Goal: Information Seeking & Learning: Find specific page/section

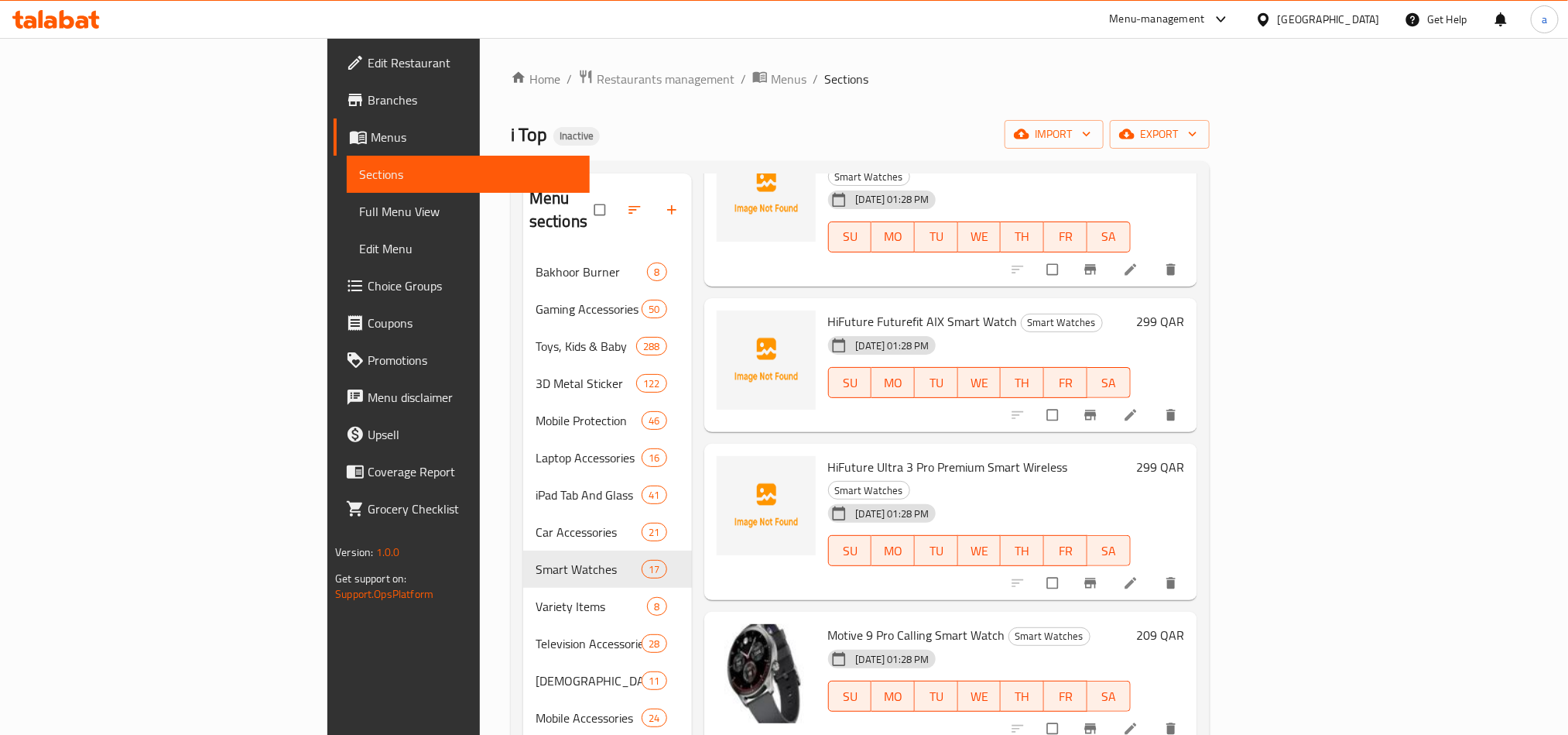
scroll to position [1321, 0]
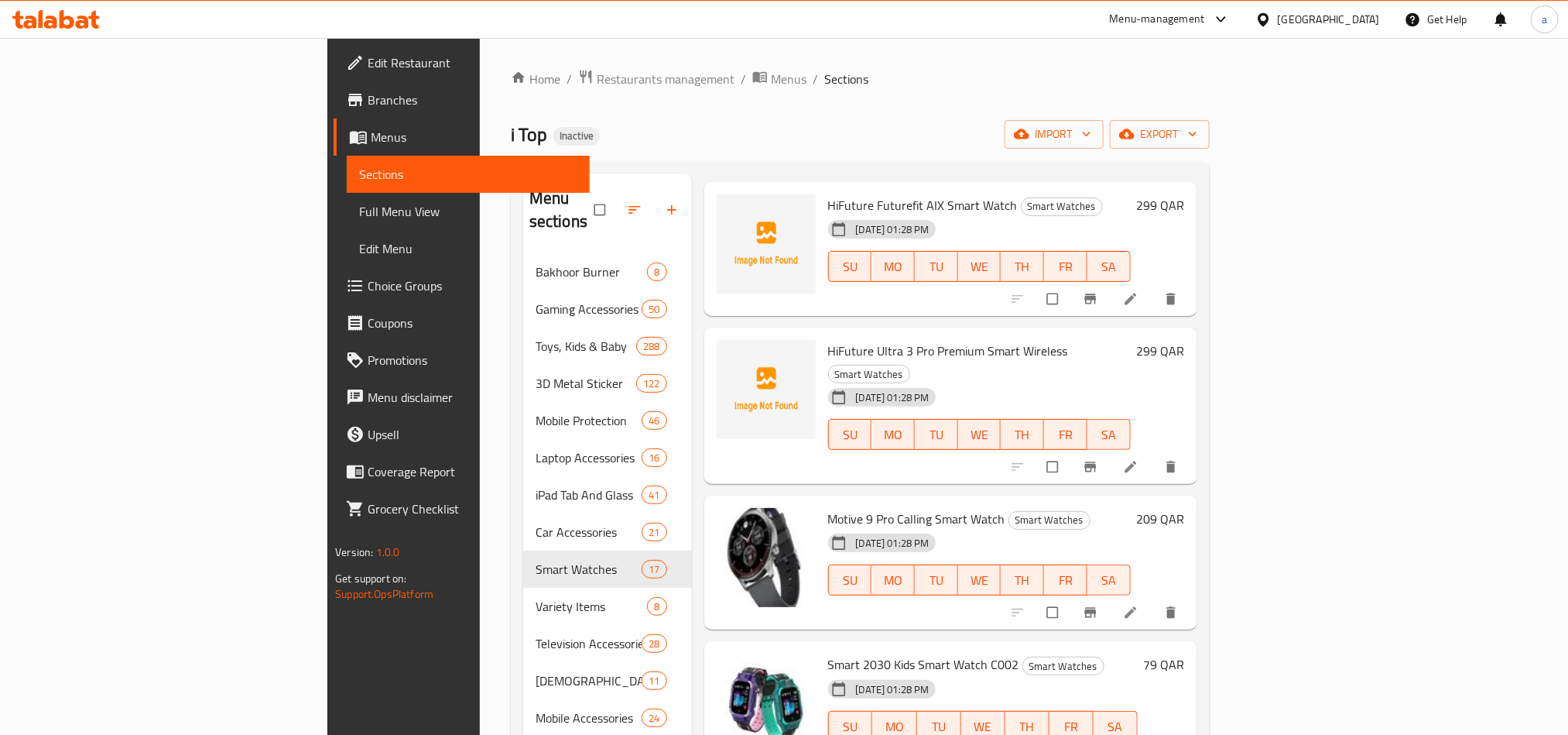
click at [828, 507] on span "Motive 9 Pro Calling Smart Watch" at bounding box center [917, 518] width 177 height 23
copy h6 "Motive 9 Pro Calling Smart Watch"
click at [828, 653] on span "Smart 2030 Kids Smart Watch C002" at bounding box center [924, 664] width 191 height 23
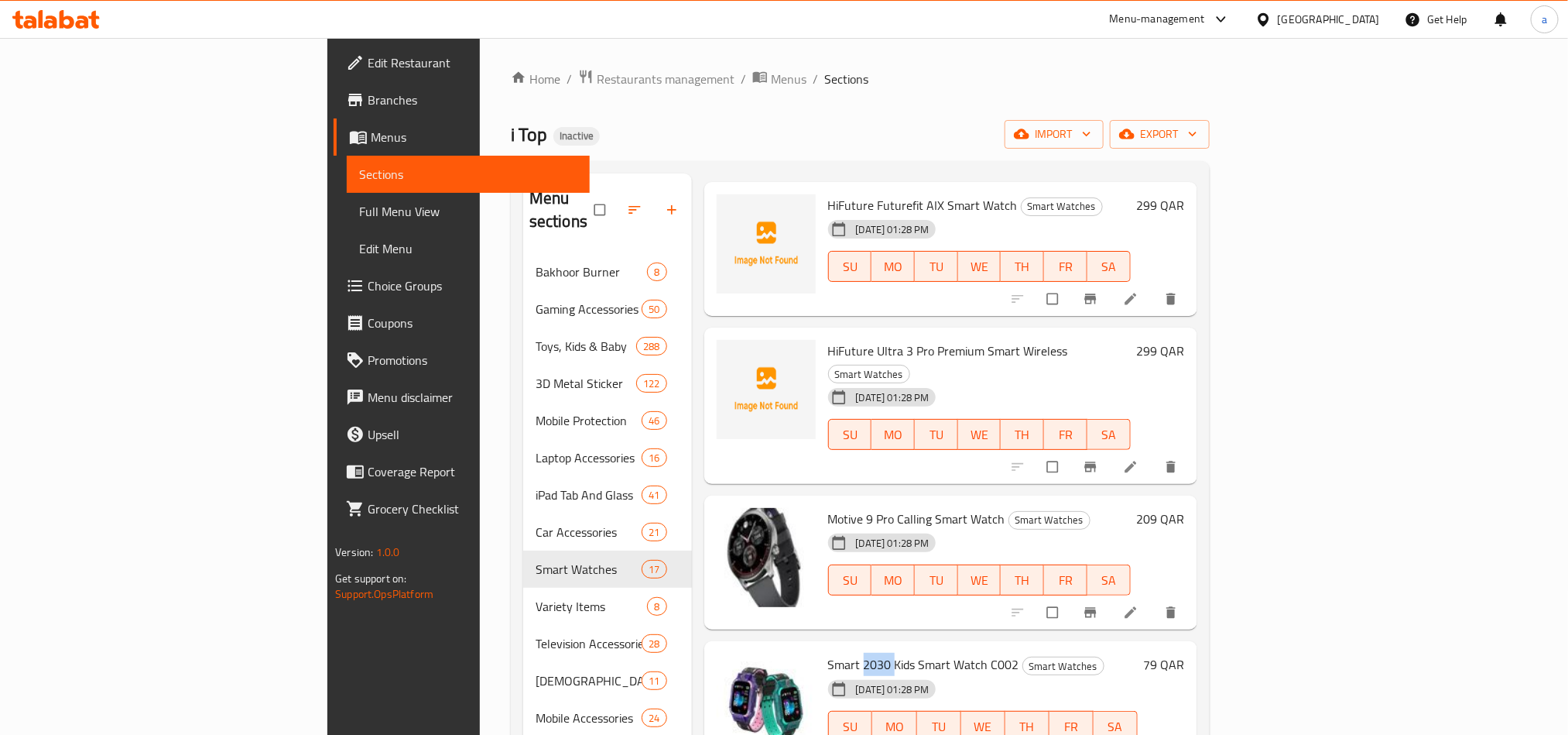
click at [828, 653] on span "Smart 2030 Kids Smart Watch C002" at bounding box center [924, 664] width 191 height 23
copy h6 "Smart 2030 Kids Smart Watch C002"
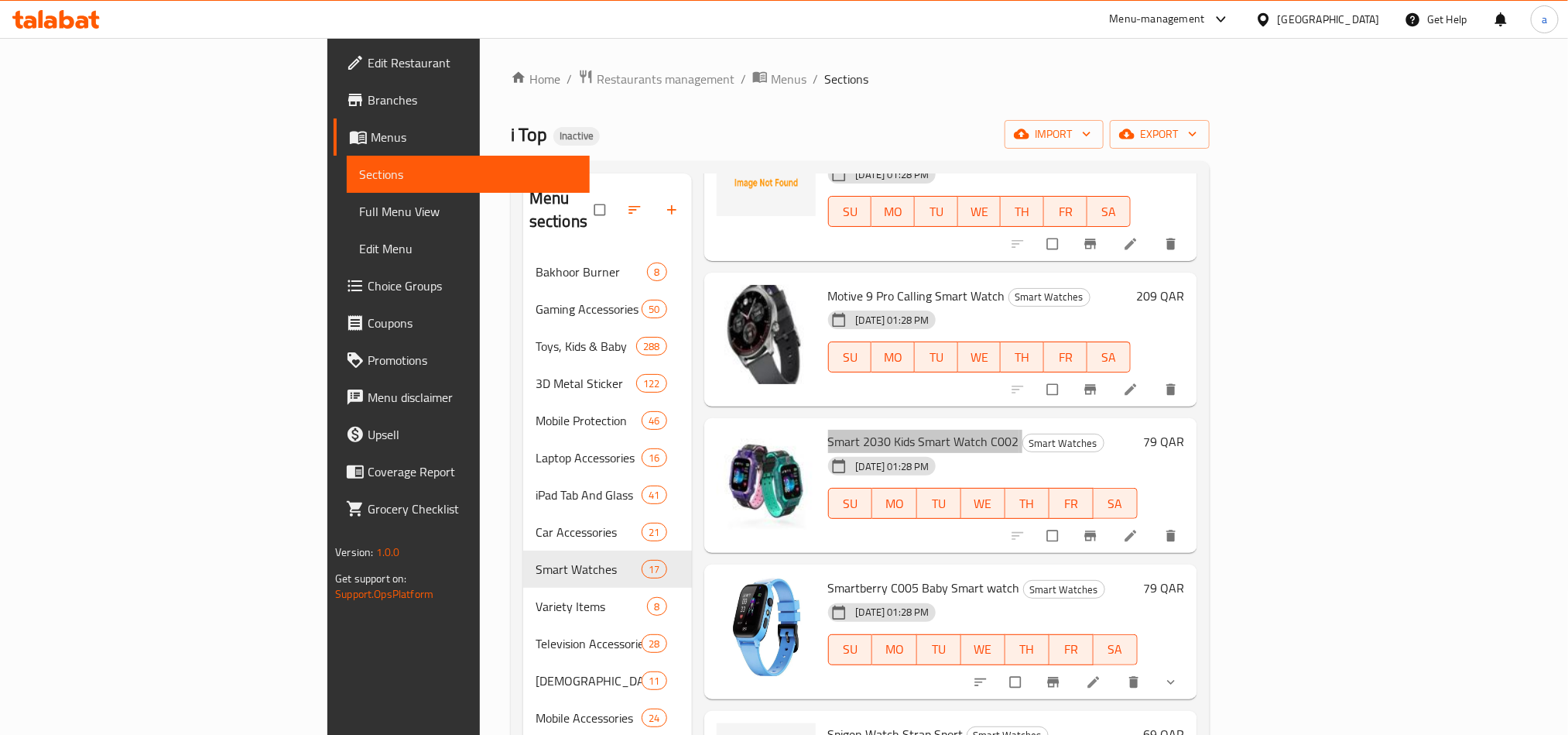
scroll to position [1553, 0]
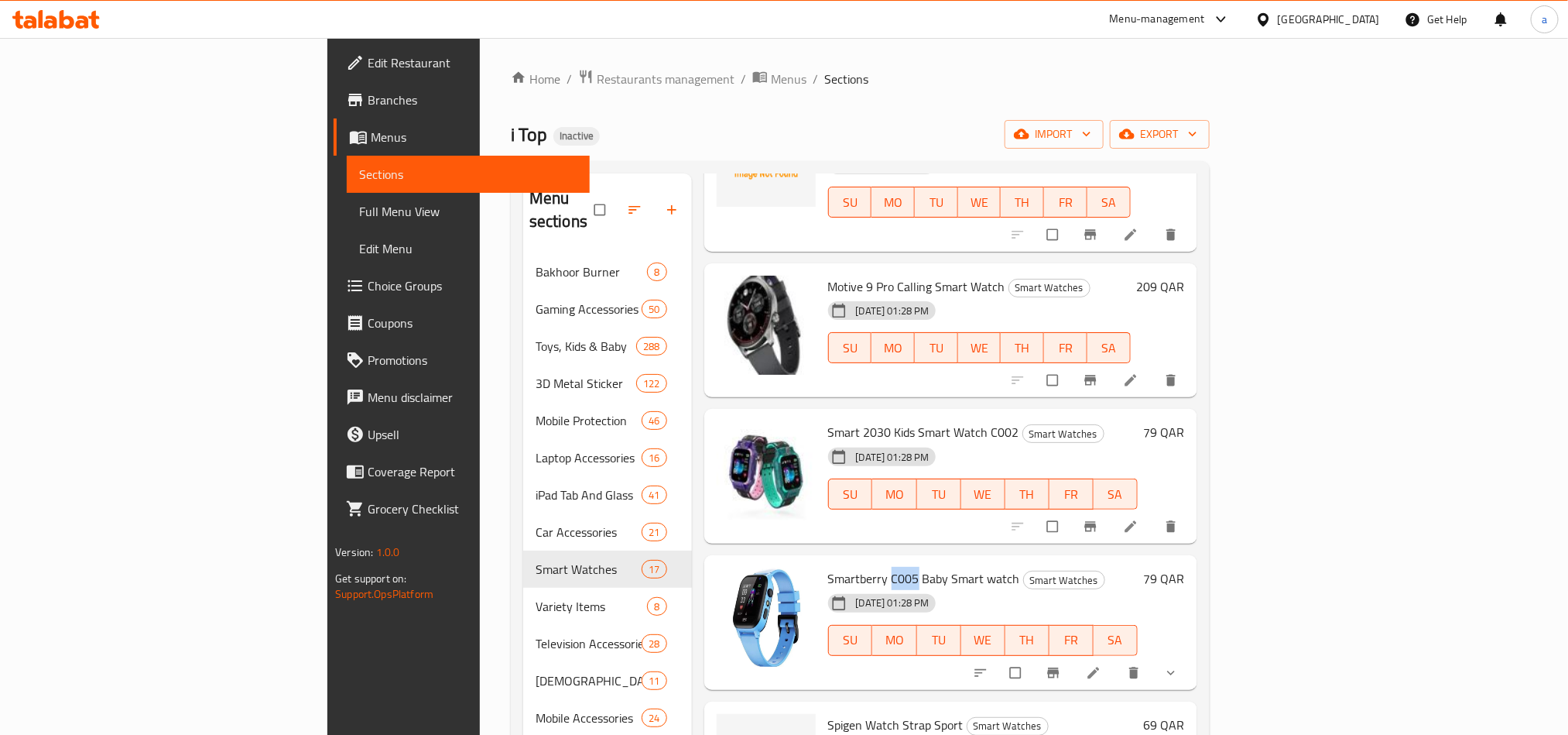
drag, startPoint x: 832, startPoint y: 447, endPoint x: 808, endPoint y: 446, distance: 24.0
click at [828, 567] on span "Smartberry C005 Baby Smart watch" at bounding box center [924, 578] width 192 height 23
copy span "C005"
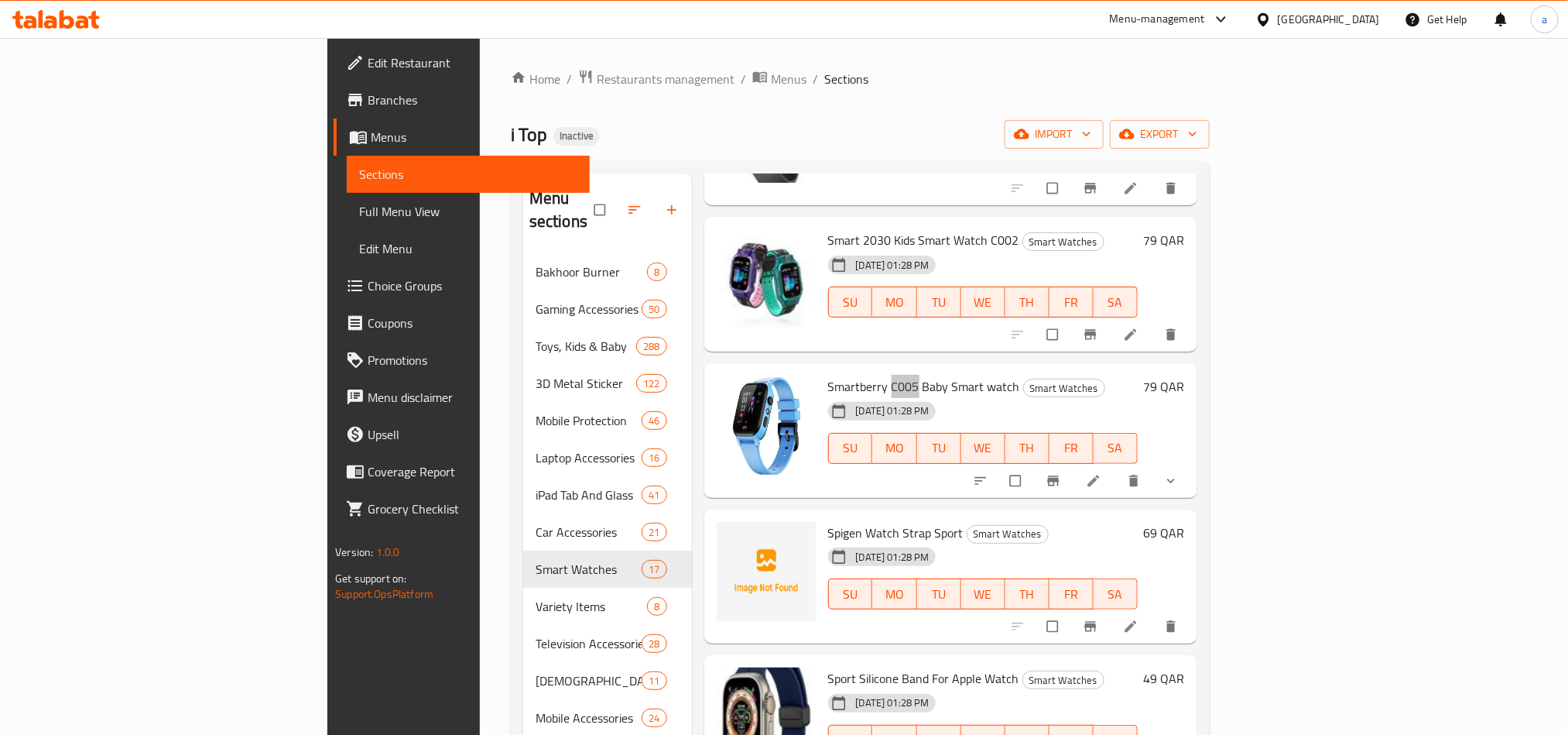
scroll to position [1785, 0]
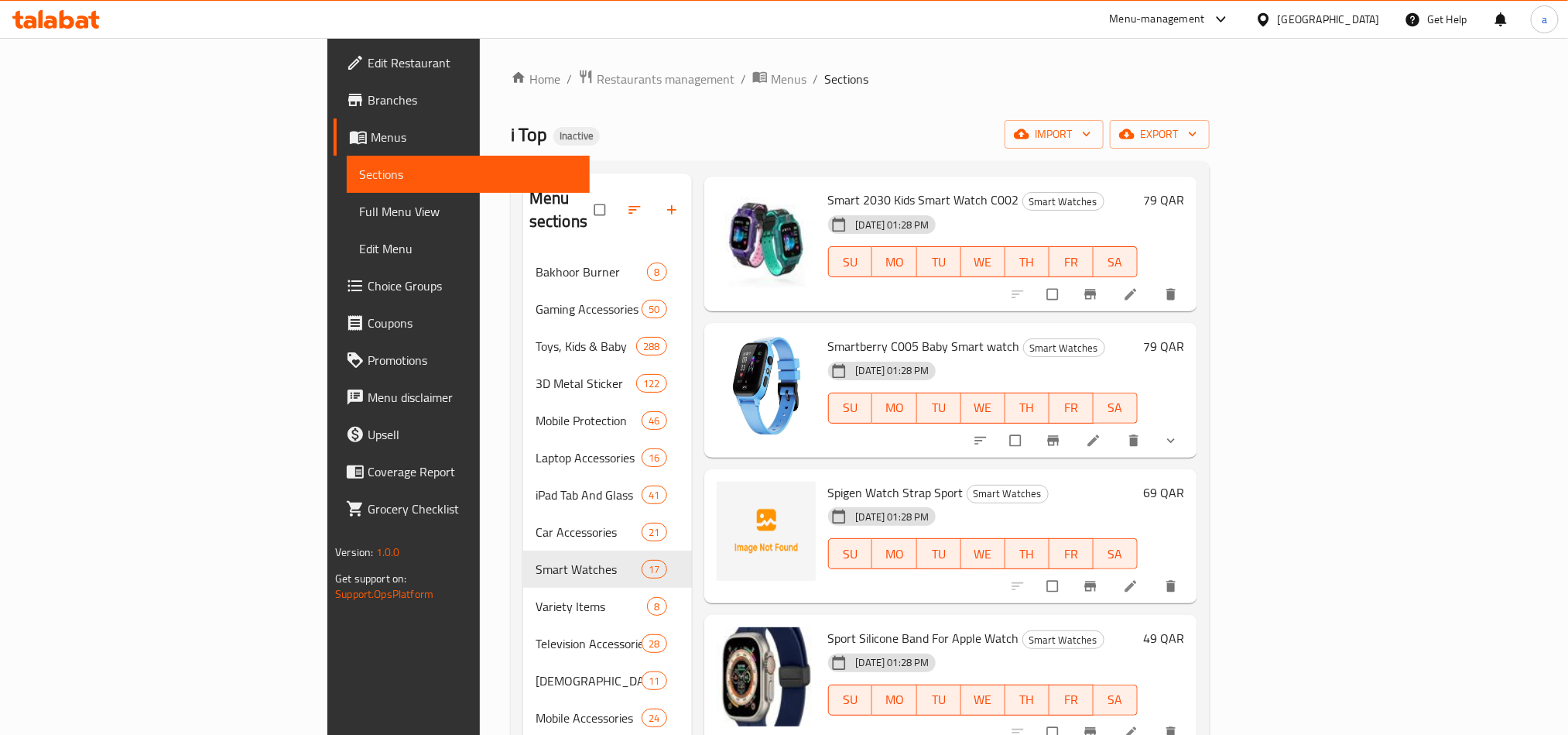
click at [828, 627] on span "Sport Silicone Band For Apple Watch" at bounding box center [924, 638] width 191 height 23
copy h6 "Sport Silicone Band For Apple Watch"
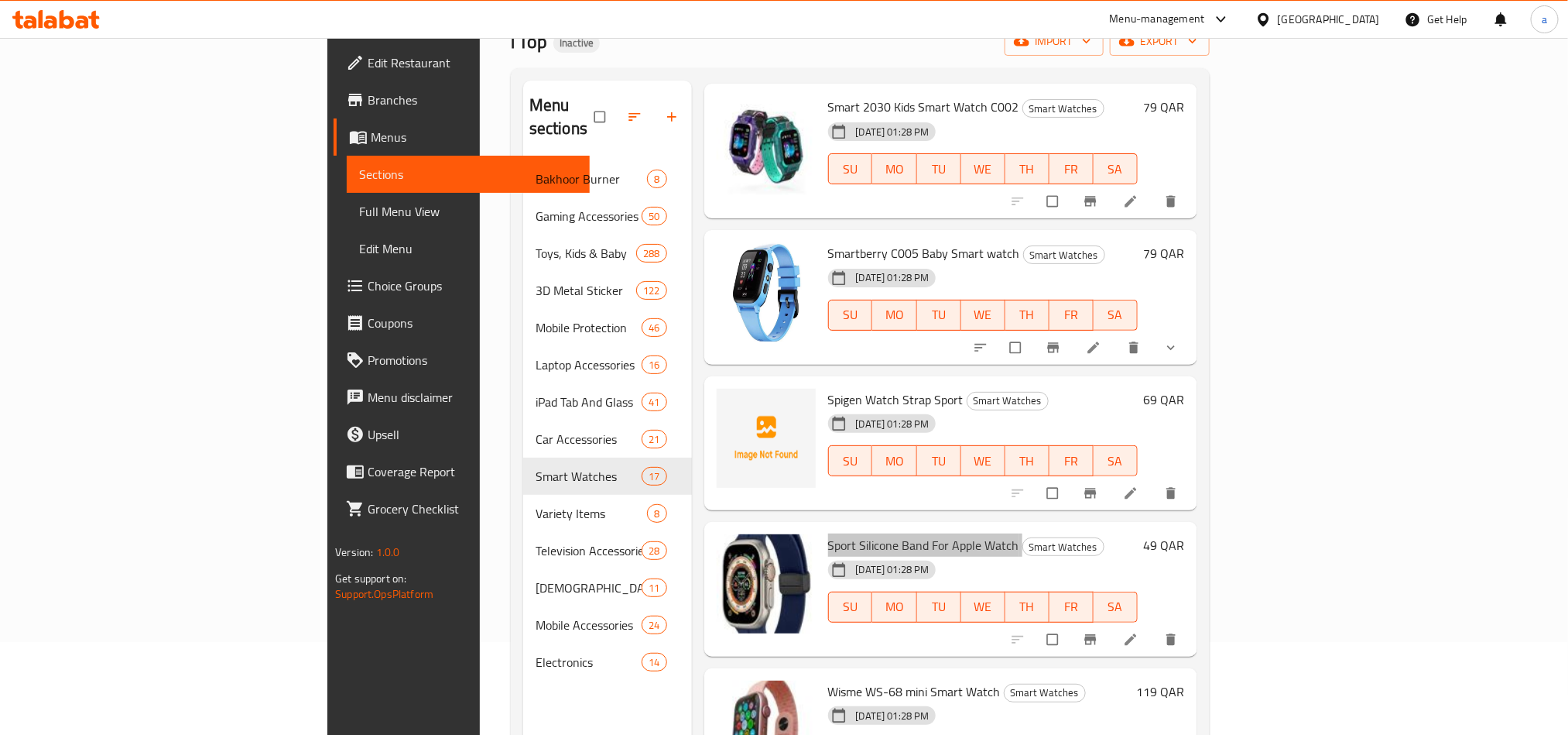
scroll to position [217, 0]
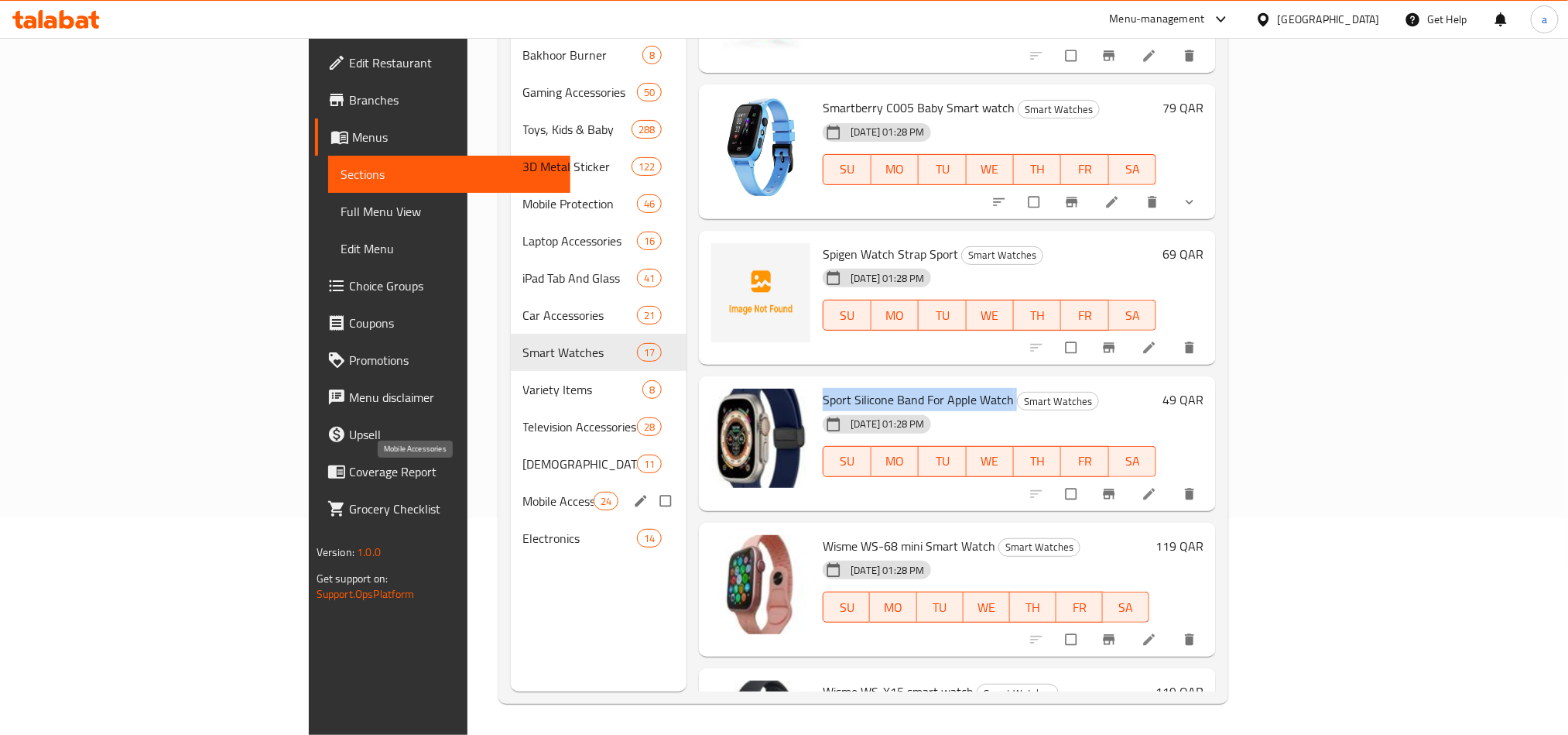
click at [523, 492] on span "Mobile Accessories" at bounding box center [559, 501] width 72 height 19
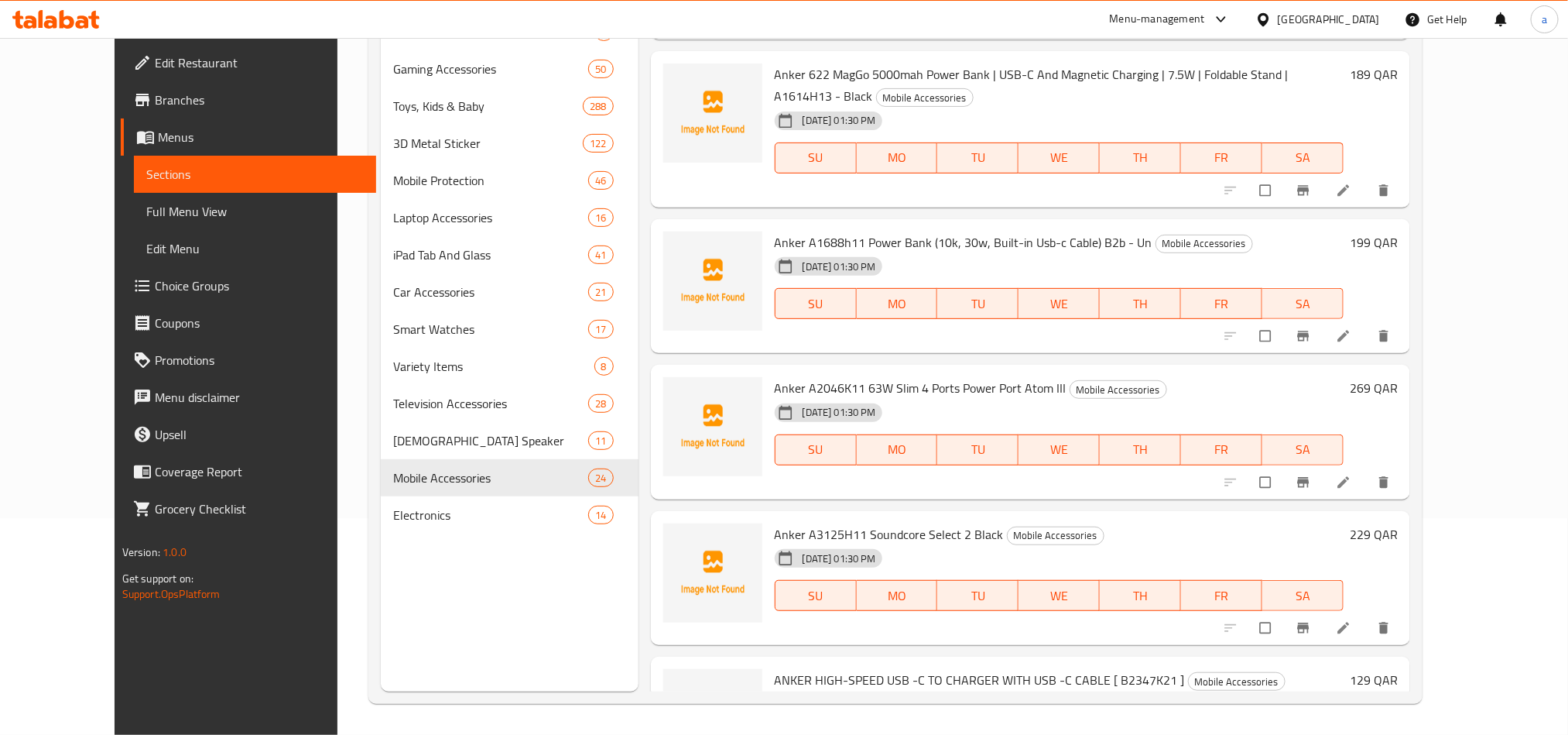
scroll to position [2850, 0]
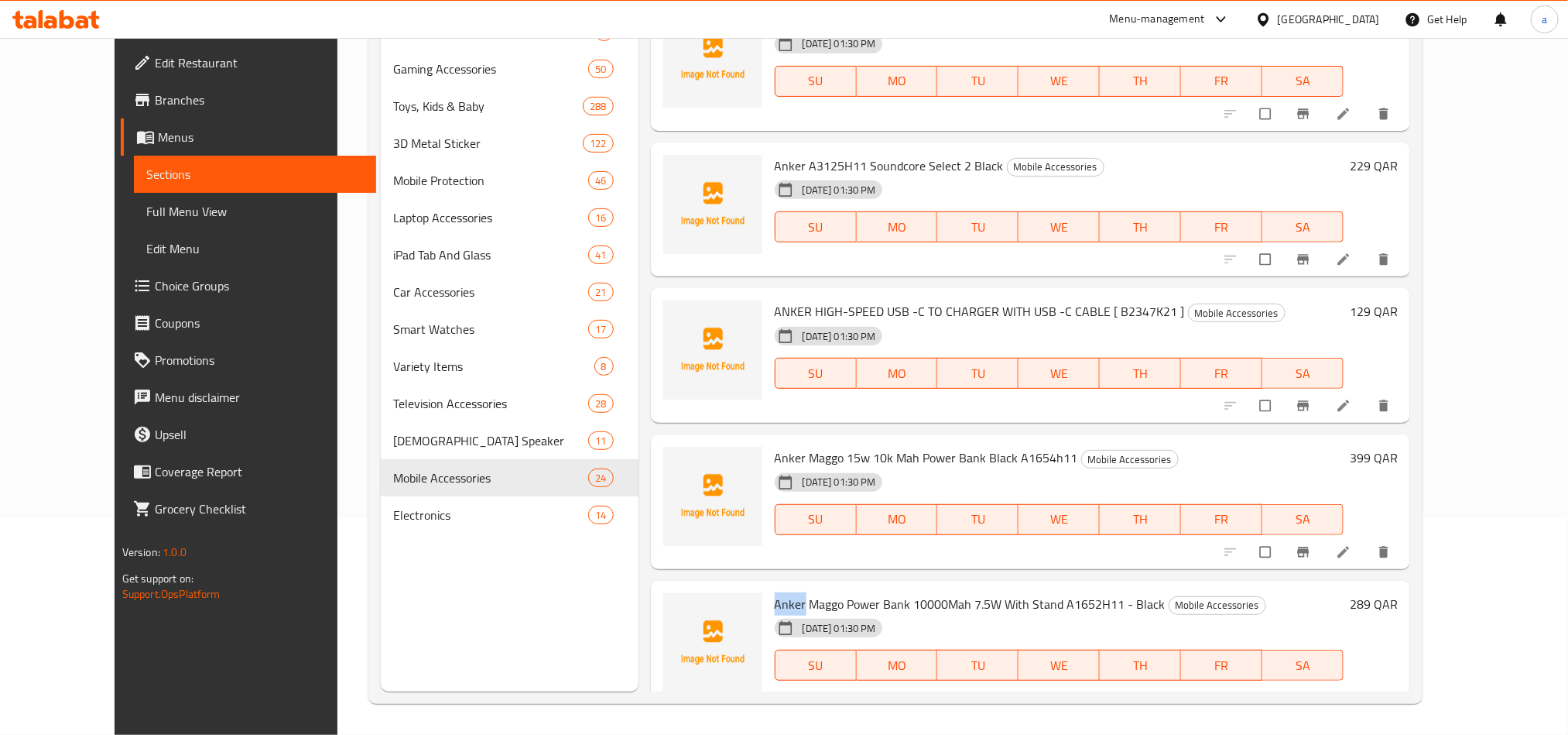
drag, startPoint x: 747, startPoint y: 583, endPoint x: 774, endPoint y: 578, distance: 27.5
click at [775, 593] on span "Anker Maggo Power Bank 10000Mah 7.5W With Stand A1652H11 - Black" at bounding box center [970, 604] width 391 height 23
copy span "Anker"
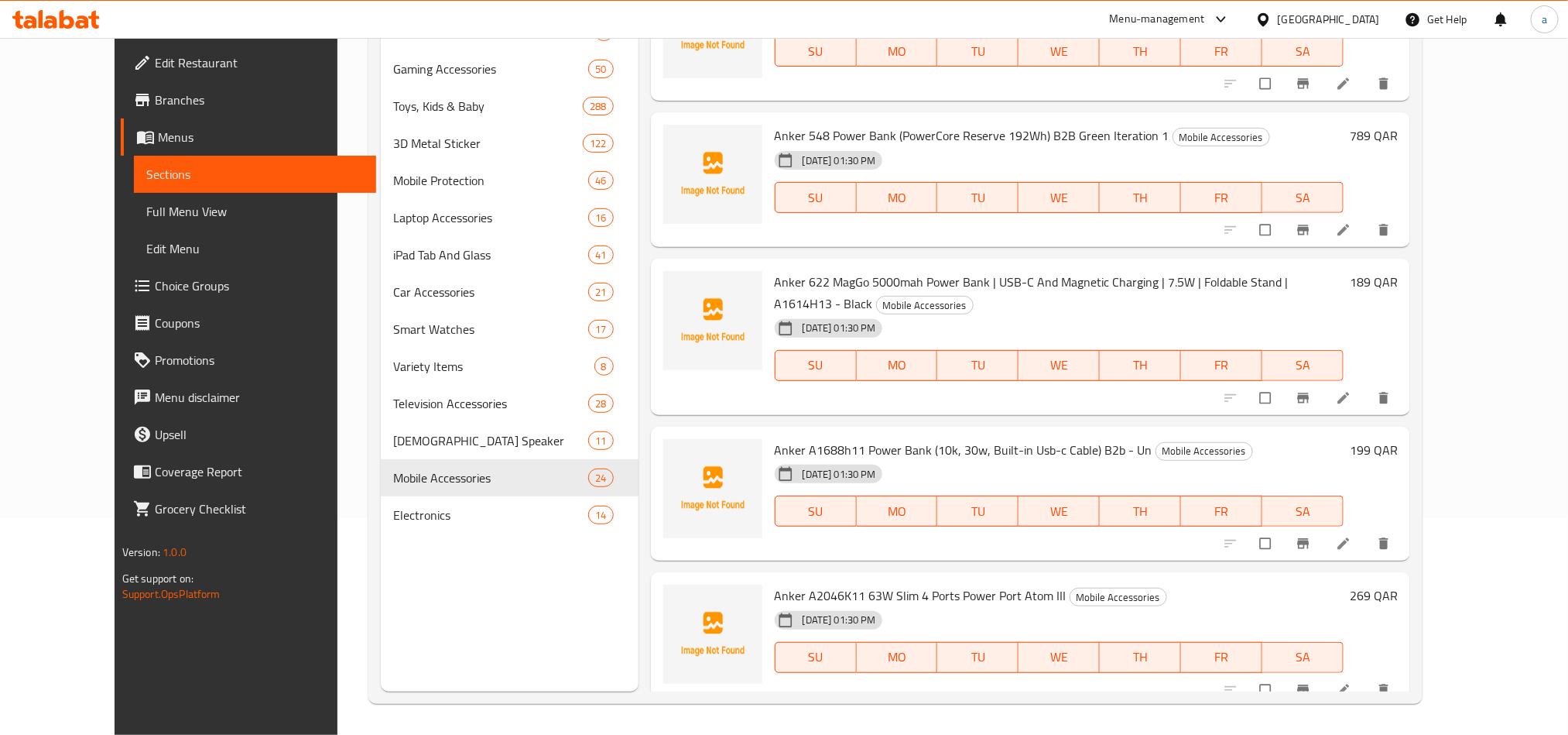
scroll to position [2270, 0]
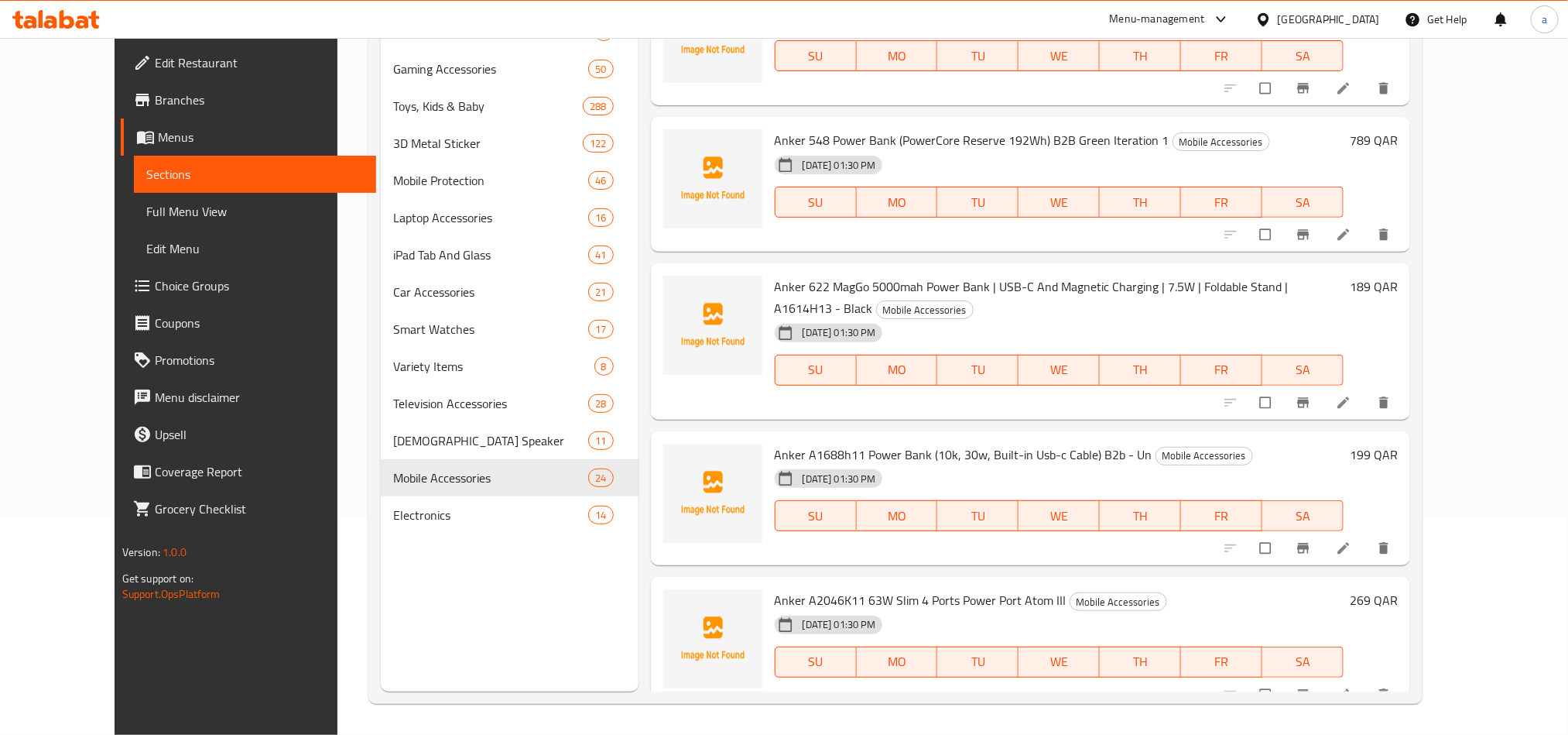
click at [638, 588] on div "Menu items Add Sort Manage items 360 Degree Magnetic Vacuum Suction Phone Holde…" at bounding box center [1024, 324] width 772 height 735
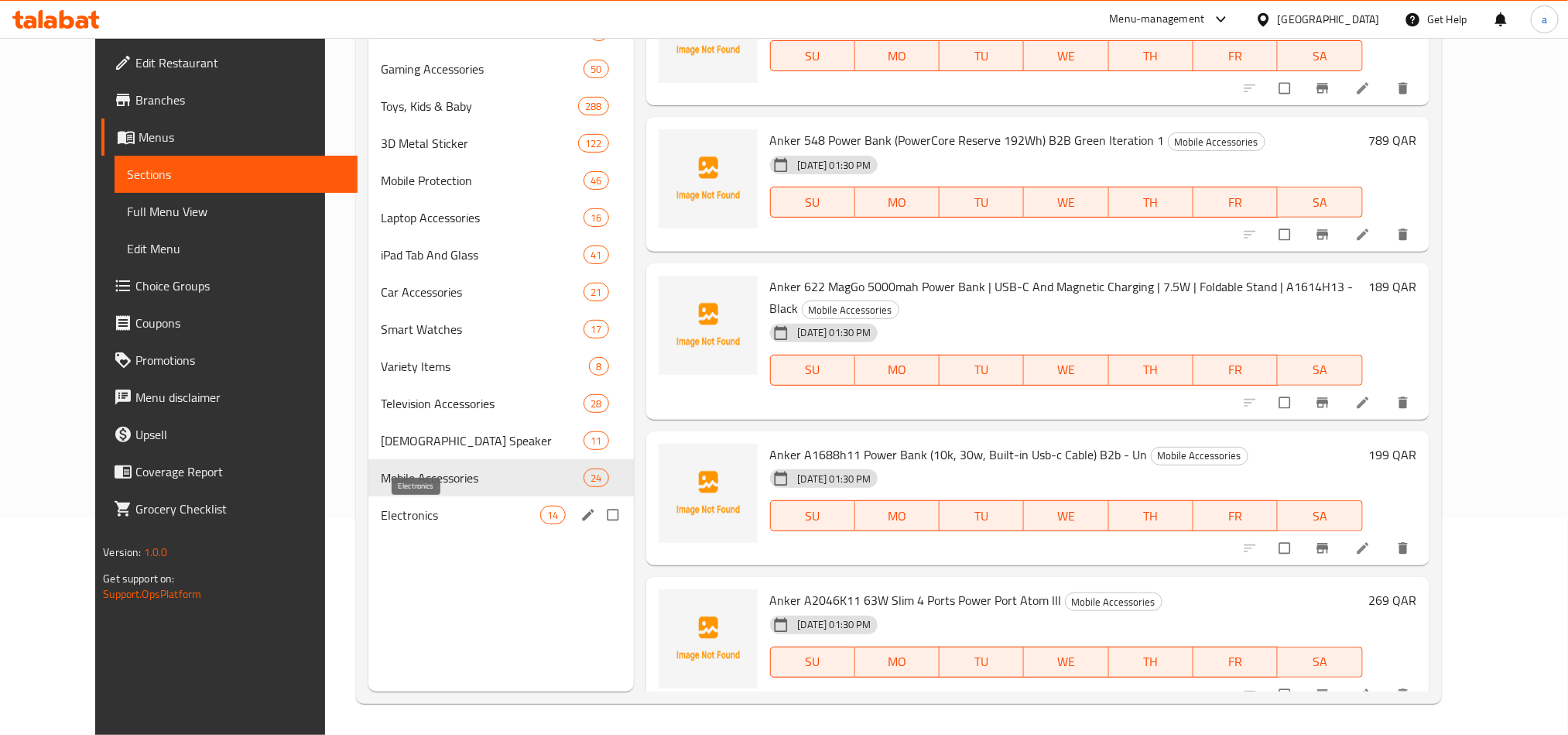
click at [381, 524] on span "Electronics" at bounding box center [460, 515] width 159 height 19
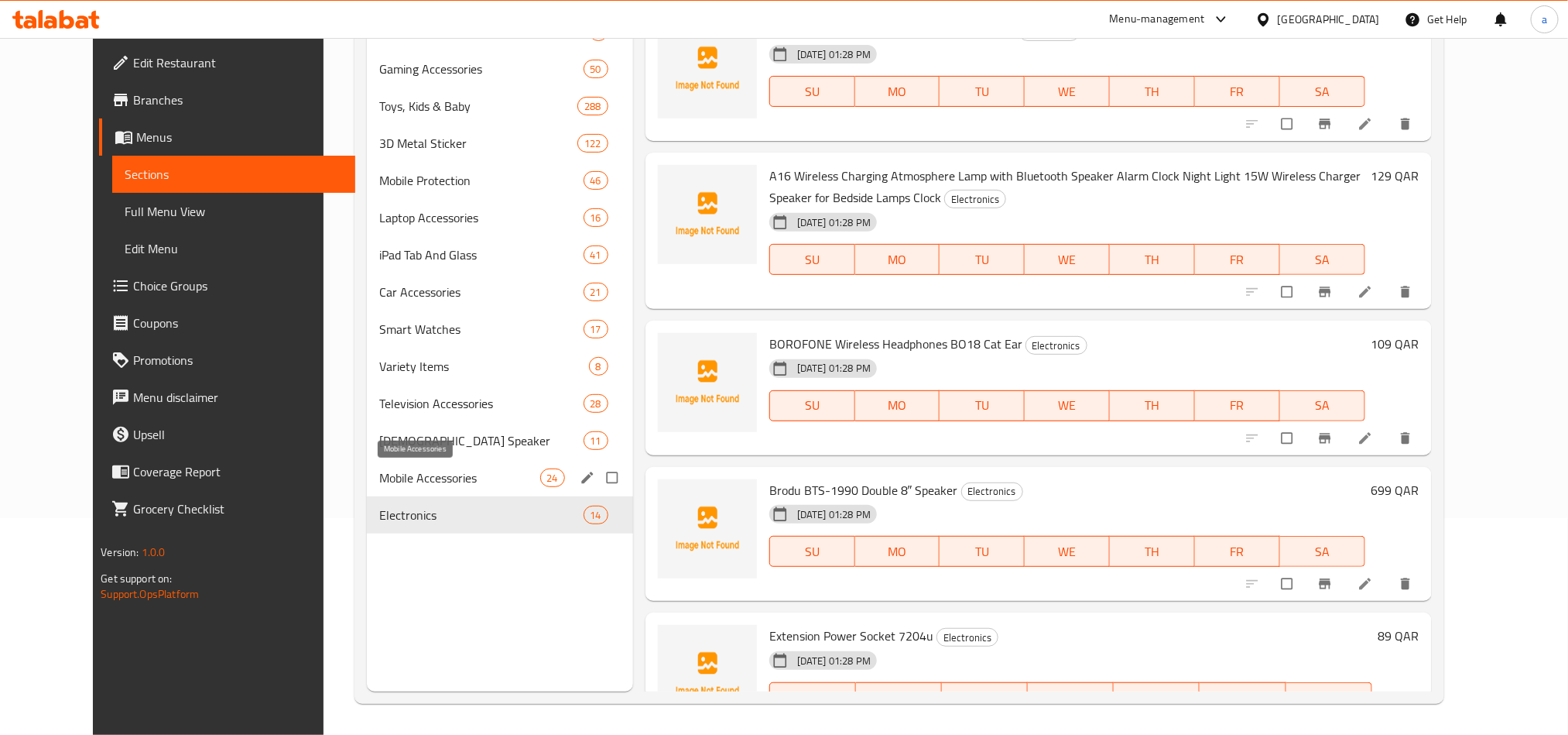
click at [393, 477] on span "Mobile Accessories" at bounding box center [459, 477] width 161 height 19
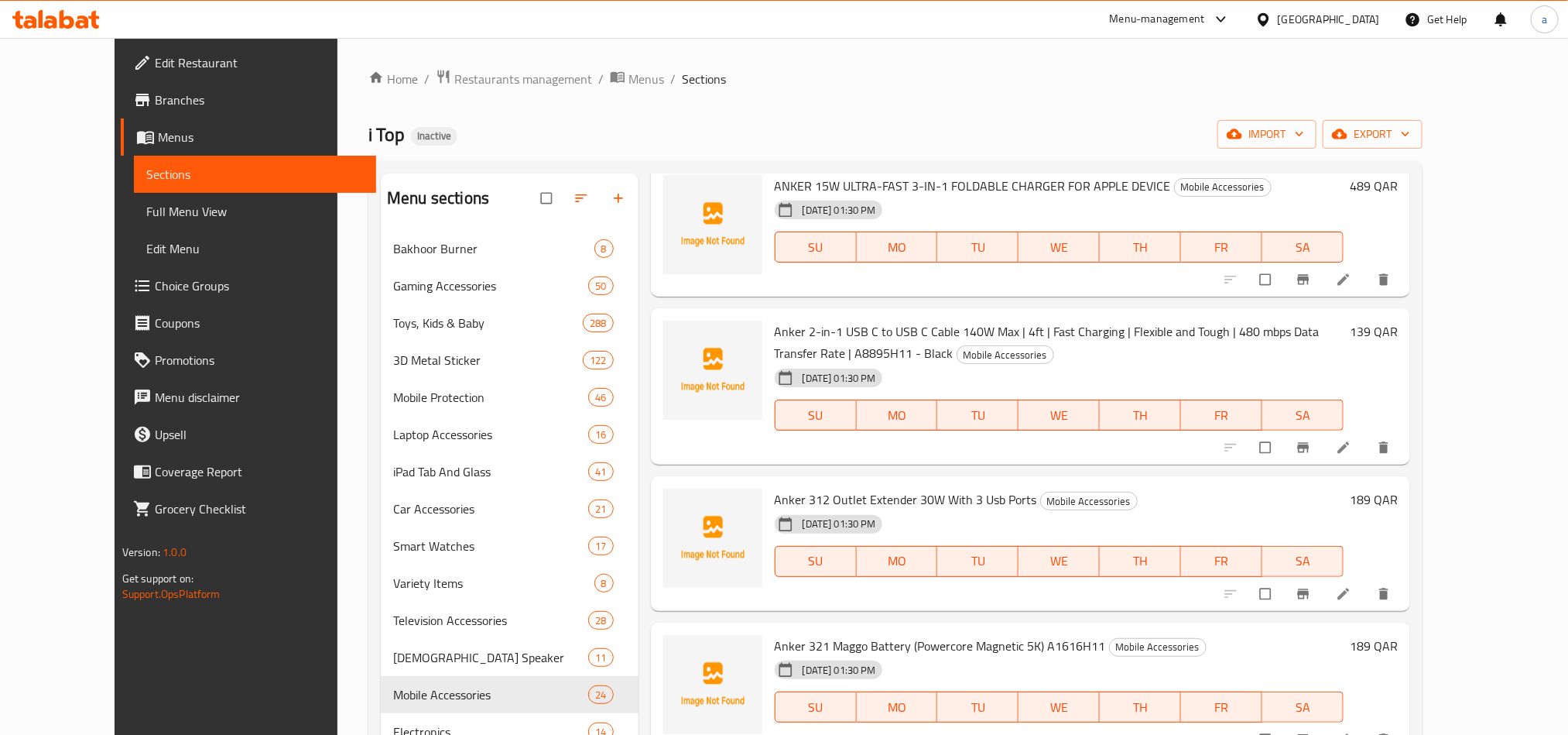
scroll to position [929, 0]
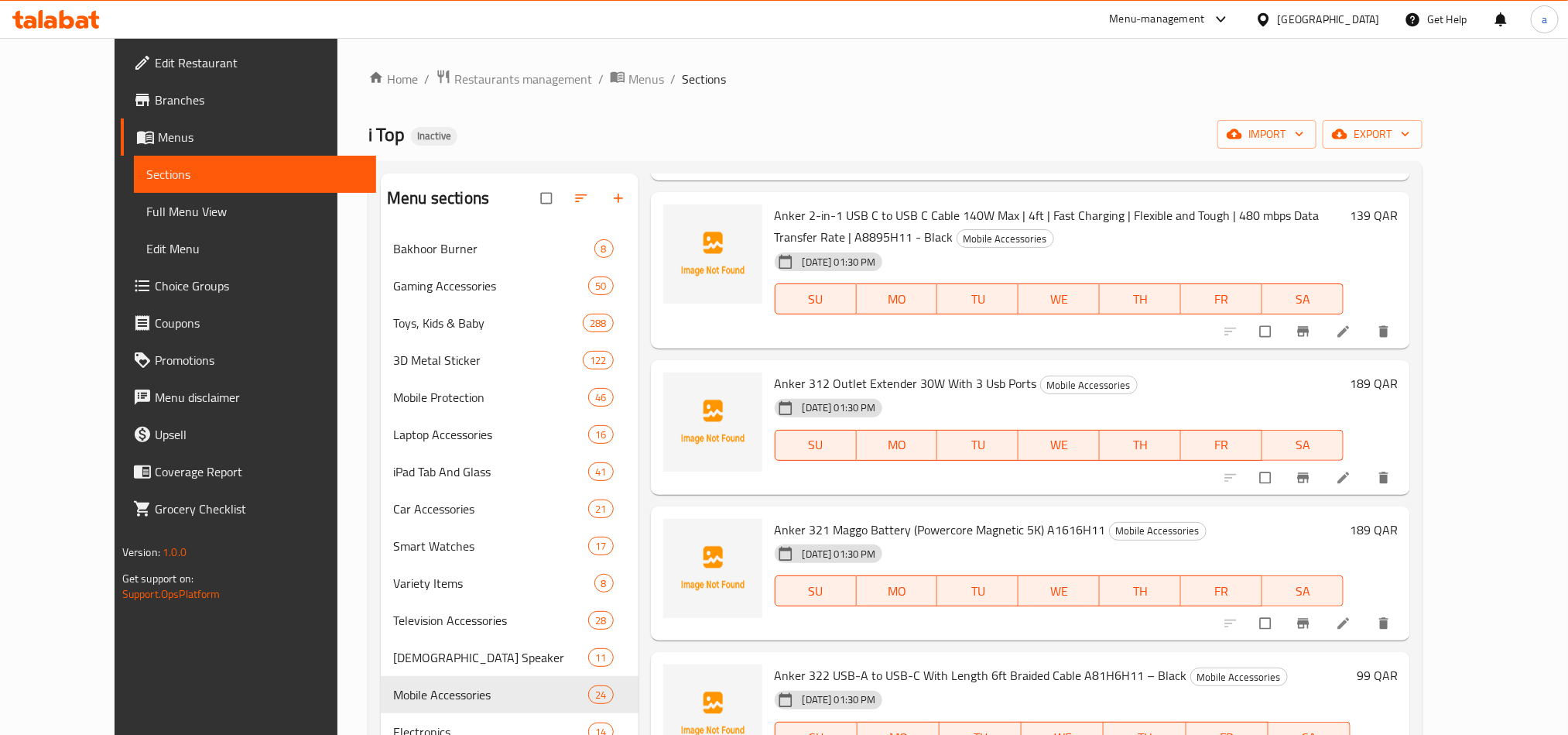
click at [735, 26] on div "Menu-management [GEOGRAPHIC_DATA] Get Help a" at bounding box center [784, 20] width 1568 height 38
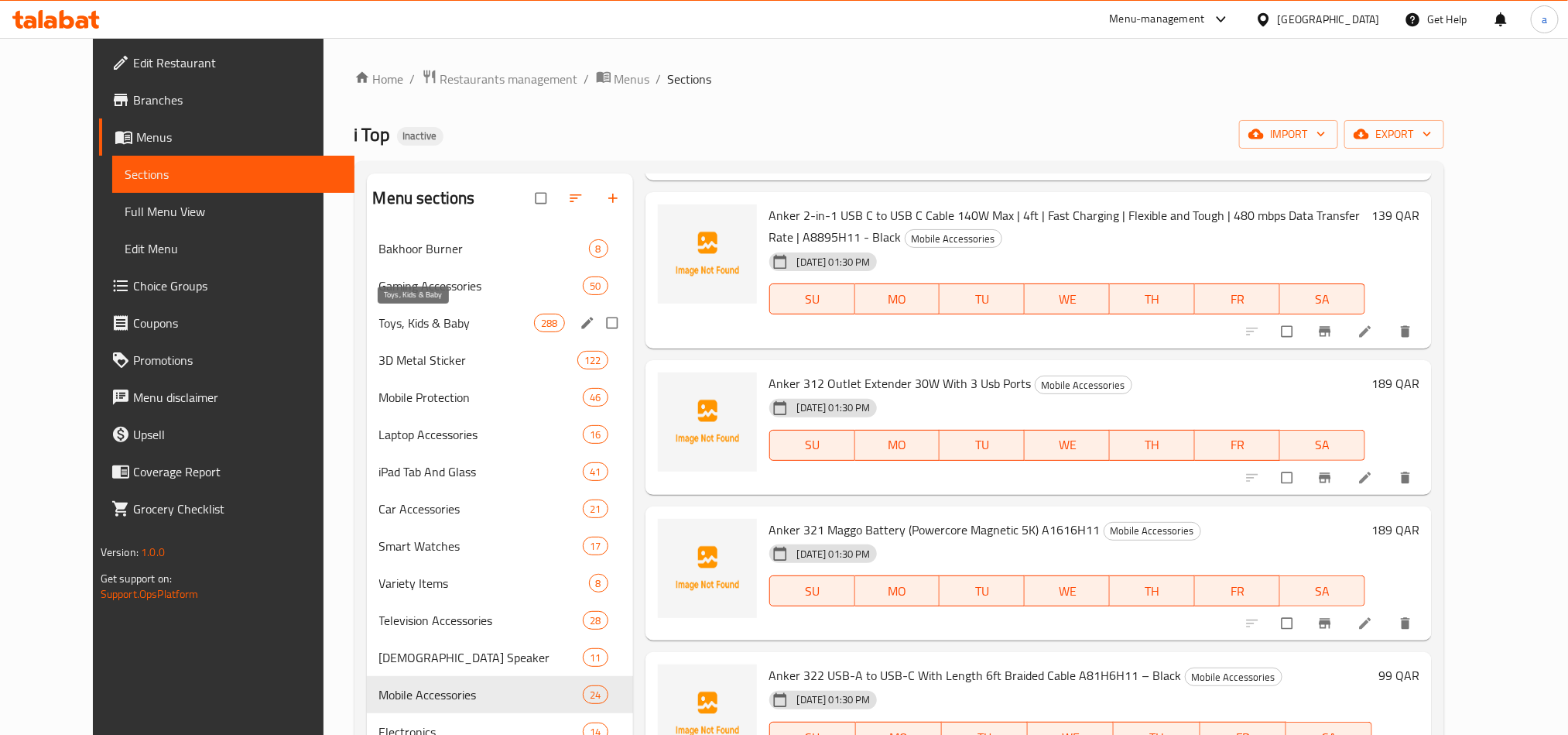
click at [395, 319] on span "Toys, Kids & Baby" at bounding box center [457, 323] width 156 height 19
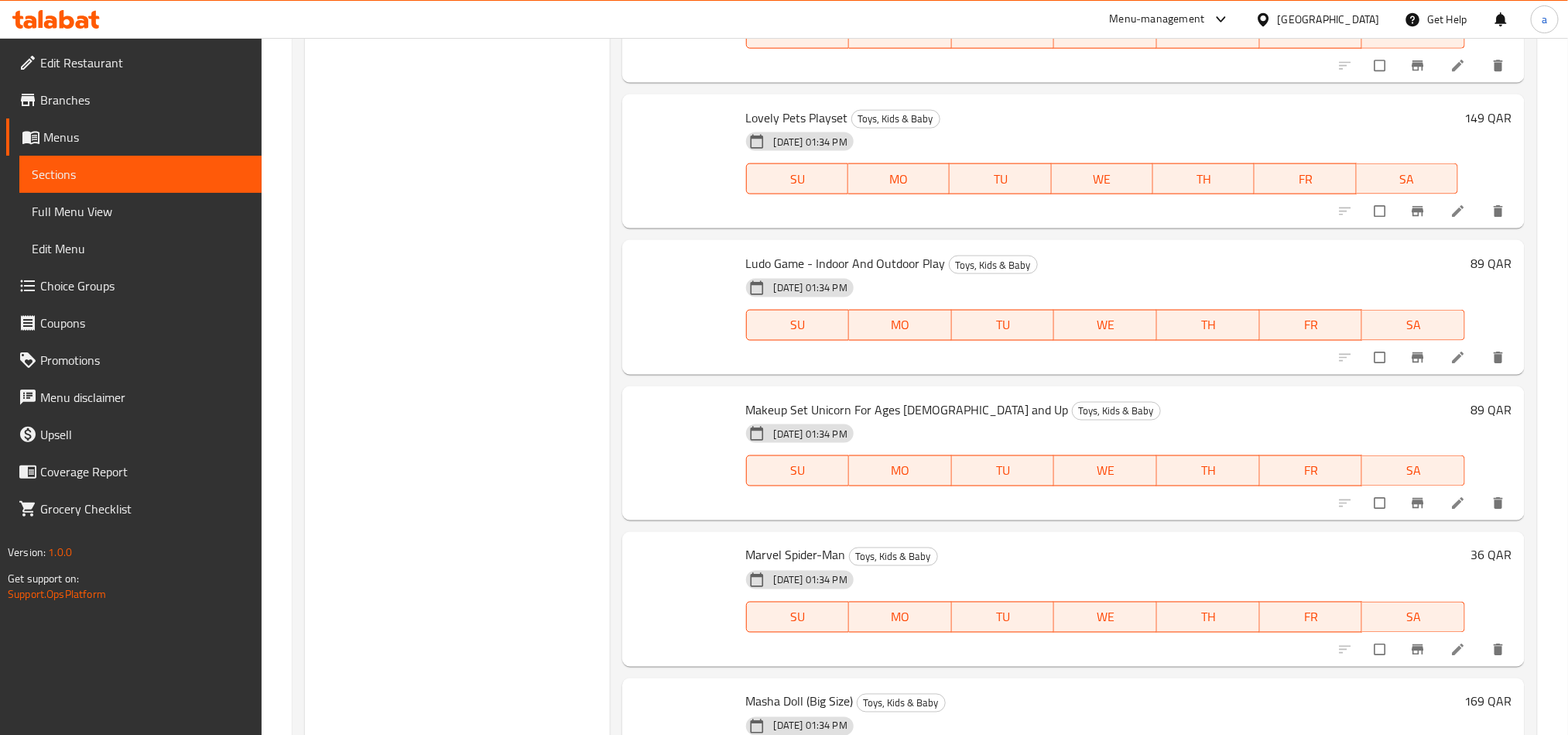
scroll to position [39910, 0]
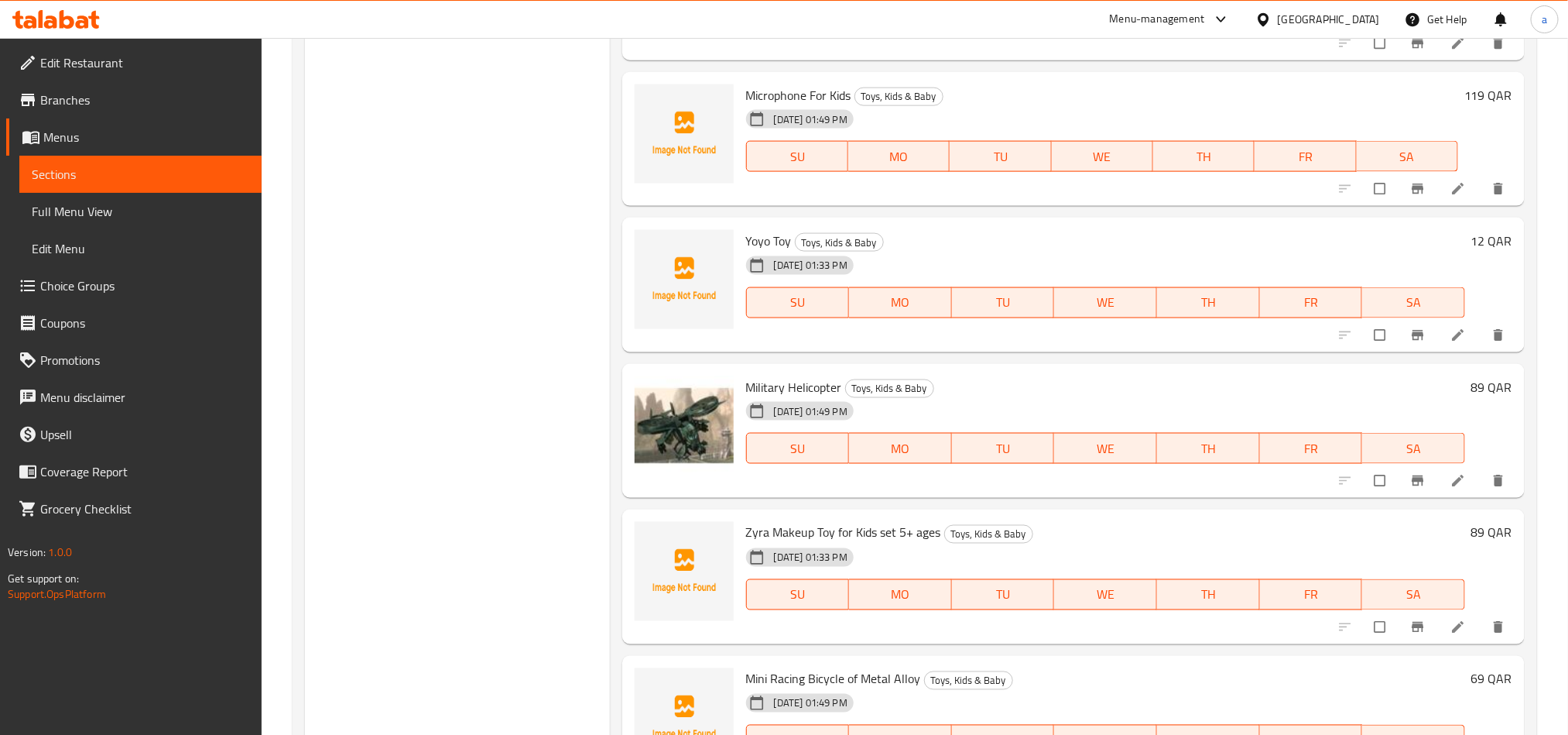
click at [507, 190] on div "Menu sections Bakhoor Burner 8 Gaming Accessories 50 Toys, Kids & Baby 288 3D M…" at bounding box center [458, 215] width 305 height 2281
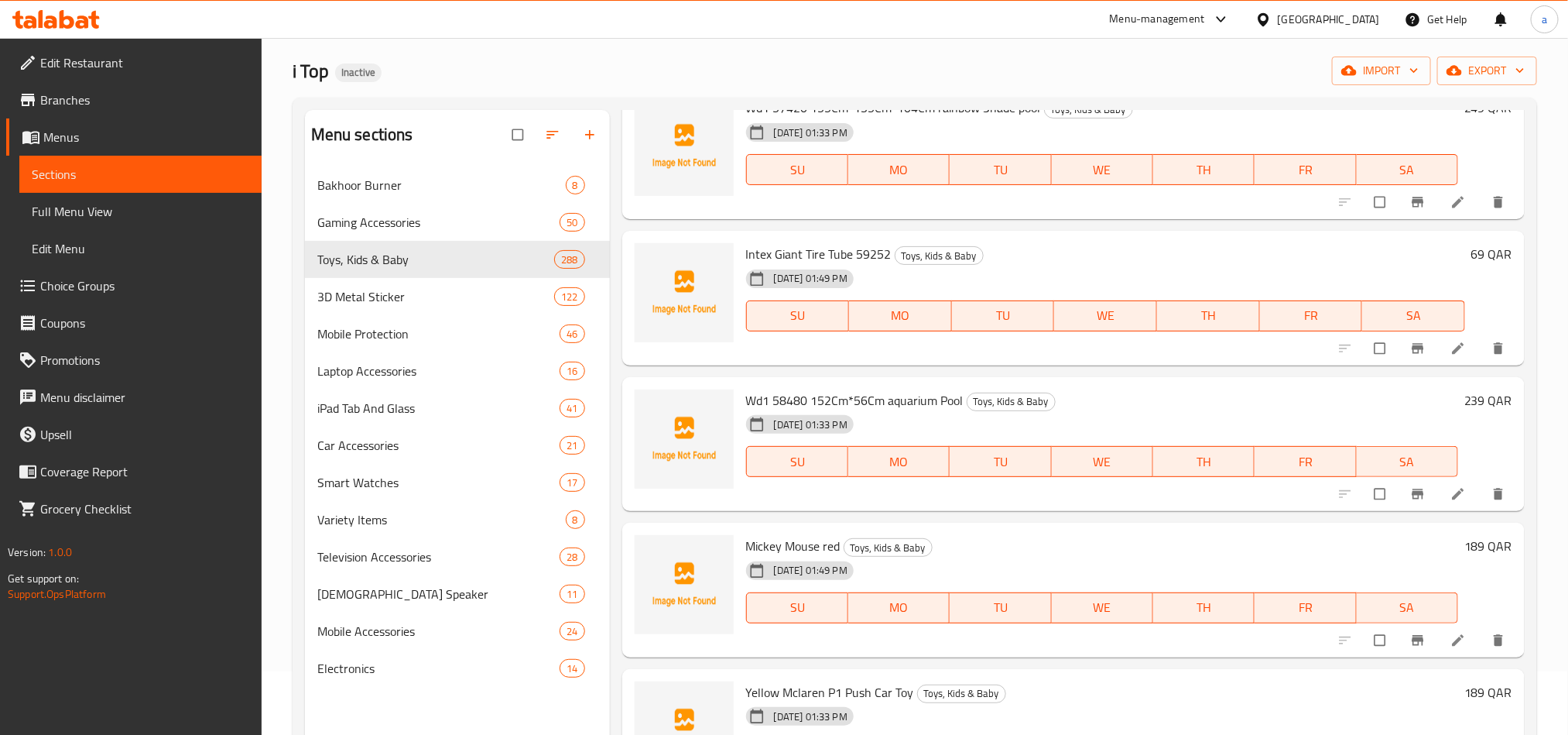
scroll to position [232, 0]
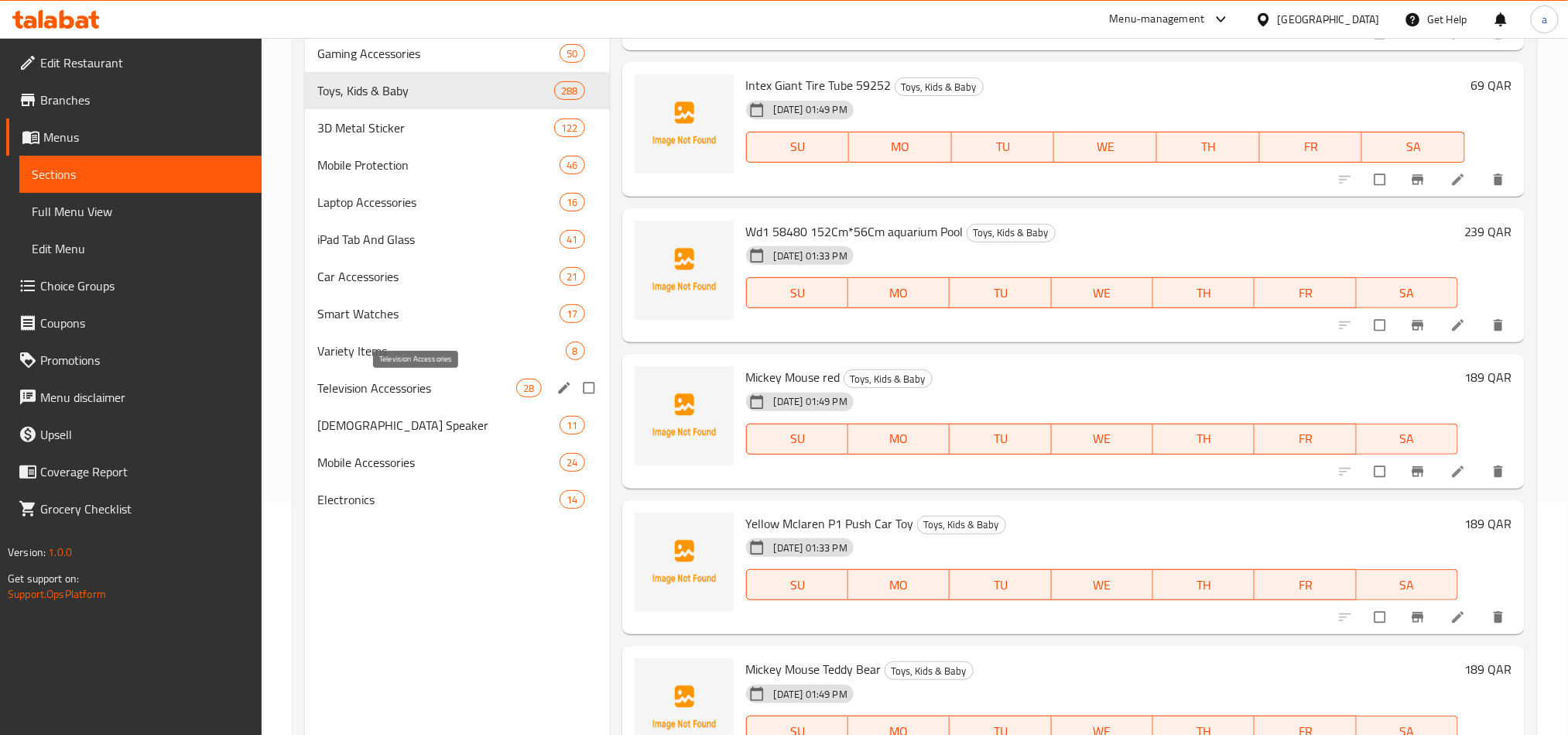
click at [383, 391] on span "Television Accessories" at bounding box center [417, 388] width 199 height 19
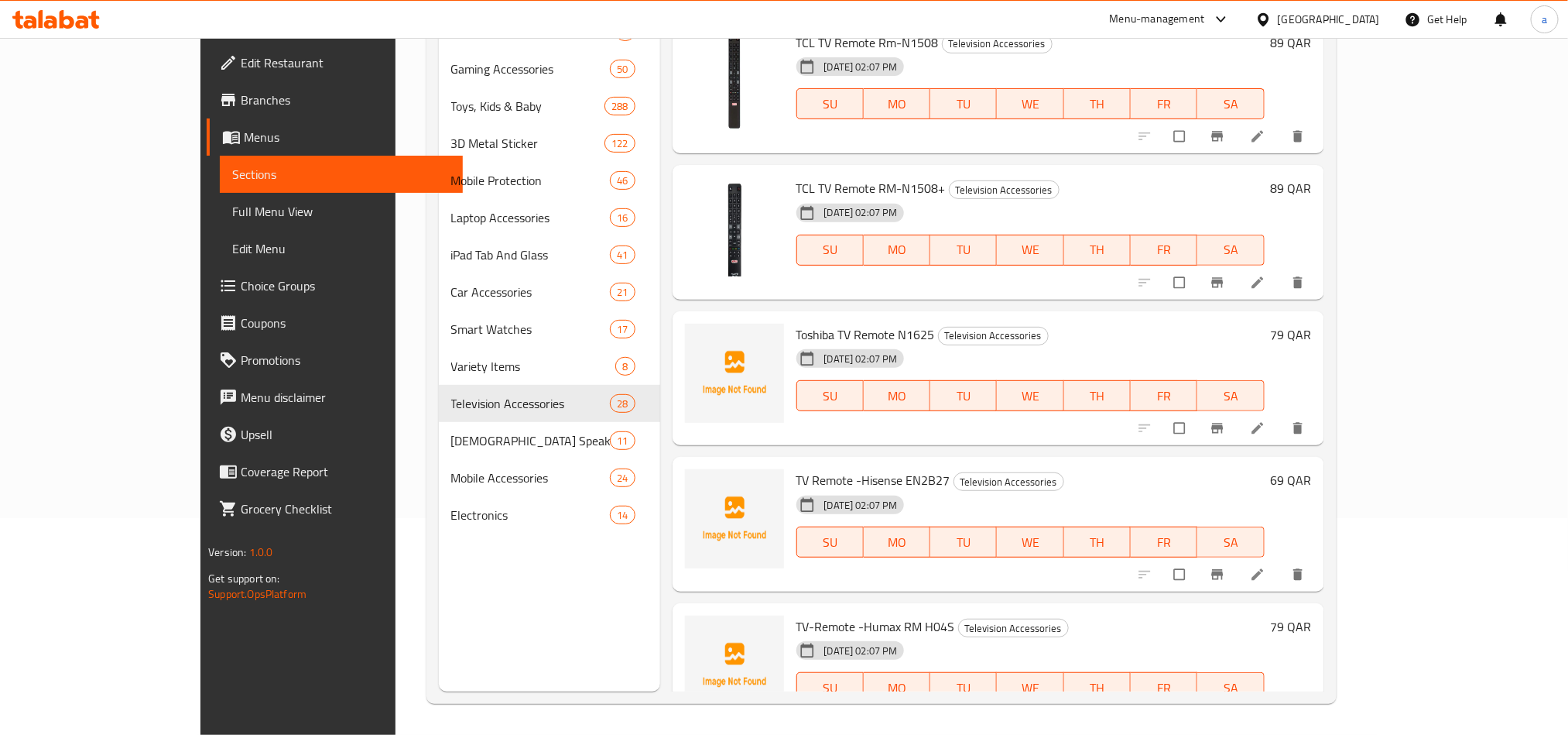
scroll to position [727, 0]
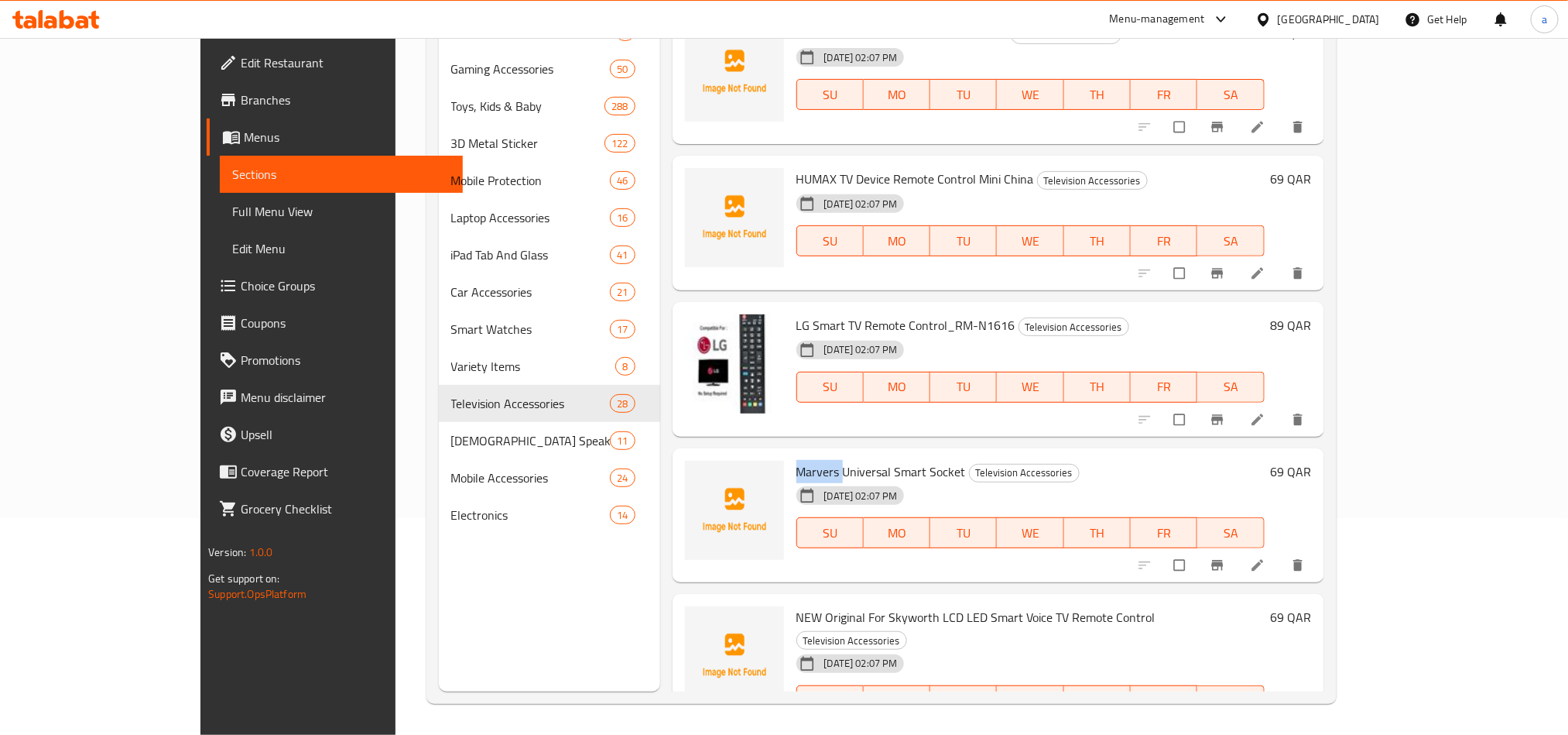
drag, startPoint x: 747, startPoint y: 467, endPoint x: 790, endPoint y: 466, distance: 43.0
click at [797, 466] on span "Marvers Universal Smart Socket" at bounding box center [881, 471] width 170 height 23
copy span "Marvers"
drag, startPoint x: 747, startPoint y: 611, endPoint x: 888, endPoint y: 611, distance: 141.0
click at [888, 611] on span "NEW Original For Skyworth LCD LED Smart Voice TV Remote Control" at bounding box center [976, 616] width 359 height 23
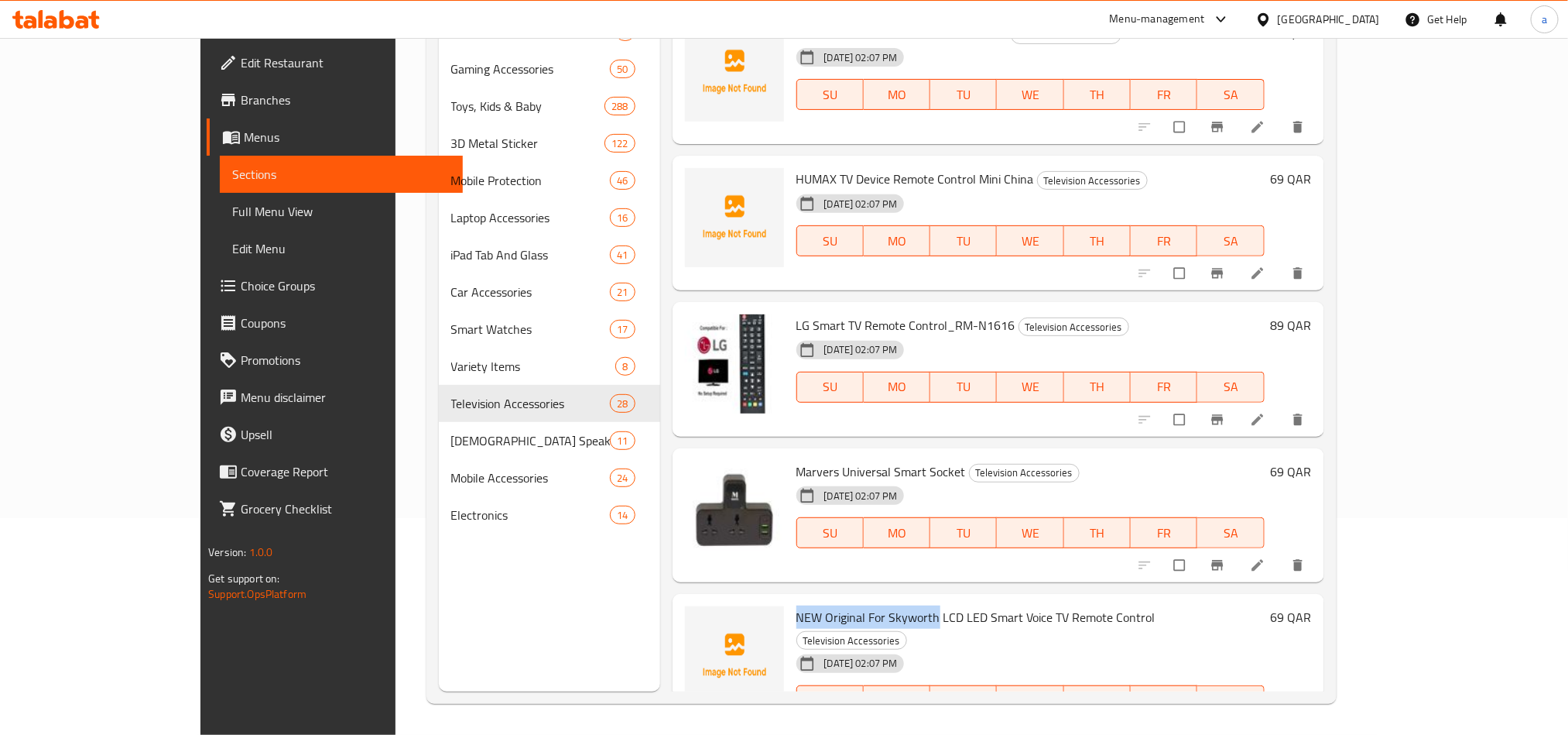
copy span "NEW Original For Skyworth"
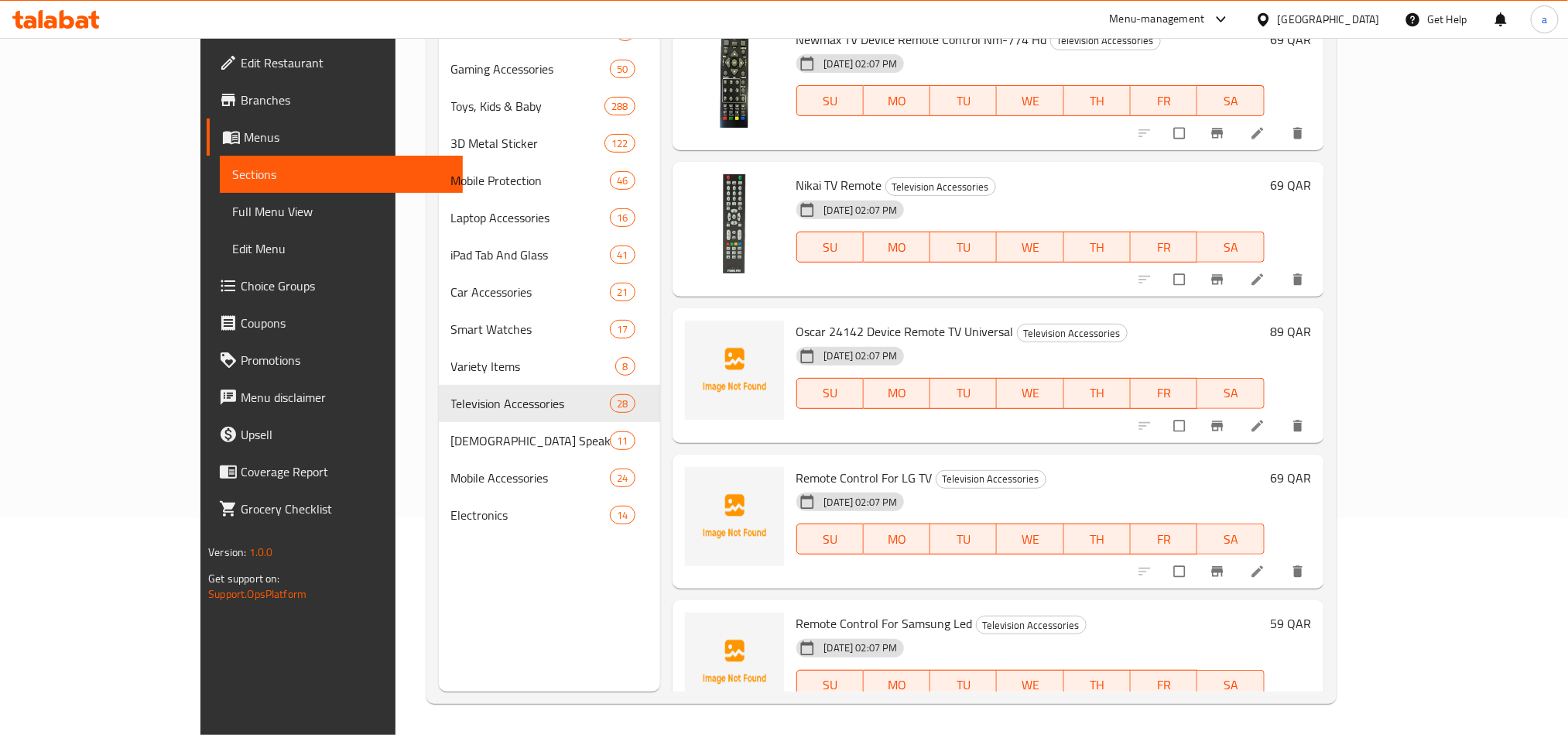
scroll to position [1541, 0]
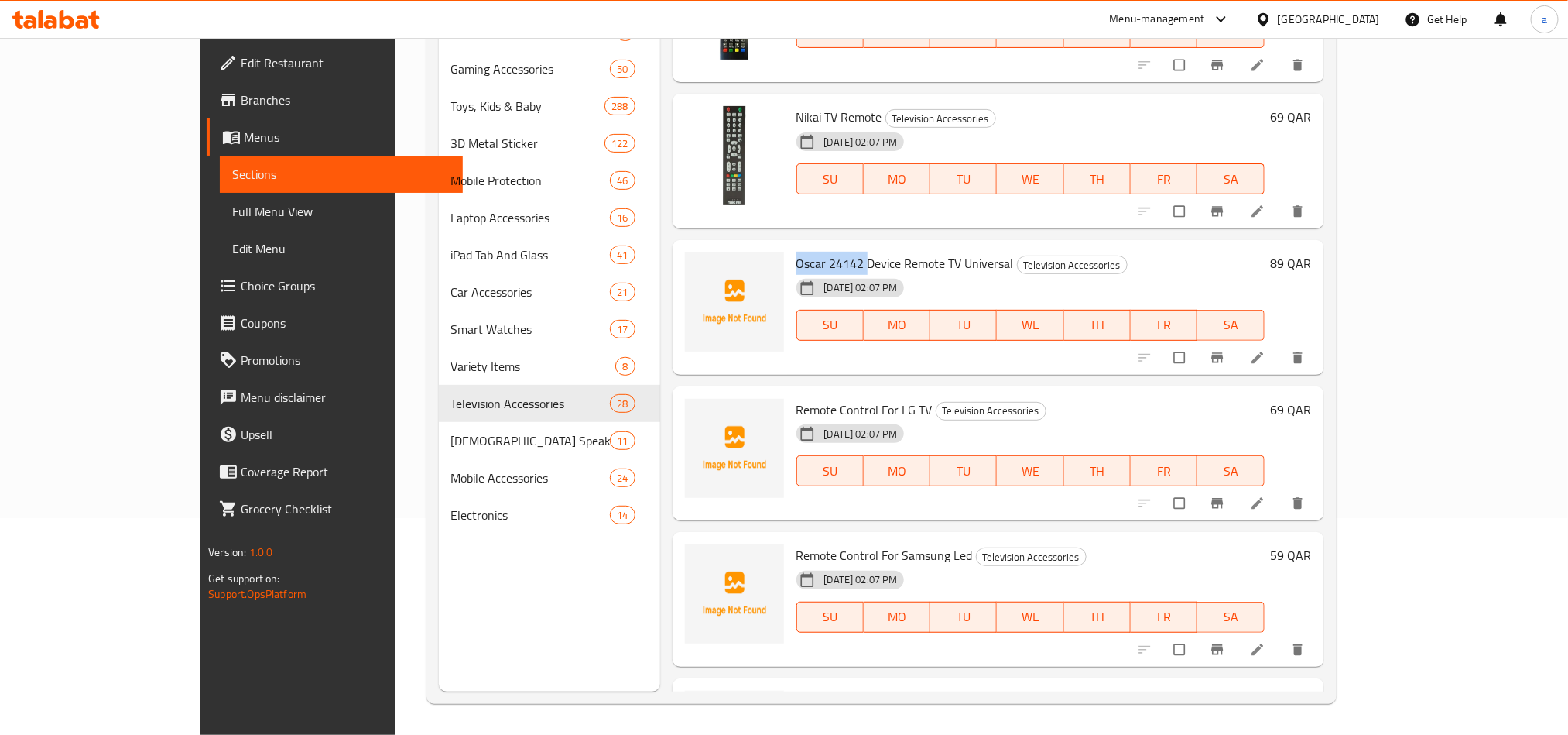
drag, startPoint x: 747, startPoint y: 238, endPoint x: 816, endPoint y: 237, distance: 69.0
click at [816, 252] on span "Oscar 24142 Device Remote TV Universal" at bounding box center [905, 263] width 217 height 23
copy span "Oscar 24142"
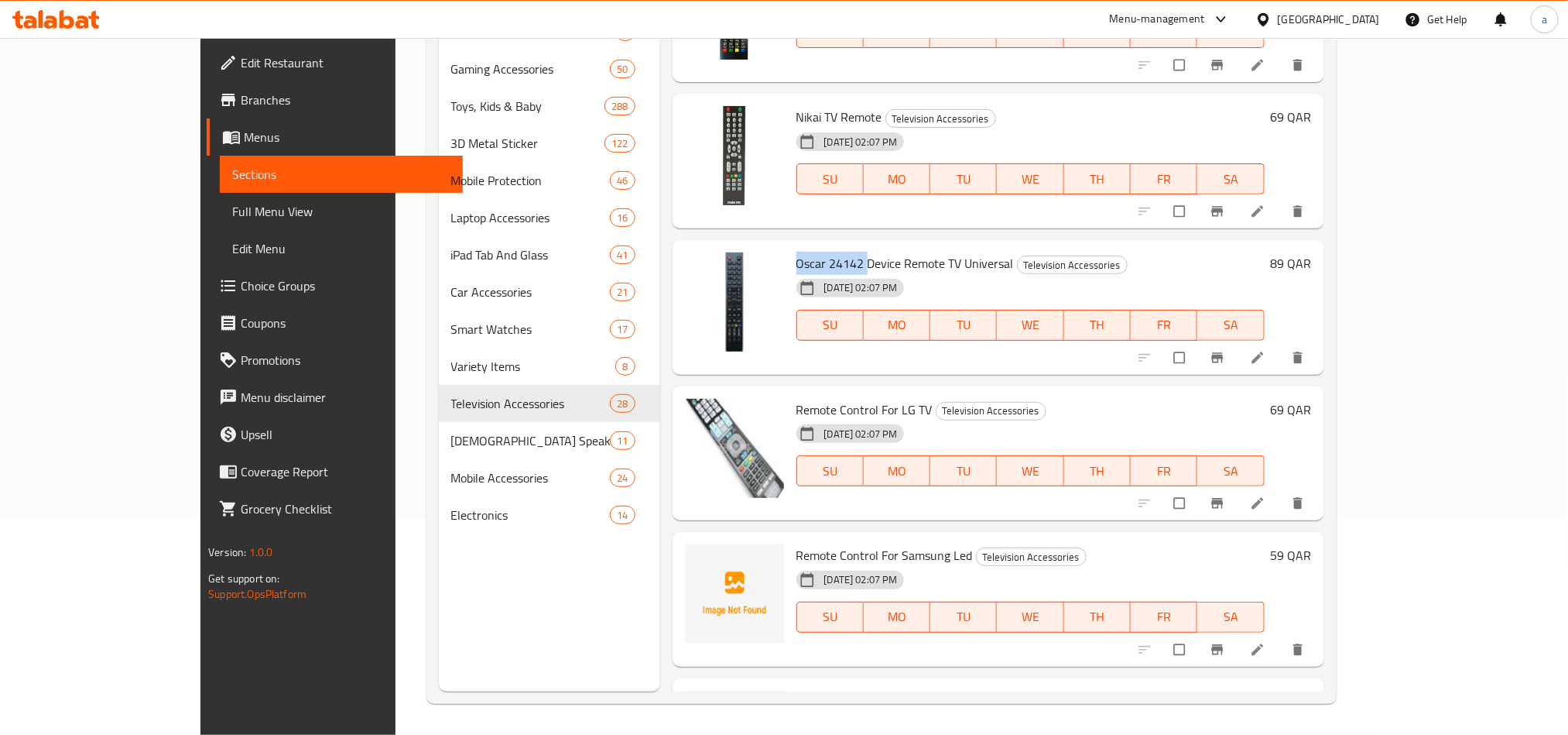
click at [797, 544] on span "Remote Control For Samsung Led" at bounding box center [885, 555] width 176 height 23
copy h6 "Remote Control For Samsung Led"
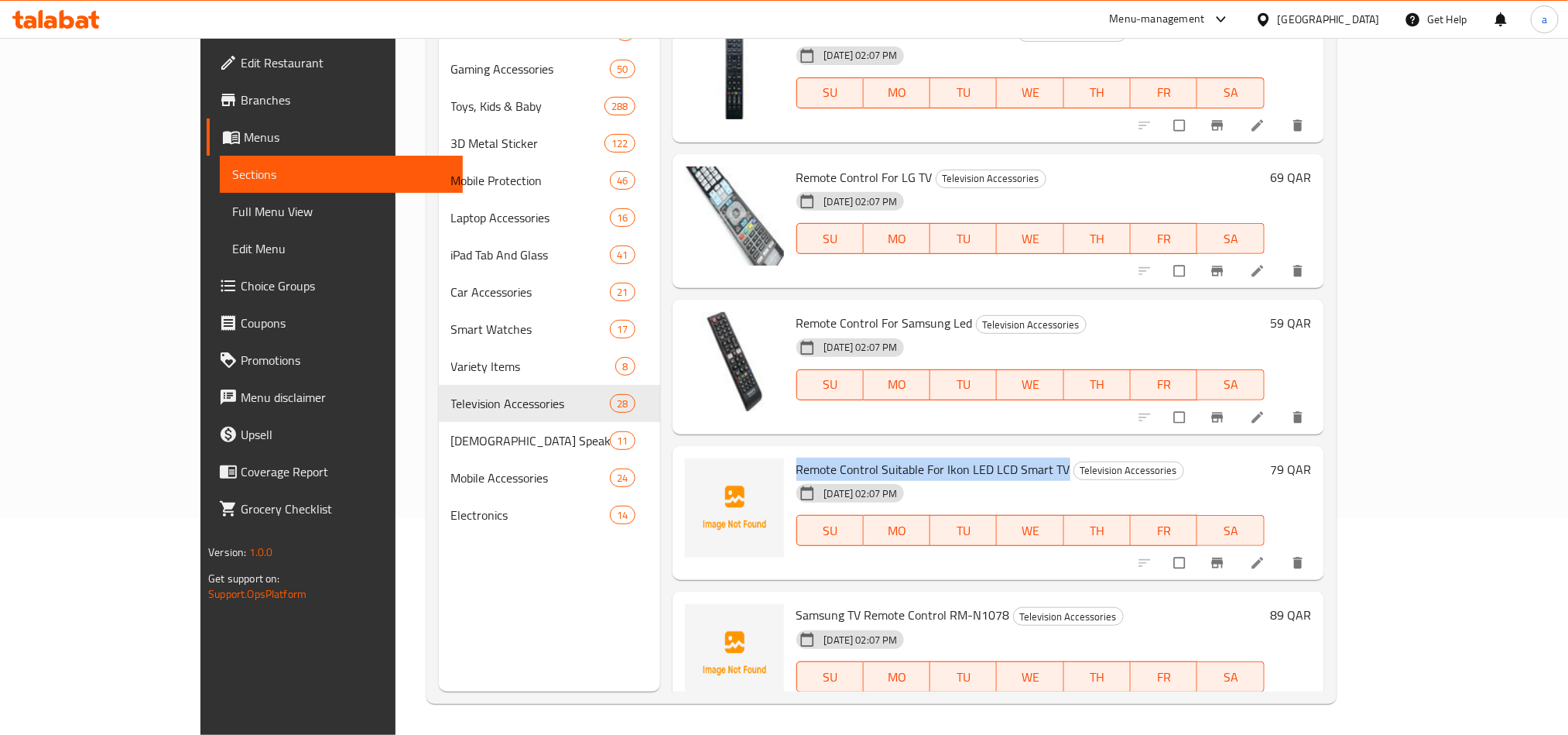
drag, startPoint x: 743, startPoint y: 439, endPoint x: 1011, endPoint y: 426, distance: 268.3
click at [1011, 446] on div "Remote Control Suitable For Ikon LED LCD Smart TV Television Accessories [DATE]…" at bounding box center [998, 513] width 652 height 135
copy span "Remote Control Suitable For Ikon LED LCD Smart TV"
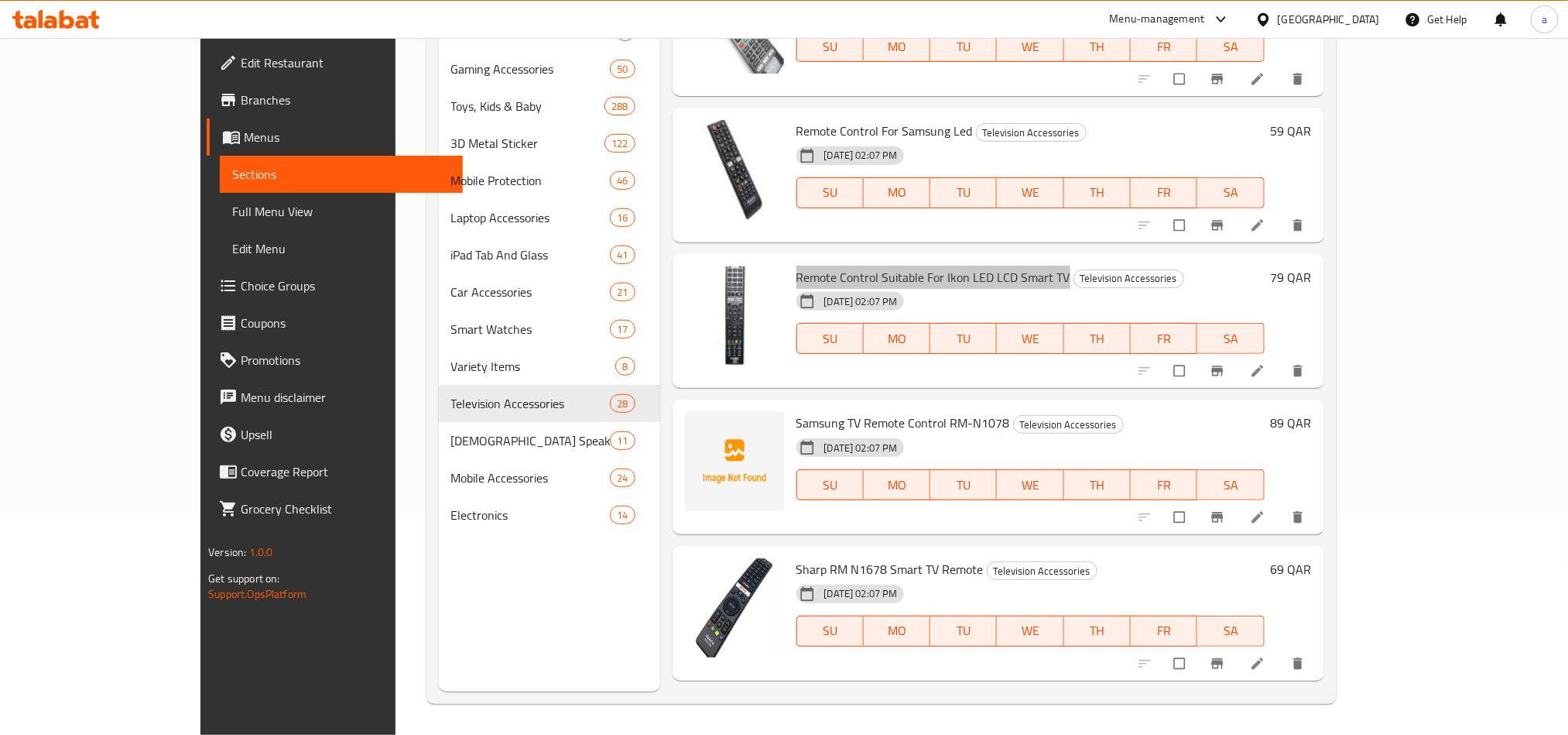
scroll to position [2005, 0]
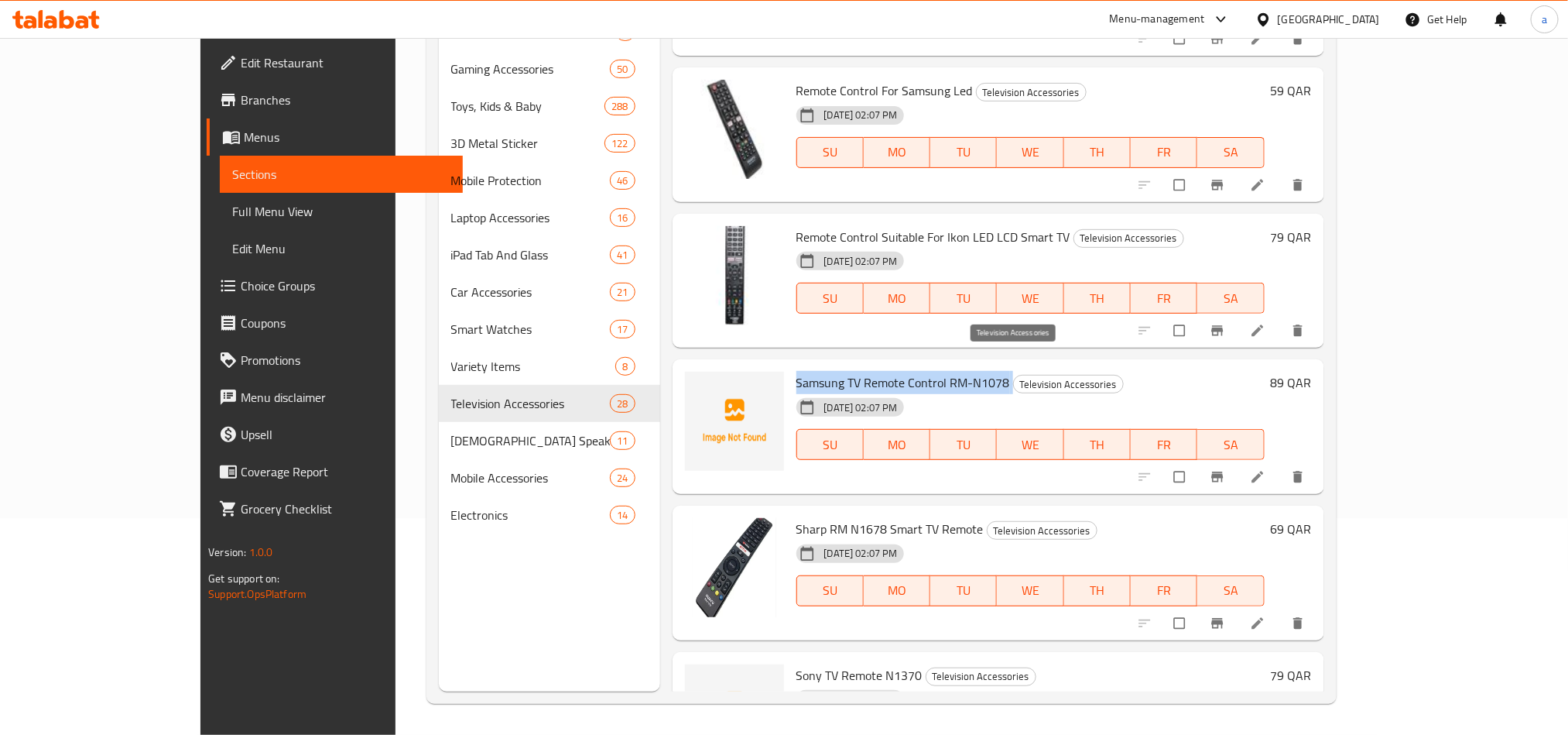
drag, startPoint x: 744, startPoint y: 358, endPoint x: 964, endPoint y: 361, distance: 220.0
click at [964, 366] on div "Samsung TV Remote Control RM-N1078 Television Accessories [DATE] 02:07 PM SU MO…" at bounding box center [1030, 427] width 481 height 123
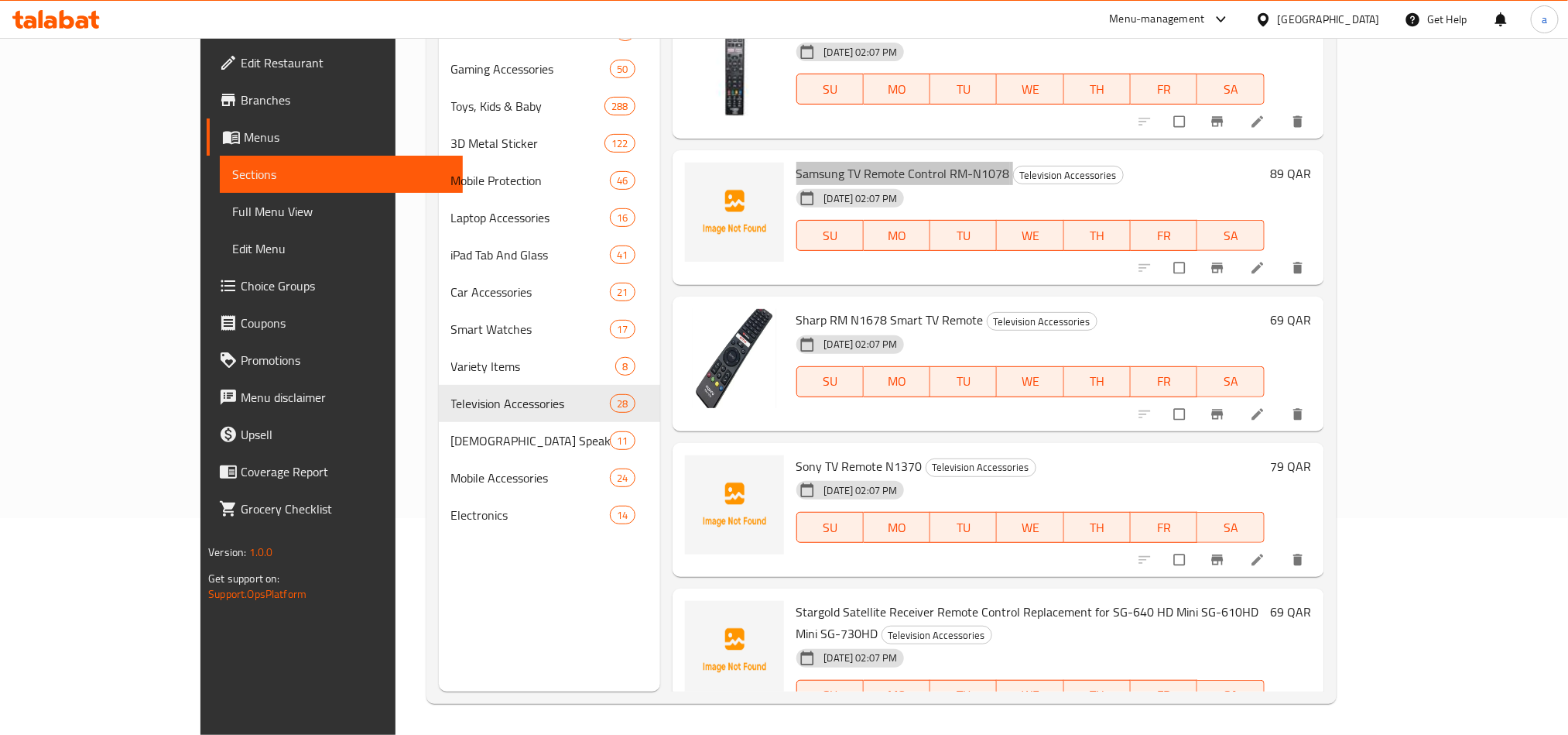
scroll to position [2238, 0]
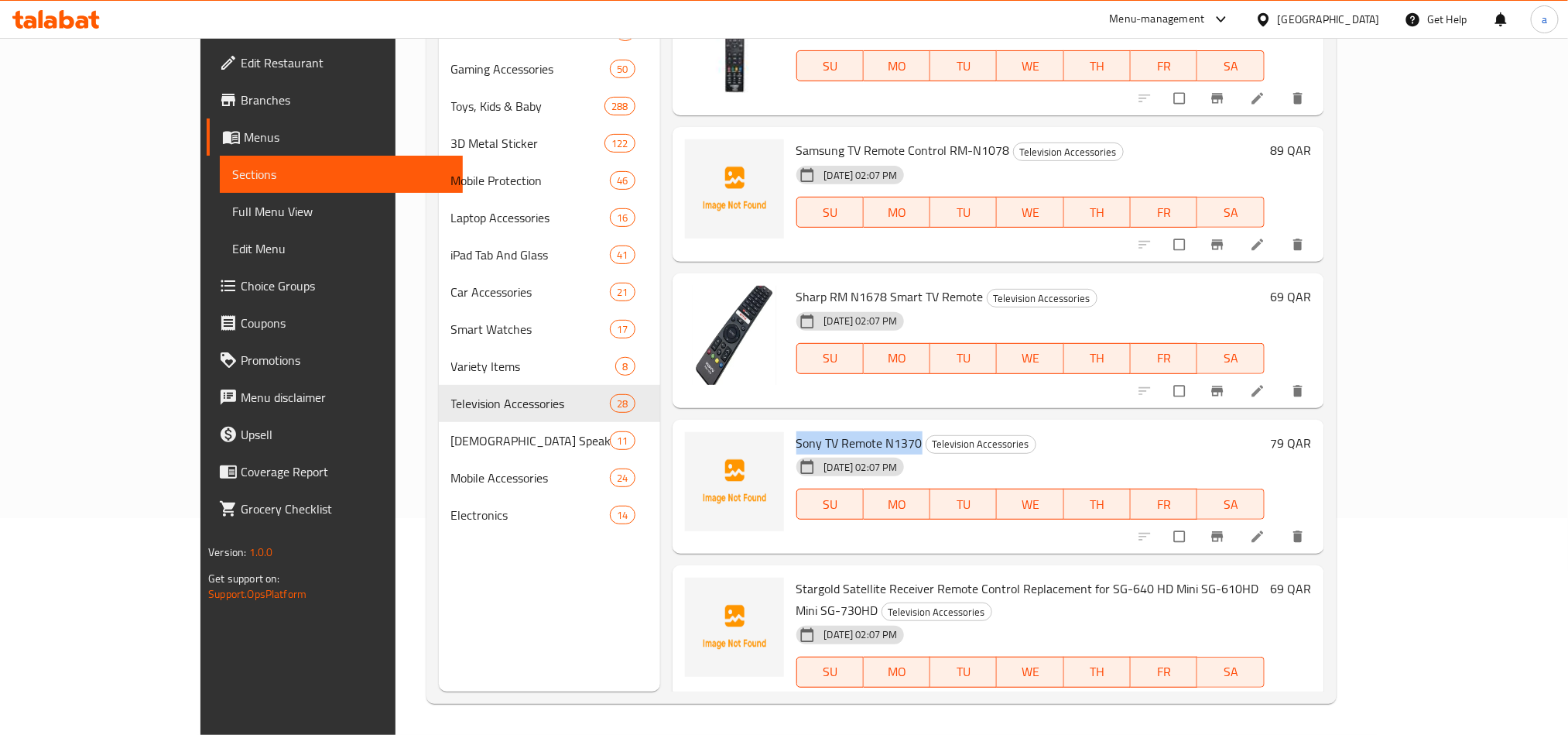
drag, startPoint x: 746, startPoint y: 420, endPoint x: 872, endPoint y: 421, distance: 126.0
click at [872, 432] on h6 "Sony TV Remote N1370 Television Accessories" at bounding box center [1030, 443] width 468 height 21
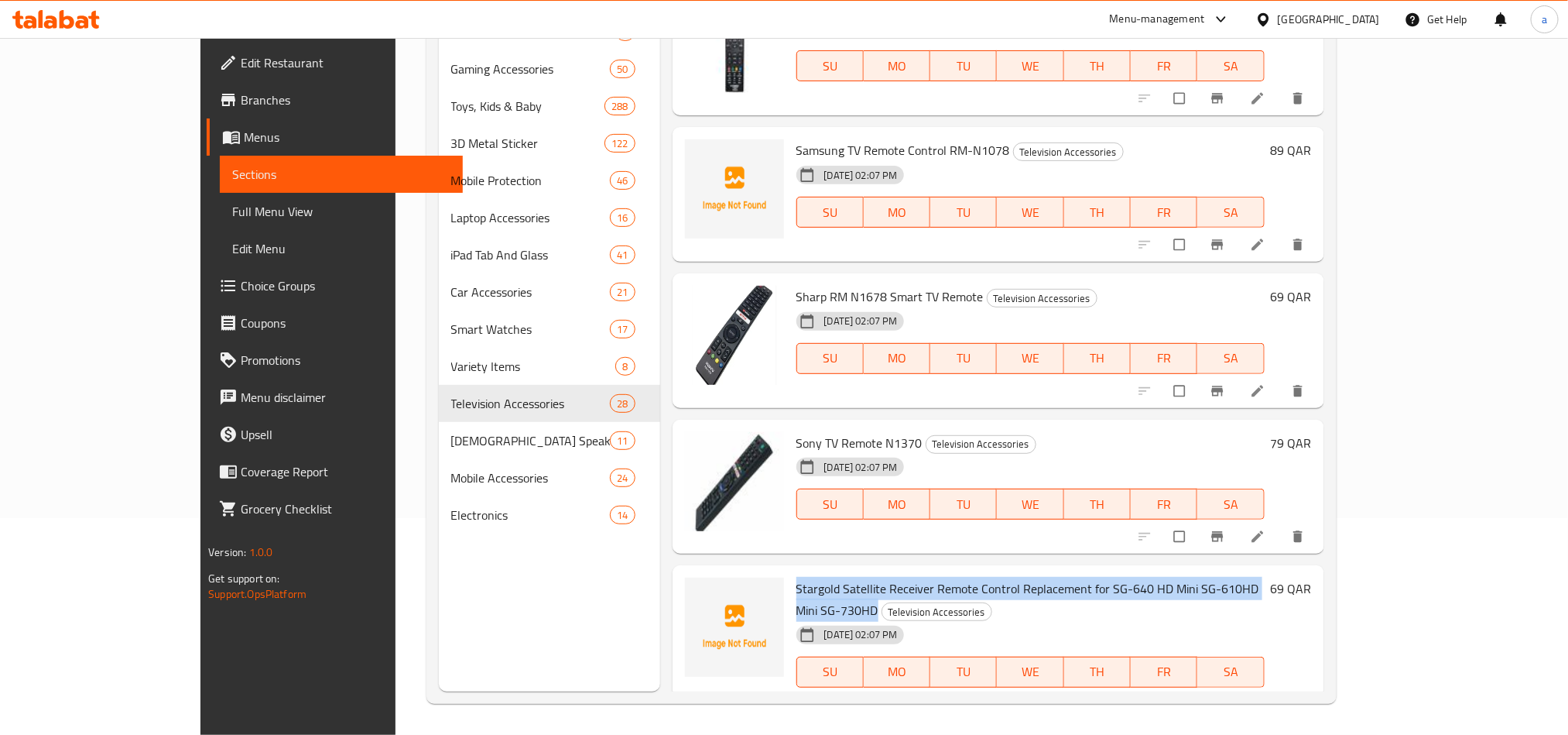
drag, startPoint x: 747, startPoint y: 563, endPoint x: 1284, endPoint y: 560, distance: 537.0
click at [1260, 577] on span "Stargold Satellite Receiver Remote Control Replacement for SG-640 HD Mini SG-61…" at bounding box center [1028, 599] width 463 height 45
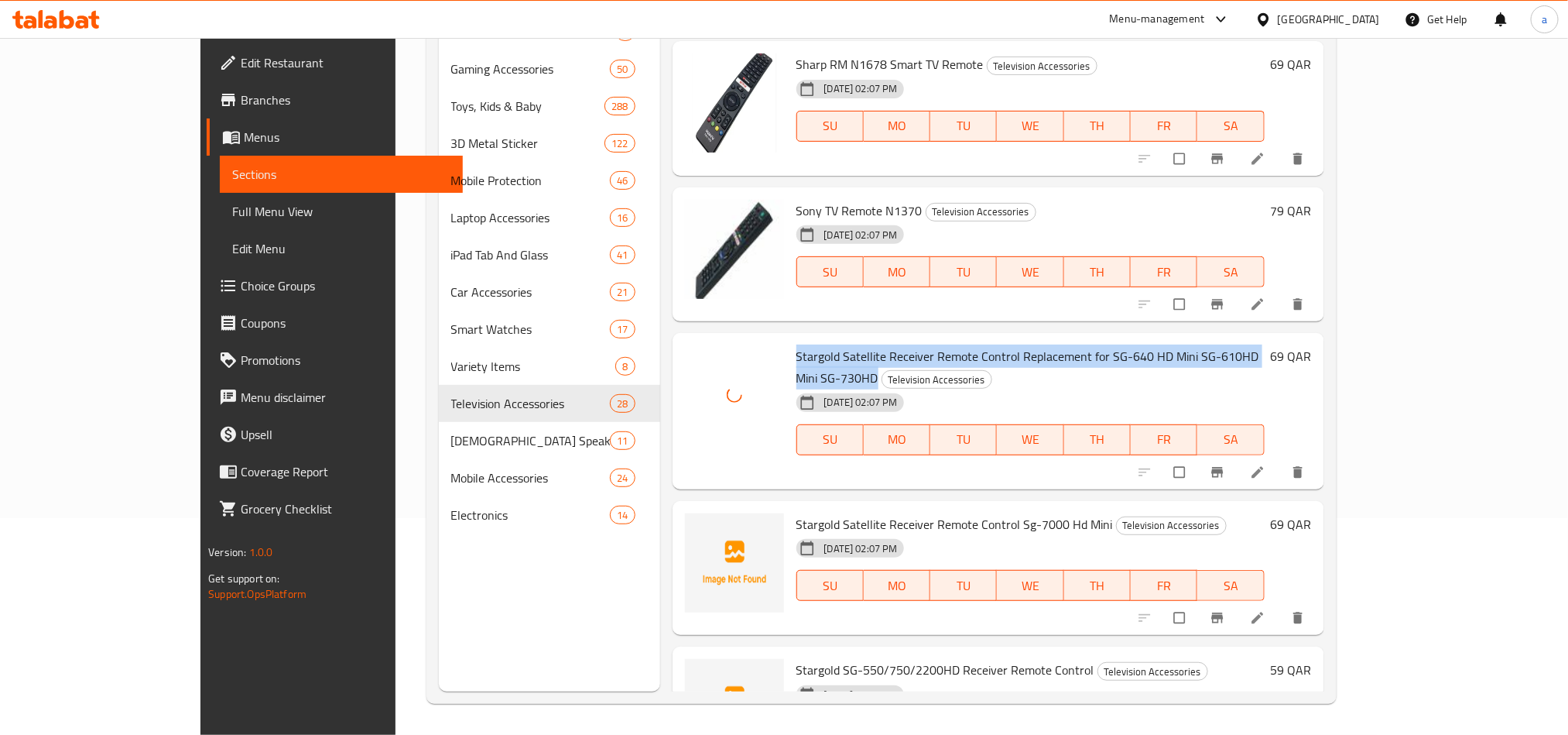
scroll to position [2587, 0]
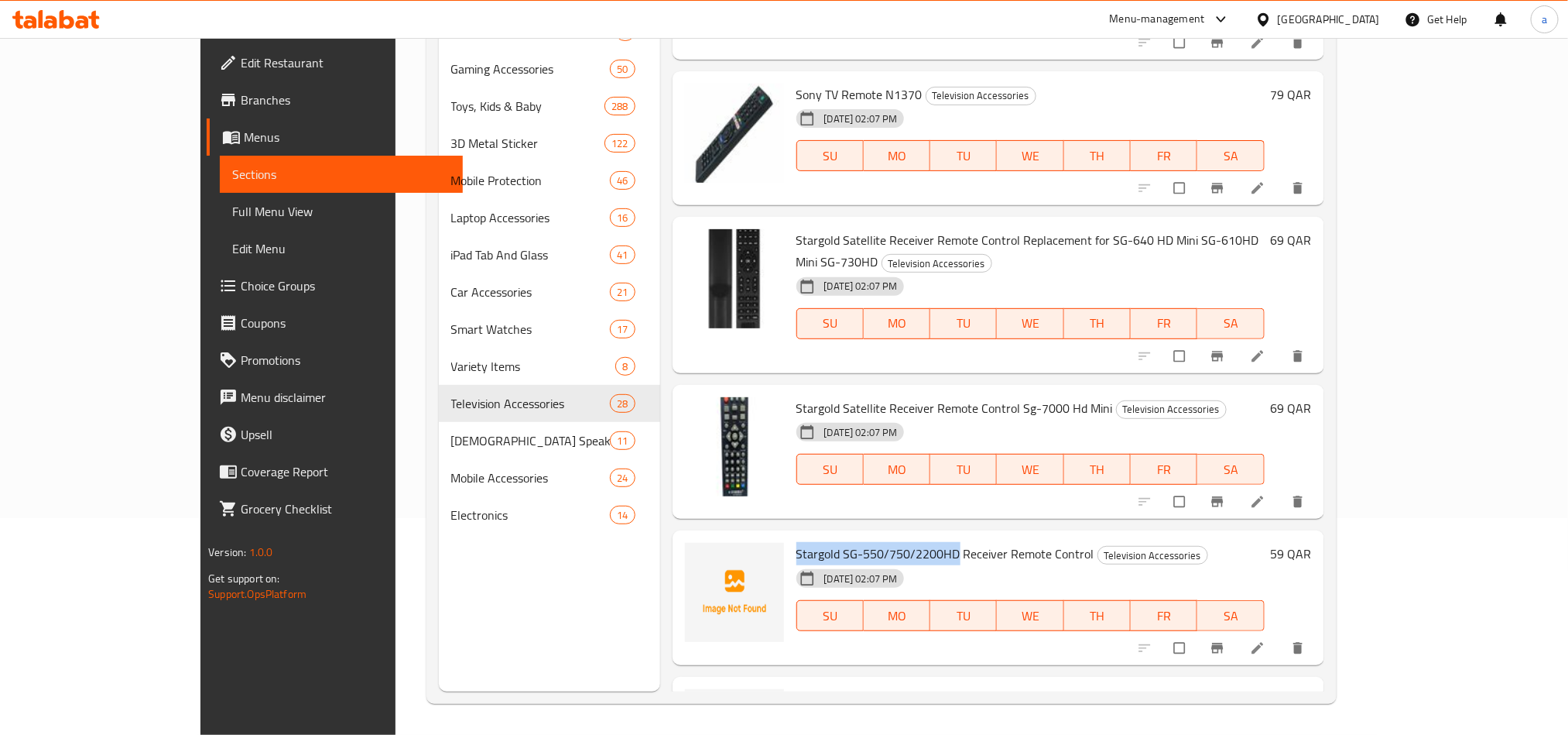
drag, startPoint x: 743, startPoint y: 509, endPoint x: 904, endPoint y: 498, distance: 161.4
click at [904, 536] on div "Stargold SG-550/750/2200HD Receiver Remote Control Television Accessories [DATE…" at bounding box center [1030, 598] width 481 height 123
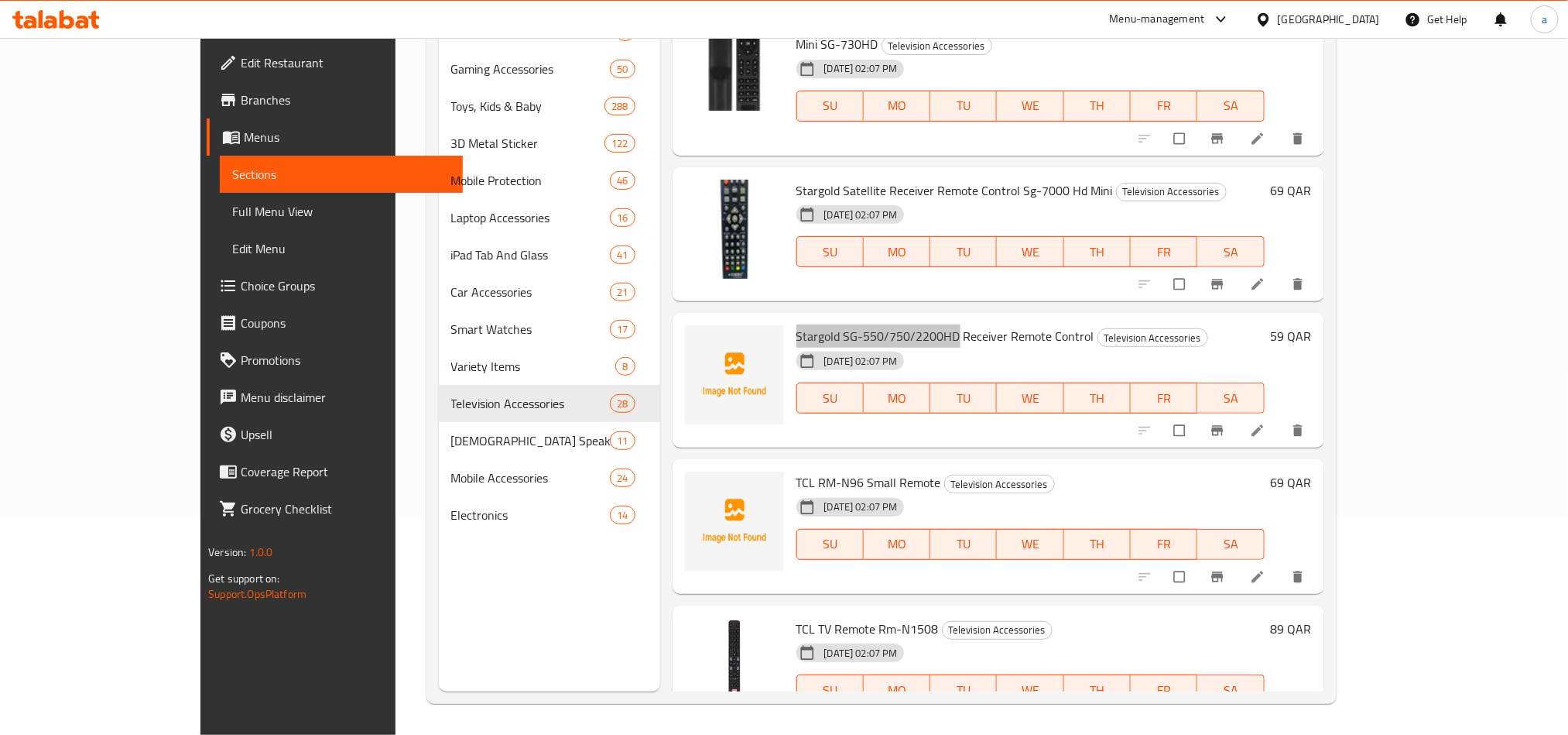
scroll to position [2819, 0]
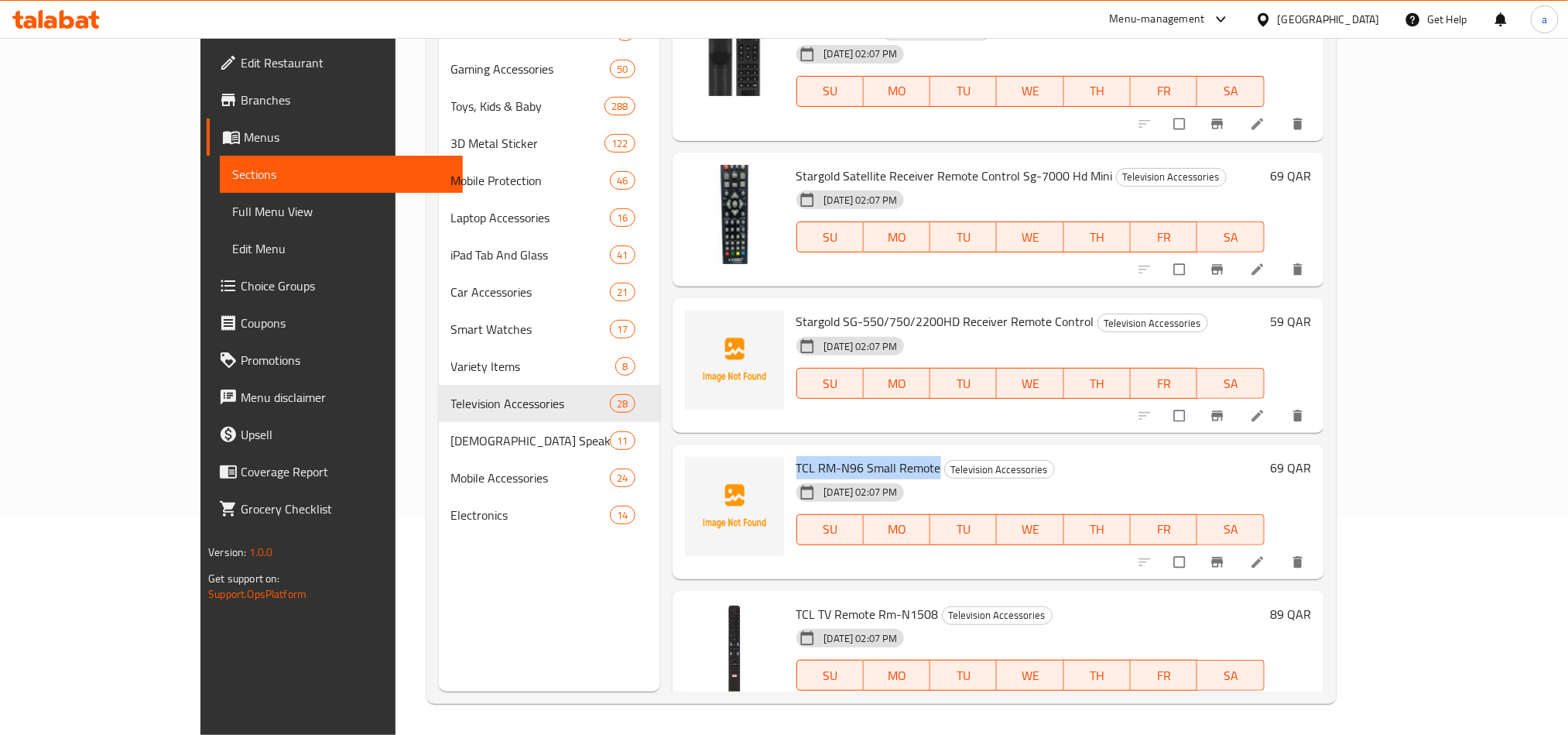
drag, startPoint x: 747, startPoint y: 421, endPoint x: 890, endPoint y: 421, distance: 143.0
click at [890, 457] on h6 "TCL RM-N96 Small Remote Television Accessories" at bounding box center [1030, 467] width 468 height 21
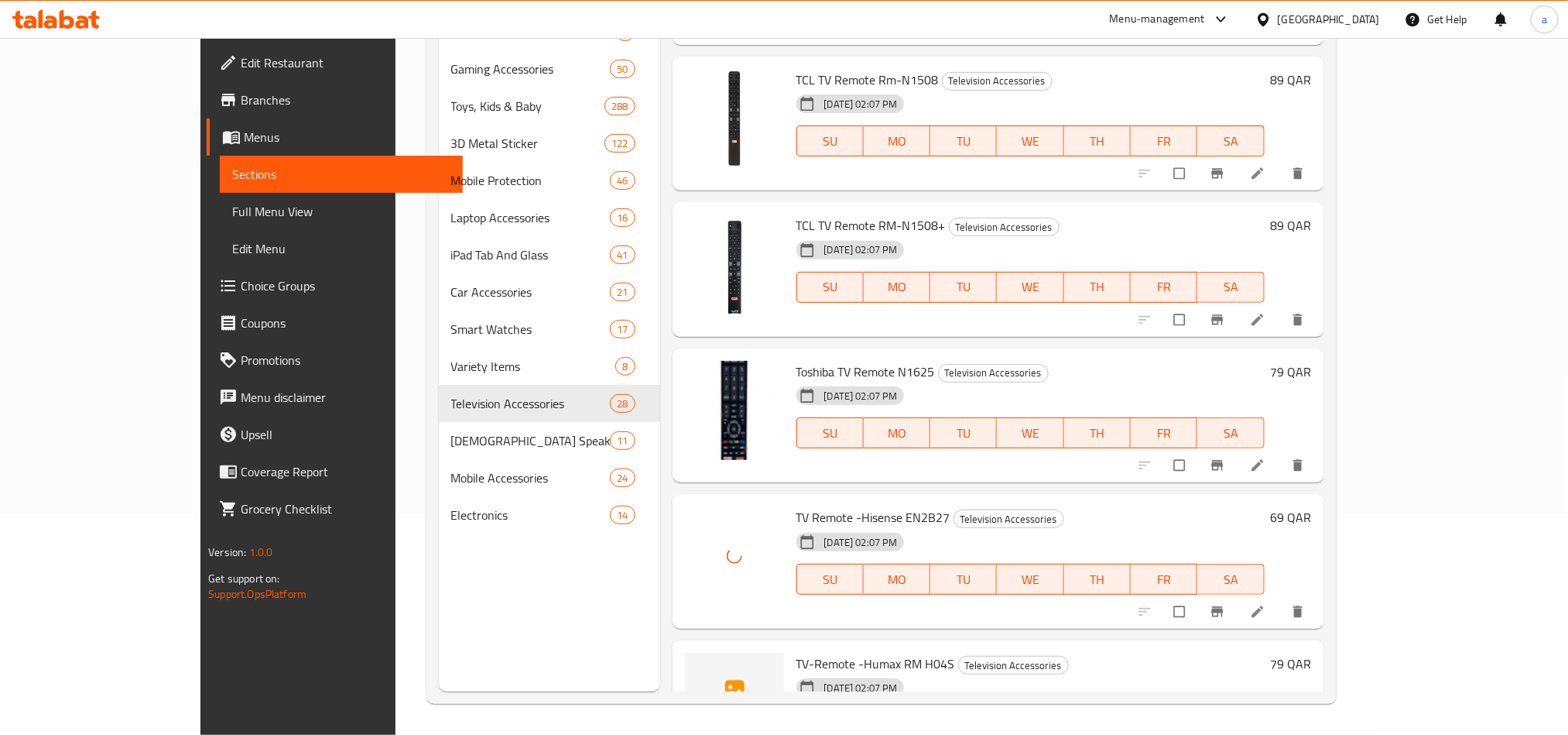
scroll to position [3390, 0]
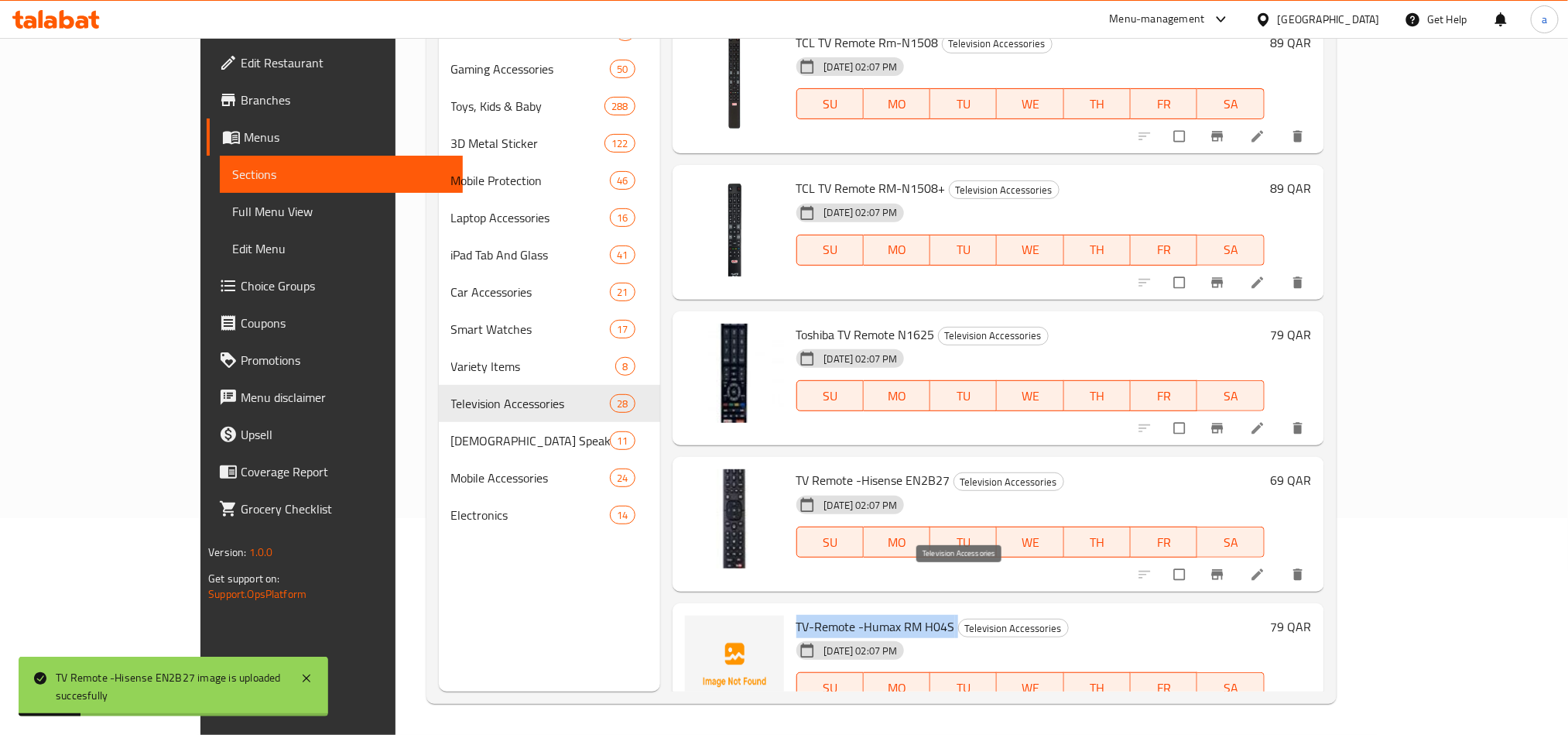
drag, startPoint x: 743, startPoint y: 577, endPoint x: 906, endPoint y: 581, distance: 163.0
click at [906, 610] on div "TV-Remote -Humax RM H04S Television Accessories [DATE] 02:07 PM SU MO TU WE TH …" at bounding box center [1030, 671] width 481 height 123
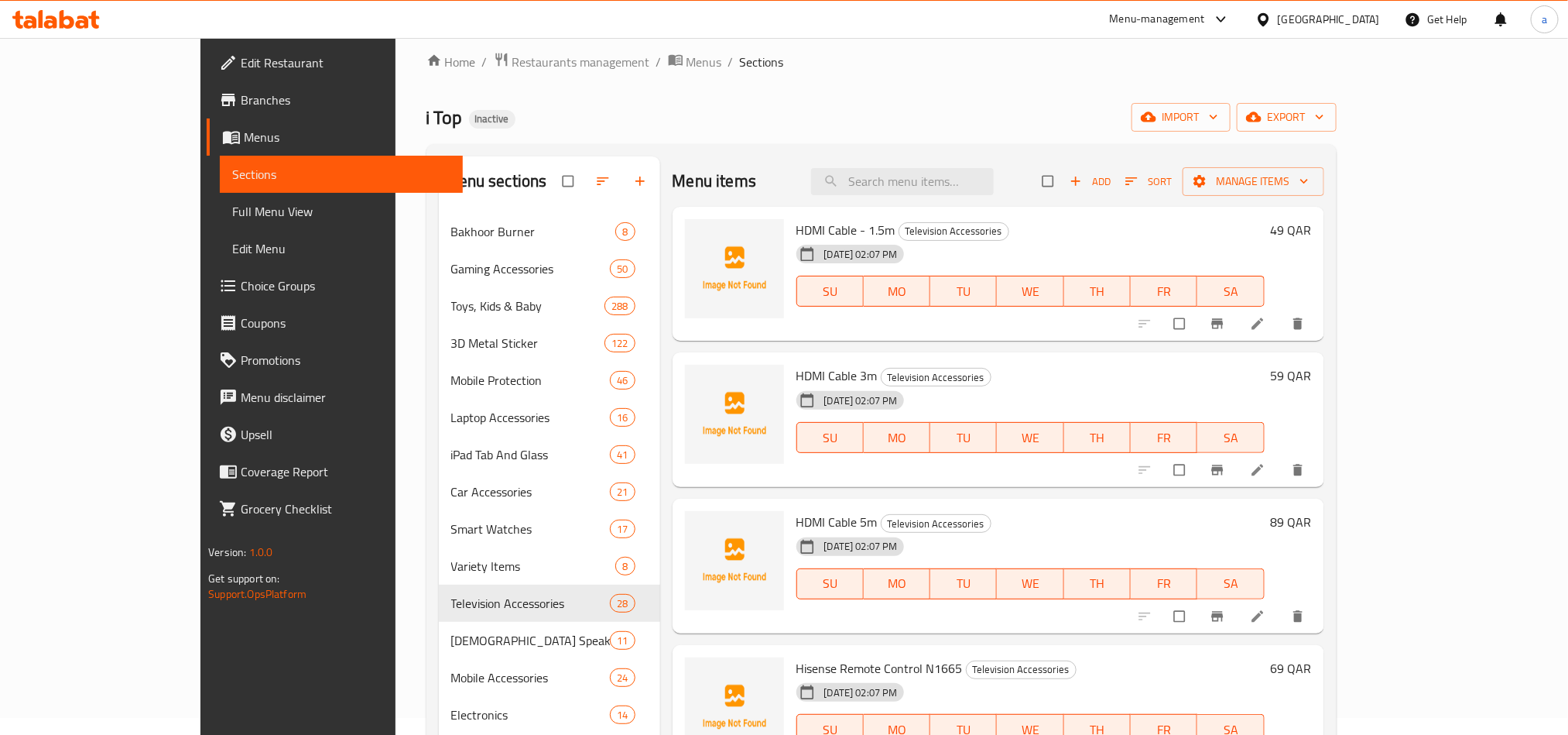
scroll to position [0, 0]
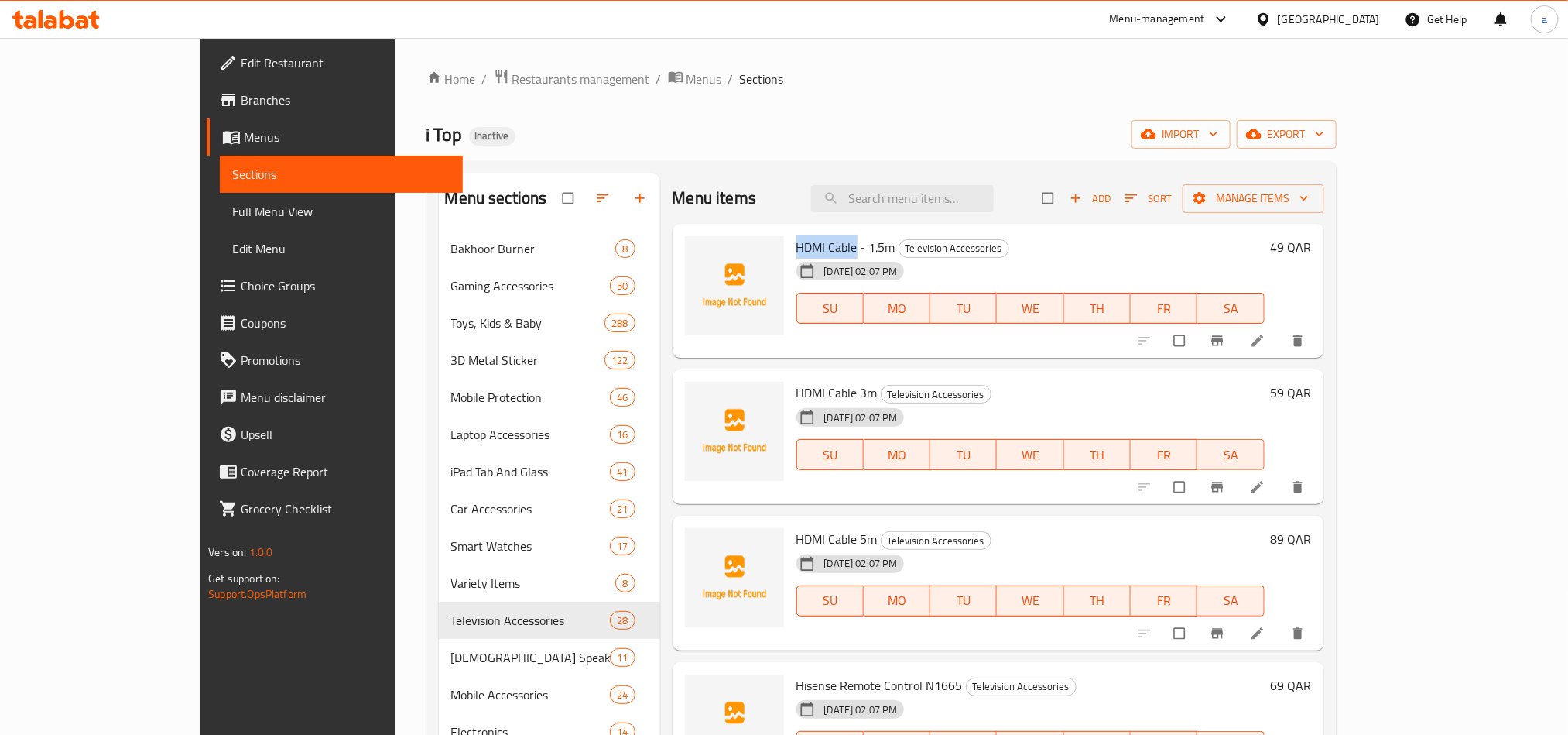
drag, startPoint x: 744, startPoint y: 241, endPoint x: 808, endPoint y: 247, distance: 64.3
click at [808, 247] on div "HDMI Cable - 1.5m Television Accessories [DATE] 02:07 PM SU MO TU WE TH FR SA" at bounding box center [1030, 292] width 481 height 123
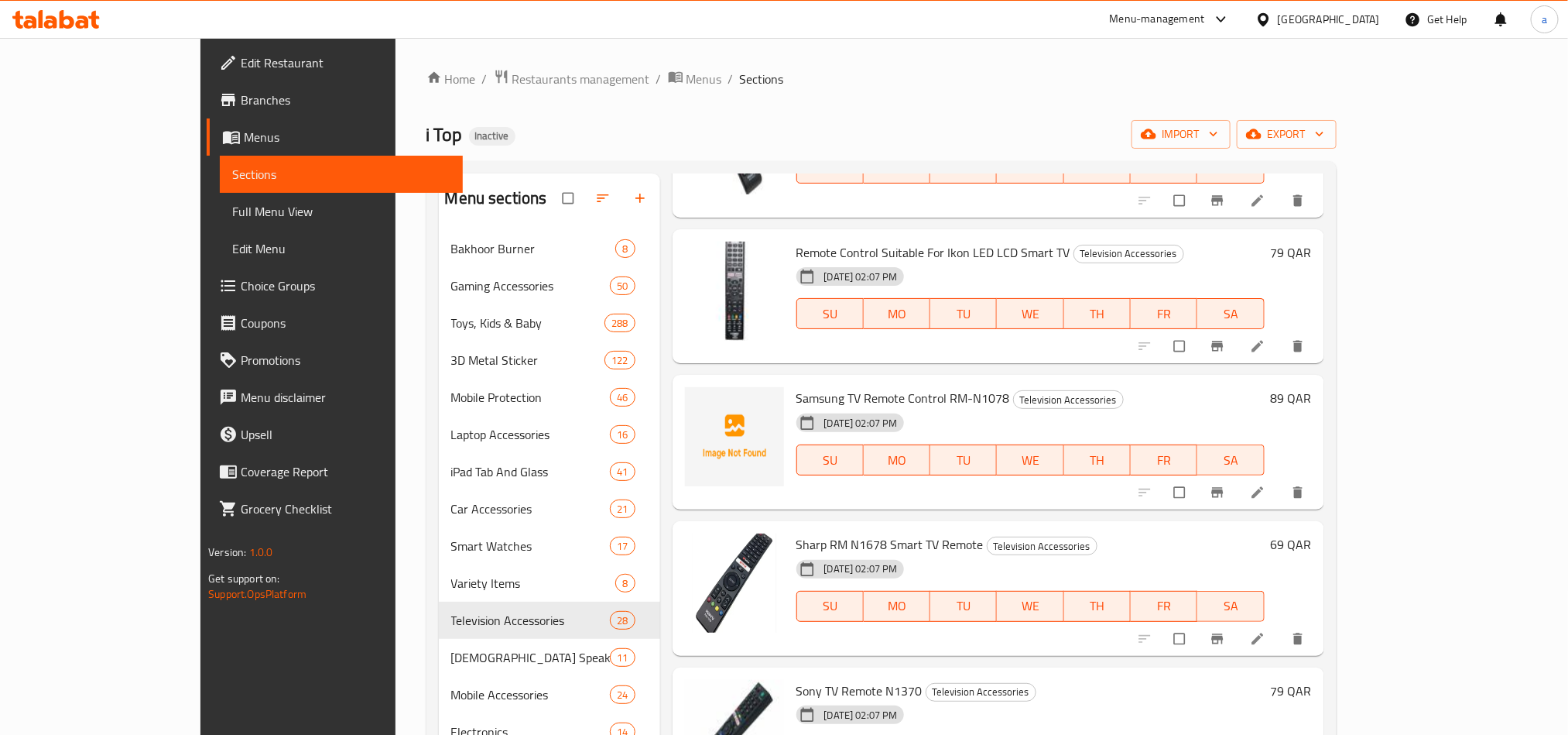
scroll to position [2671, 0]
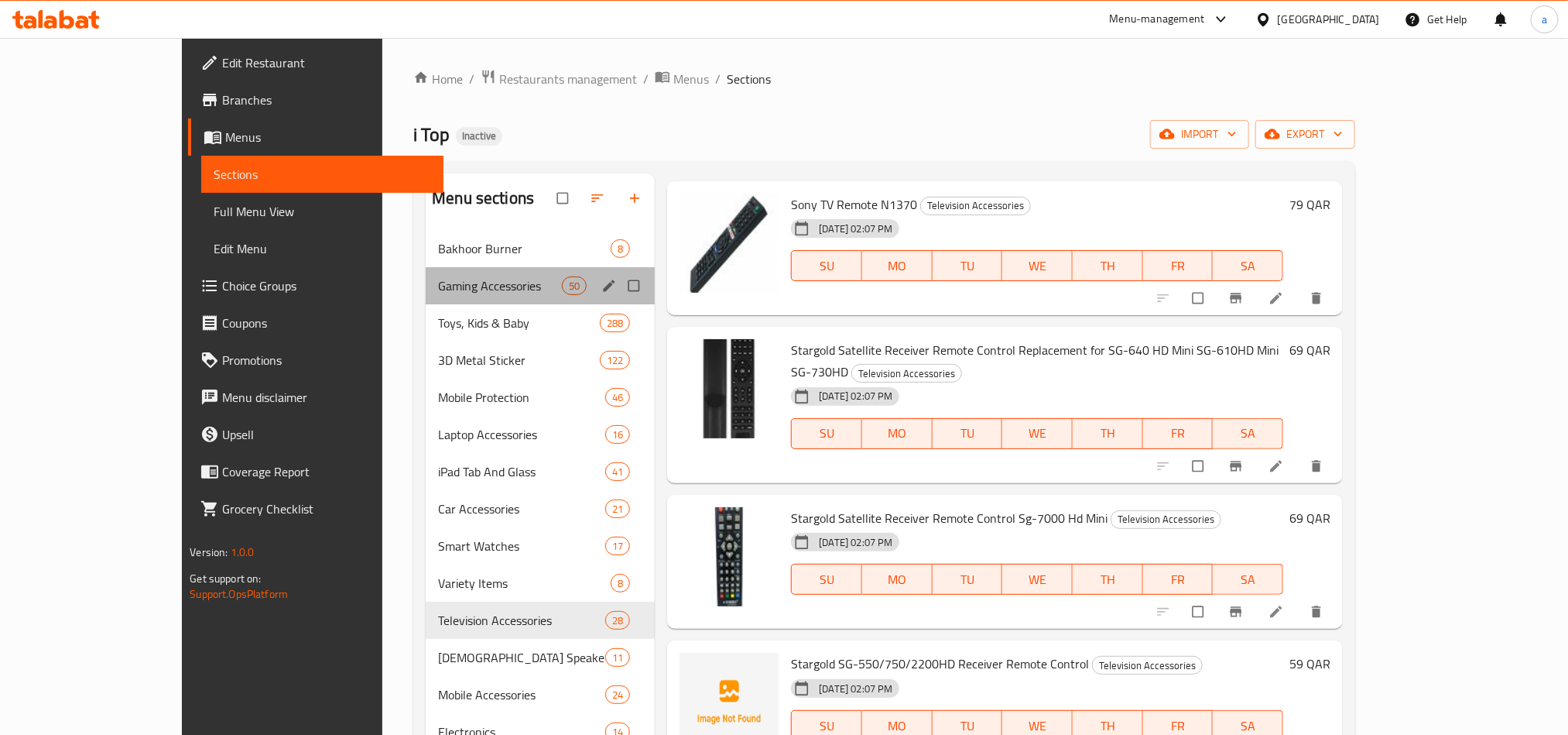
click at [426, 303] on div "Gaming Accessories 50" at bounding box center [540, 286] width 229 height 38
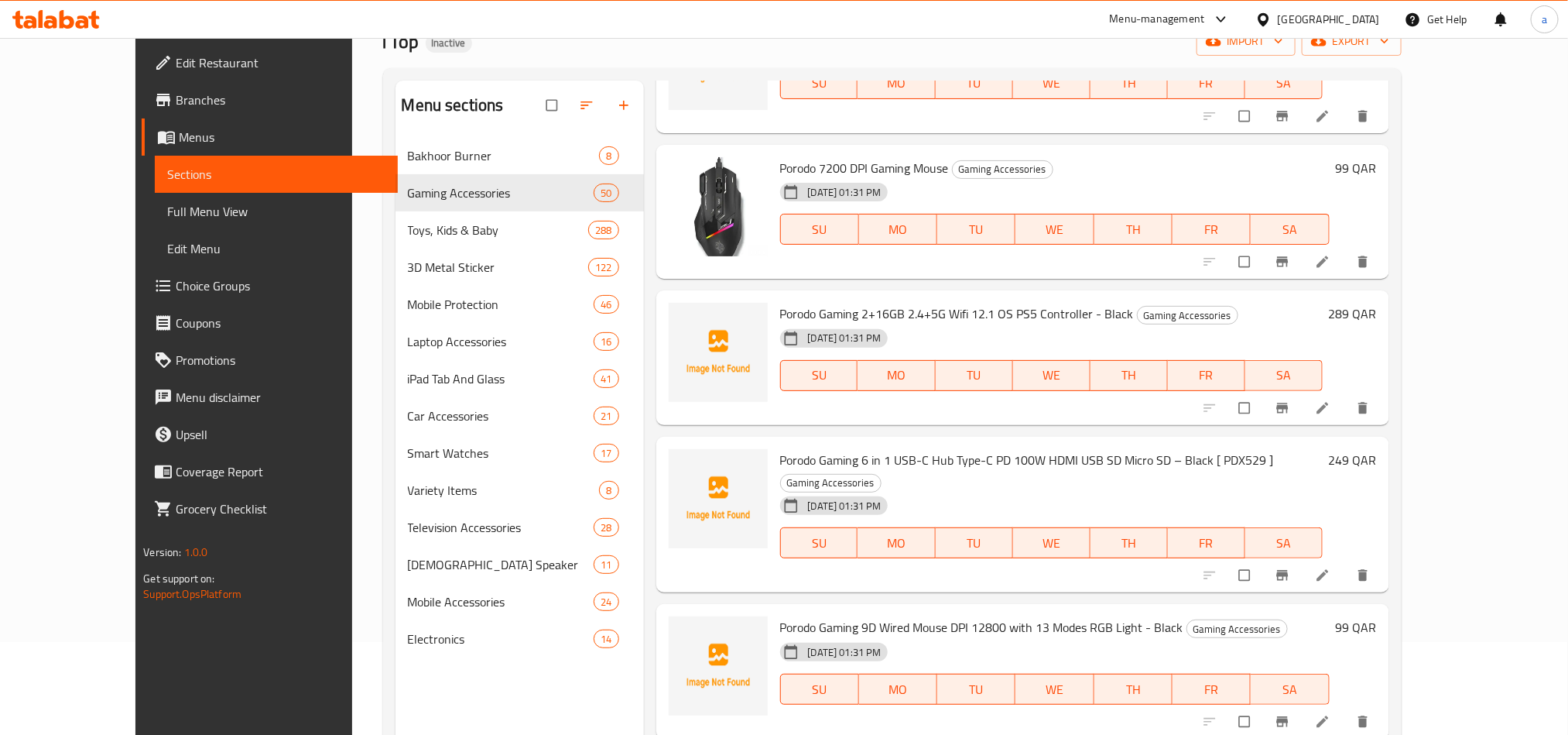
scroll to position [217, 0]
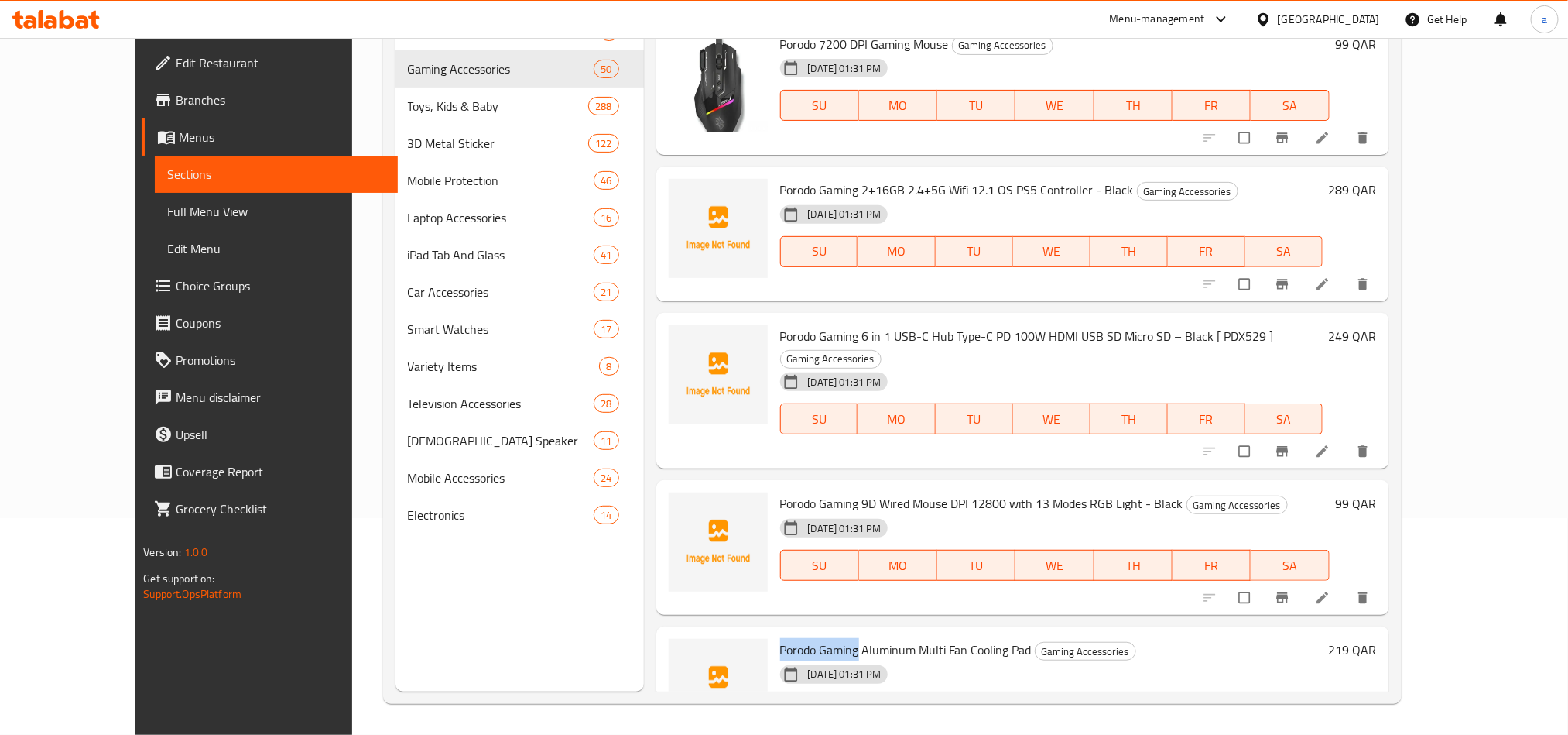
drag, startPoint x: 744, startPoint y: 579, endPoint x: 825, endPoint y: 581, distance: 81.0
click at [825, 633] on div "Porodo Gaming Aluminum Multi Fan Cooling Pad Gaming Accessories [DATE] 01:31 PM…" at bounding box center [1051, 694] width 555 height 123
click at [787, 638] on span "Porodo Gaming Aluminum Multi Fan Cooling Pad" at bounding box center [906, 649] width 251 height 23
drag, startPoint x: 746, startPoint y: 575, endPoint x: 778, endPoint y: 575, distance: 32.0
click at [781, 638] on span "Porodo Gaming Aluminum Multi Fan Cooling Pad" at bounding box center [906, 649] width 251 height 23
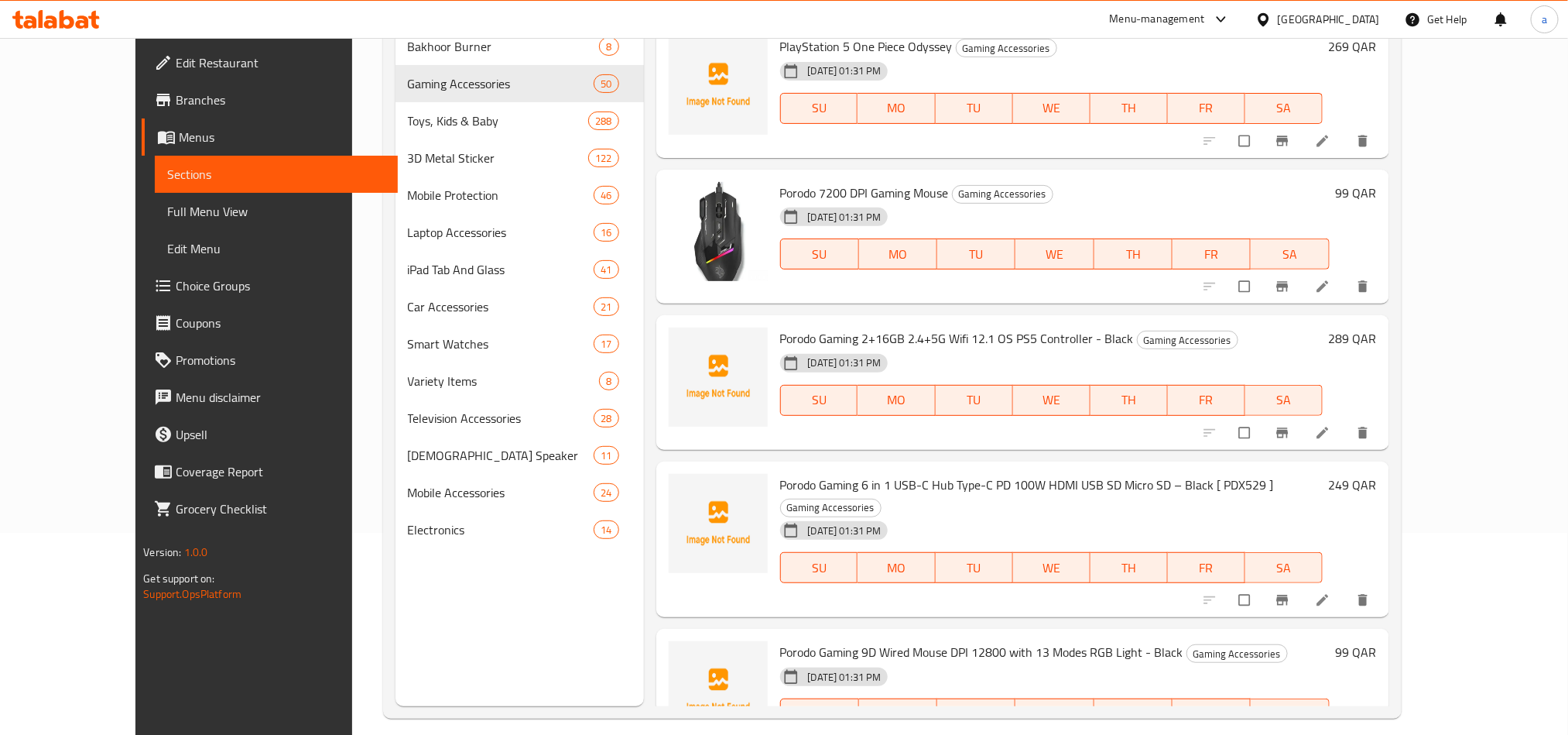
scroll to position [6624, 0]
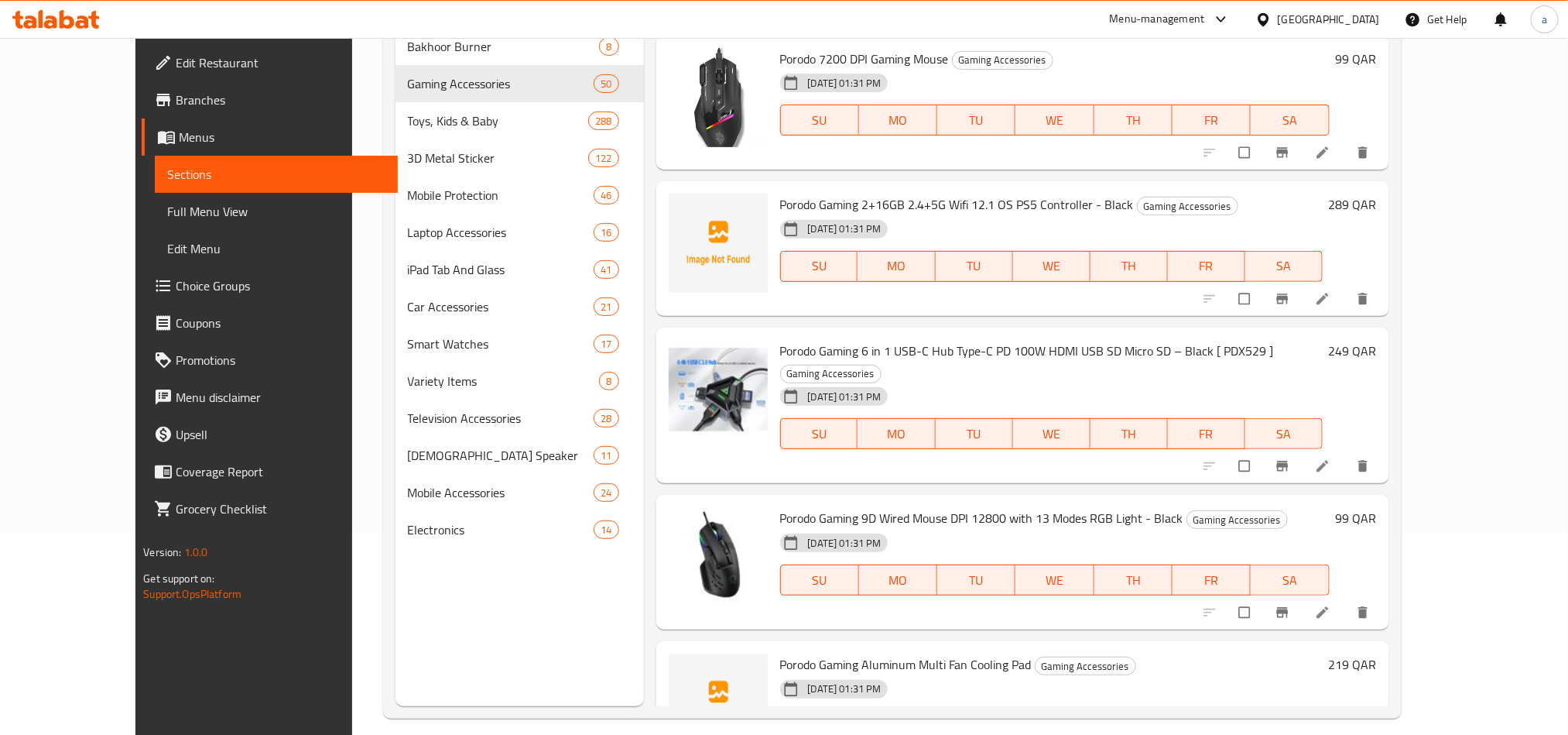
click at [658, 12] on div "Menu-management [GEOGRAPHIC_DATA] Get Help a" at bounding box center [784, 20] width 1568 height 38
click at [671, 20] on div "Menu-management [GEOGRAPHIC_DATA] Get Help a" at bounding box center [784, 20] width 1568 height 38
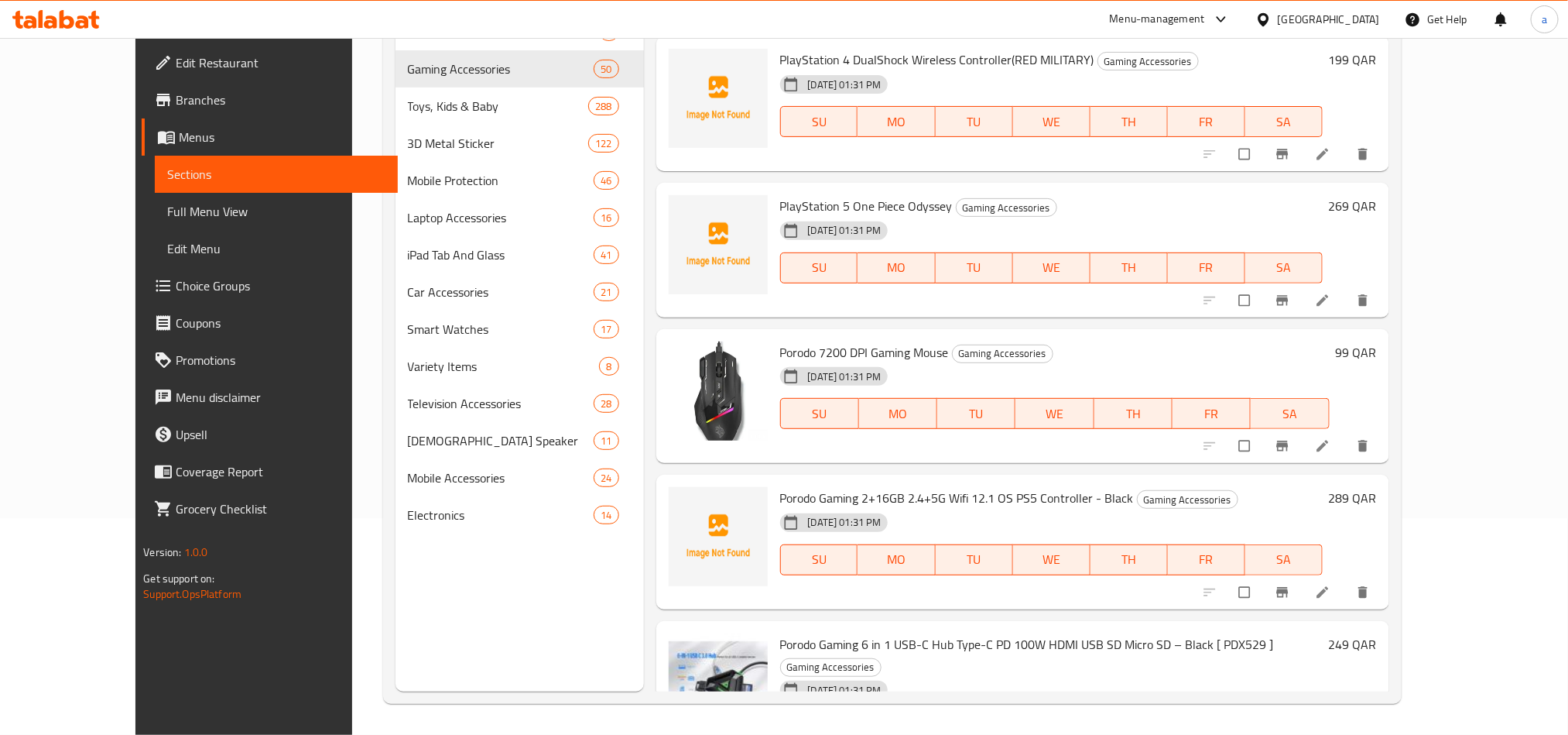
scroll to position [6275, 0]
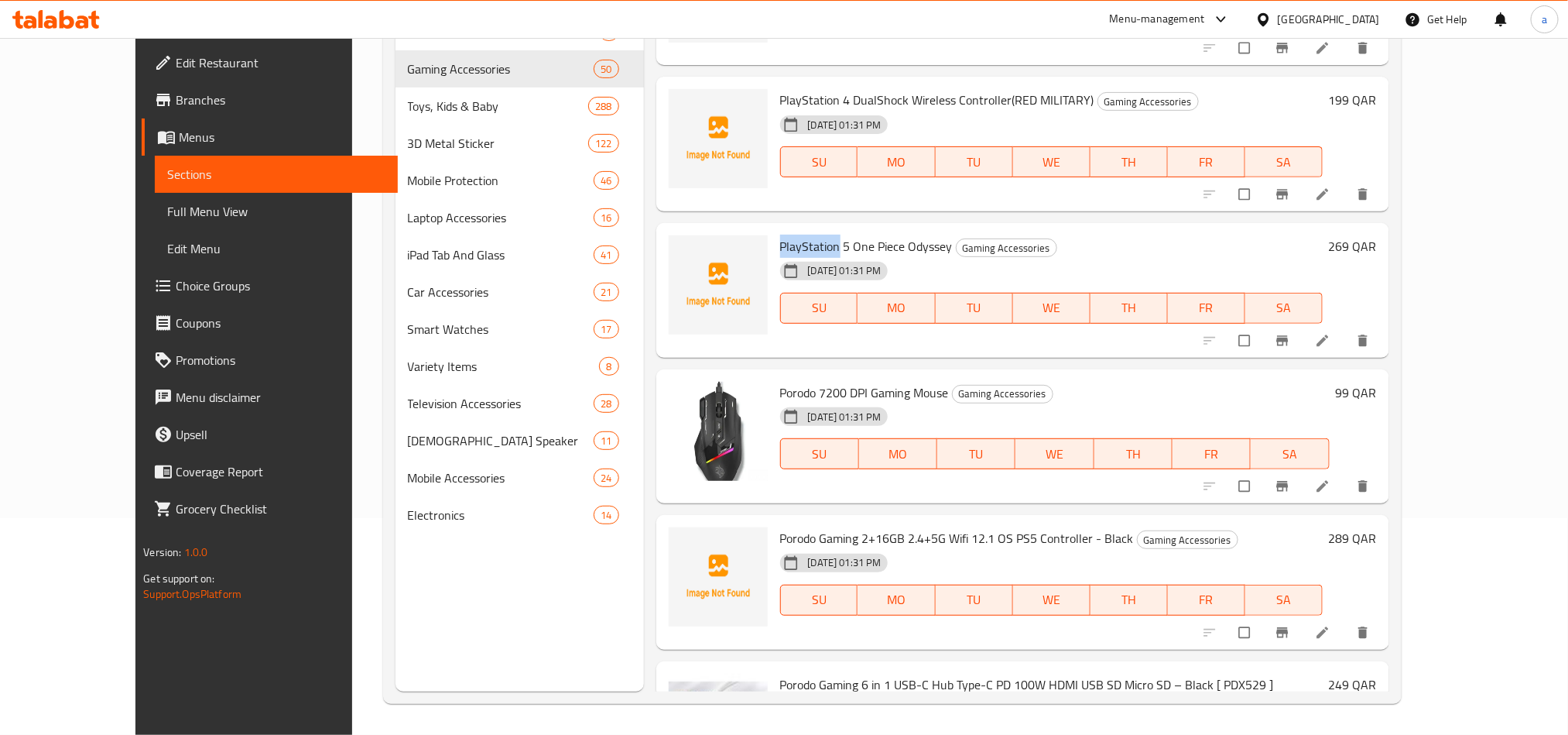
drag, startPoint x: 744, startPoint y: 199, endPoint x: 805, endPoint y: 194, distance: 61.2
click at [805, 229] on div "PlayStation 5 One Piece Odyssey Gaming Accessories [DATE] 01:31 PM SU MO TU WE …" at bounding box center [1051, 291] width 555 height 123
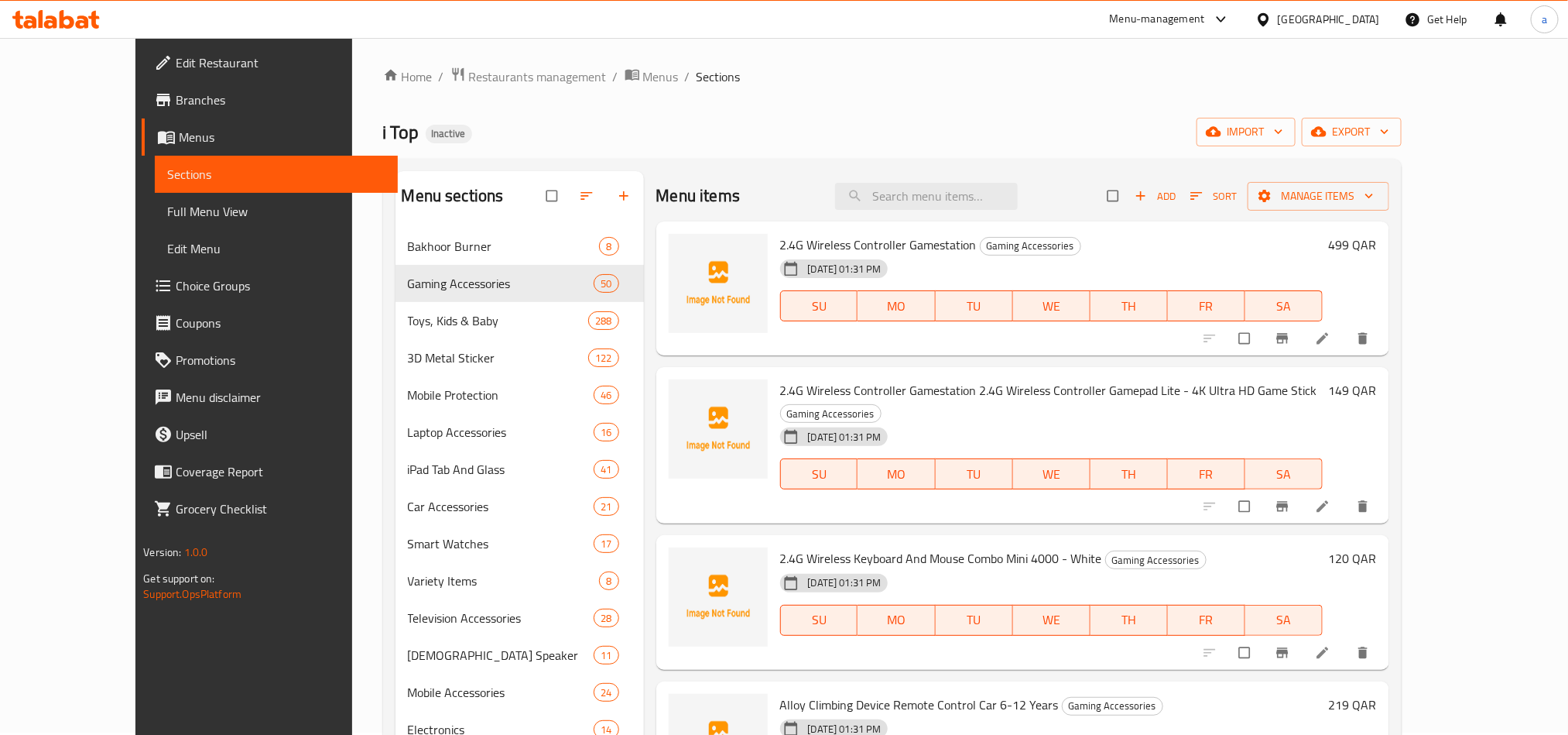
scroll to position [0, 0]
drag, startPoint x: 746, startPoint y: 247, endPoint x: 820, endPoint y: 235, distance: 75.0
click at [820, 235] on span "2.4G Wireless Controller Gamestation" at bounding box center [879, 246] width 197 height 23
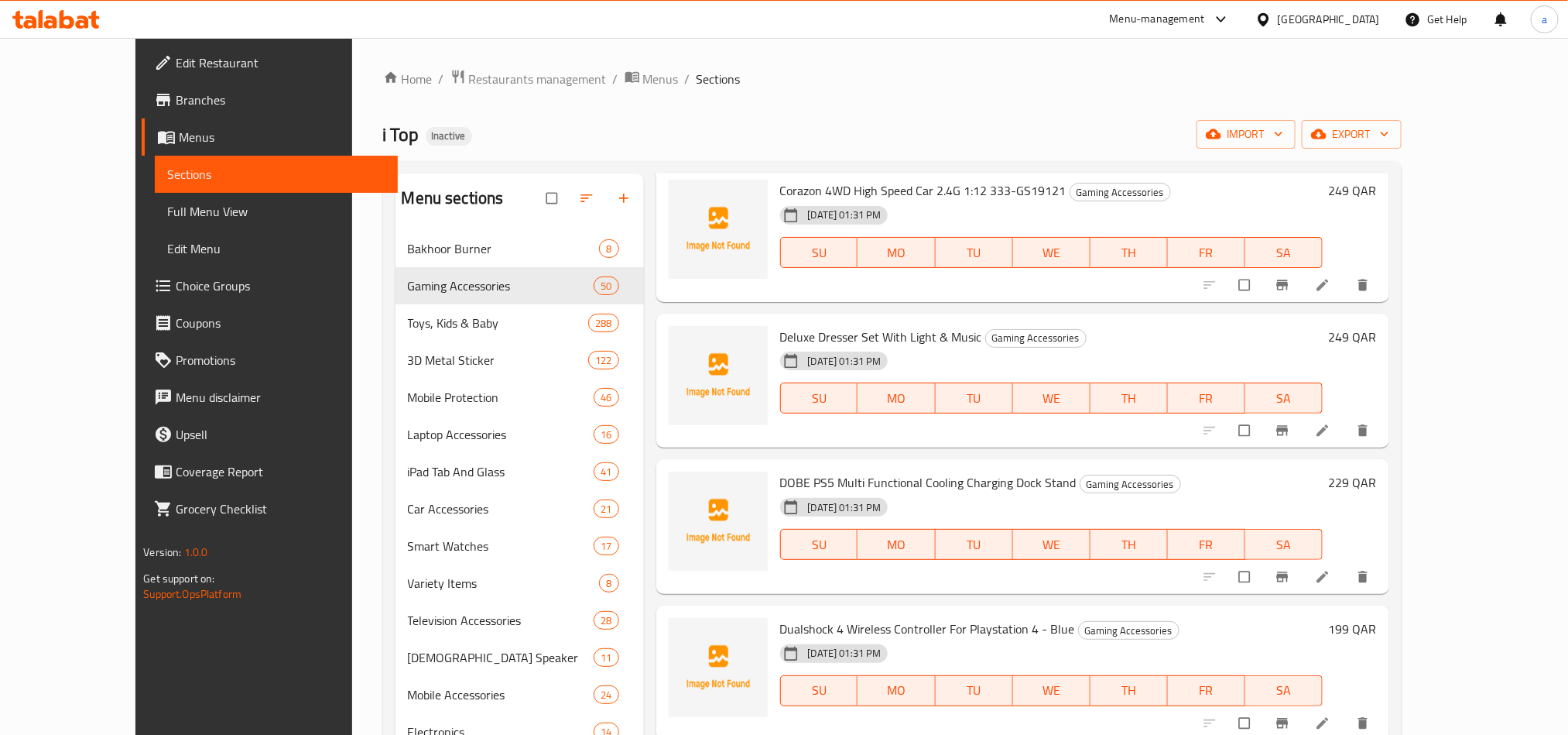
scroll to position [1394, 0]
drag, startPoint x: 755, startPoint y: 613, endPoint x: 804, endPoint y: 611, distance: 49.0
click at [804, 612] on div "Dualshock 4 Wireless Controller For Playstation 4 - Blue Gaming Accessories [DA…" at bounding box center [1051, 672] width 555 height 123
click at [809, 616] on span "Dualshock 4 Wireless Controller For Playstation 4 - Blue" at bounding box center [928, 627] width 295 height 23
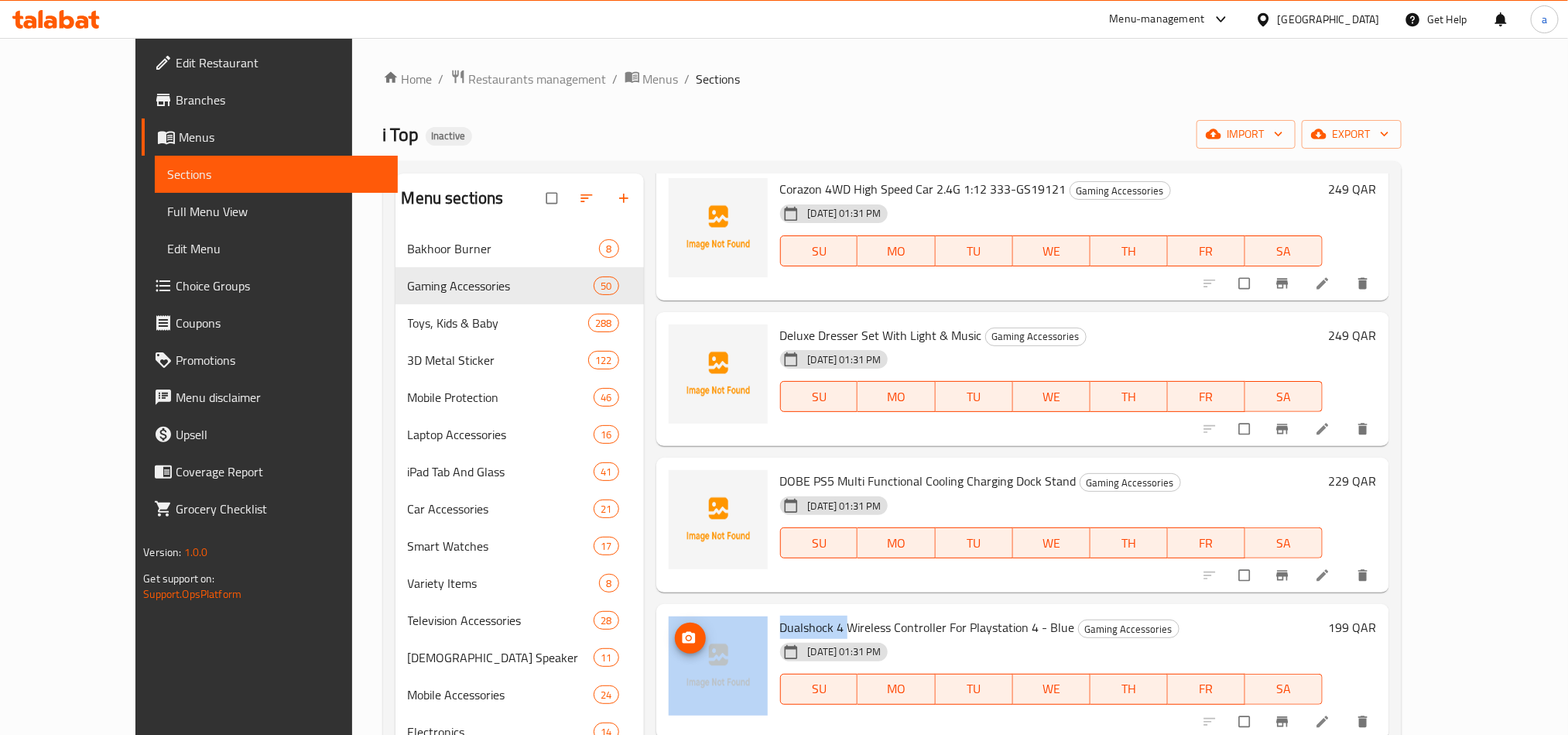
drag, startPoint x: 809, startPoint y: 602, endPoint x: 667, endPoint y: 602, distance: 142.0
click at [667, 611] on div "Dualshock 4 Wireless Controller For Playstation 4 - Blue Gaming Accessories [DA…" at bounding box center [1023, 672] width 721 height 123
click at [781, 616] on span "Dualshock 4 Wireless Controller For Playstation 4 - Blue" at bounding box center [928, 627] width 295 height 23
drag, startPoint x: 806, startPoint y: 597, endPoint x: 748, endPoint y: 595, distance: 58.0
click at [781, 616] on span "Dualshock 4 Wireless Controller For Playstation 4 - Blue" at bounding box center [928, 627] width 295 height 23
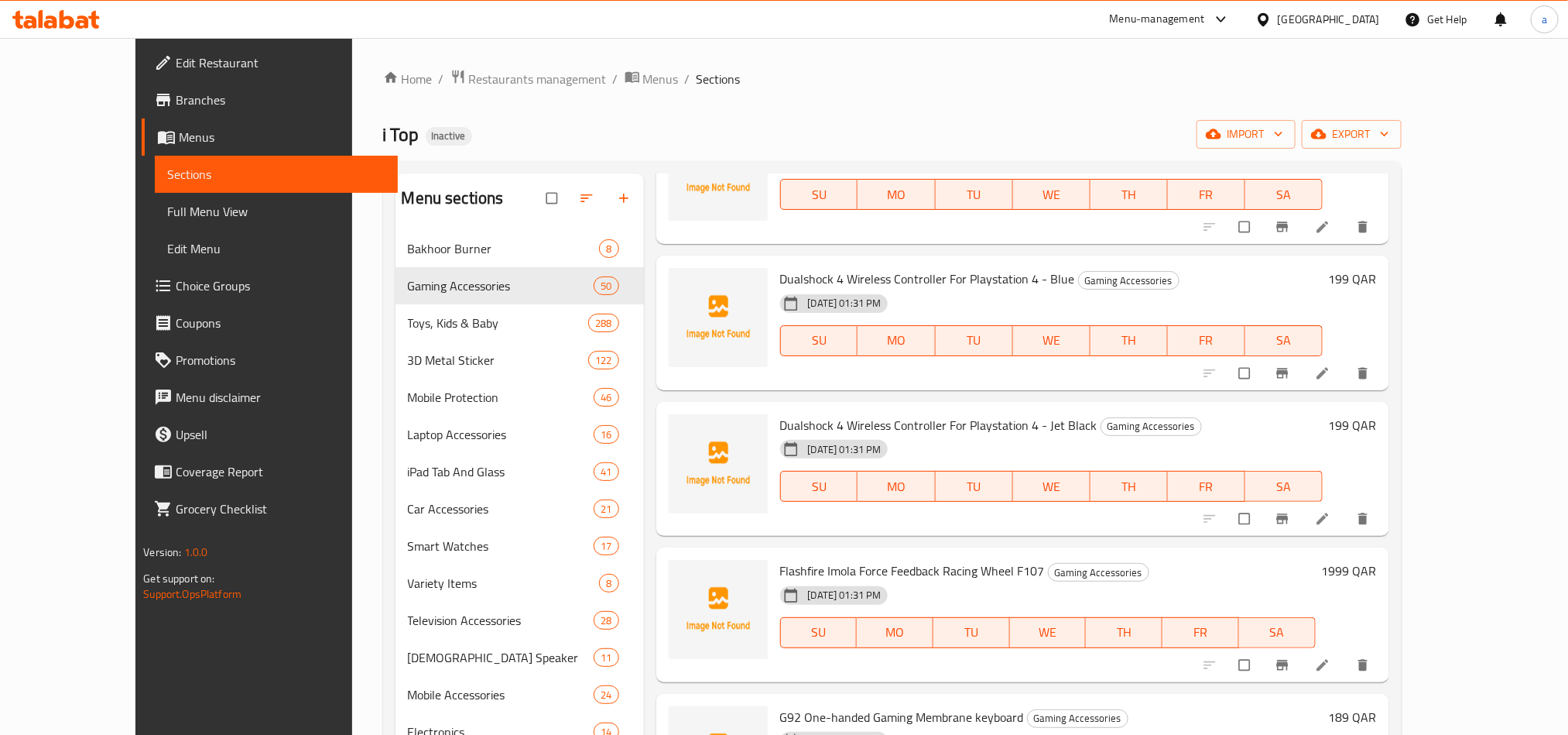
scroll to position [1859, 0]
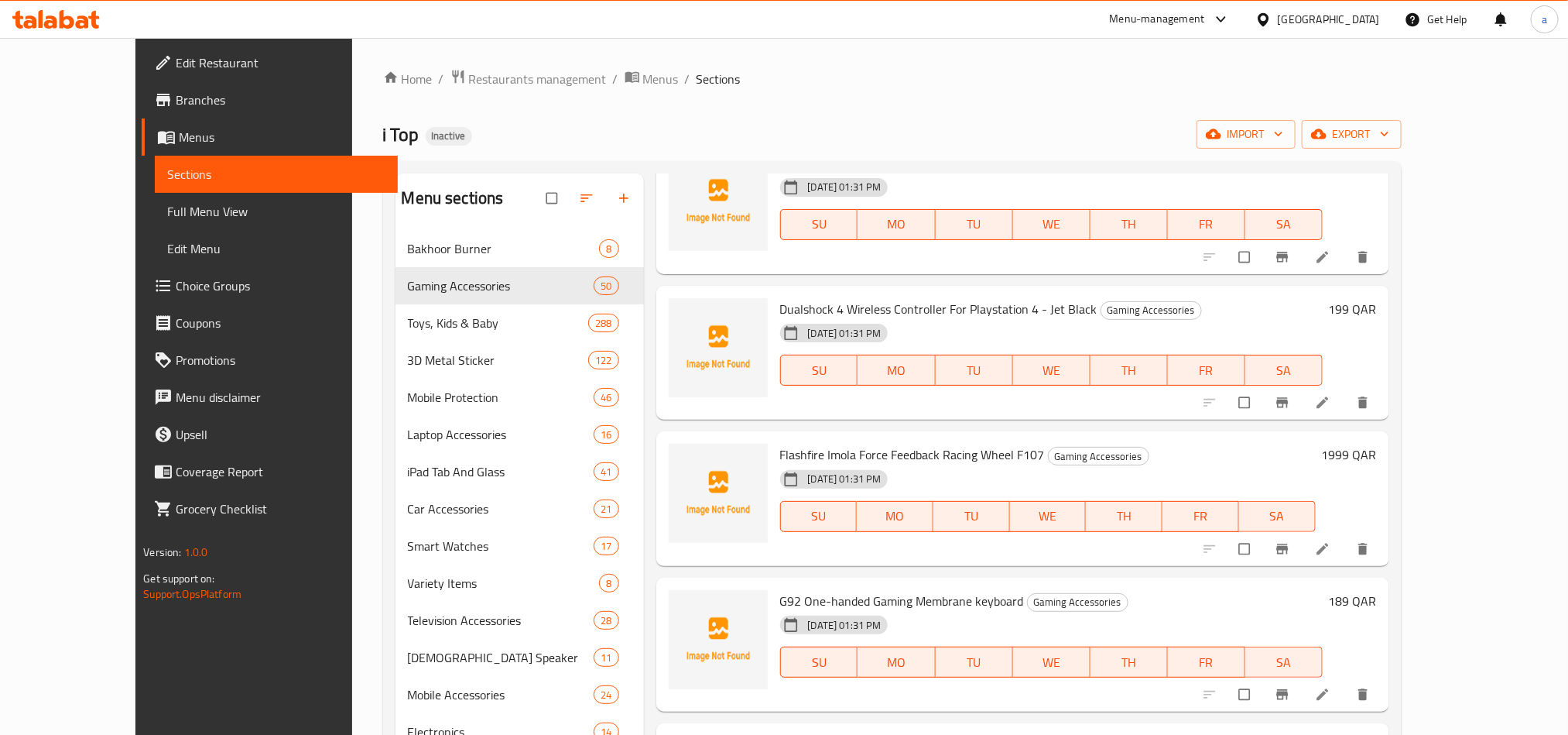
click at [865, 298] on span "Dualshock 4 Wireless Controller For Playstation 4 - Jet Black" at bounding box center [939, 309] width 317 height 23
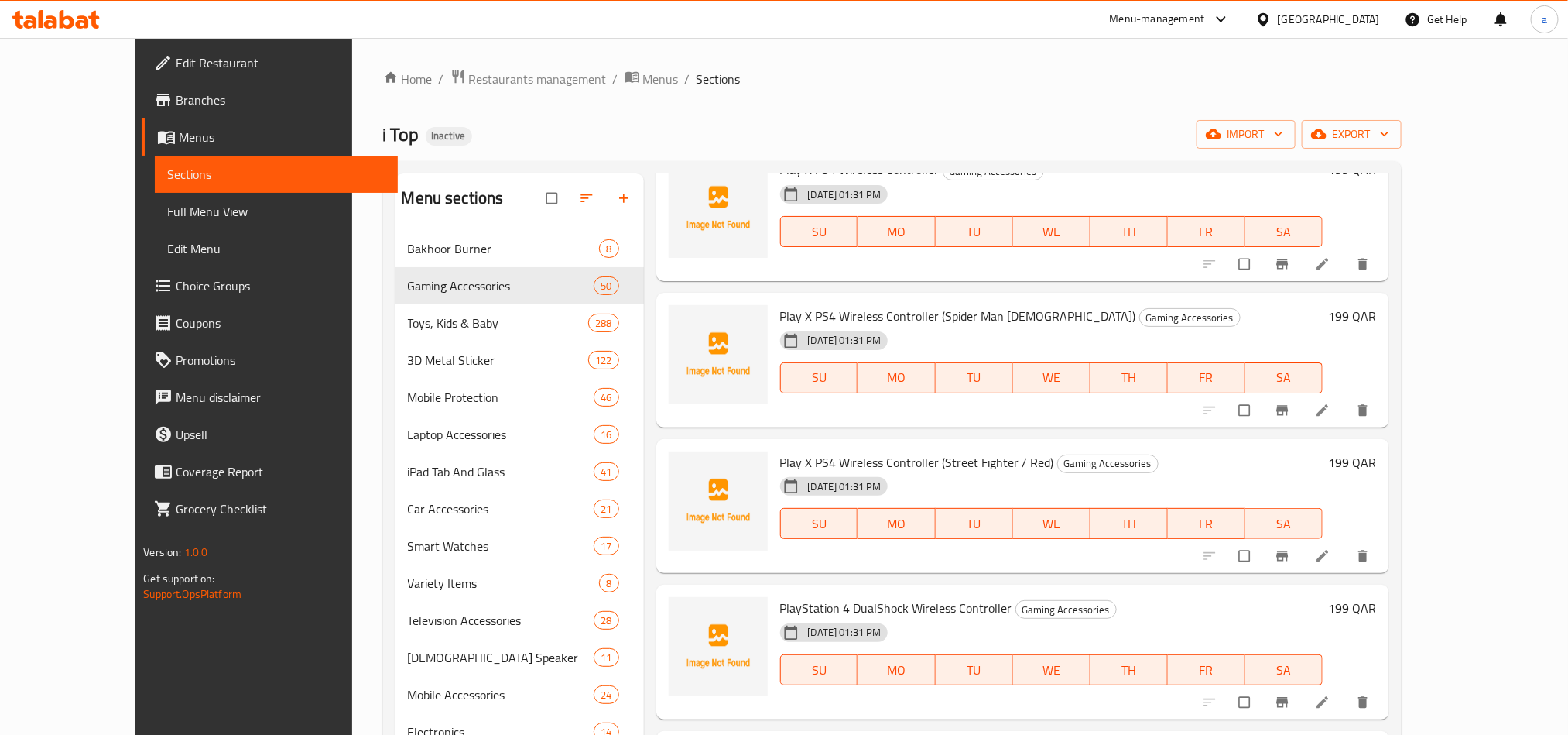
scroll to position [5924, 0]
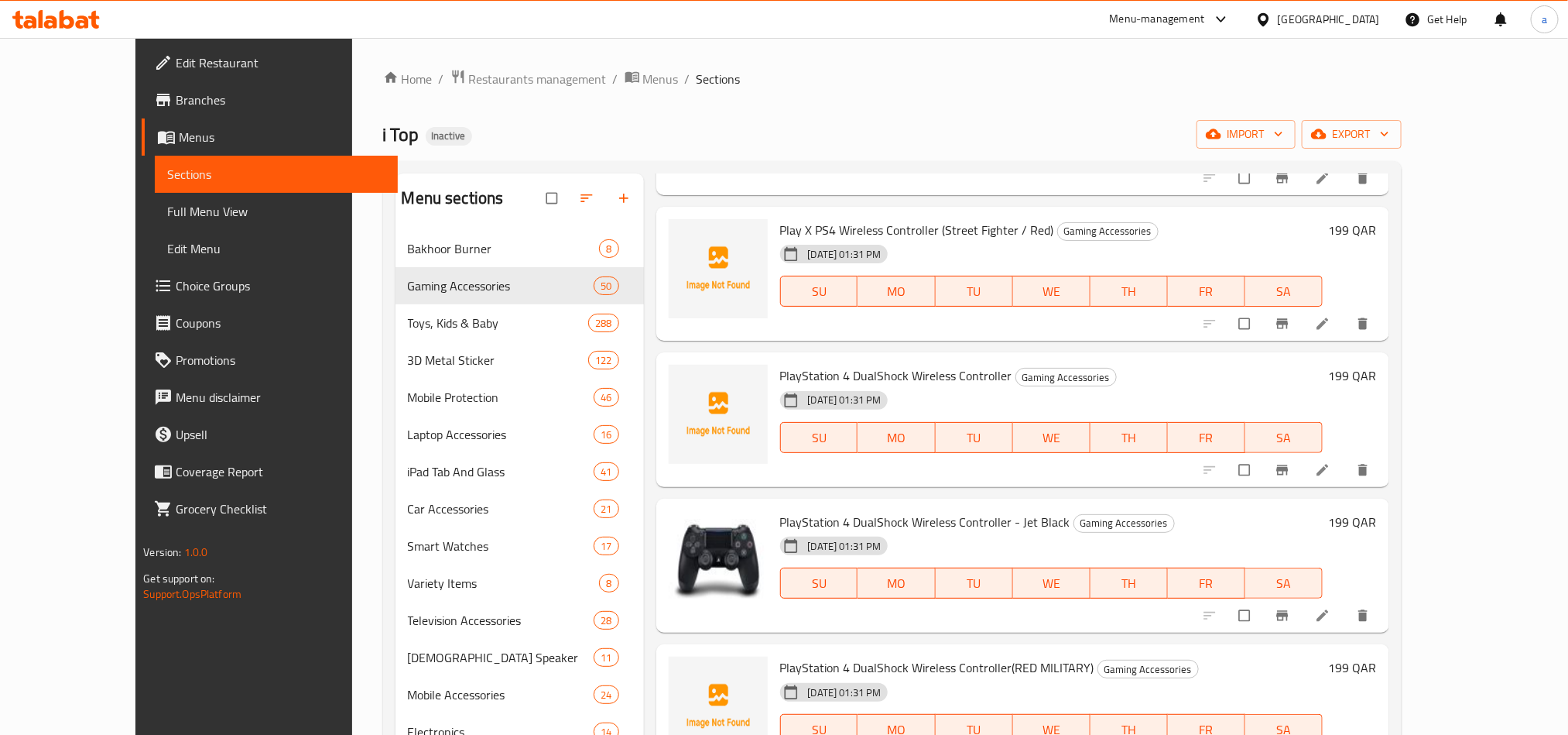
click at [923, 511] on span "PlayStation 4 DualShock Wireless Controller - Jet Black" at bounding box center [925, 522] width 291 height 23
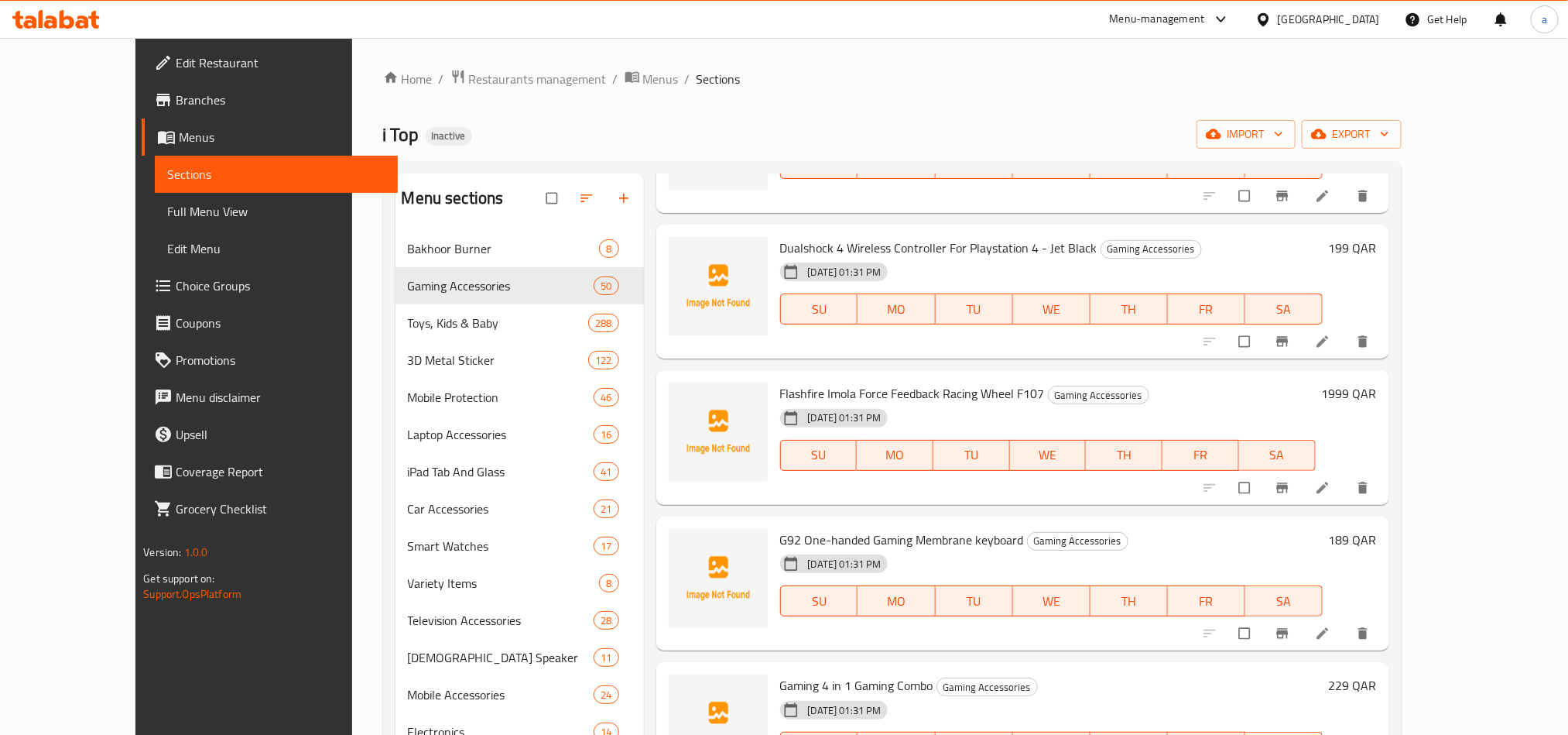
scroll to position [1975, 0]
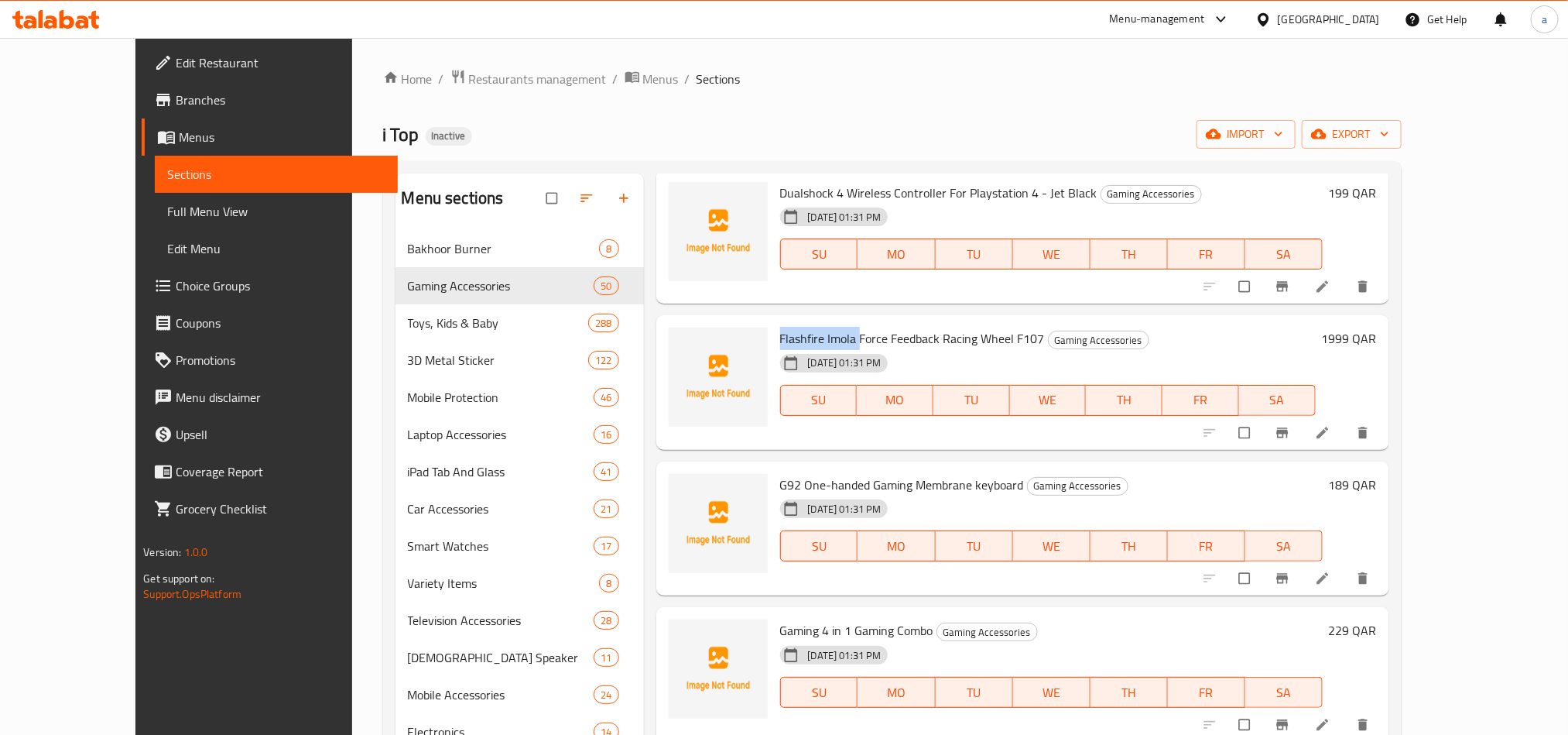
drag, startPoint x: 741, startPoint y: 312, endPoint x: 827, endPoint y: 308, distance: 86.1
click at [827, 321] on div "Flashfire Imola Force Feedback Racing Wheel F107 Gaming Accessories [DATE] 01:3…" at bounding box center [1047, 383] width 548 height 123
drag, startPoint x: 746, startPoint y: 466, endPoint x: 789, endPoint y: 463, distance: 43.1
click at [789, 473] on span "G92 One-handed Gaming Membrane keyboard" at bounding box center [902, 484] width 244 height 23
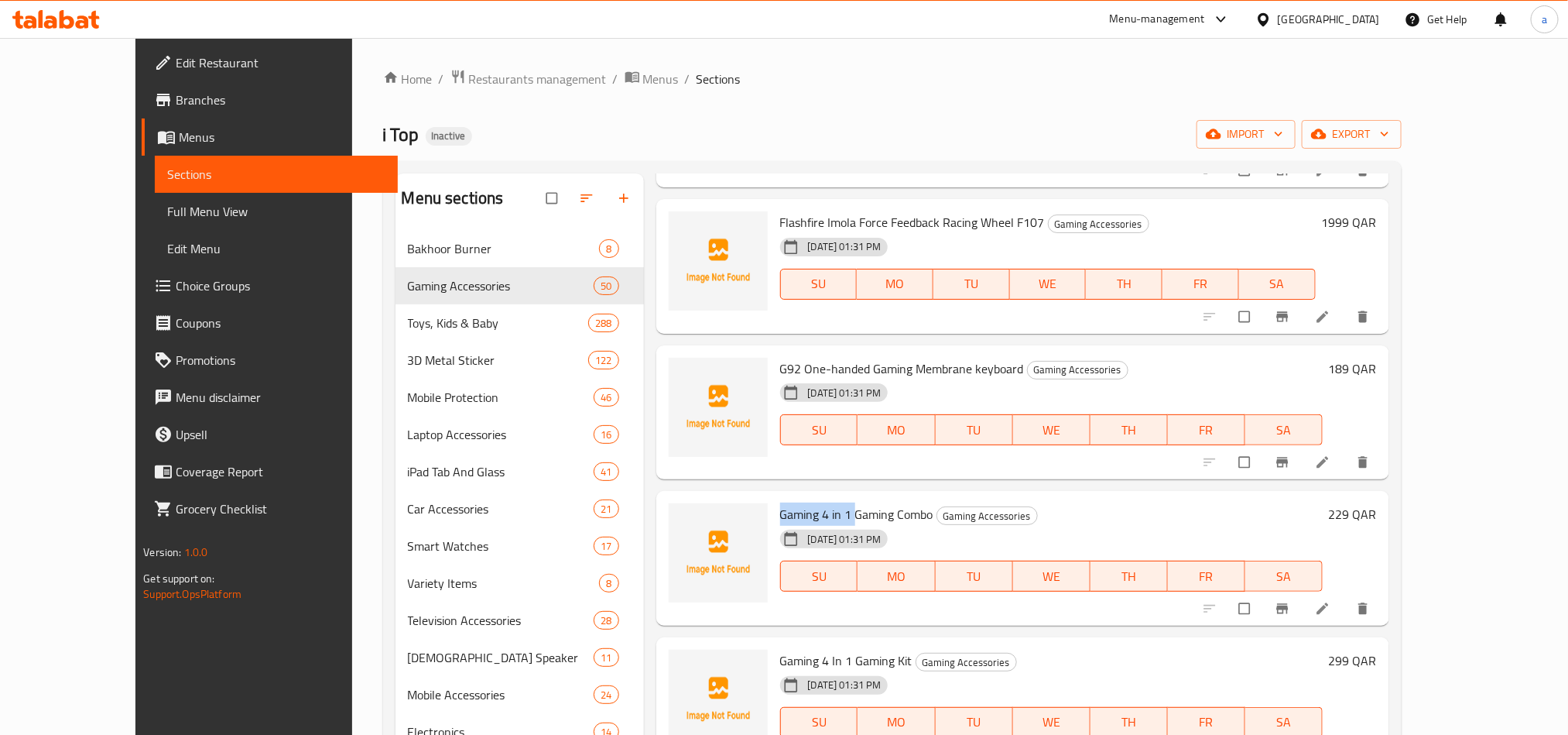
drag, startPoint x: 747, startPoint y: 495, endPoint x: 820, endPoint y: 488, distance: 73.3
click at [820, 502] on span "Gaming 4 in 1 Gaming Combo" at bounding box center [857, 513] width 153 height 23
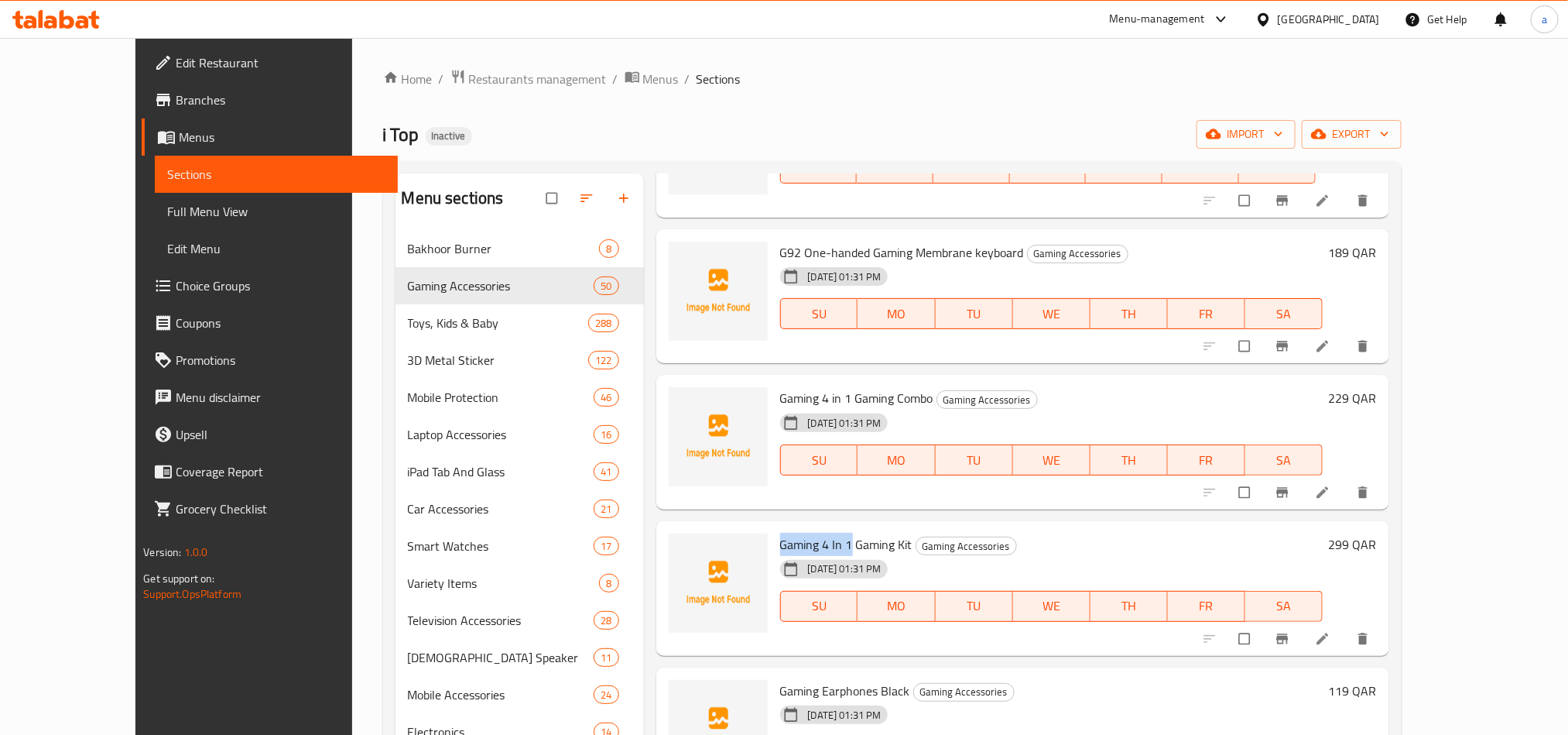
drag, startPoint x: 739, startPoint y: 523, endPoint x: 816, endPoint y: 517, distance: 77.2
click at [816, 528] on div "Gaming 4 In 1 Gaming Kit Gaming Accessories [DATE] 01:31 PM SU MO TU WE TH FR SA" at bounding box center [1051, 589] width 555 height 123
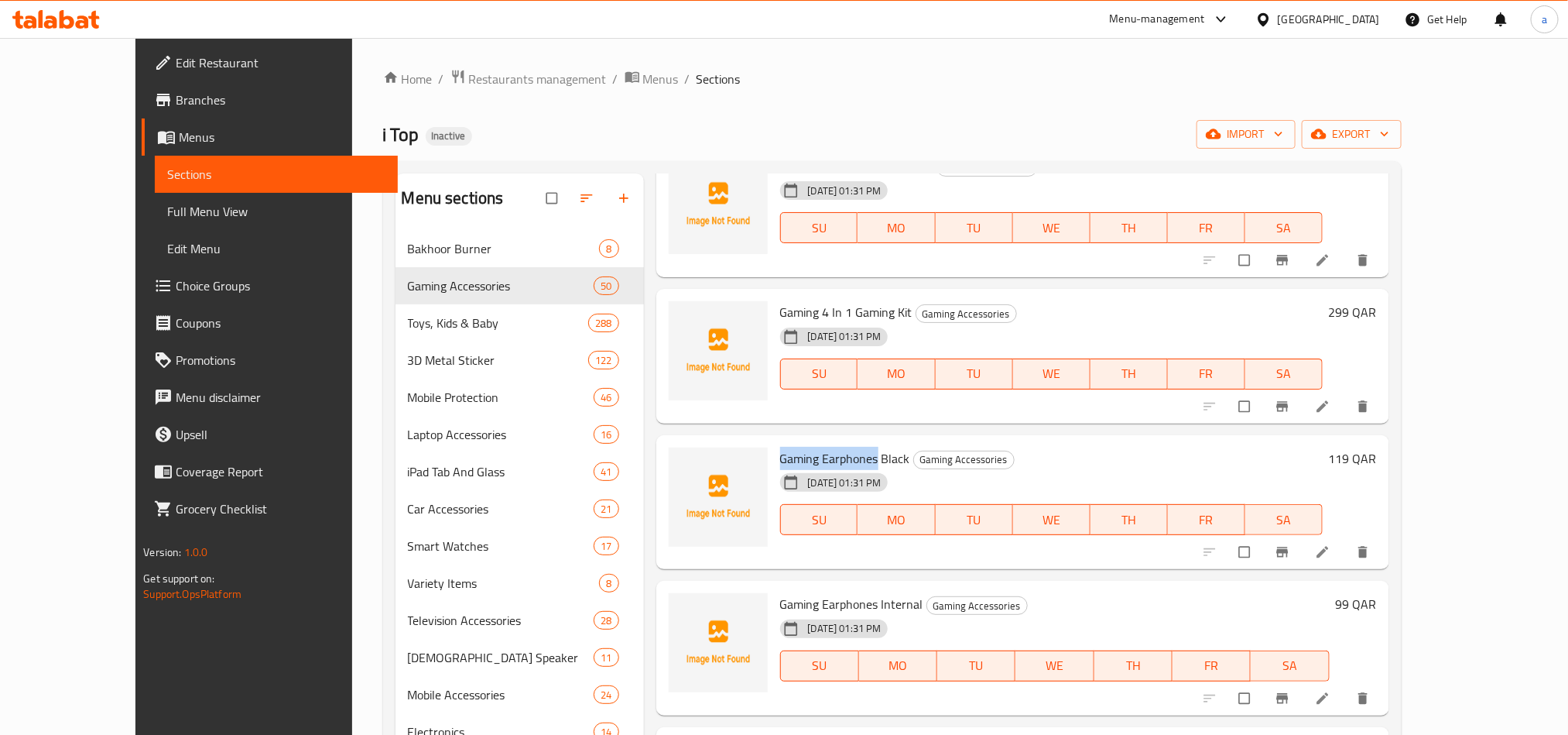
drag, startPoint x: 747, startPoint y: 433, endPoint x: 841, endPoint y: 439, distance: 94.2
click at [841, 447] on span "Gaming Earphones Black" at bounding box center [845, 458] width 130 height 23
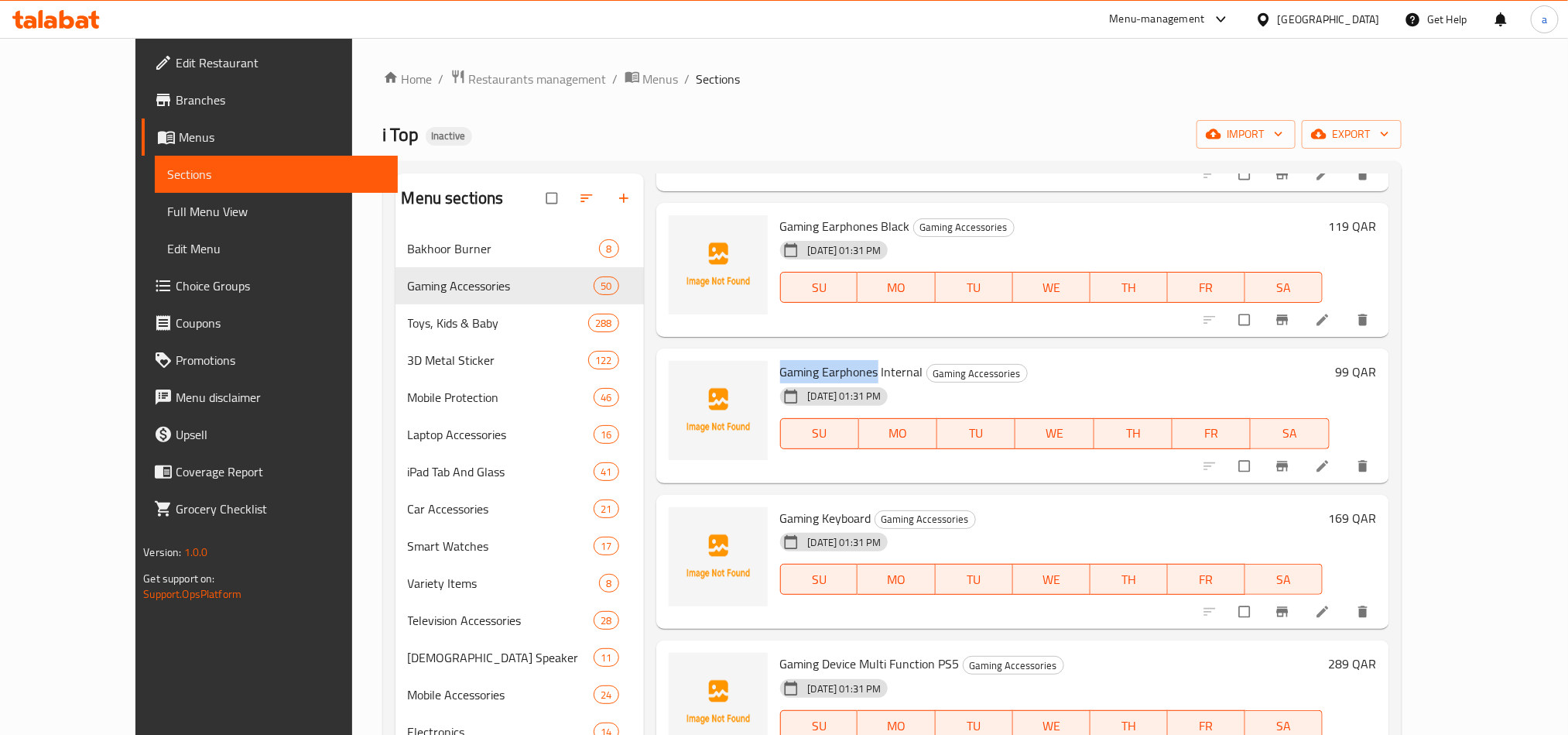
drag, startPoint x: 743, startPoint y: 350, endPoint x: 843, endPoint y: 347, distance: 100.0
click at [843, 355] on div "Gaming Earphones Internal Gaming Accessories [DATE] 01:31 PM SU MO TU WE TH FR …" at bounding box center [1054, 416] width 562 height 123
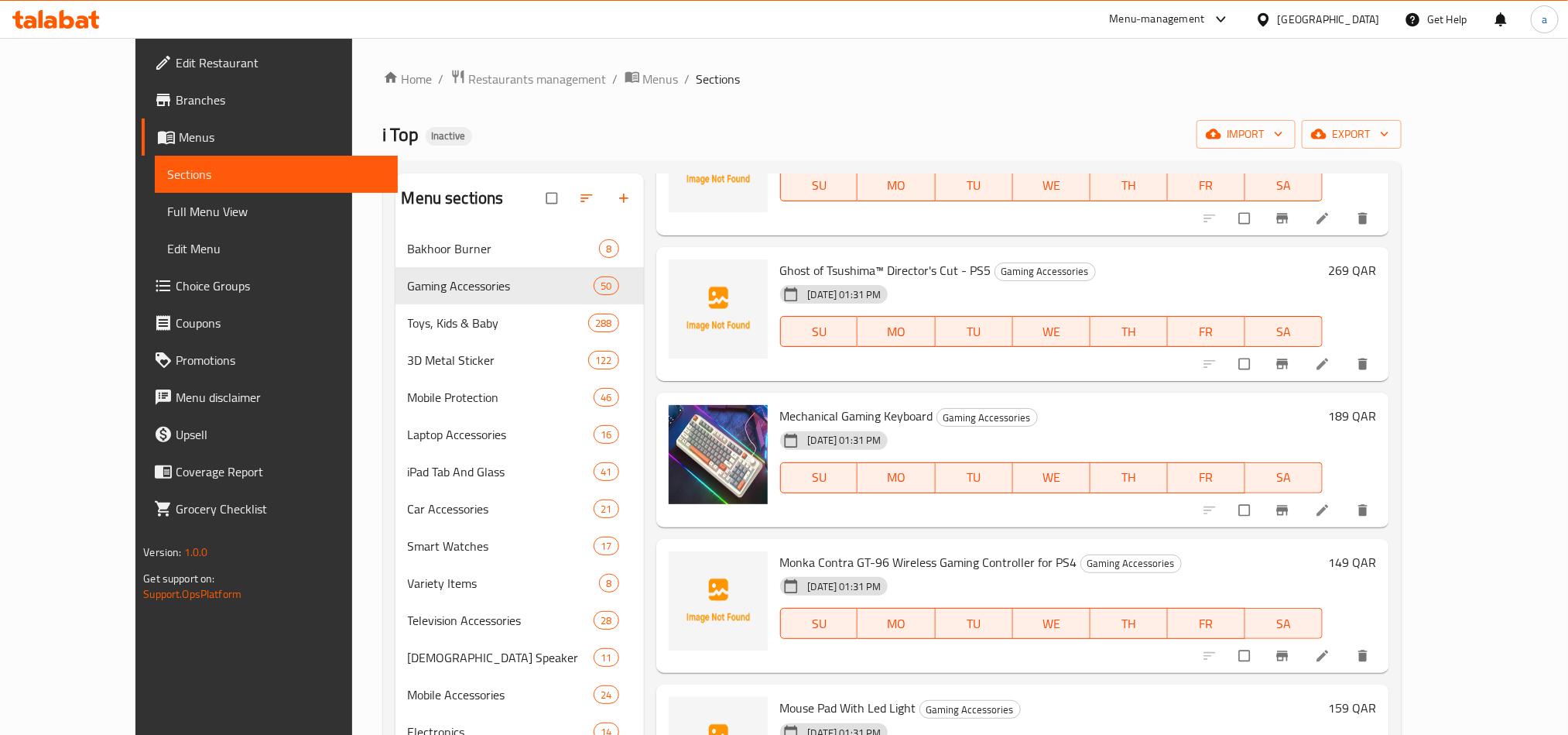
scroll to position [3485, 0]
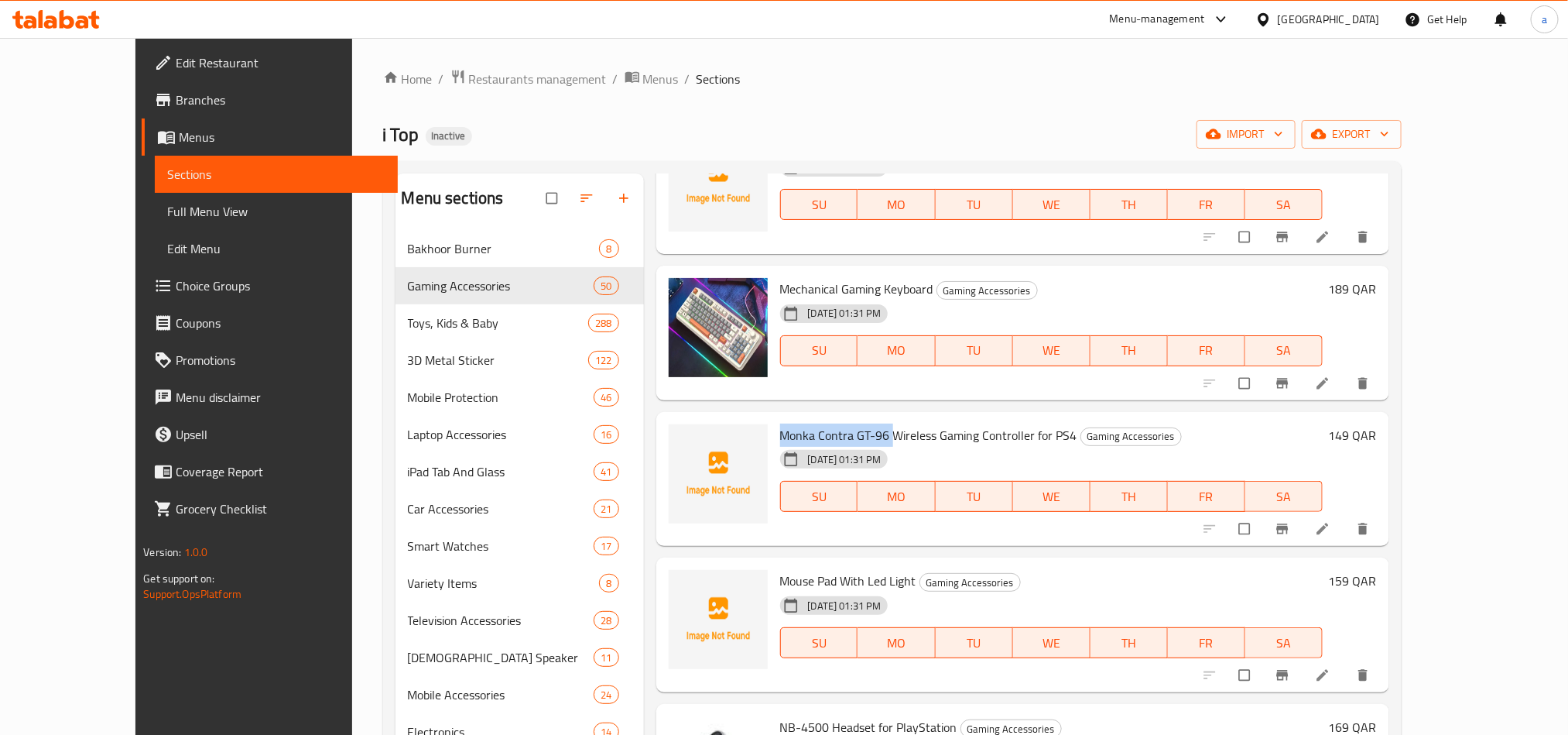
drag, startPoint x: 748, startPoint y: 411, endPoint x: 856, endPoint y: 402, distance: 108.4
click at [856, 424] on span "Monka Contra GT-96 Wireless Gaming Controller for PS4" at bounding box center [929, 435] width 297 height 23
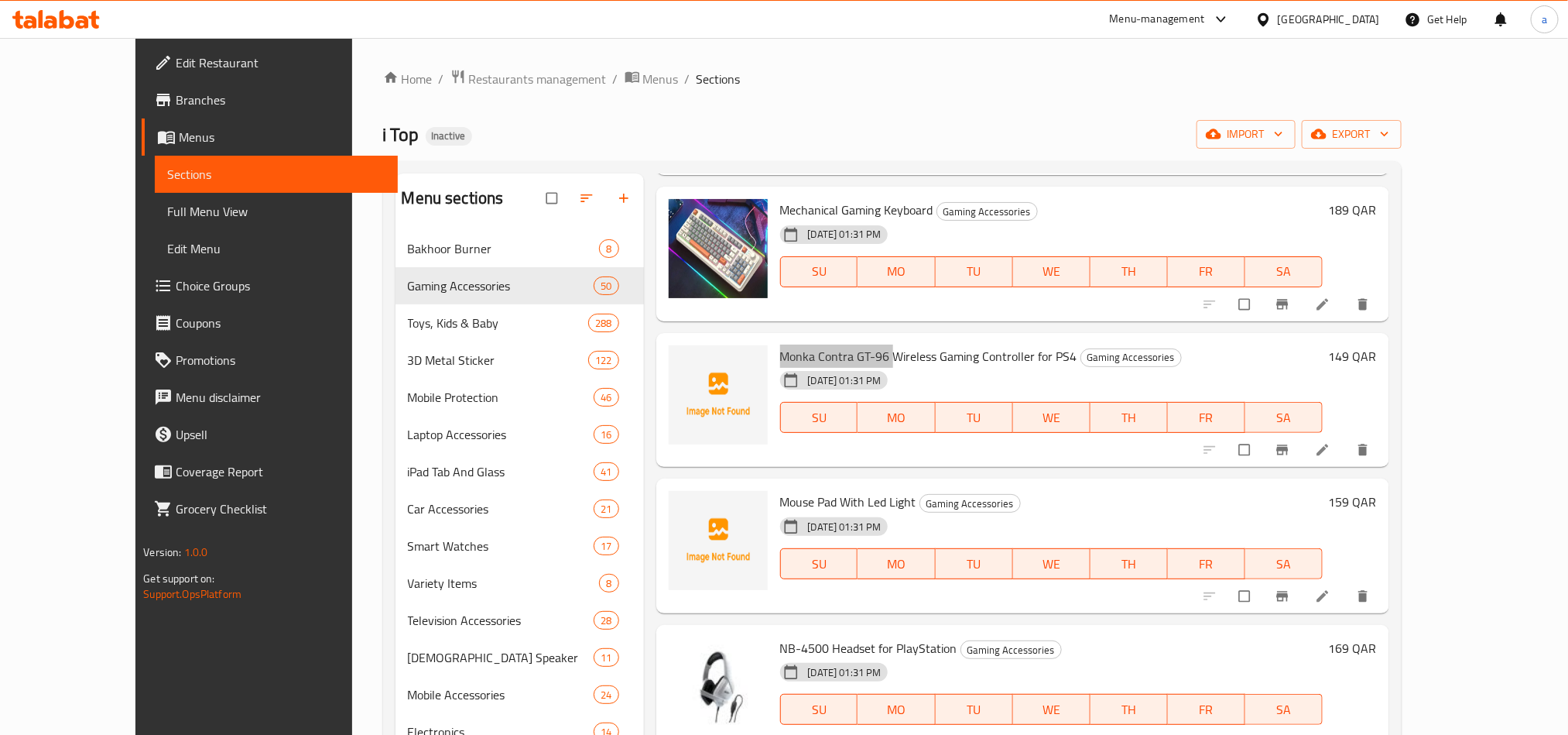
scroll to position [3601, 0]
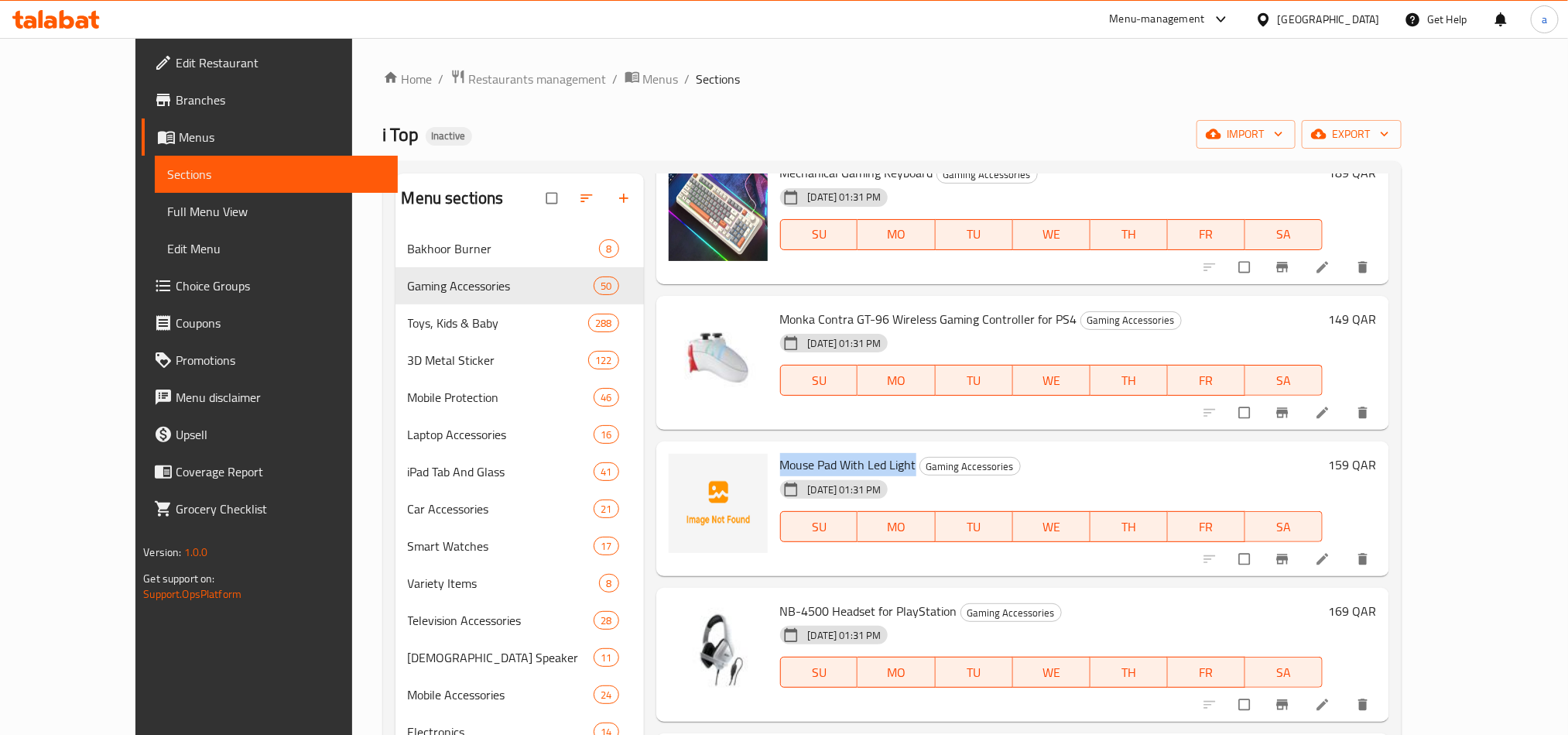
drag, startPoint x: 741, startPoint y: 440, endPoint x: 880, endPoint y: 433, distance: 139.2
click at [880, 448] on div "Mouse Pad With Led Light Gaming Accessories [DATE] 01:31 PM SU MO TU WE TH FR SA" at bounding box center [1051, 509] width 555 height 123
click at [801, 20] on div "Menu-management [GEOGRAPHIC_DATA] Get Help a" at bounding box center [784, 20] width 1568 height 38
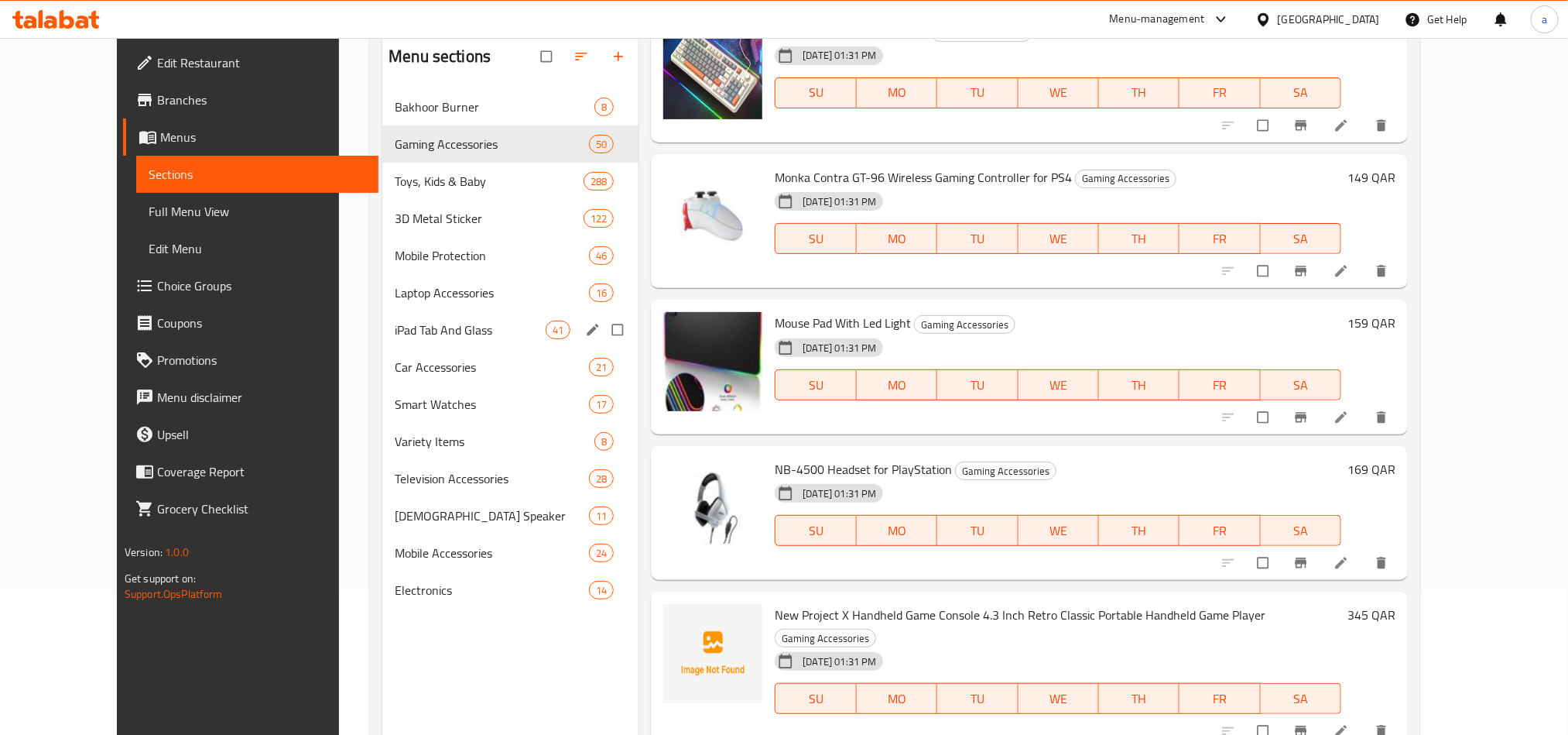
scroll to position [101, 0]
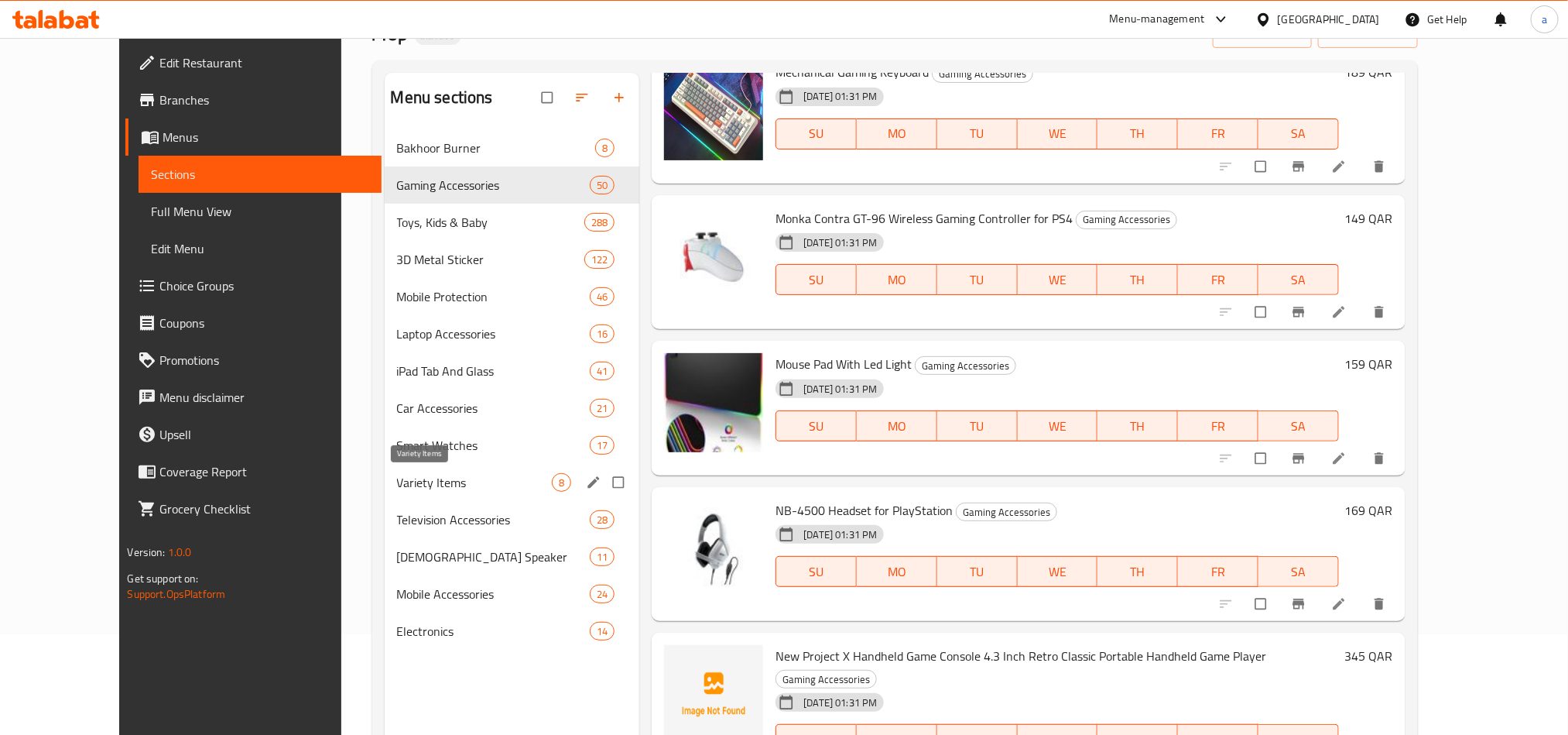
click at [397, 486] on span "Variety Items" at bounding box center [475, 483] width 156 height 19
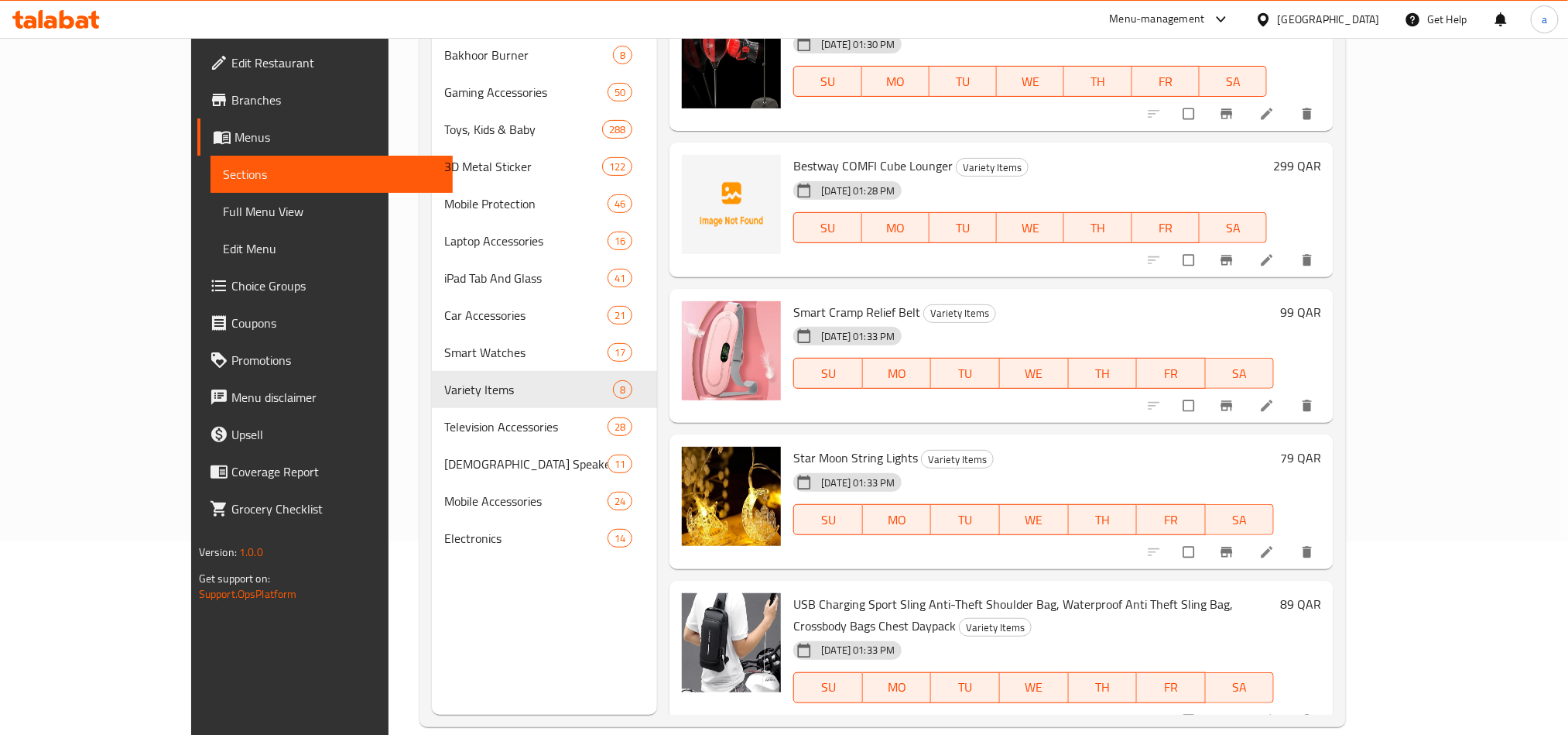
scroll to position [217, 0]
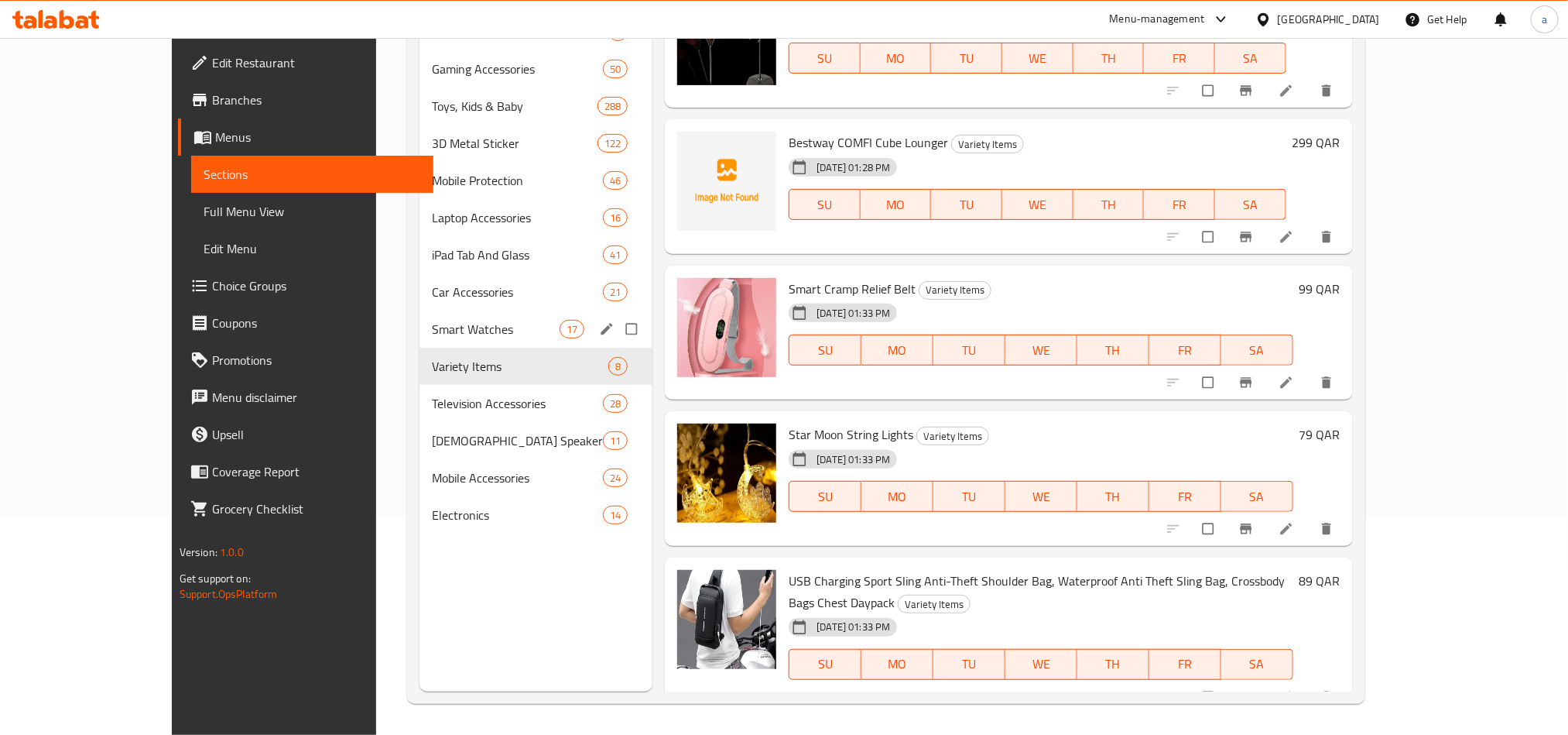
click at [419, 339] on div "Smart Watches 17" at bounding box center [535, 329] width 233 height 38
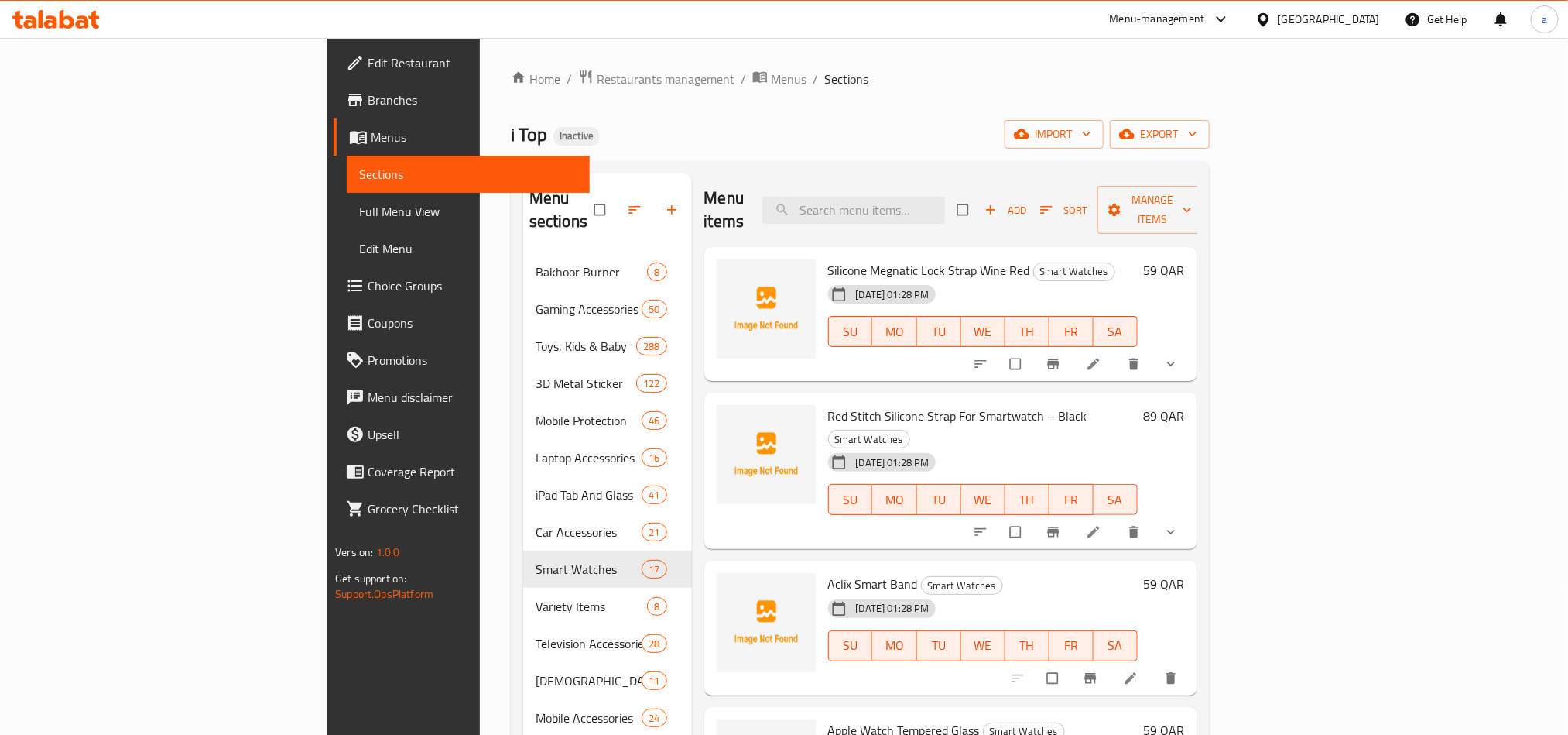
click at [743, 126] on div "i Top Inactive import export" at bounding box center [860, 135] width 699 height 29
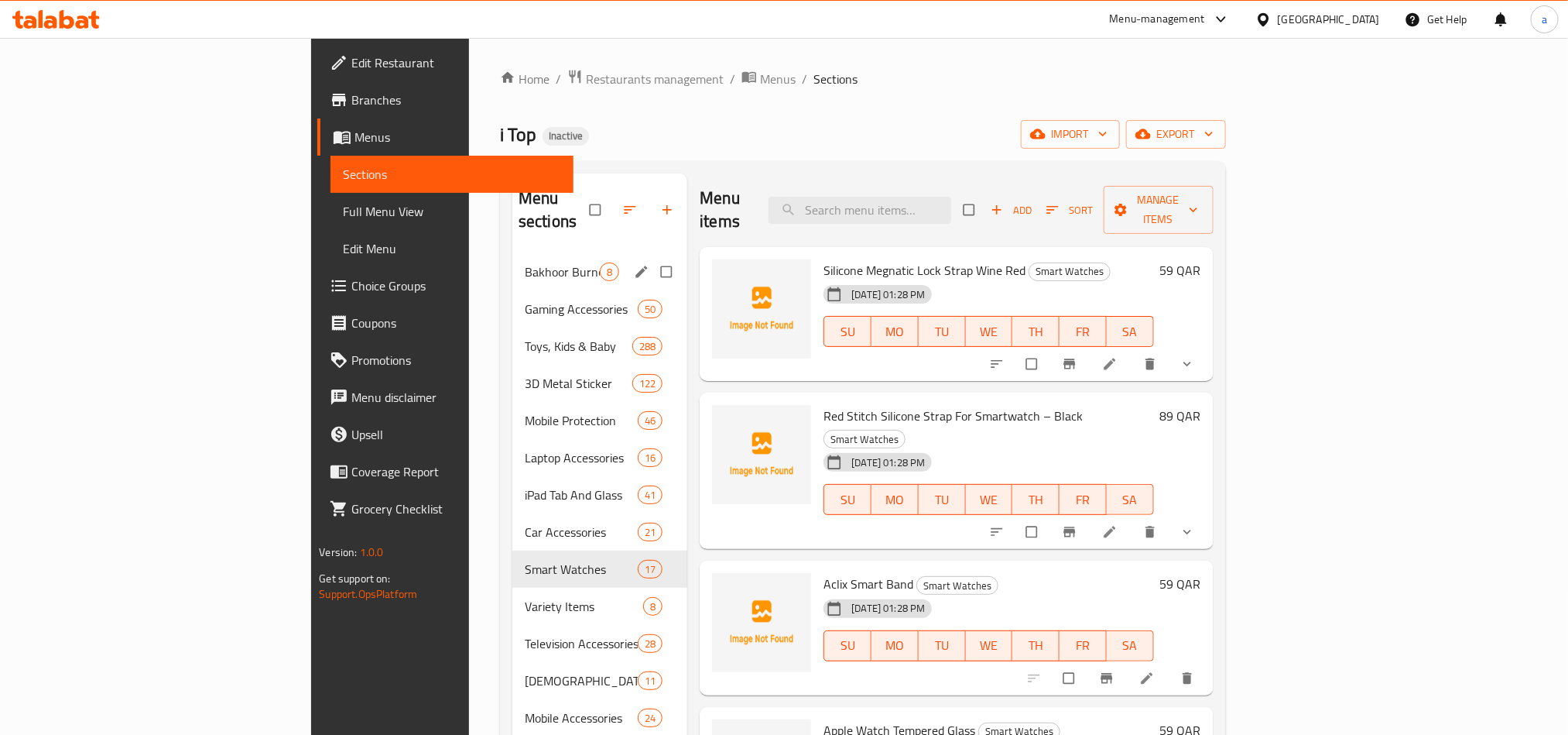
click at [525, 263] on span "Bakhoor Burner" at bounding box center [562, 272] width 75 height 19
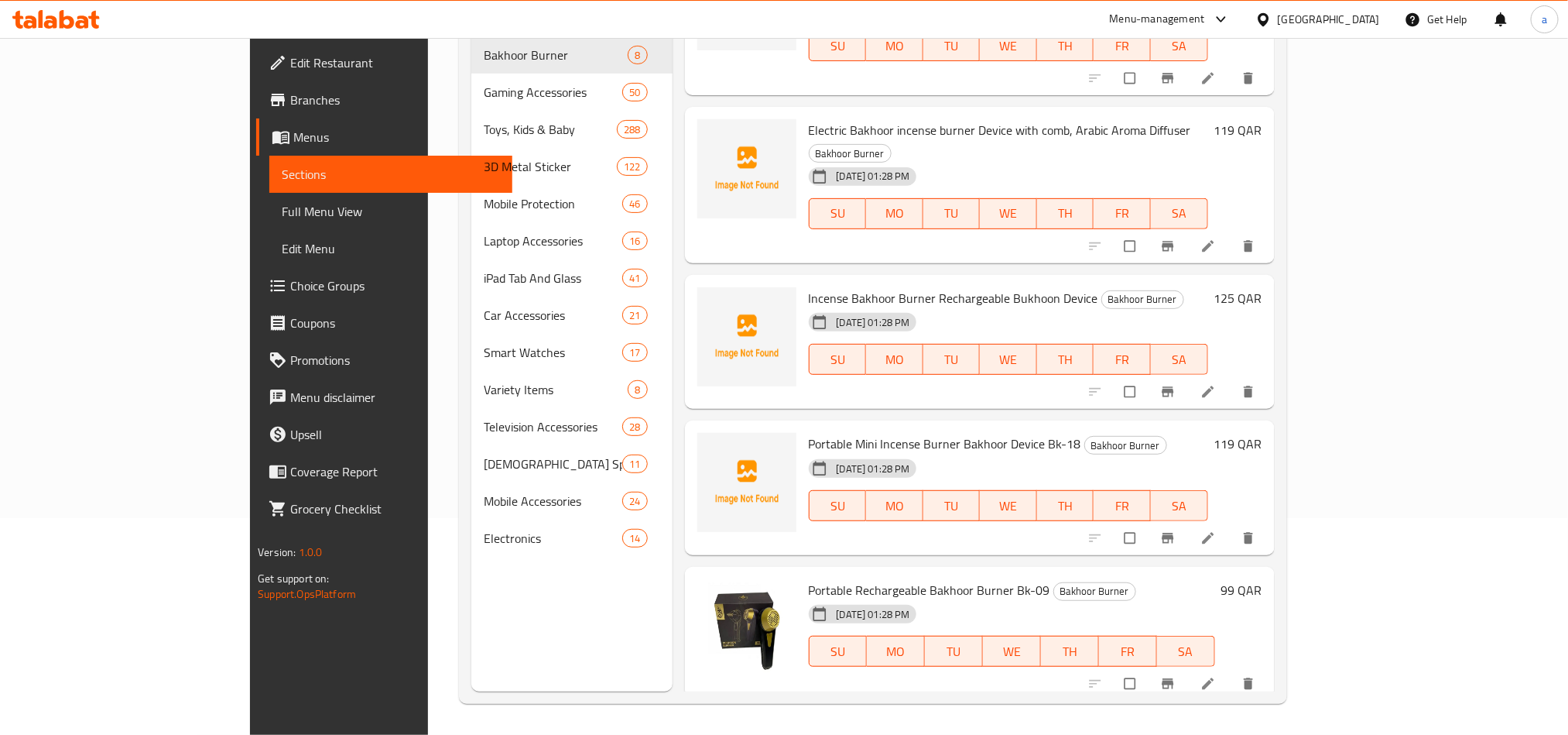
scroll to position [472, 0]
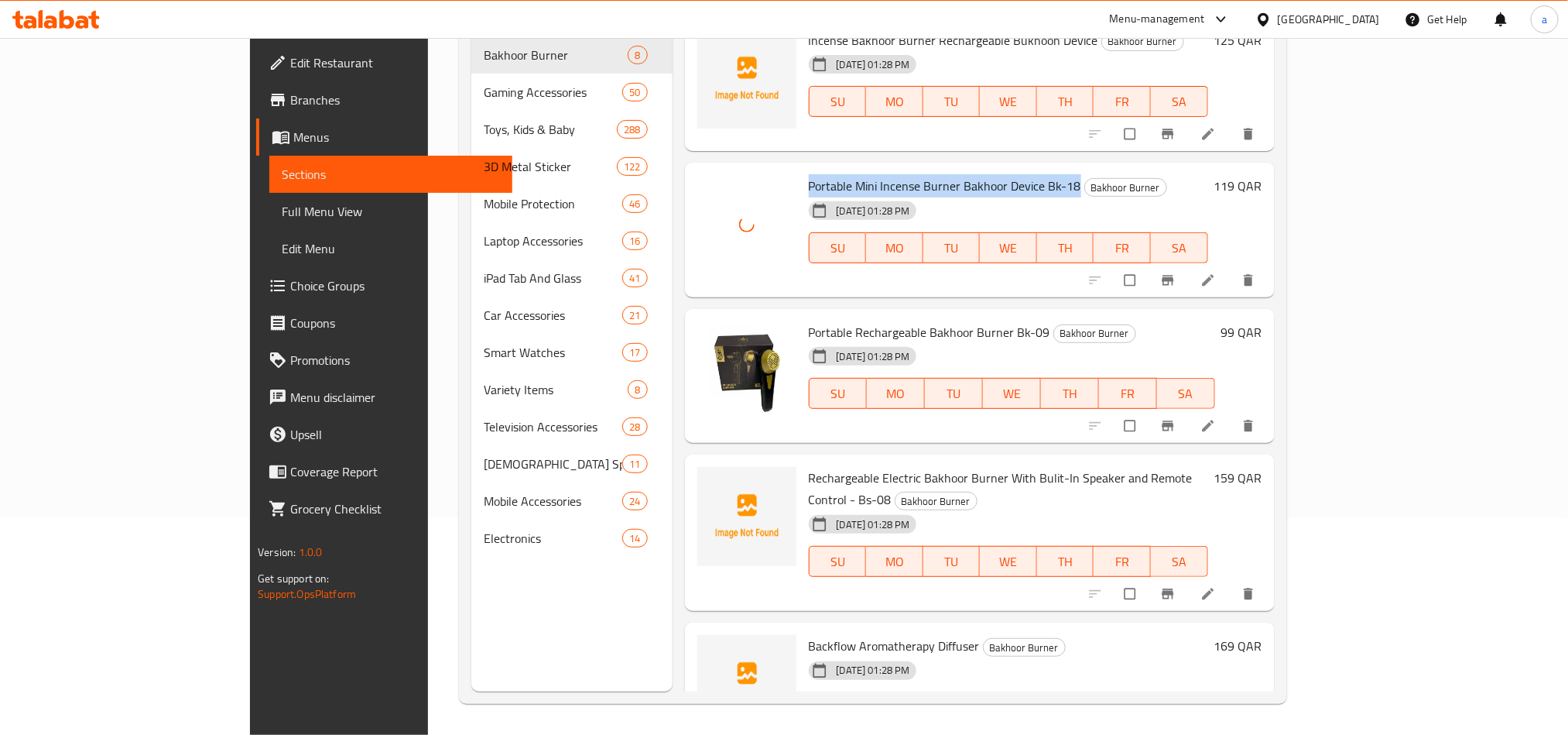
drag, startPoint x: 747, startPoint y: 137, endPoint x: 1013, endPoint y: 142, distance: 266.0
click at [1013, 174] on span "Portable Mini Incense Burner Bakhoor Device Bk-18" at bounding box center [945, 185] width 273 height 23
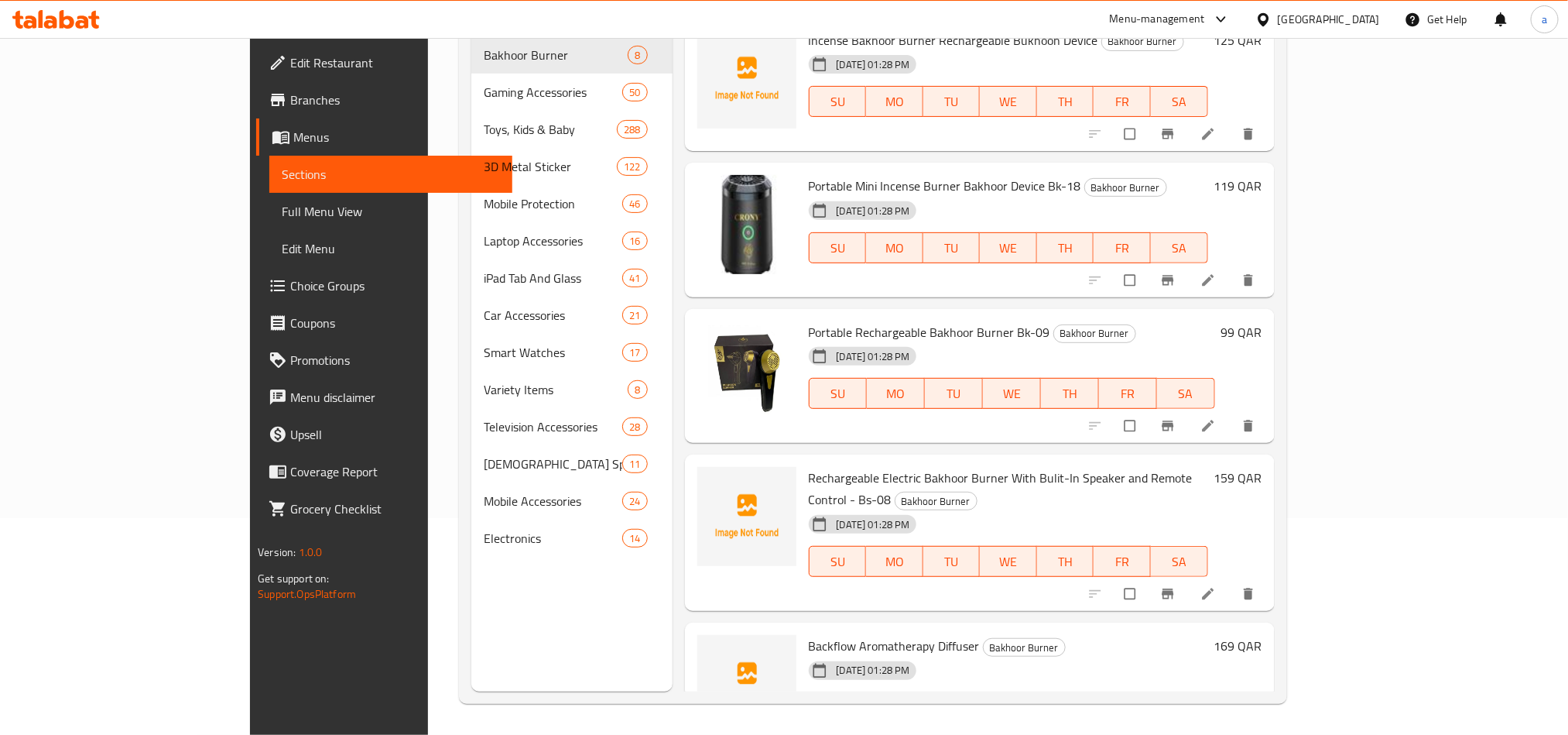
click at [685, 207] on div "Portable Mini Incense Burner Bakhoor Device Bk-18 Bakhoor Burner [DATE] 01:28 P…" at bounding box center [980, 230] width 590 height 135
drag, startPoint x: 873, startPoint y: 582, endPoint x: 914, endPoint y: 584, distance: 41.0
click at [914, 634] on span "Backflow Aromatherapy Diffuser" at bounding box center [894, 645] width 171 height 23
drag, startPoint x: 915, startPoint y: 576, endPoint x: 873, endPoint y: 575, distance: 42.0
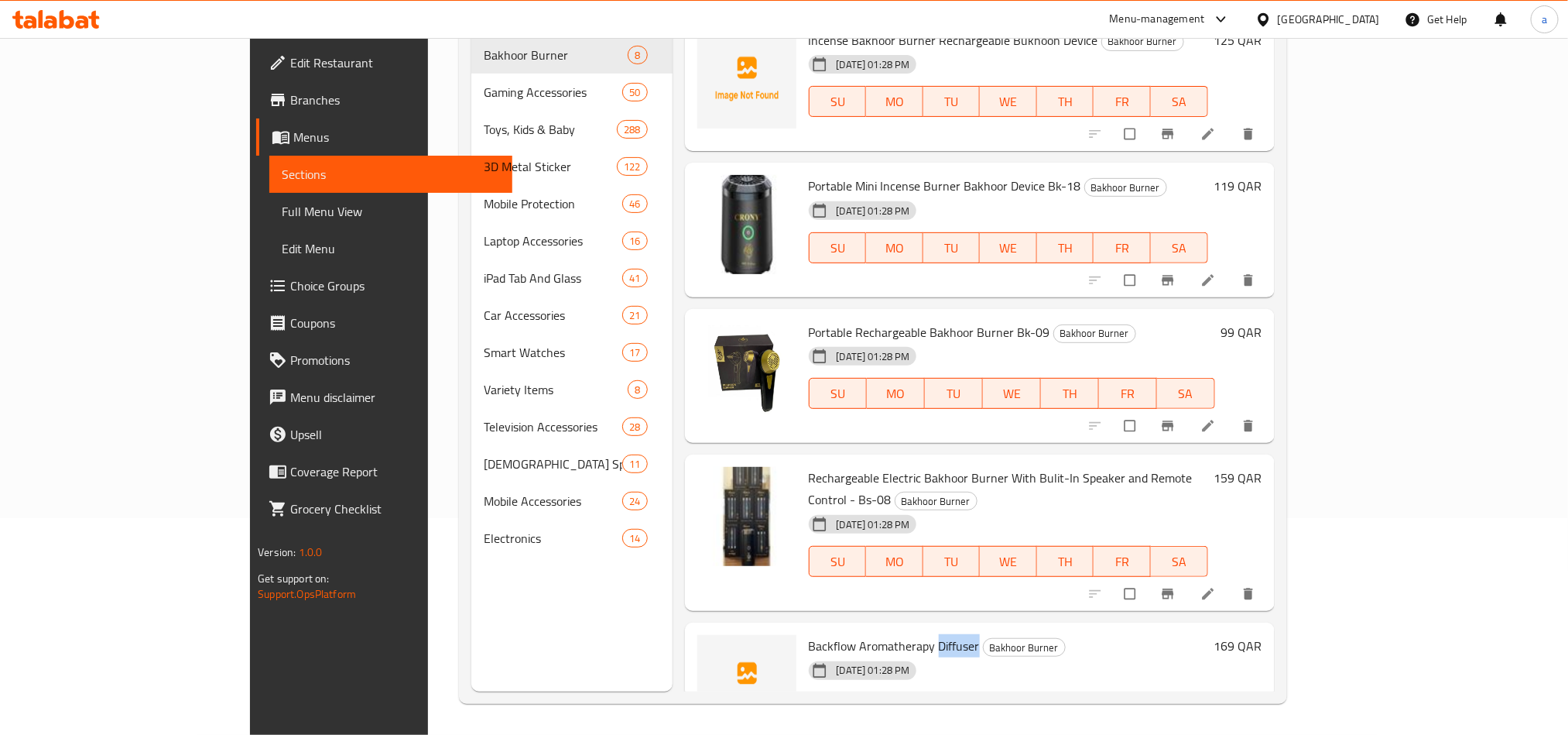
click at [873, 634] on span "Backflow Aromatherapy Diffuser" at bounding box center [894, 645] width 171 height 23
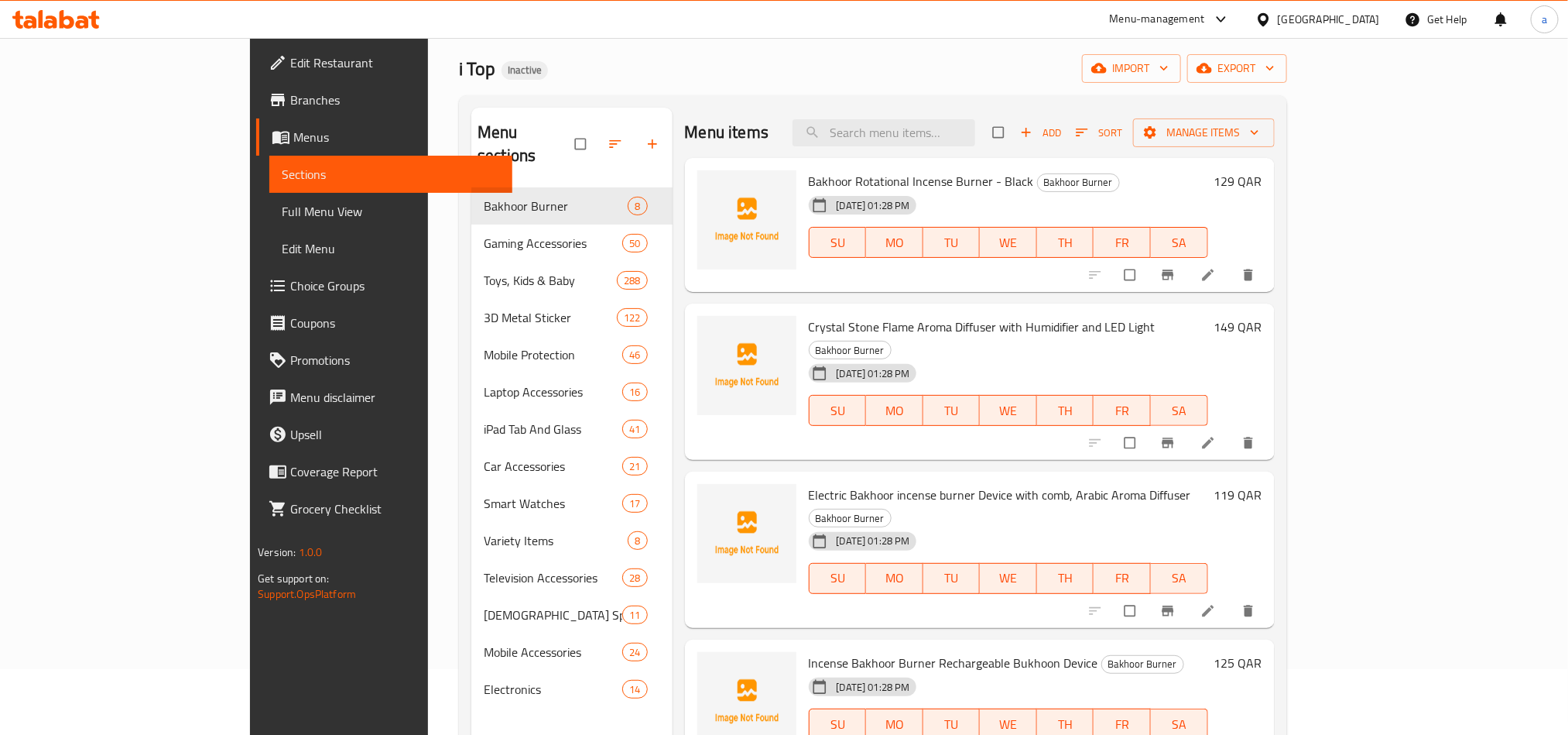
scroll to position [0, 0]
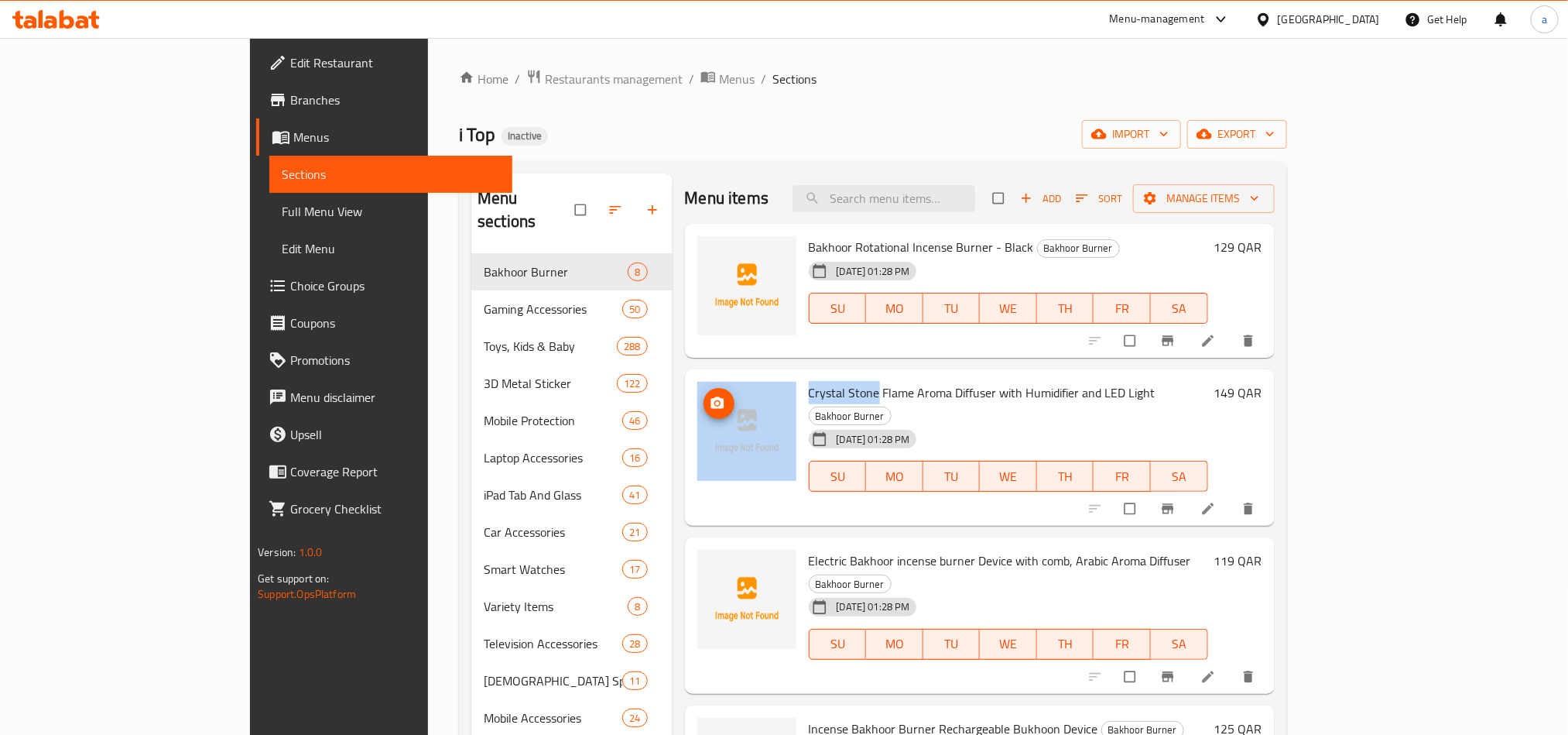
drag, startPoint x: 815, startPoint y: 388, endPoint x: 706, endPoint y: 386, distance: 109.0
click at [706, 386] on div "[PERSON_NAME] Flame Aroma Diffuser with Humidifier and LED Light Bakhoor Burner…" at bounding box center [980, 447] width 578 height 144
click at [814, 384] on span "Crystal Stone Flame Aroma Diffuser with Humidifier and LED Light" at bounding box center [982, 392] width 347 height 23
drag, startPoint x: 814, startPoint y: 384, endPoint x: 720, endPoint y: 369, distance: 95.2
click at [720, 369] on div "[PERSON_NAME] Flame Aroma Diffuser with Humidifier and LED Light Bakhoor Burner…" at bounding box center [980, 447] width 590 height 156
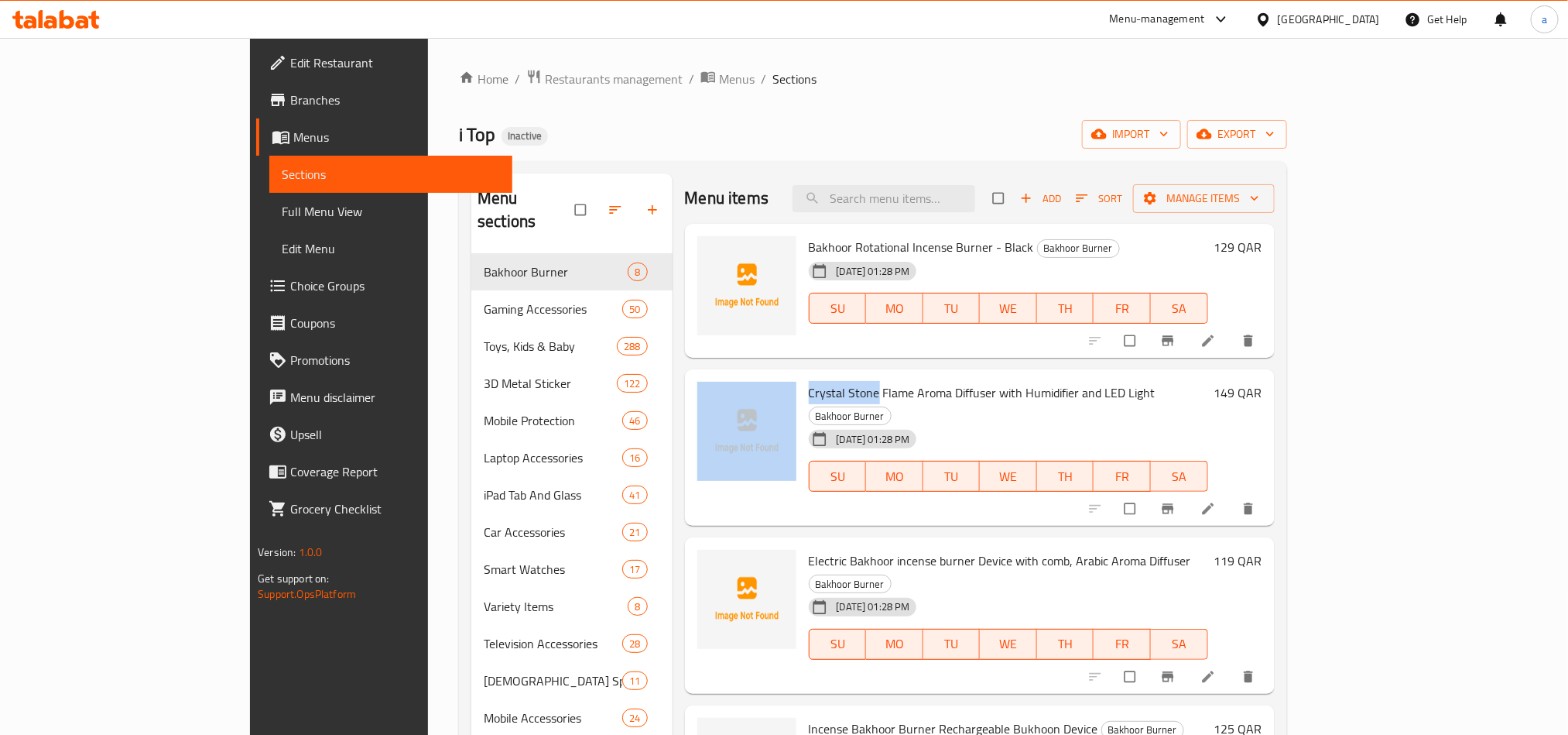
click at [803, 379] on div "[PERSON_NAME] Flame Aroma Diffuser with Humidifier and LED Light Bakhoor Burner…" at bounding box center [1008, 447] width 412 height 144
click at [809, 386] on span "Crystal Stone Flame Aroma Diffuser with Humidifier and LED Light" at bounding box center [982, 392] width 347 height 23
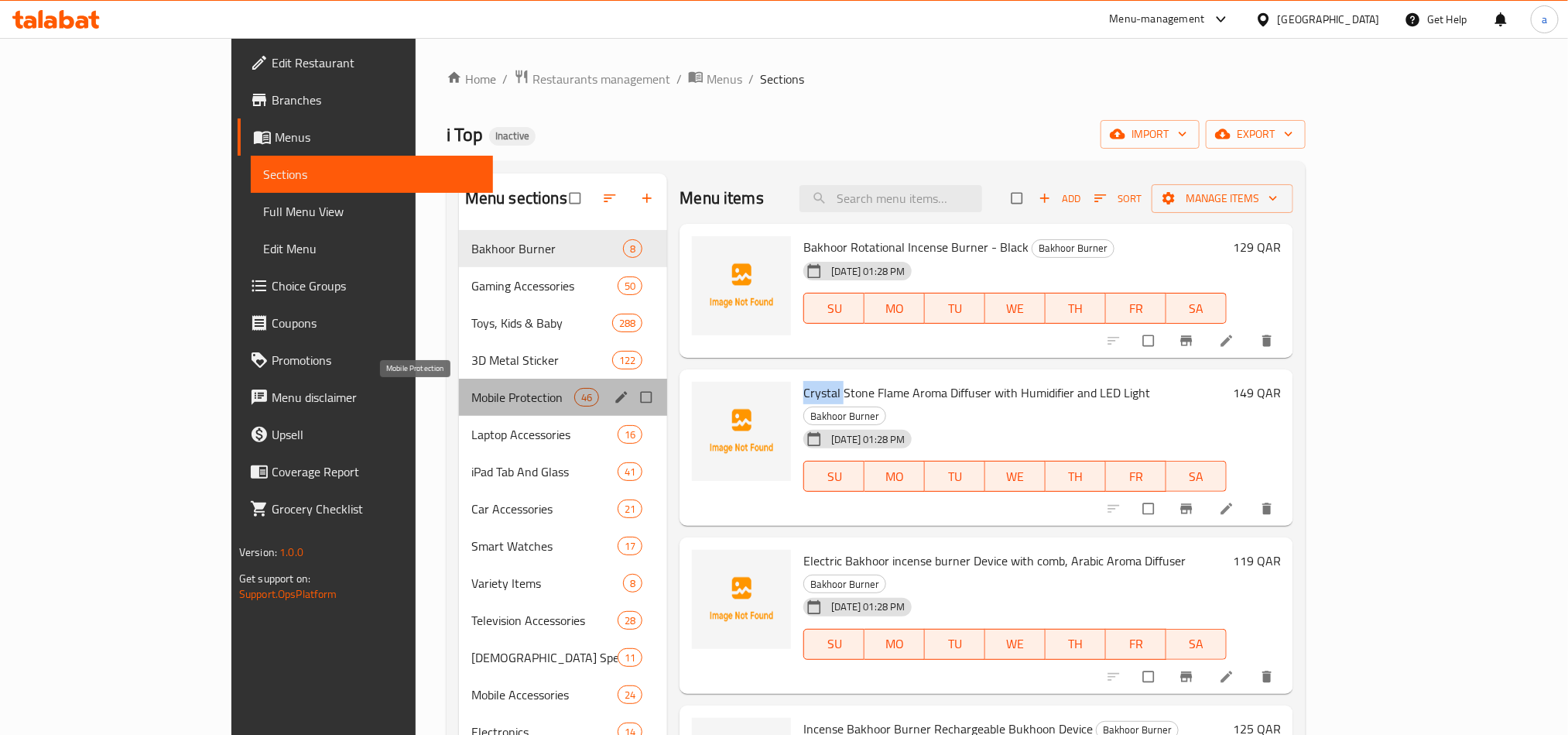
click at [471, 398] on span "Mobile Protection" at bounding box center [522, 397] width 103 height 19
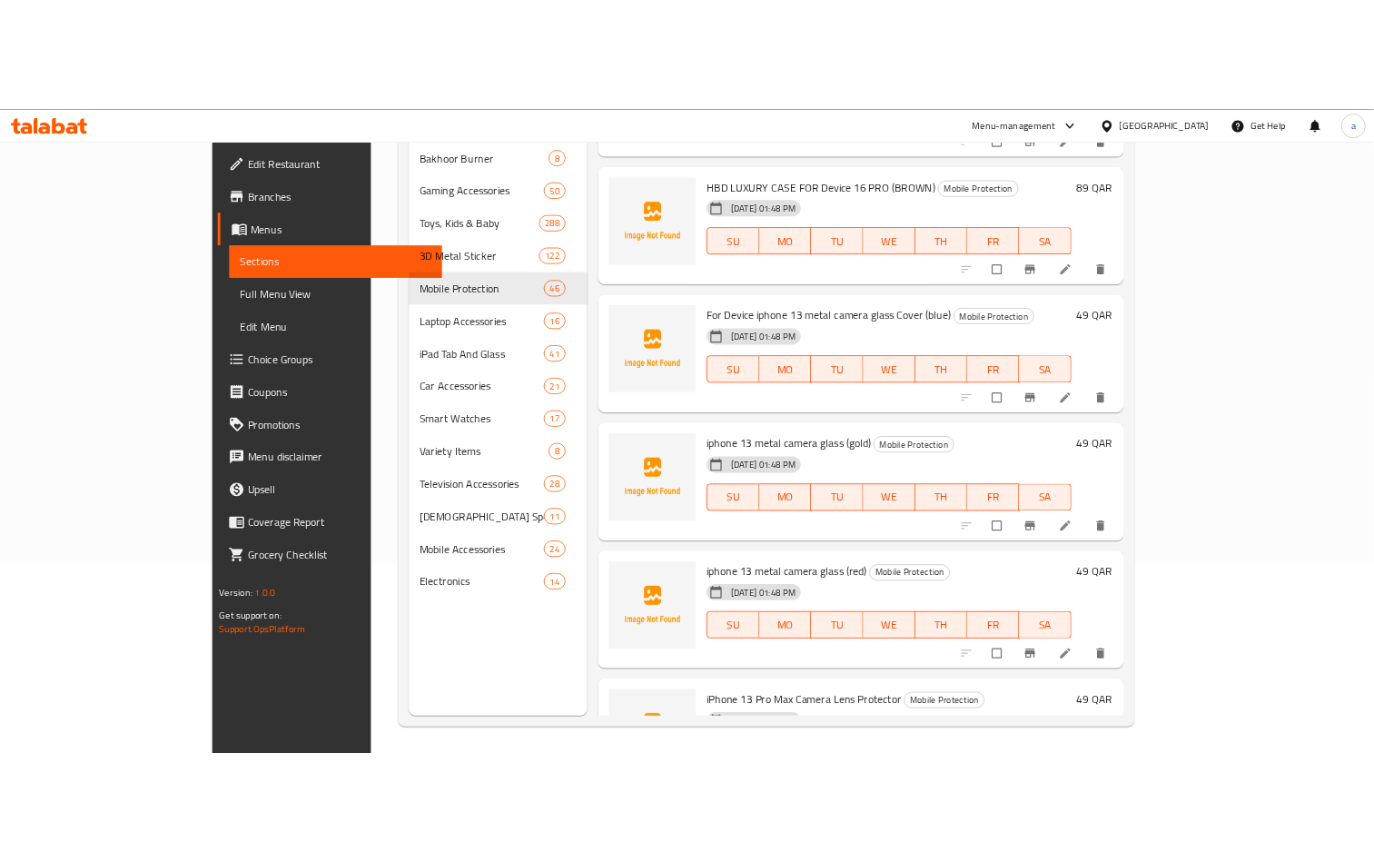
scroll to position [254, 0]
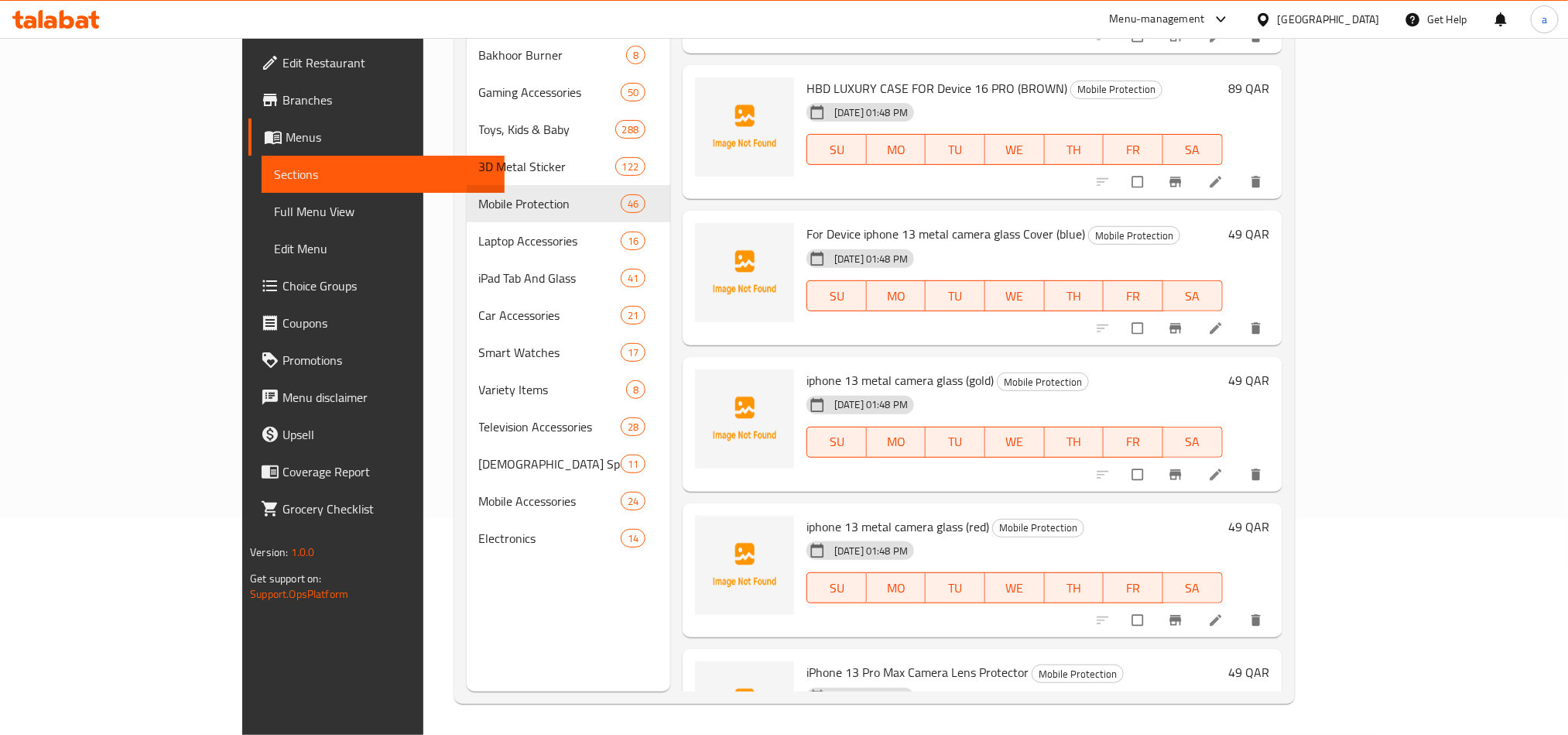
drag, startPoint x: 746, startPoint y: 435, endPoint x: 802, endPoint y: 435, distance: 56.0
click at [815, 16] on div "Menu-management [GEOGRAPHIC_DATA] Get Help a" at bounding box center [784, 20] width 1568 height 38
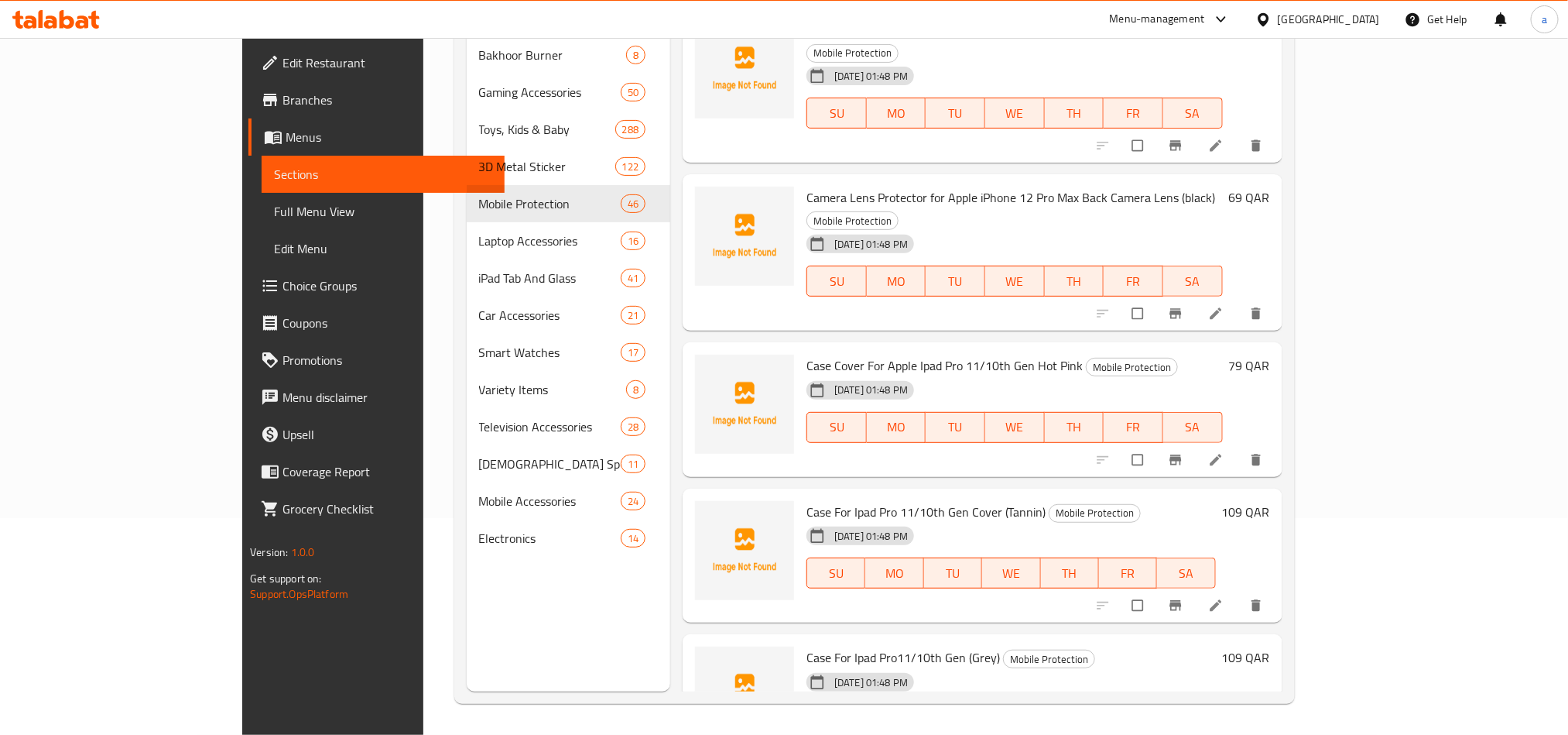
scroll to position [0, 0]
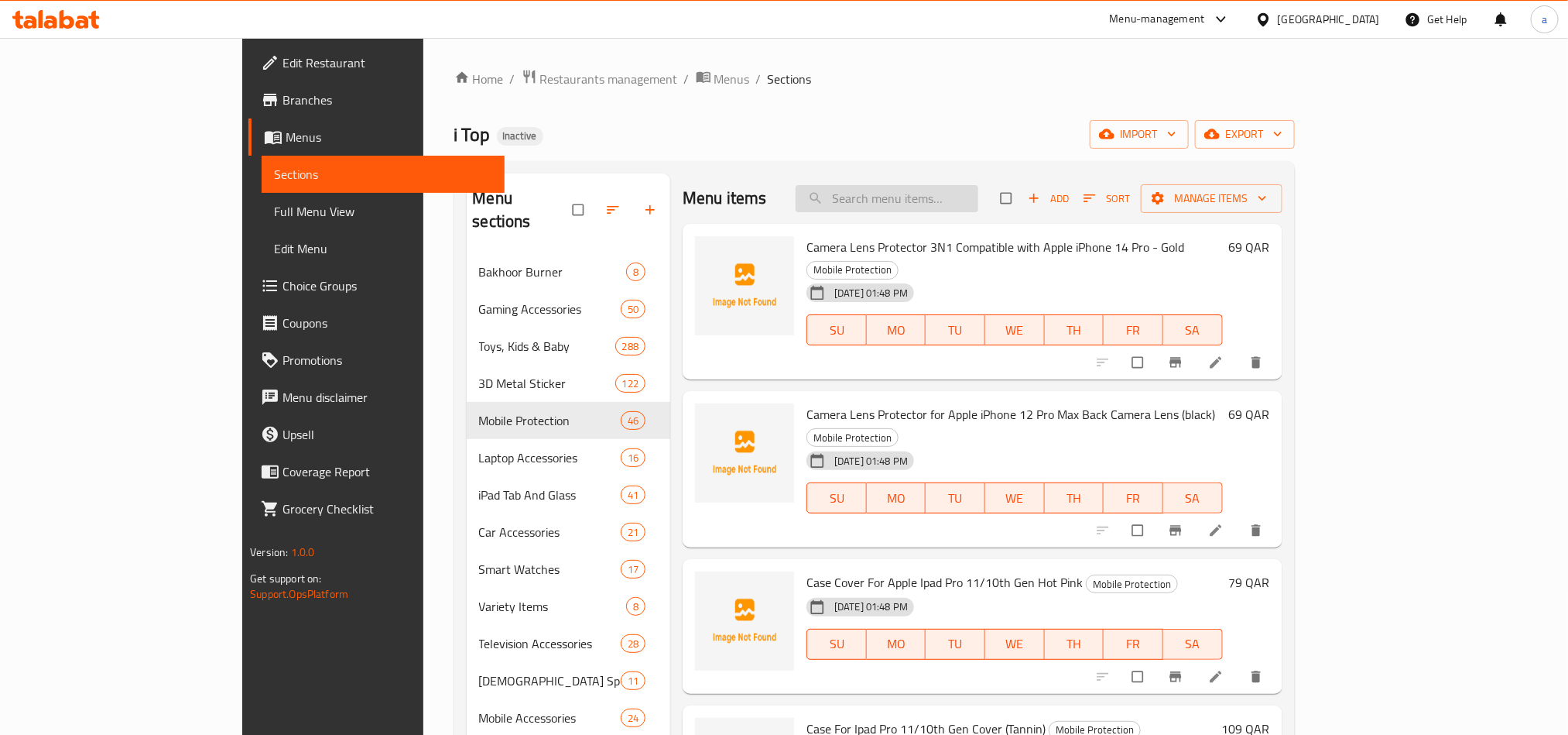
click at [961, 198] on input "search" at bounding box center [887, 199] width 182 height 27
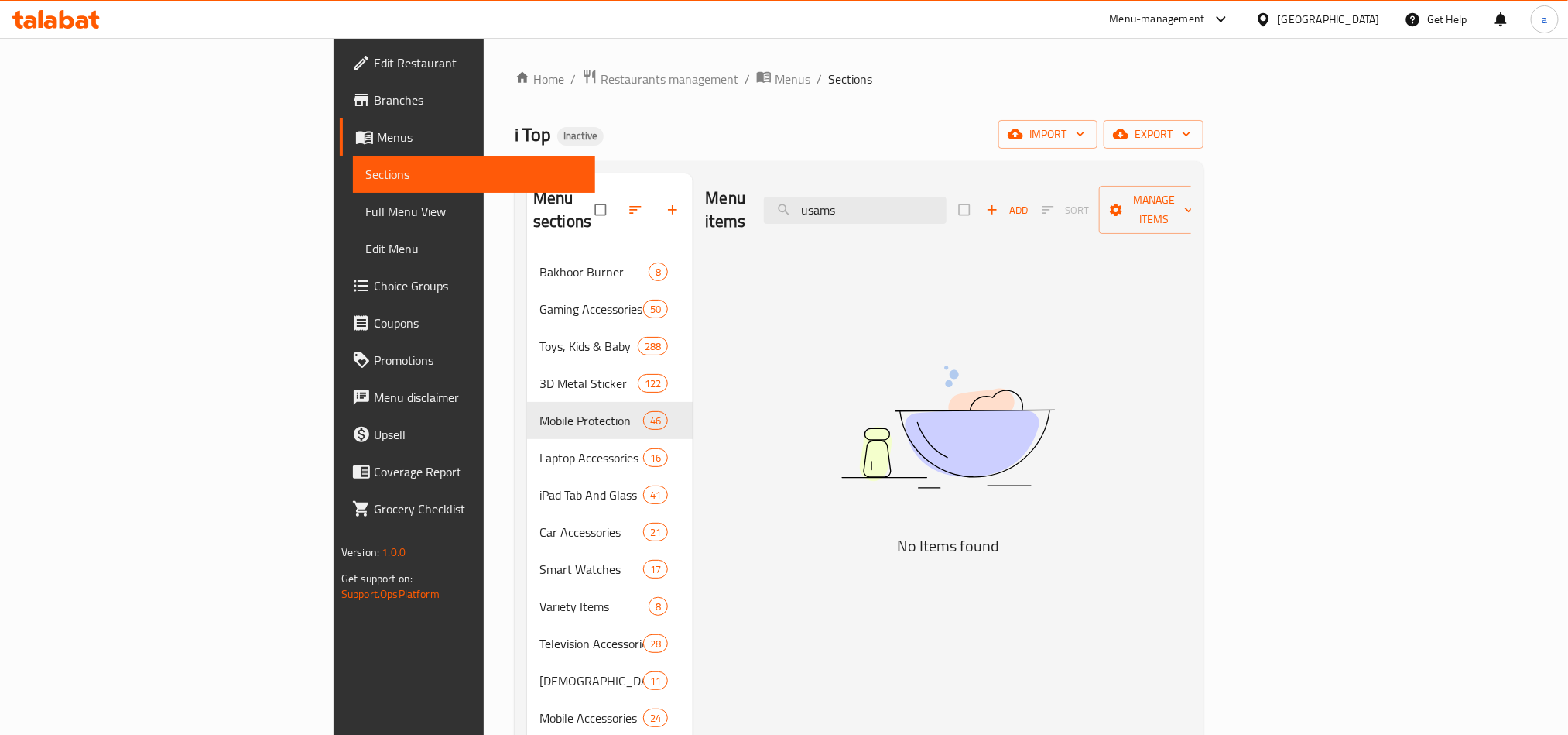
drag, startPoint x: 930, startPoint y: 200, endPoint x: 771, endPoint y: 200, distance: 159.0
click at [771, 200] on div "Menu items usams Add Sort Manage items" at bounding box center [947, 210] width 485 height 73
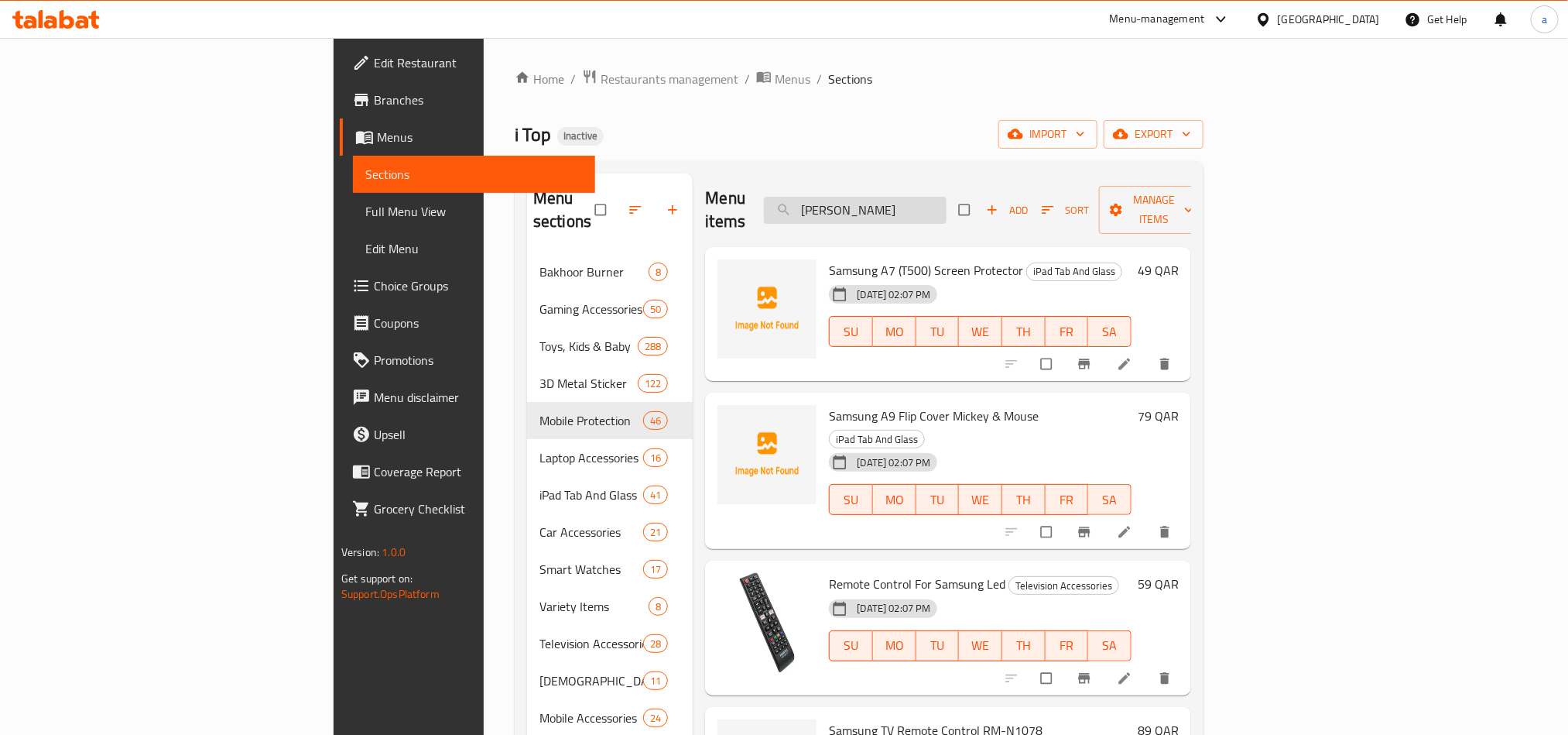
click at [947, 207] on input "[PERSON_NAME]" at bounding box center [855, 211] width 182 height 27
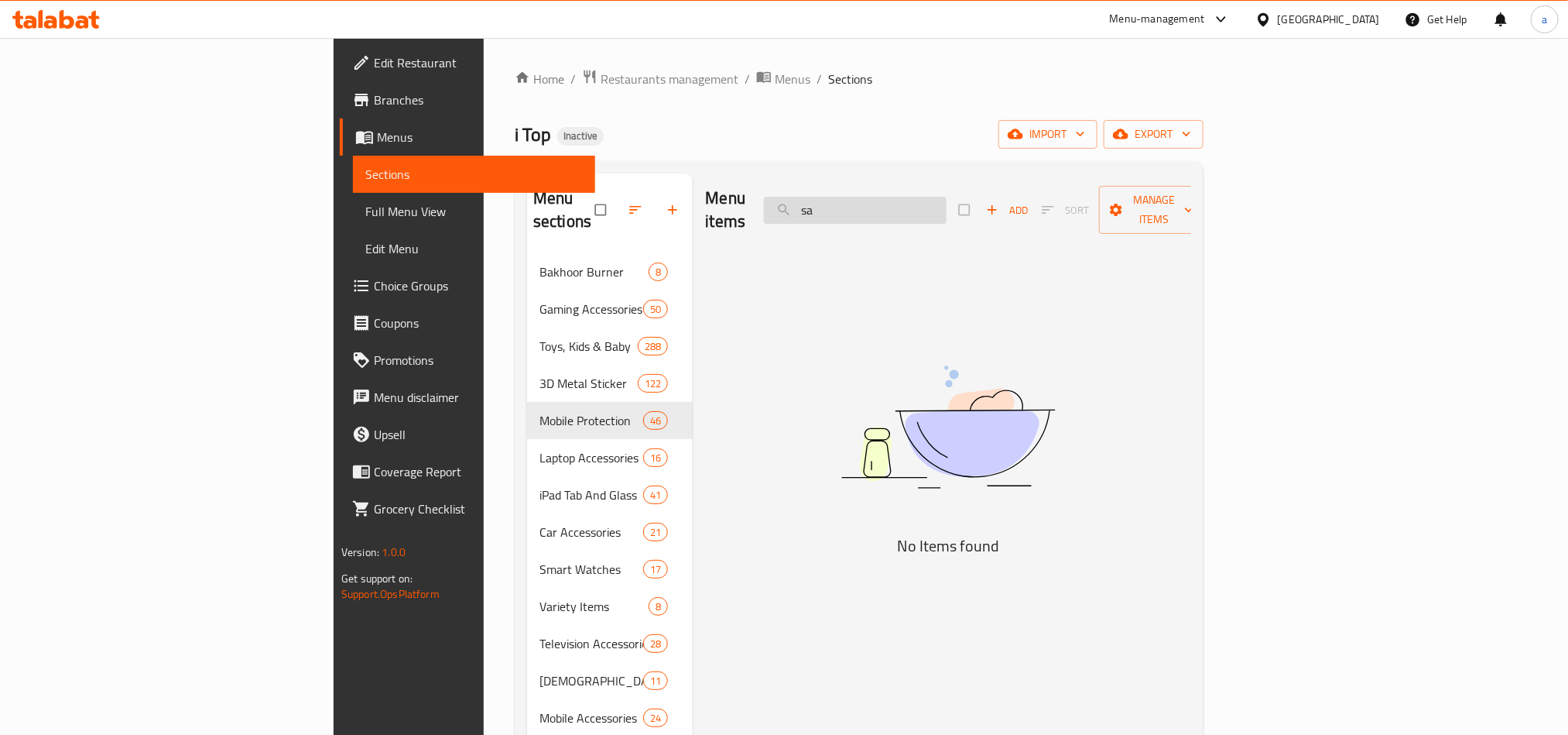
type input "s"
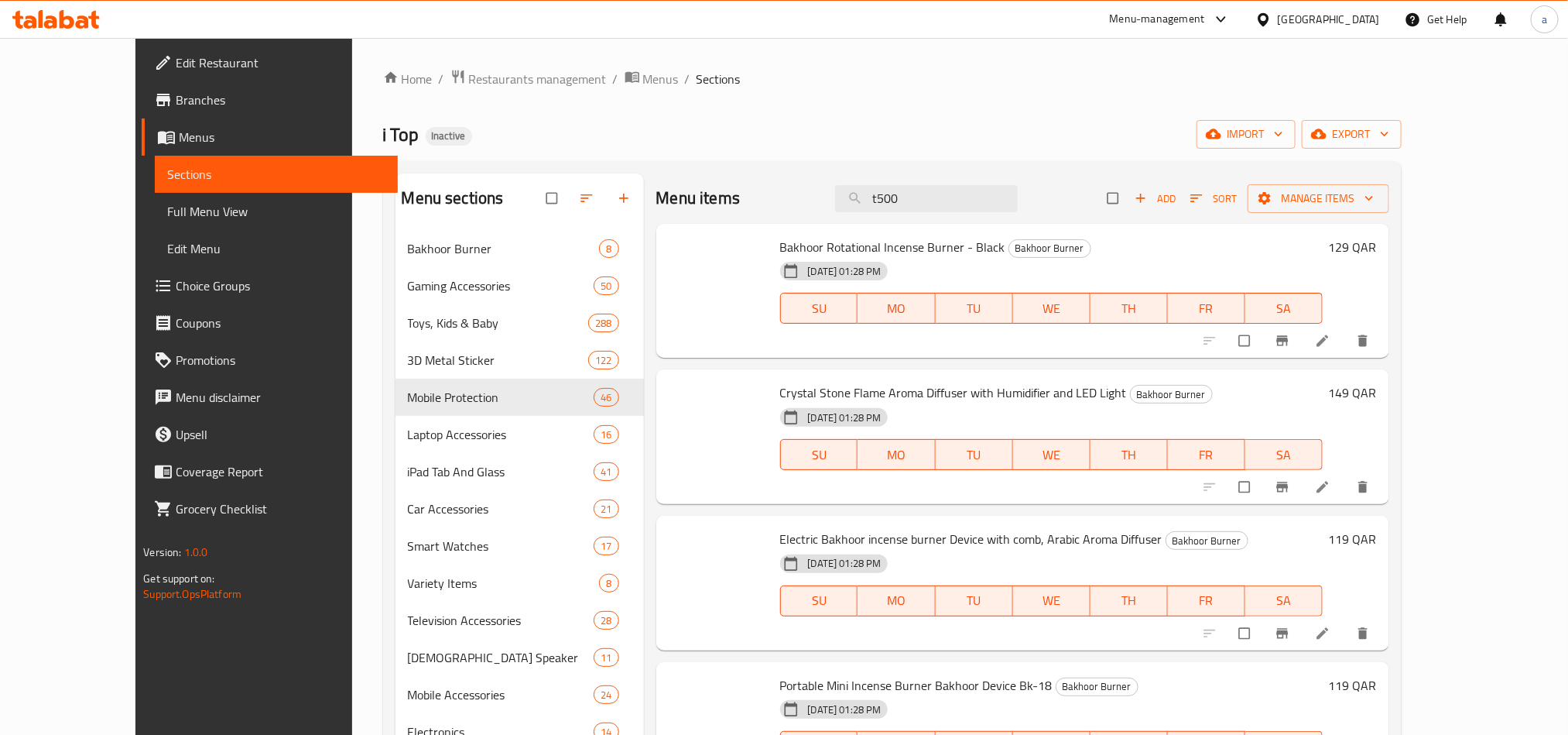
click at [971, 200] on input "t500" at bounding box center [926, 199] width 182 height 27
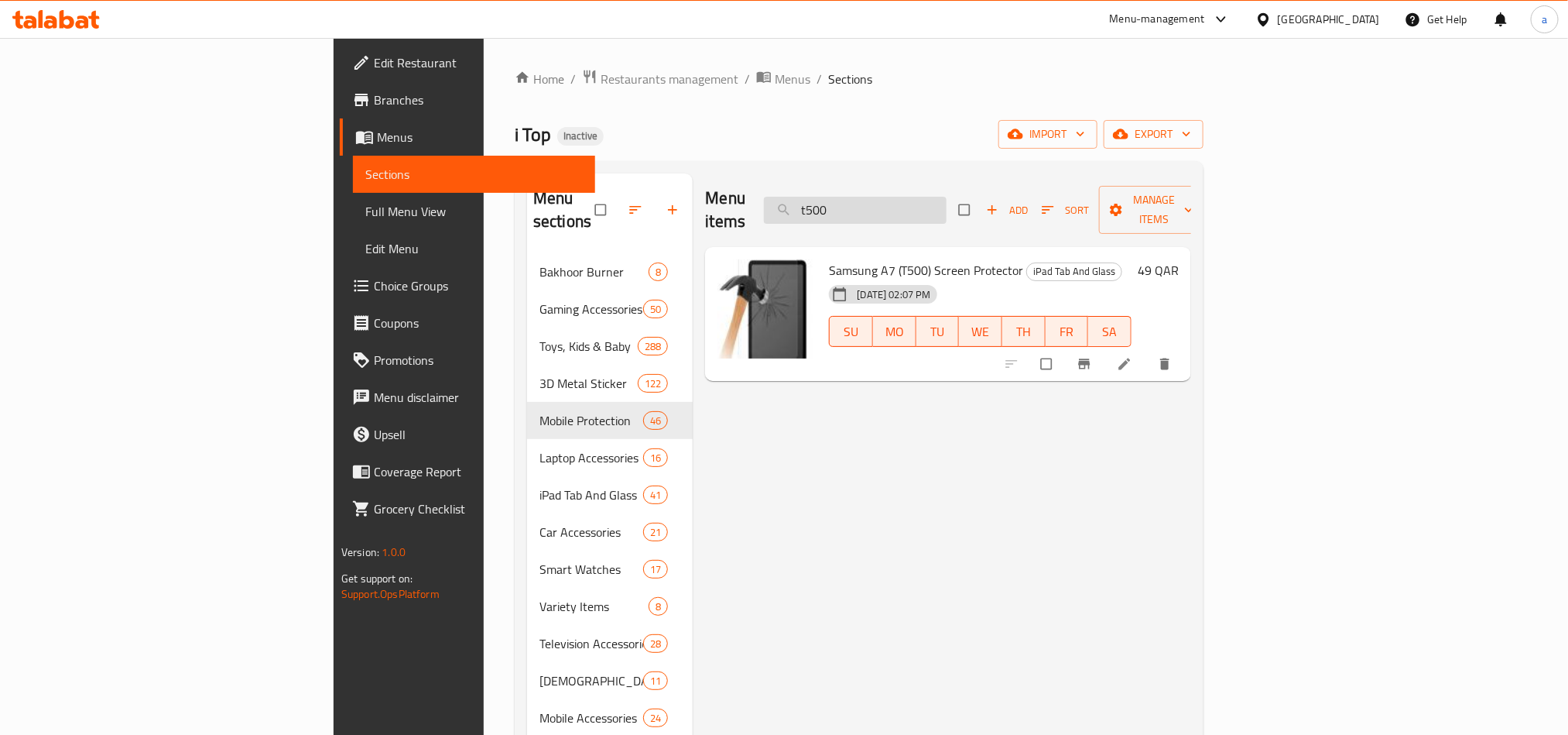
click at [947, 197] on input "t500" at bounding box center [855, 211] width 182 height 27
paste input "zyra toy"
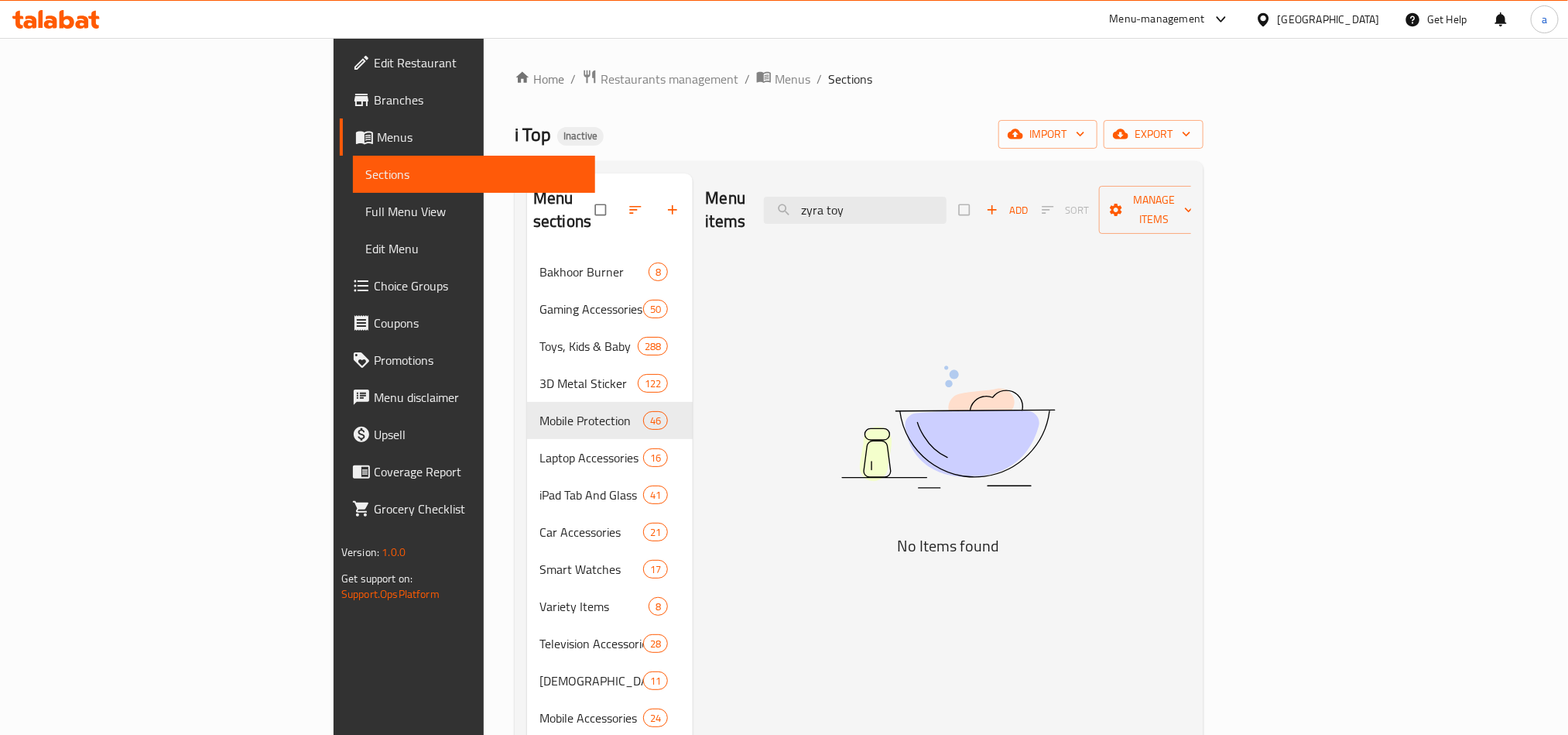
drag, startPoint x: 987, startPoint y: 200, endPoint x: 769, endPoint y: 182, distance: 218.7
click at [779, 184] on div "Menu items zyra toy Add Sort Manage items" at bounding box center [947, 210] width 485 height 73
paste input "yoyo"
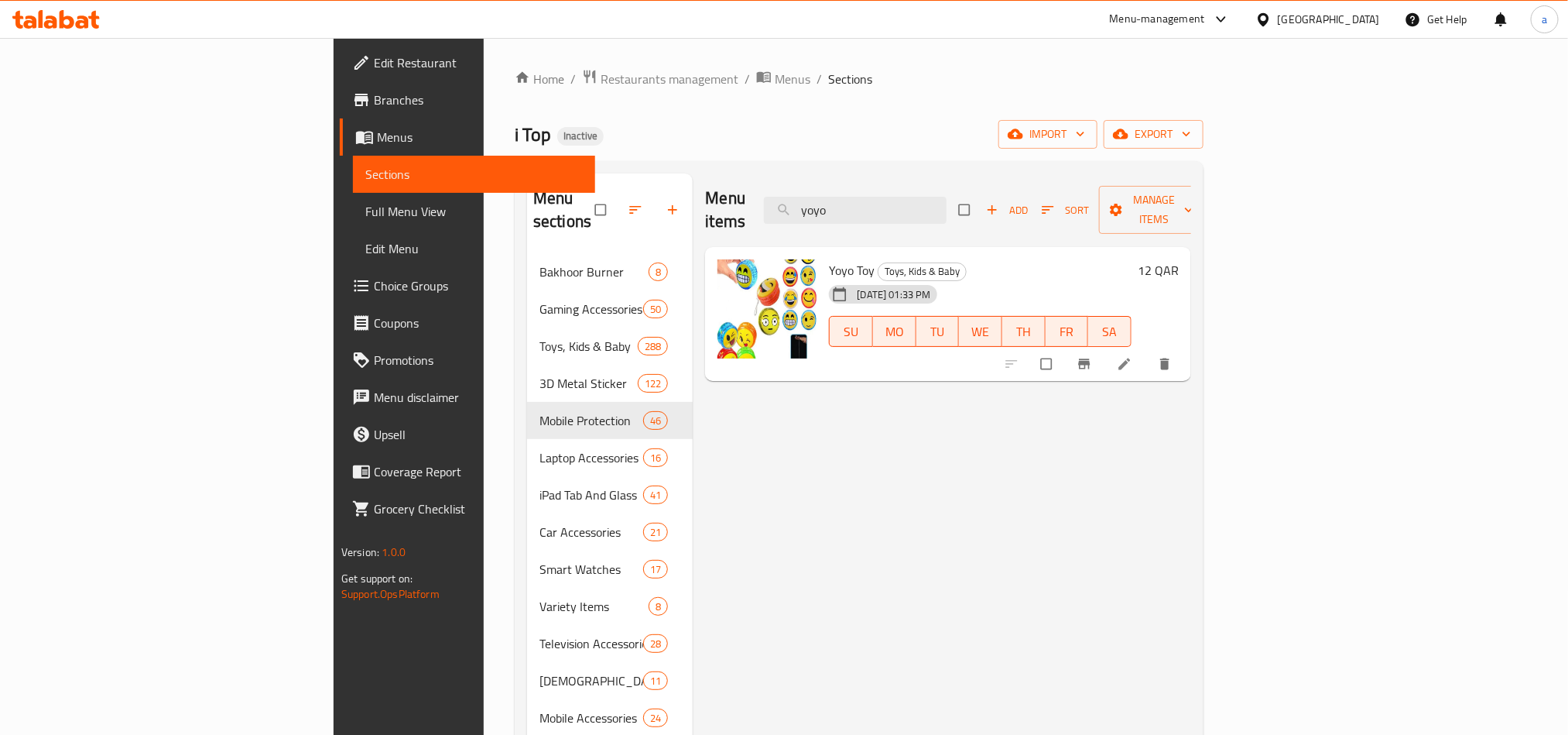
drag, startPoint x: 977, startPoint y: 199, endPoint x: 810, endPoint y: 182, distance: 167.9
click at [825, 187] on div "Menu items yoyo Add Sort Manage items" at bounding box center [947, 210] width 485 height 73
paste input "Yesido ST17"
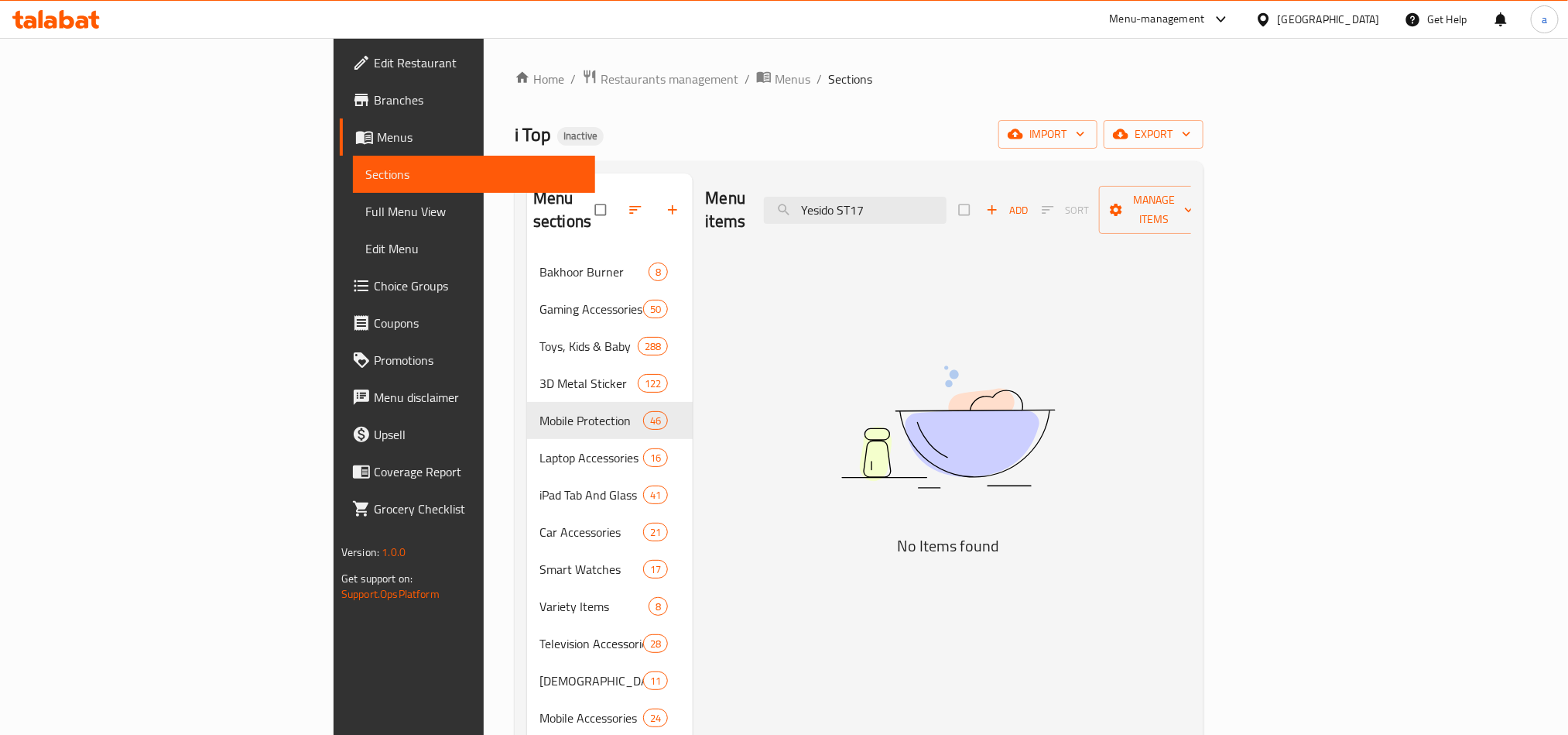
drag, startPoint x: 957, startPoint y: 196, endPoint x: 608, endPoint y: 168, distance: 350.1
click at [625, 168] on div "Menu sections Bakhoor Burner 8 Gaming Accessories 50 Toys, Kids & Baby 288 3D M…" at bounding box center [859, 541] width 689 height 760
click at [947, 199] on input "ST17" at bounding box center [855, 211] width 182 height 27
drag, startPoint x: 969, startPoint y: 203, endPoint x: 848, endPoint y: 175, distance: 124.2
click at [860, 177] on div "Menu items ST17 Add Sort Manage items" at bounding box center [947, 210] width 485 height 73
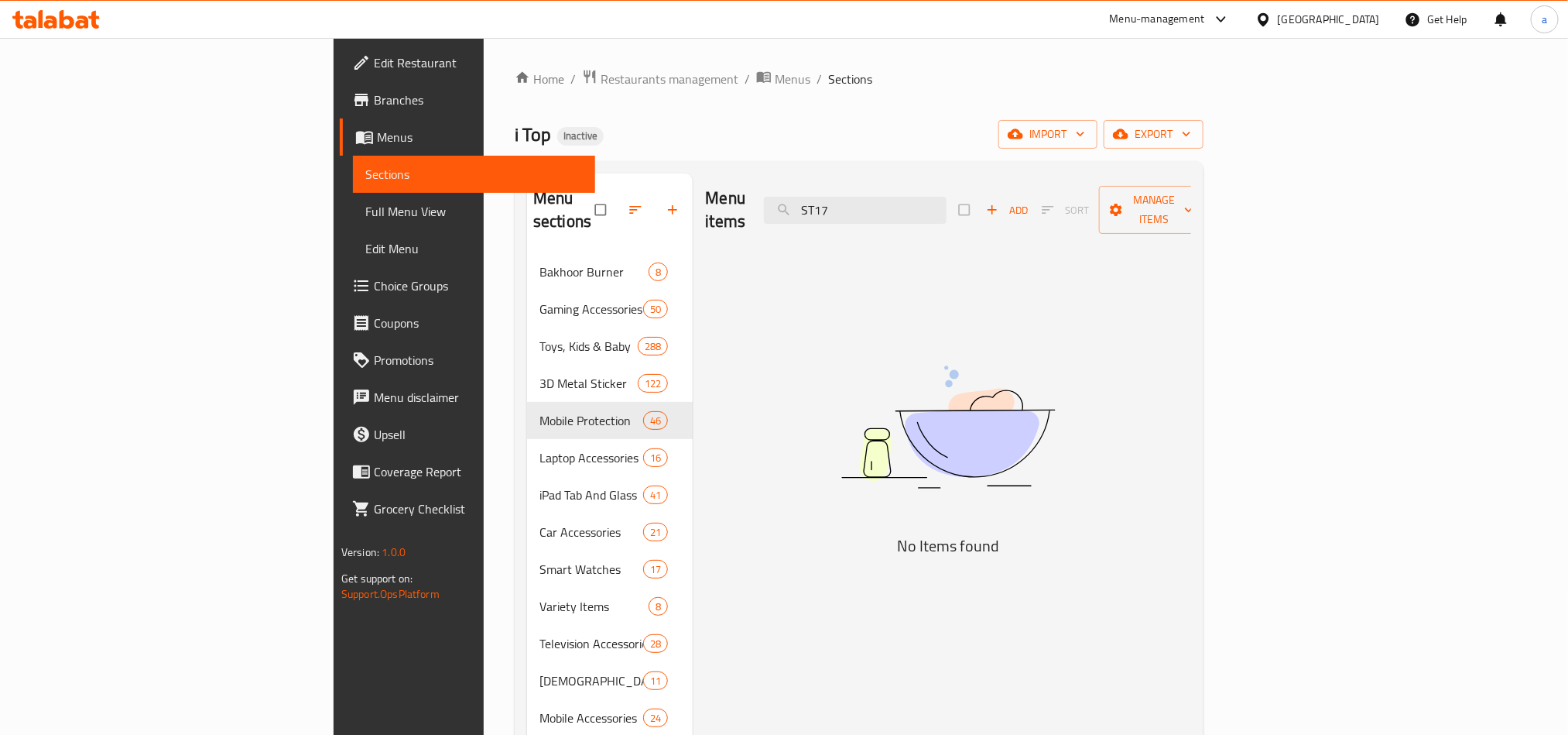
paste input "JB22"
click at [947, 198] on input "JB22" at bounding box center [855, 211] width 182 height 27
paste input "[DEMOGRAPHIC_DATA]"
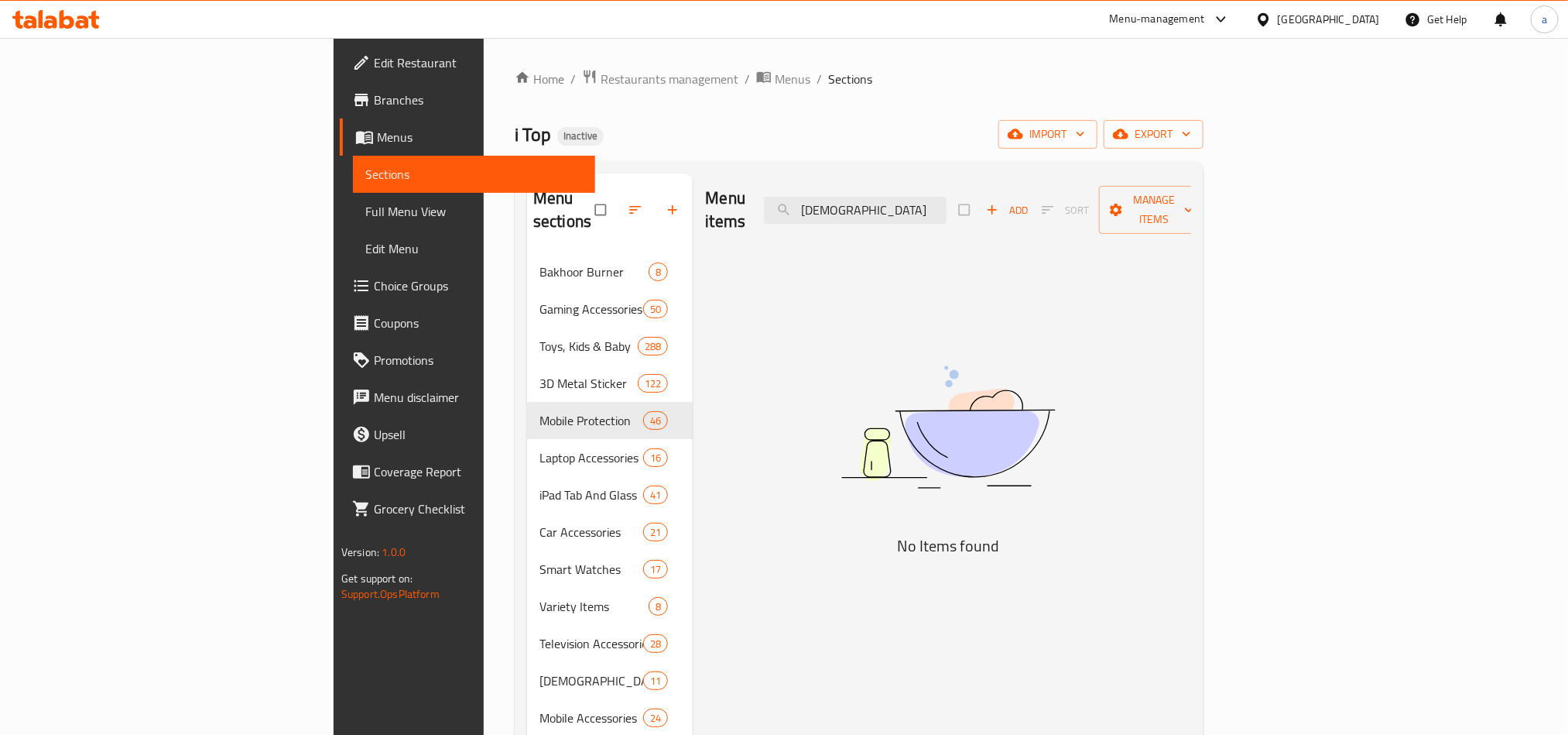
drag, startPoint x: 985, startPoint y: 205, endPoint x: 804, endPoint y: 194, distance: 181.3
click at [811, 194] on div "Menu items YESIDO Add Sort Manage items" at bounding box center [947, 210] width 485 height 73
paste input "Xtrike"
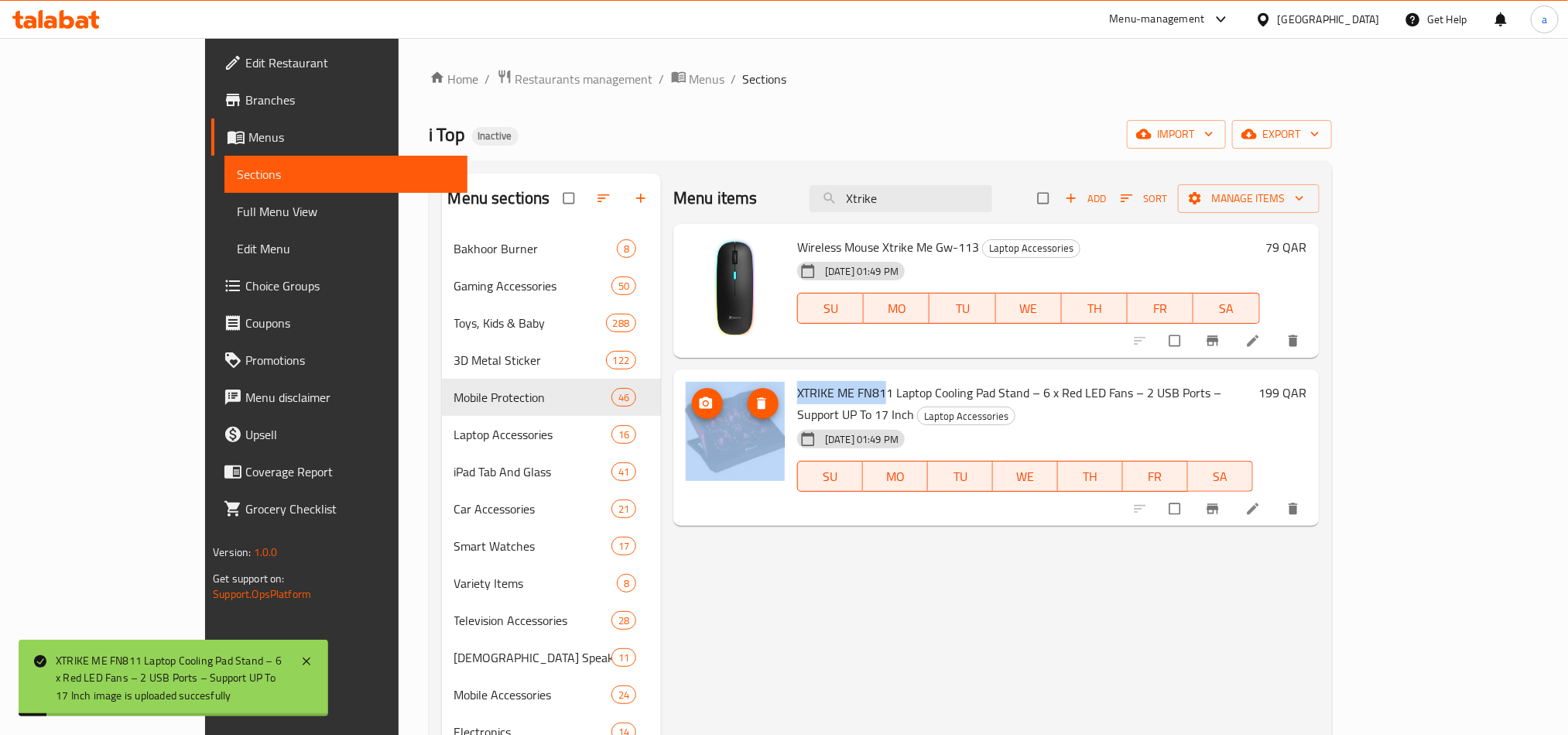
drag, startPoint x: 839, startPoint y: 392, endPoint x: 724, endPoint y: 391, distance: 115.0
click at [724, 391] on div "XTRIKE ME FN811 Laptop Cooling Pad Stand – 6 x Red LED Fans – 2 USB Ports – Sup…" at bounding box center [996, 447] width 634 height 144
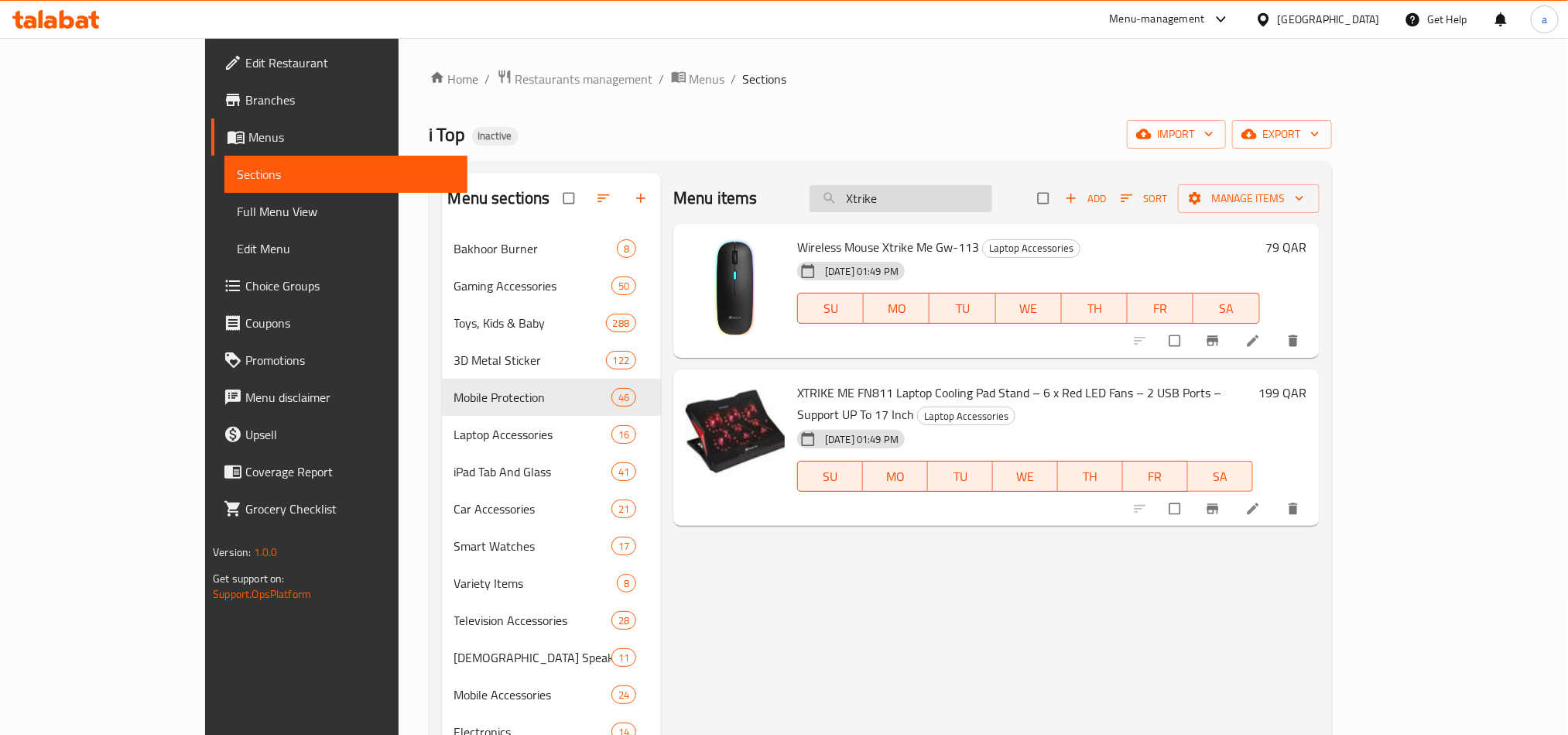
click at [983, 196] on input "Xtrike" at bounding box center [901, 199] width 182 height 27
drag, startPoint x: 968, startPoint y: 199, endPoint x: 809, endPoint y: 199, distance: 159.0
click at [809, 199] on div "Menu items Xtrike Add Sort Manage items" at bounding box center [996, 198] width 646 height 50
paste input "15 Pro"
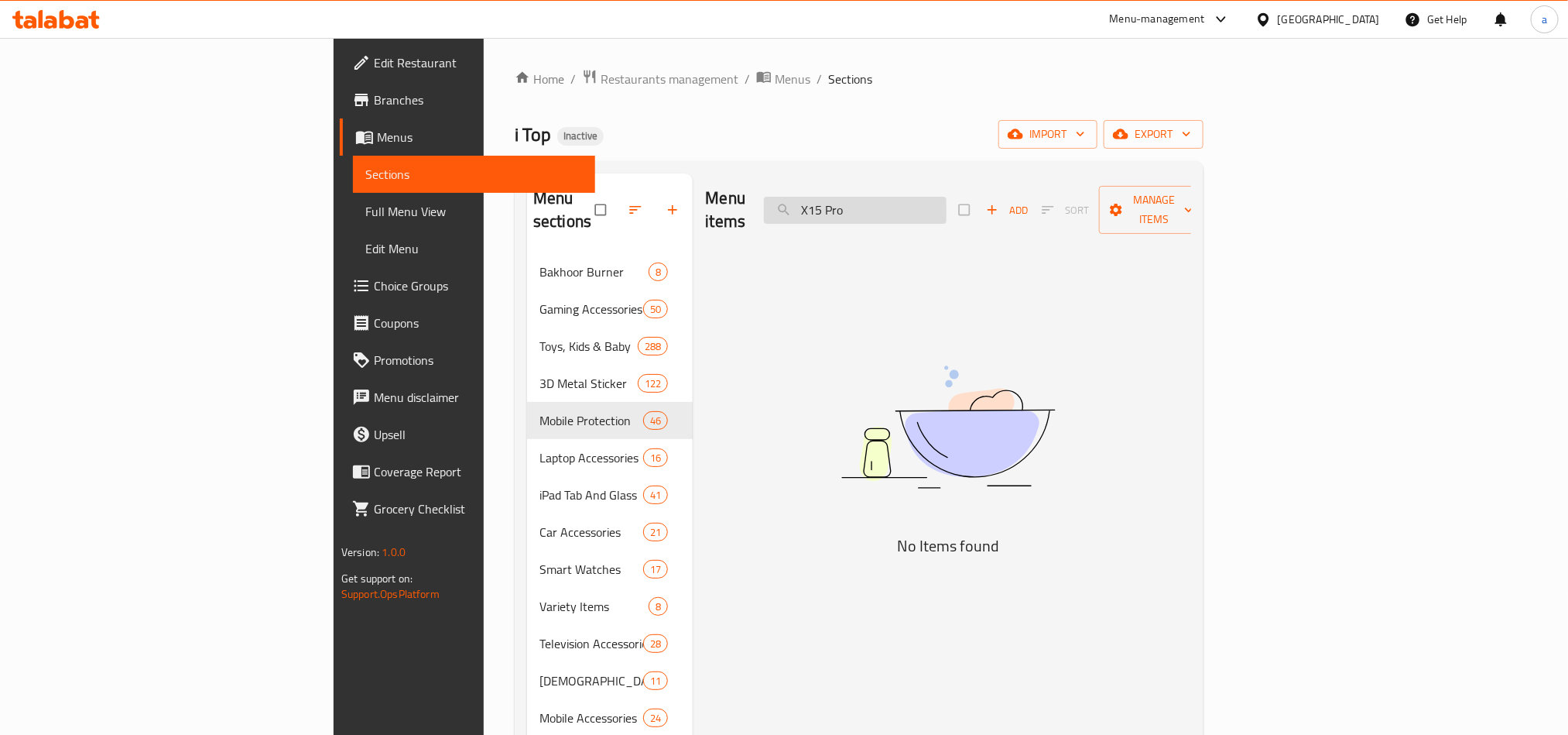
click at [947, 207] on input "X15 Pro" at bounding box center [855, 211] width 182 height 27
paste input "Wst Portable Mini Powerbank"
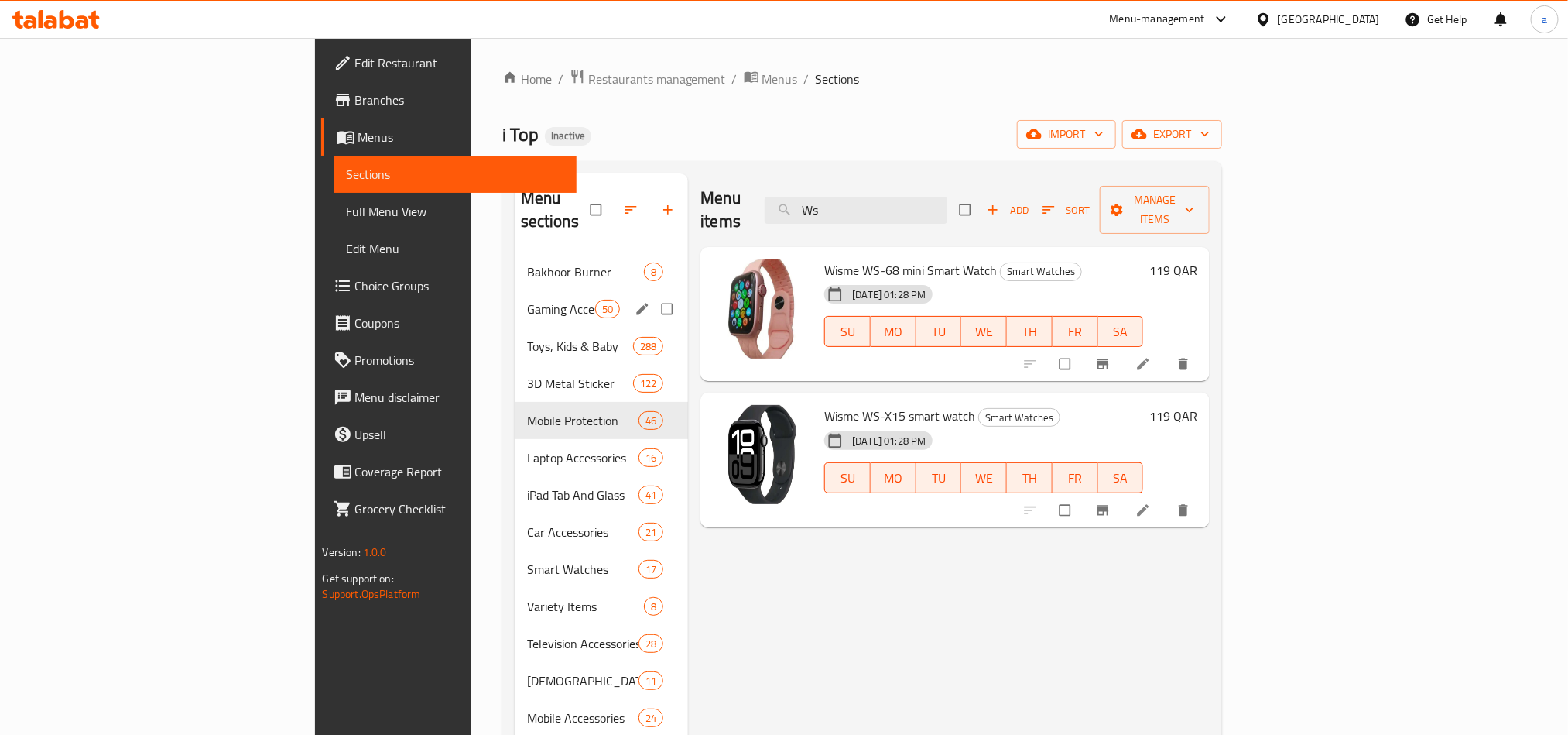
type input "W"
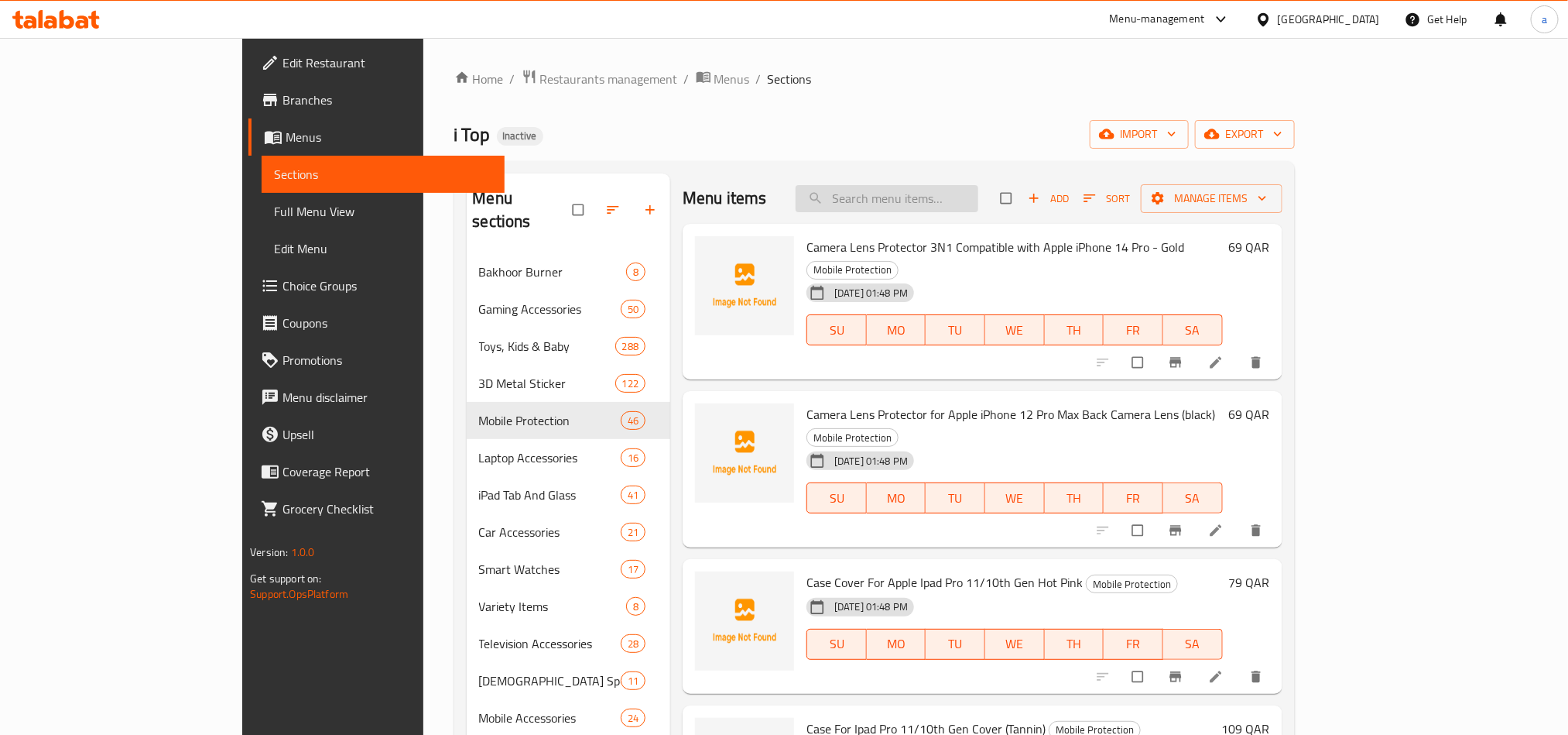
click at [966, 200] on input "search" at bounding box center [887, 199] width 182 height 27
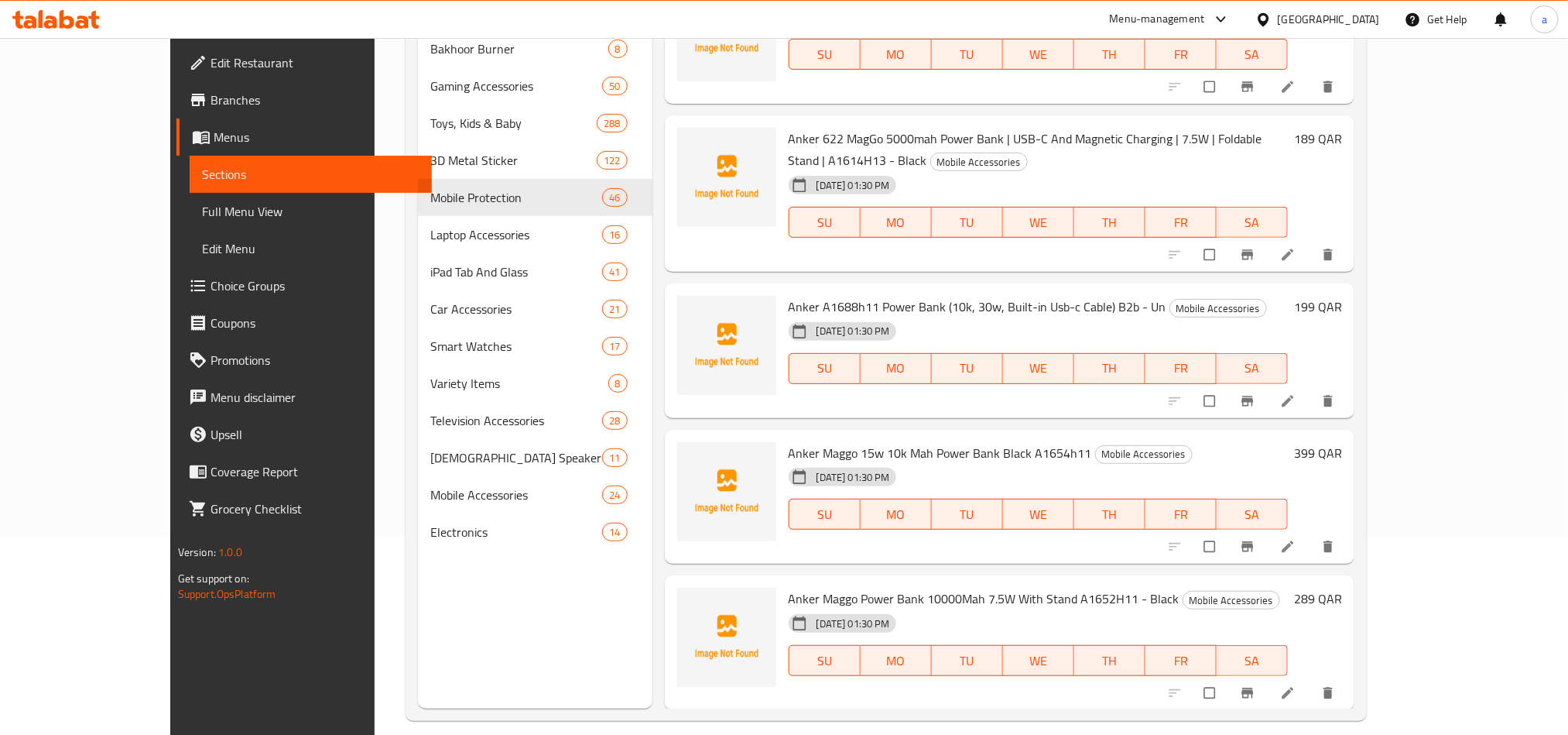
scroll to position [217, 0]
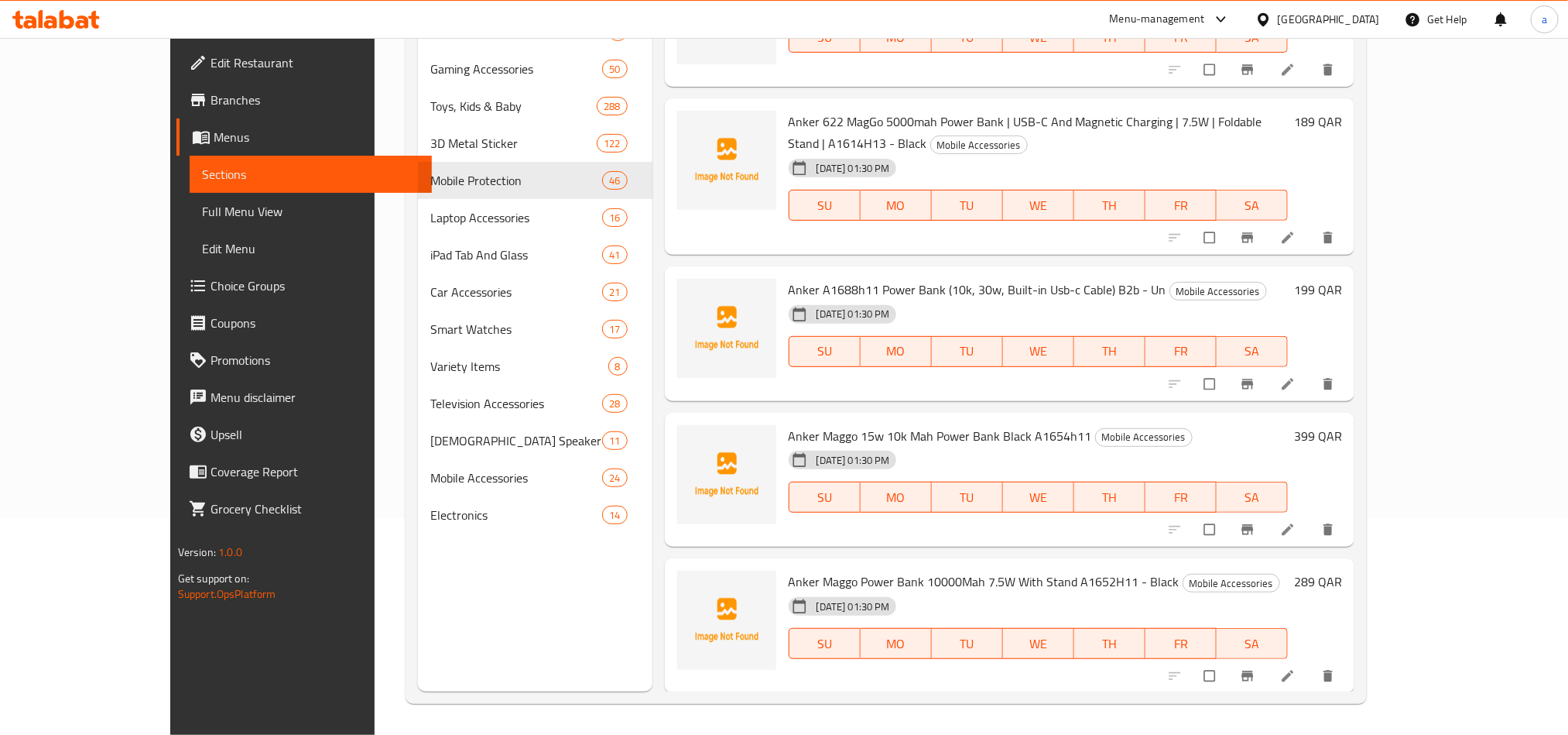
click at [651, 29] on div "Menu-management [GEOGRAPHIC_DATA] Get Help a" at bounding box center [784, 20] width 1568 height 38
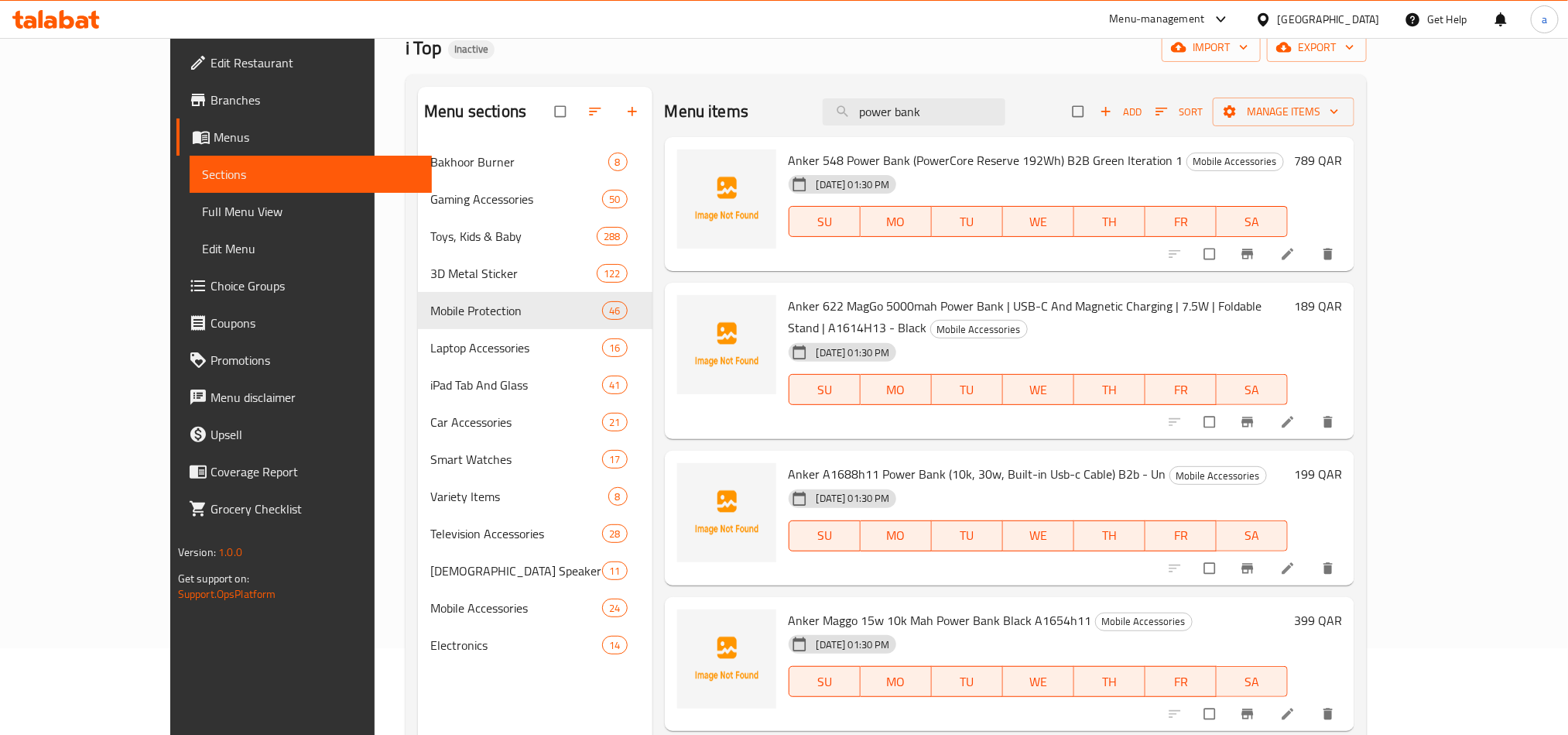
scroll to position [0, 0]
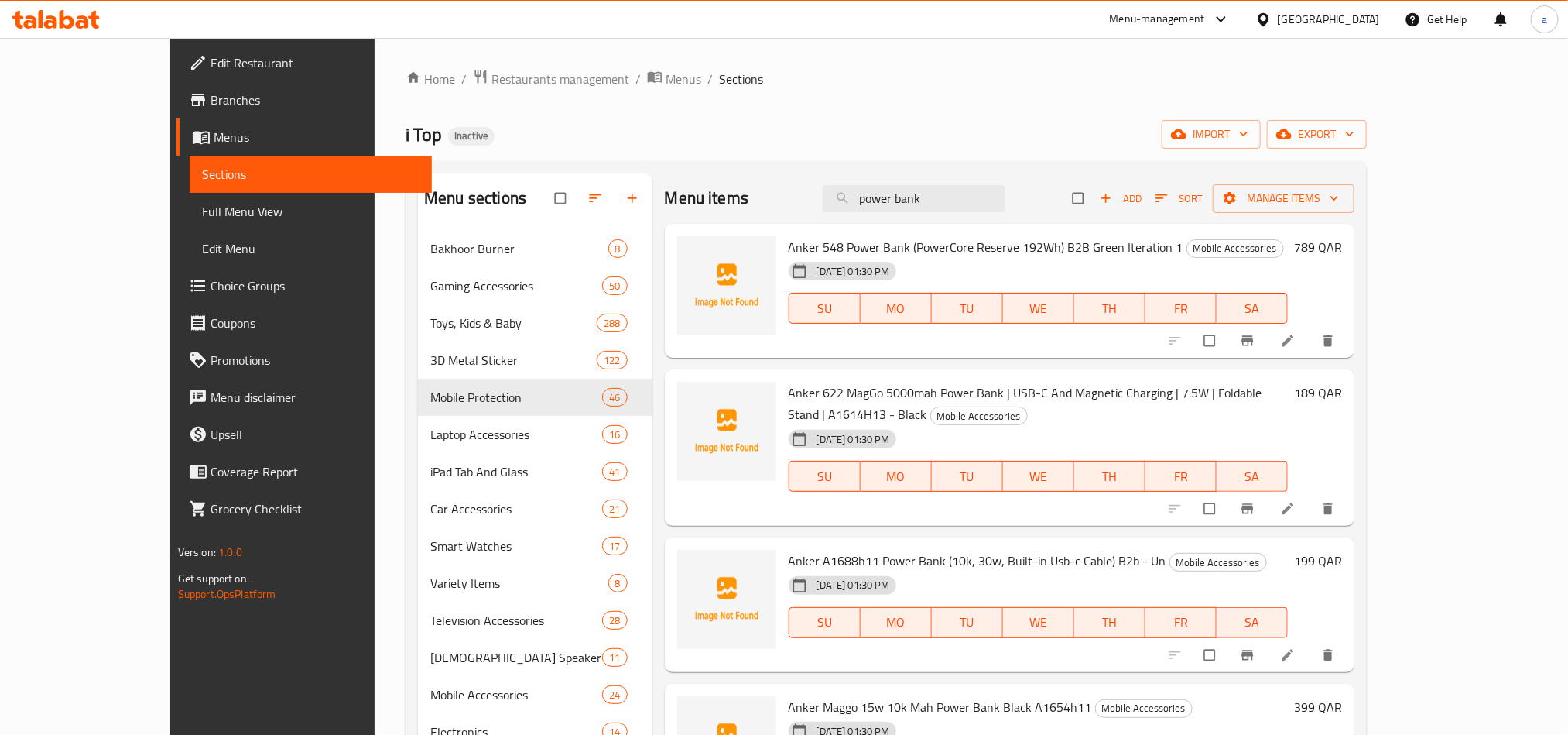
drag, startPoint x: 1012, startPoint y: 198, endPoint x: 822, endPoint y: 190, distance: 190.2
click at [825, 191] on div "Menu items power bank Add Sort Manage items" at bounding box center [1010, 198] width 690 height 50
paste input "Wisme"
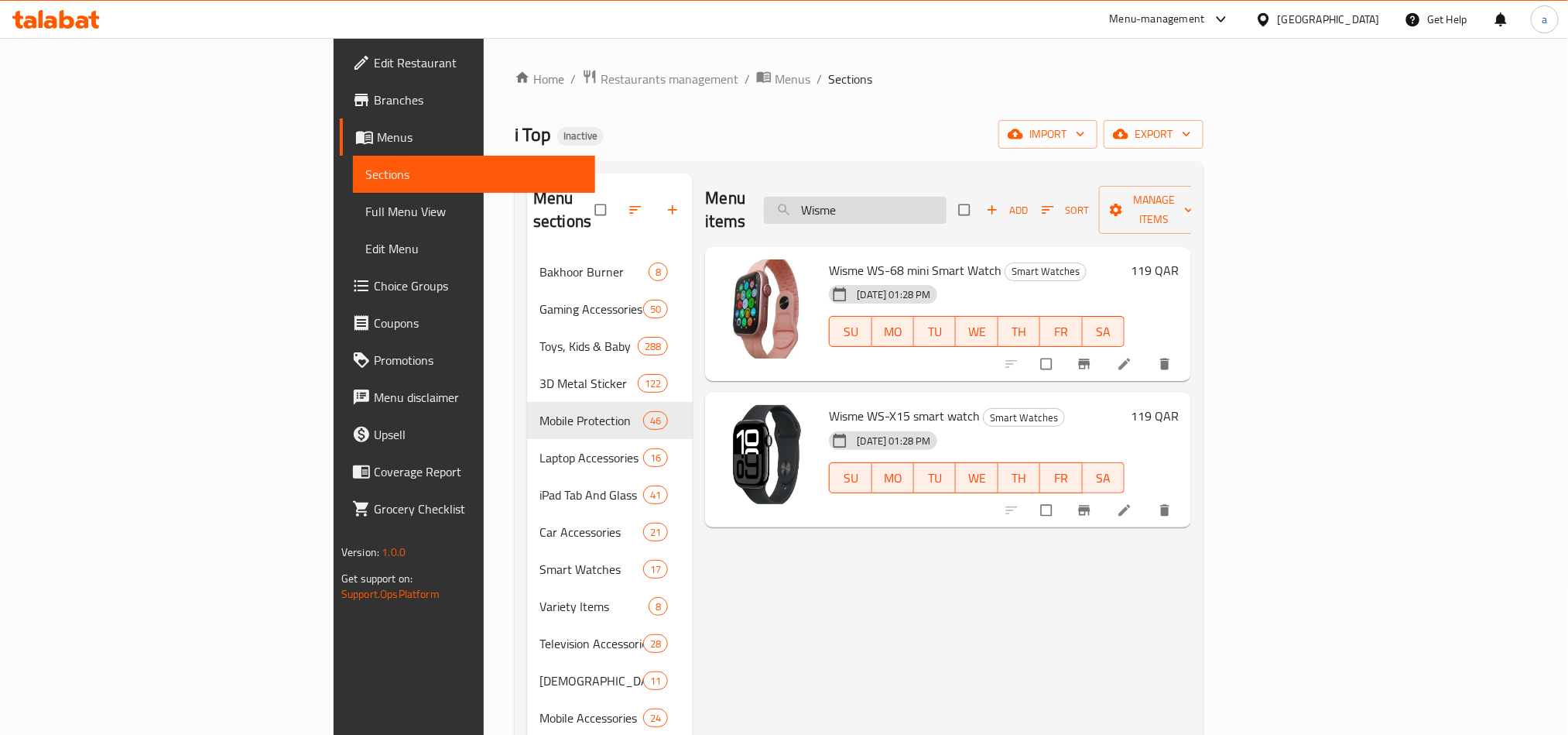
click at [947, 200] on input "Wisme" at bounding box center [855, 211] width 182 height 27
paste input "reles"
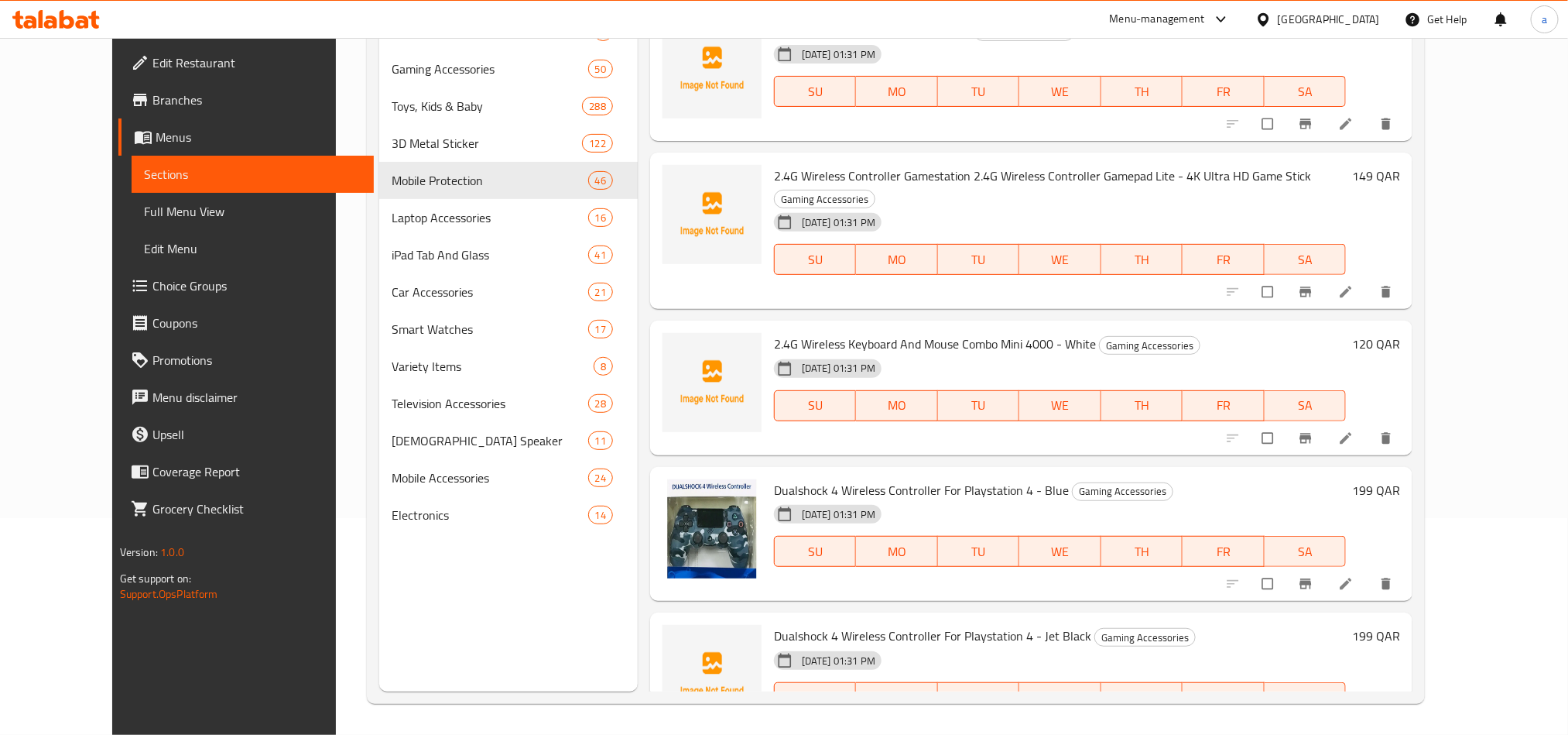
scroll to position [101, 0]
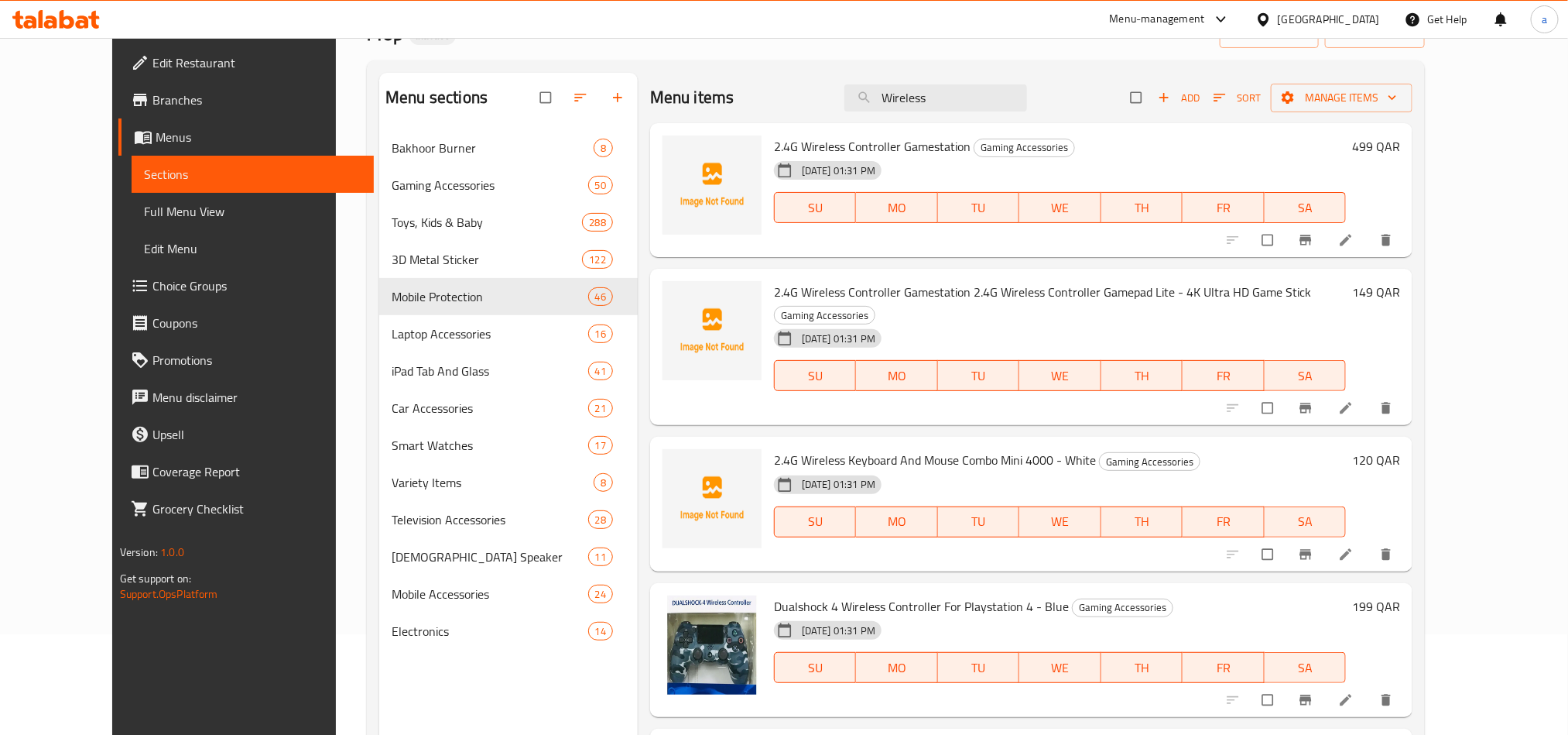
drag, startPoint x: 985, startPoint y: 97, endPoint x: 723, endPoint y: 82, distance: 262.4
click at [724, 82] on div "Menu items Wireless Add Sort Manage items" at bounding box center [1031, 97] width 763 height 50
paste input "d1 58480"
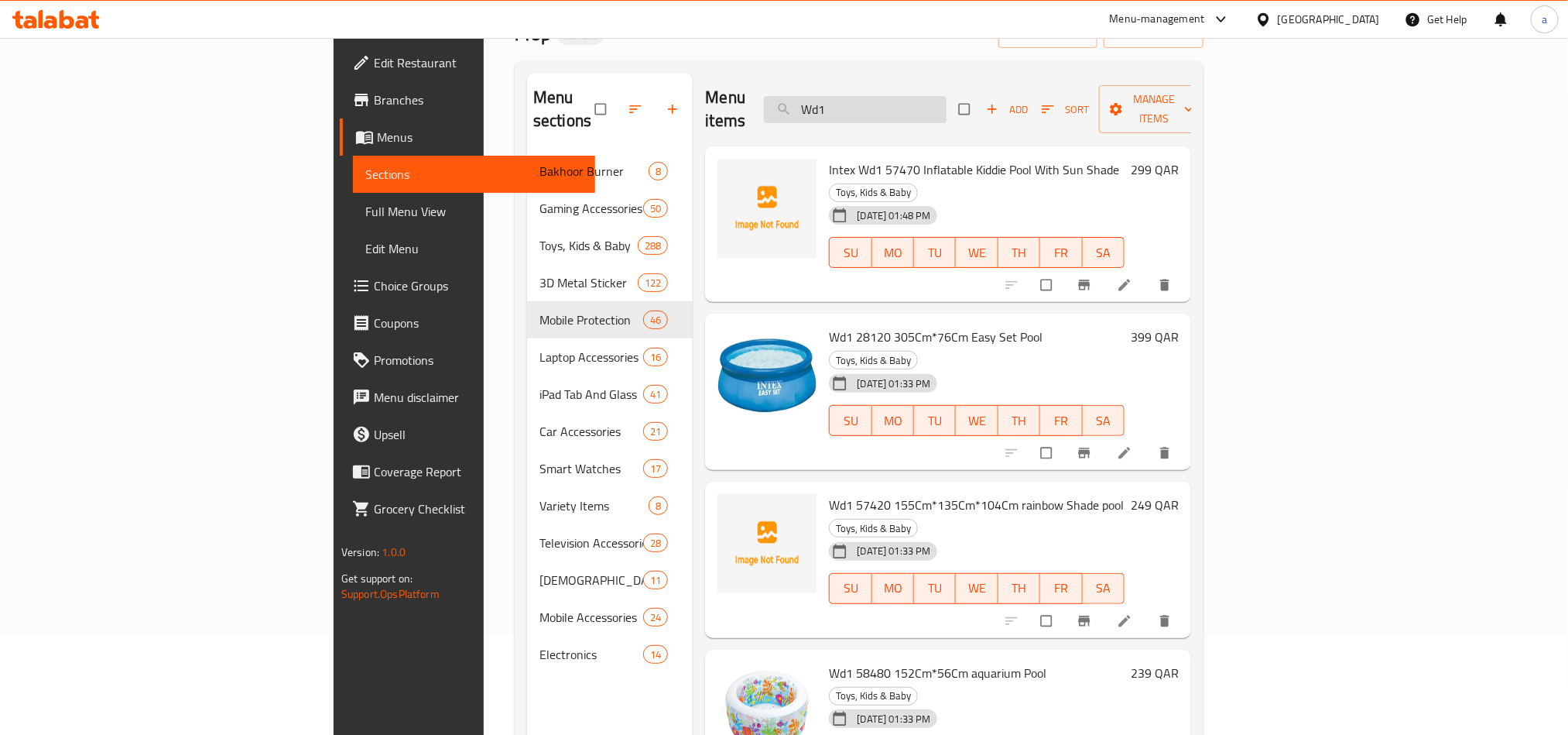
click at [947, 96] on input "Wd1" at bounding box center [855, 110] width 182 height 27
paste input "Volleyball 25055-4"
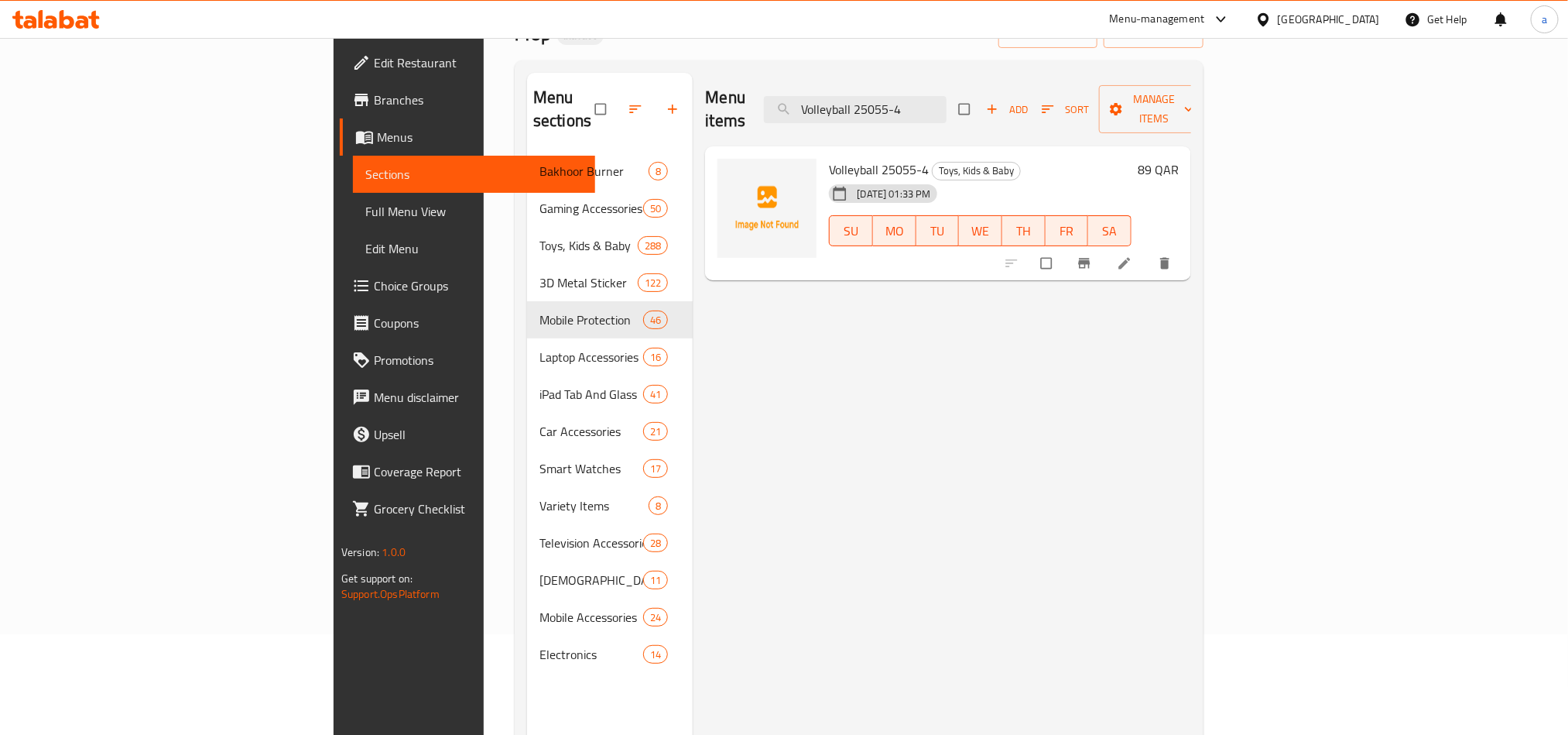
type input "Volleyball 25055-4"
drag, startPoint x: 1036, startPoint y: 98, endPoint x: 637, endPoint y: 86, distance: 399.2
click at [705, 86] on div "Menu items Volleyball 25055-4 Add Sort Manage items" at bounding box center [947, 109] width 485 height 73
paste input "search"
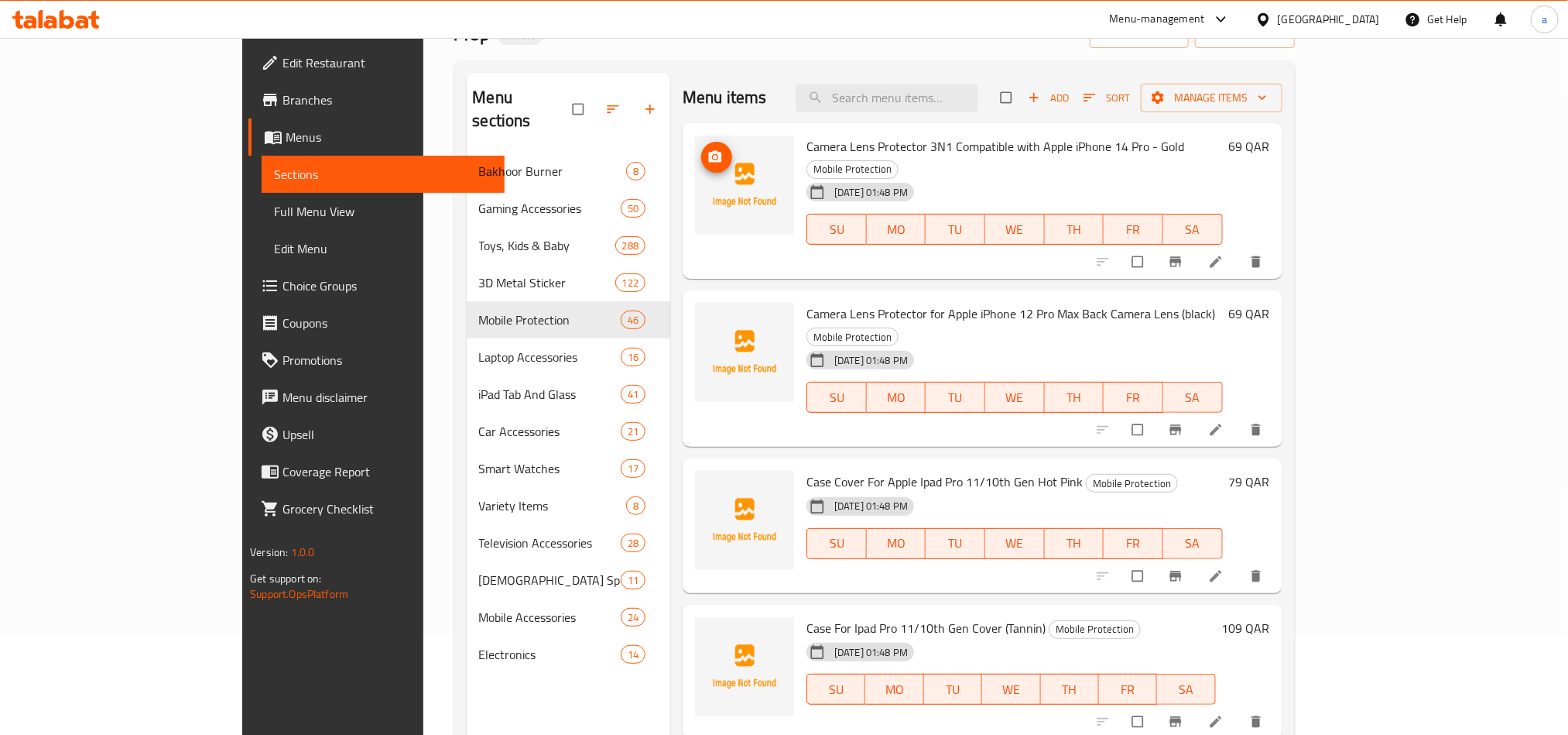
paste input "search"
click at [974, 109] on input "search" at bounding box center [887, 98] width 182 height 27
click at [962, 100] on input "search" at bounding box center [887, 98] width 182 height 27
paste input "Vintage T9 Hair Trimmer For Men Trimmer"
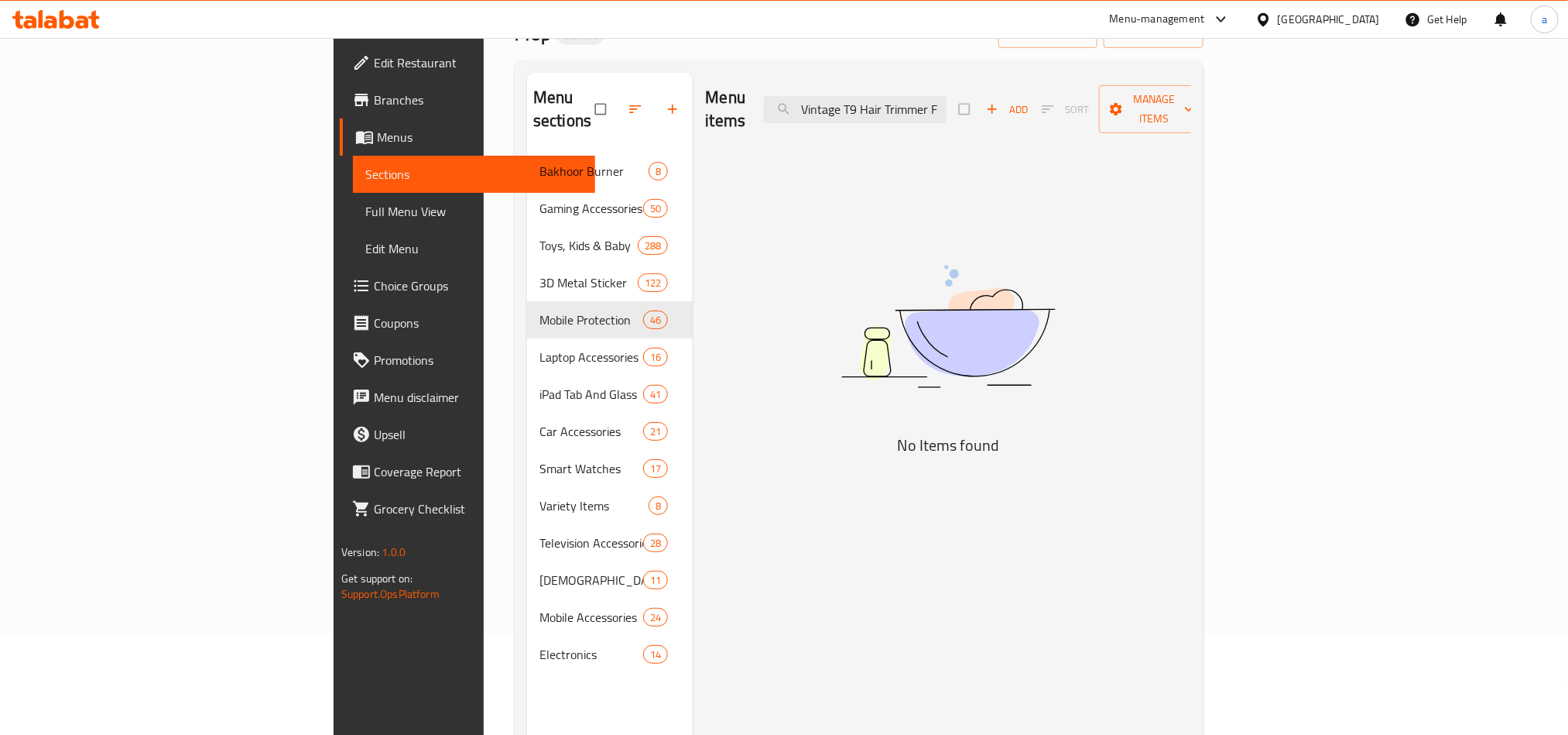
scroll to position [0, 0]
drag, startPoint x: 962, startPoint y: 96, endPoint x: 1024, endPoint y: 94, distance: 62.0
click at [947, 96] on input "Vintage T9" at bounding box center [855, 110] width 182 height 27
click at [926, 96] on input "Vintage" at bounding box center [855, 110] width 182 height 27
drag, startPoint x: 976, startPoint y: 100, endPoint x: 697, endPoint y: 70, distance: 280.6
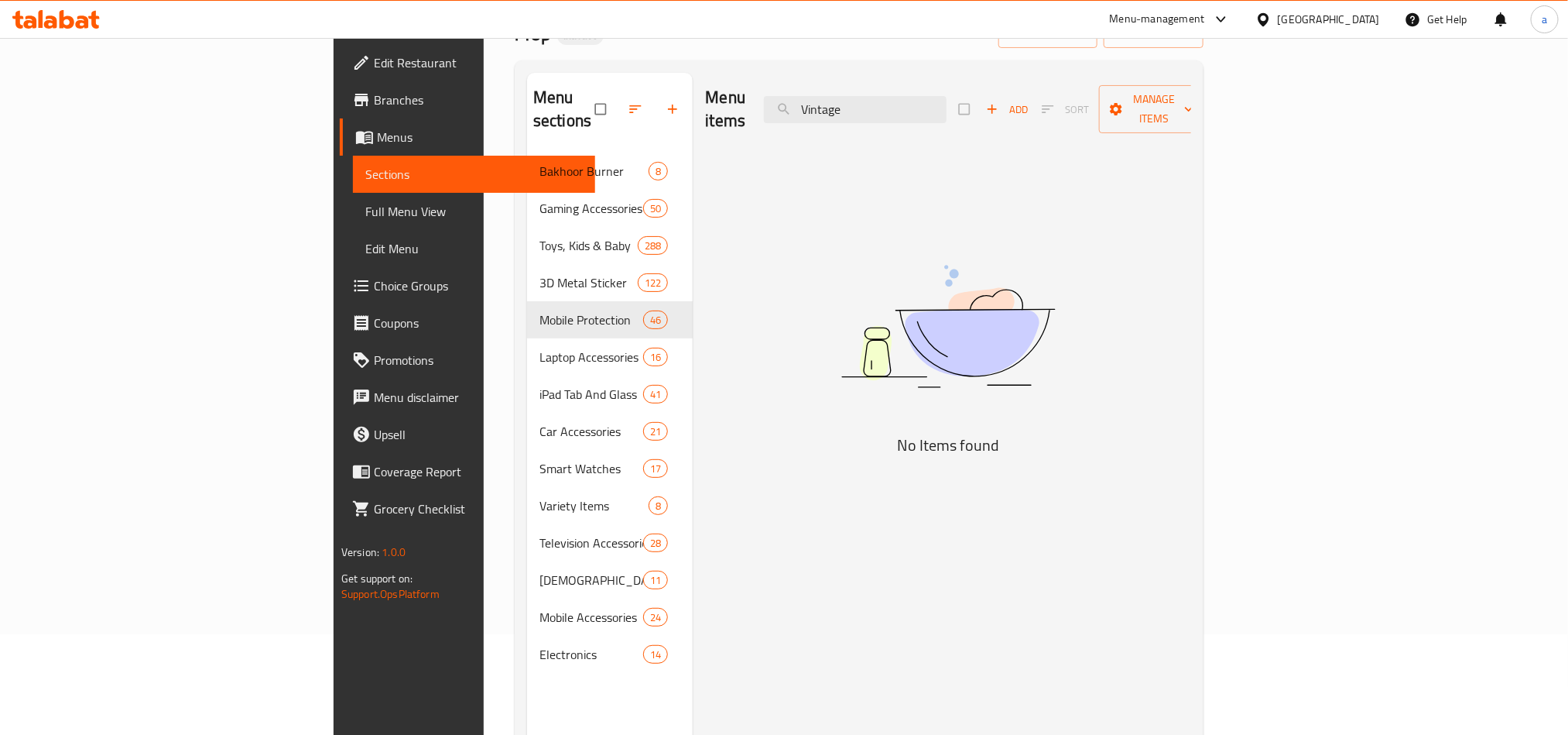
click at [697, 70] on div "Menu sections Bakhoor Burner 8 Gaming Accessories 50 Toys, Kids & Baby 288 3D M…" at bounding box center [859, 440] width 689 height 760
paste input "unicorn soft toy"
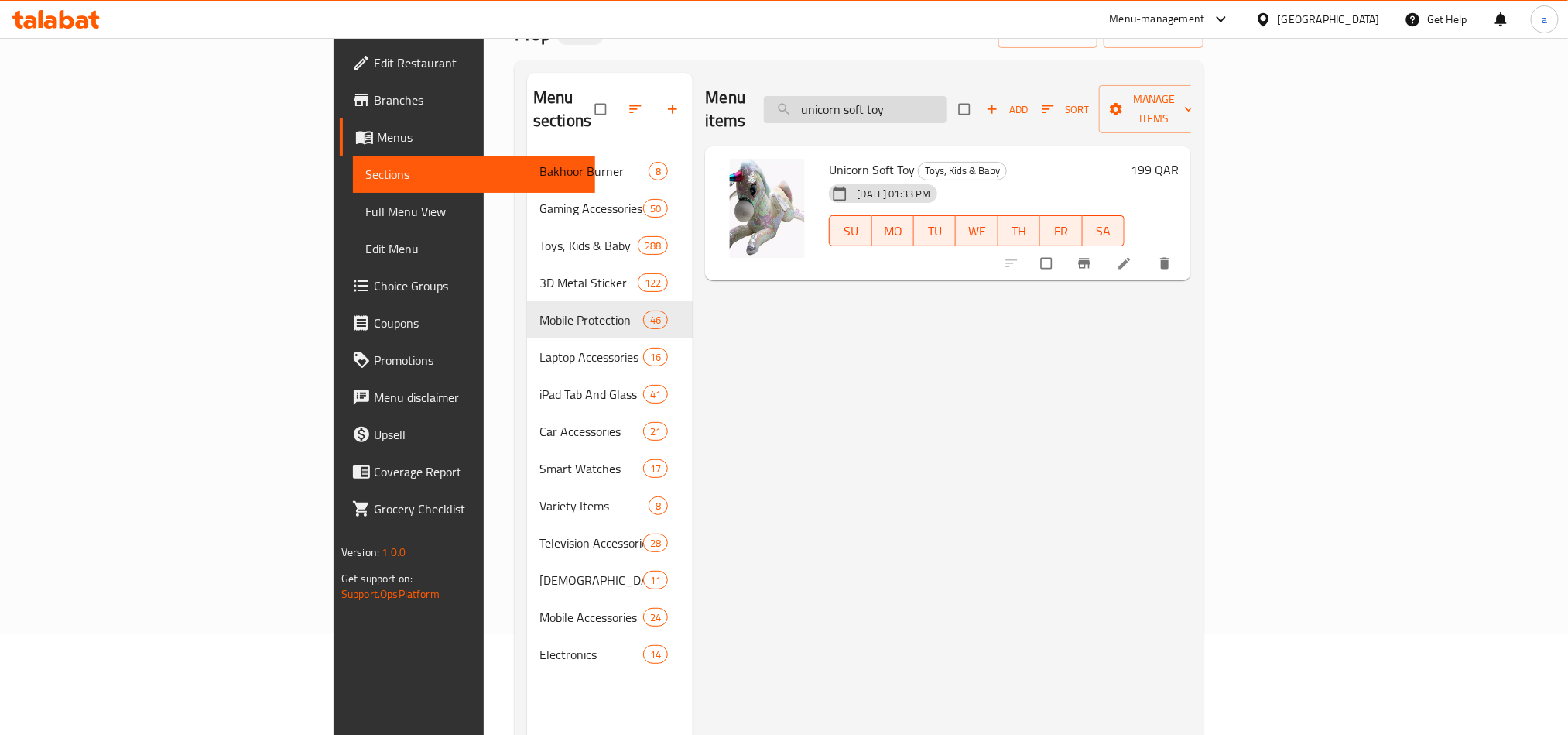
click at [947, 96] on input "unicorn soft toy" at bounding box center [855, 110] width 182 height 27
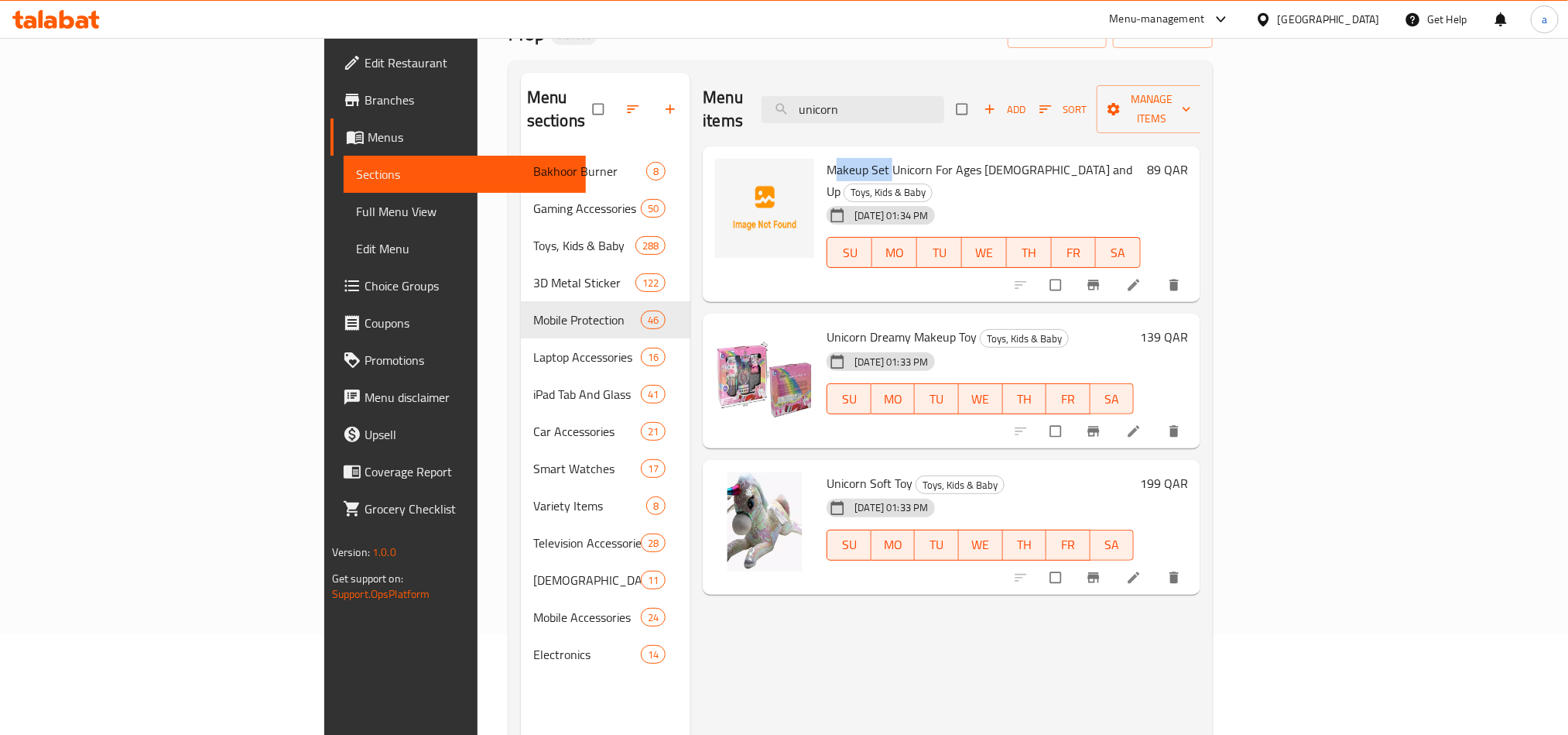
drag, startPoint x: 808, startPoint y: 138, endPoint x: 748, endPoint y: 137, distance: 60.0
click at [827, 158] on span "Makeup Set Unicorn For Ages [DEMOGRAPHIC_DATA] and Up" at bounding box center [979, 180] width 306 height 45
drag, startPoint x: 818, startPoint y: 89, endPoint x: 723, endPoint y: 89, distance: 95.0
click at [723, 89] on div "Menu items unicorn Add Sort Manage items" at bounding box center [952, 109] width 498 height 73
paste input "TP-Link"
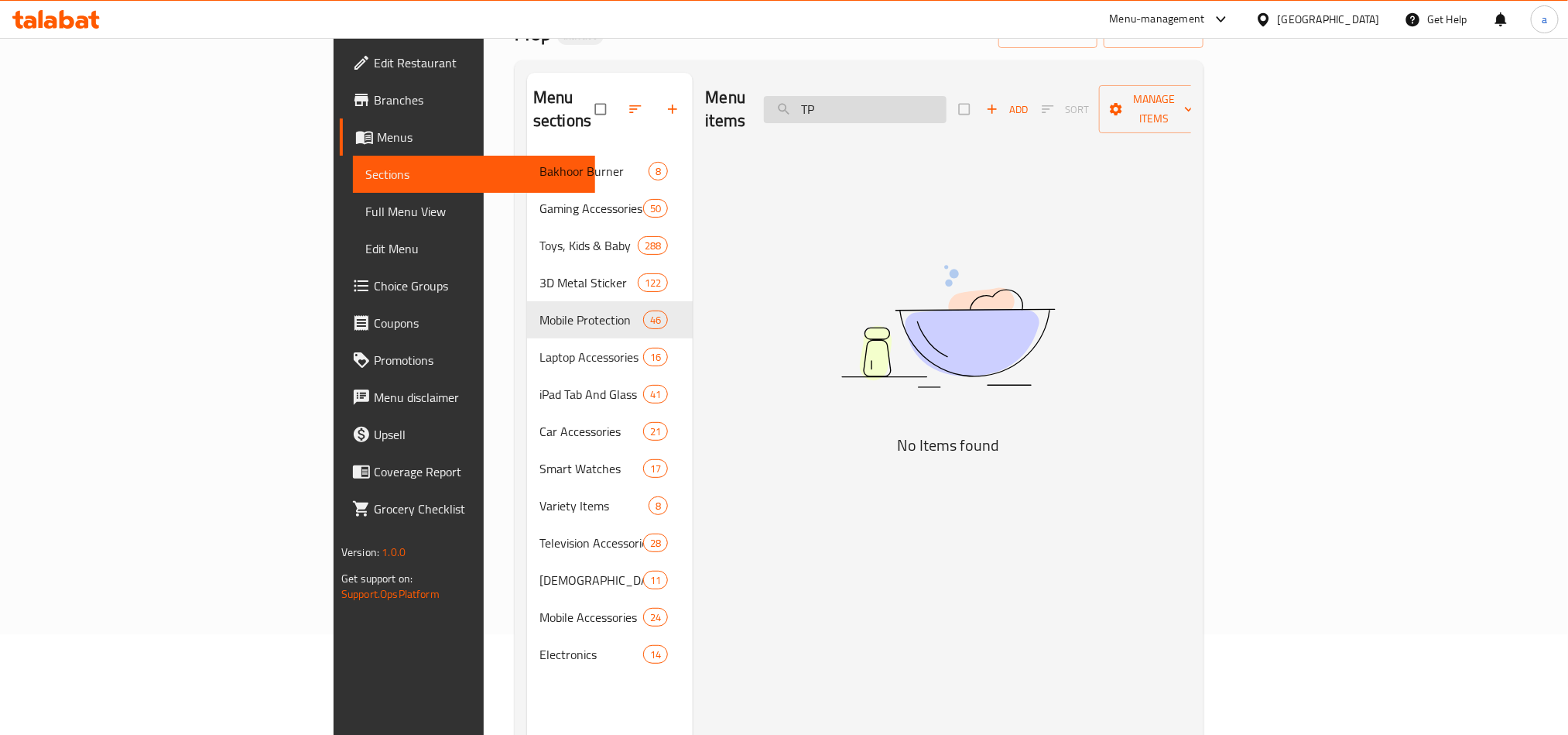
click at [947, 96] on input "TP" at bounding box center [855, 110] width 182 height 27
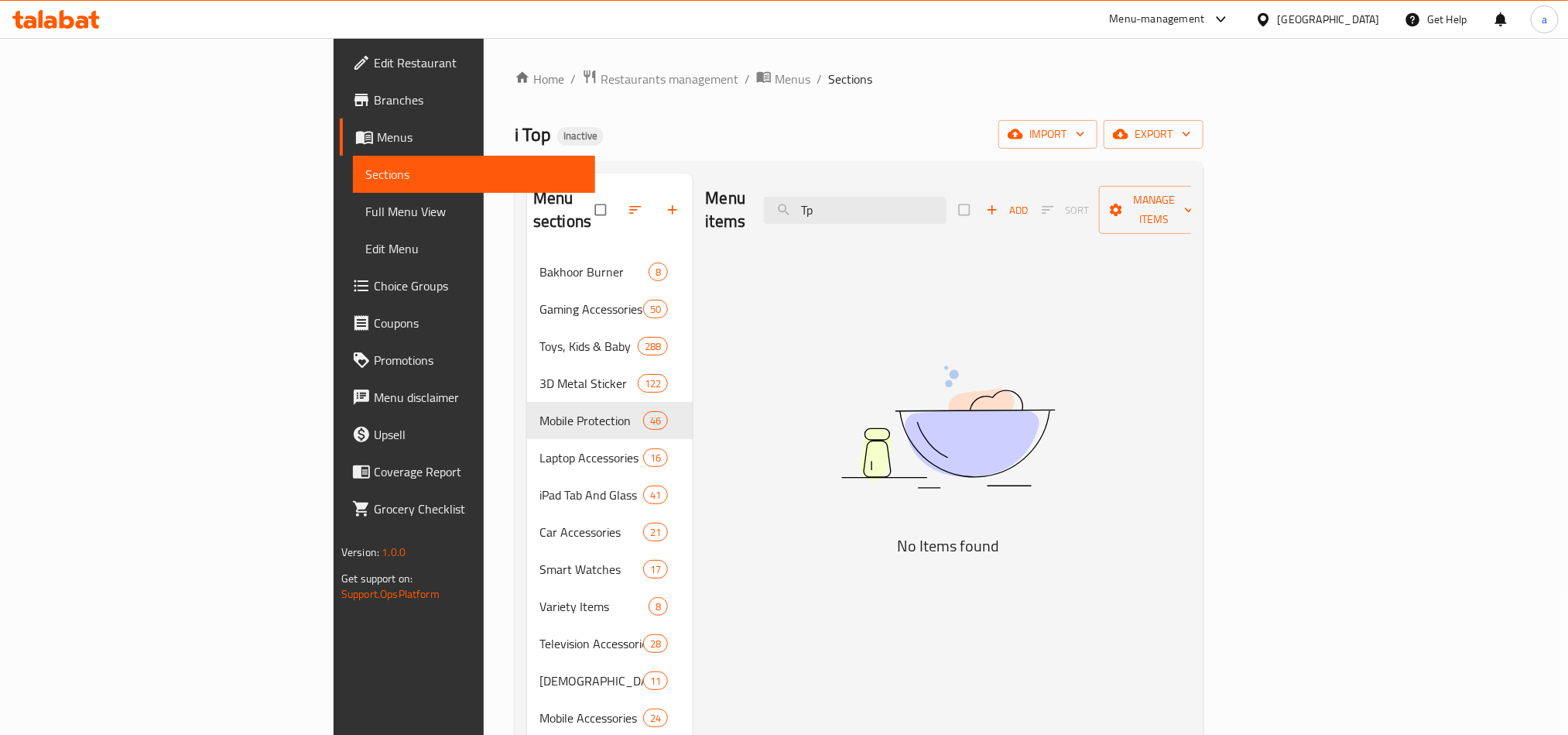
drag, startPoint x: 869, startPoint y: 209, endPoint x: 769, endPoint y: 199, distance: 100.5
click at [781, 205] on div "Menu items Tp Add Sort Manage items" at bounding box center [947, 210] width 485 height 73
paste input "oyota"
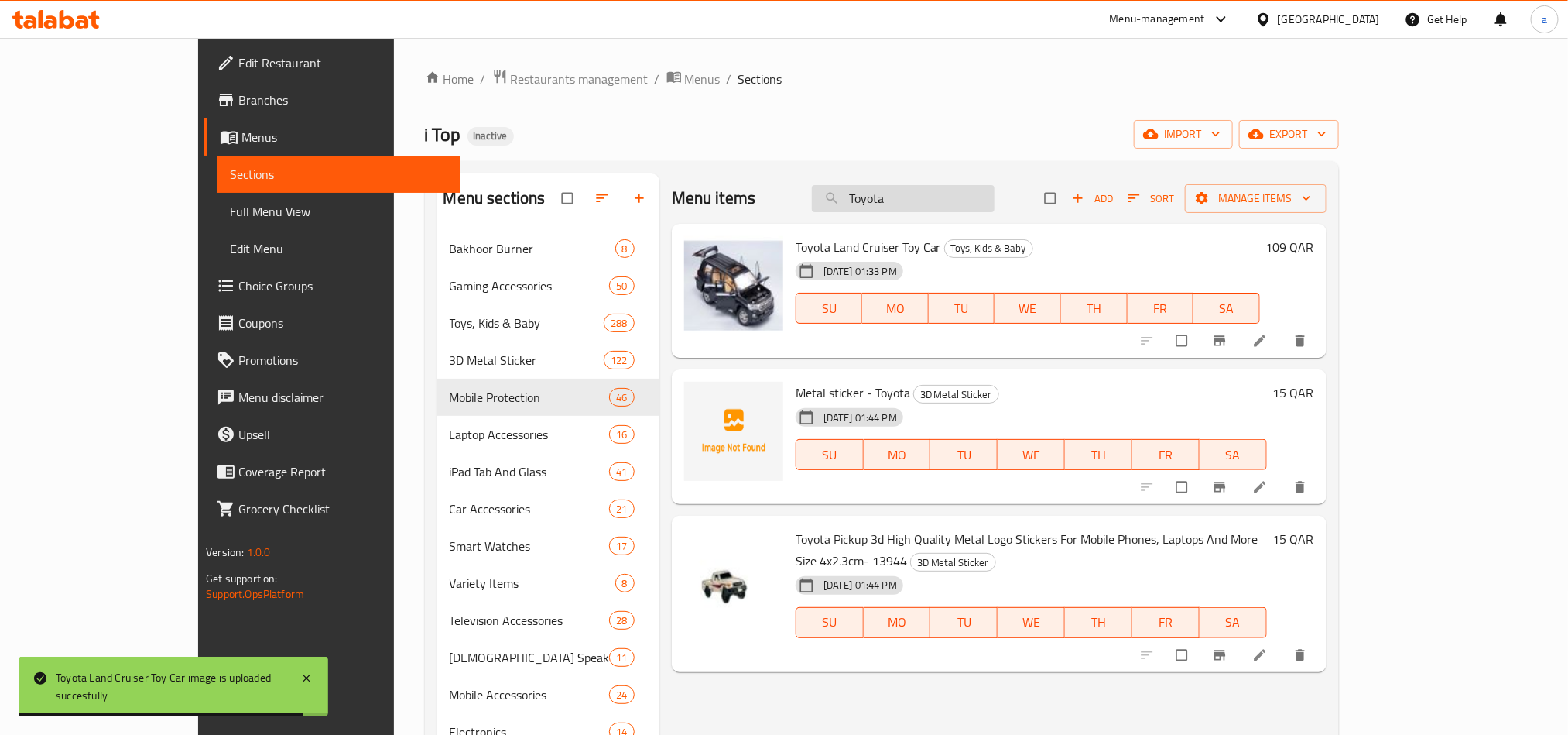
click at [975, 194] on input "Toyota" at bounding box center [903, 199] width 182 height 27
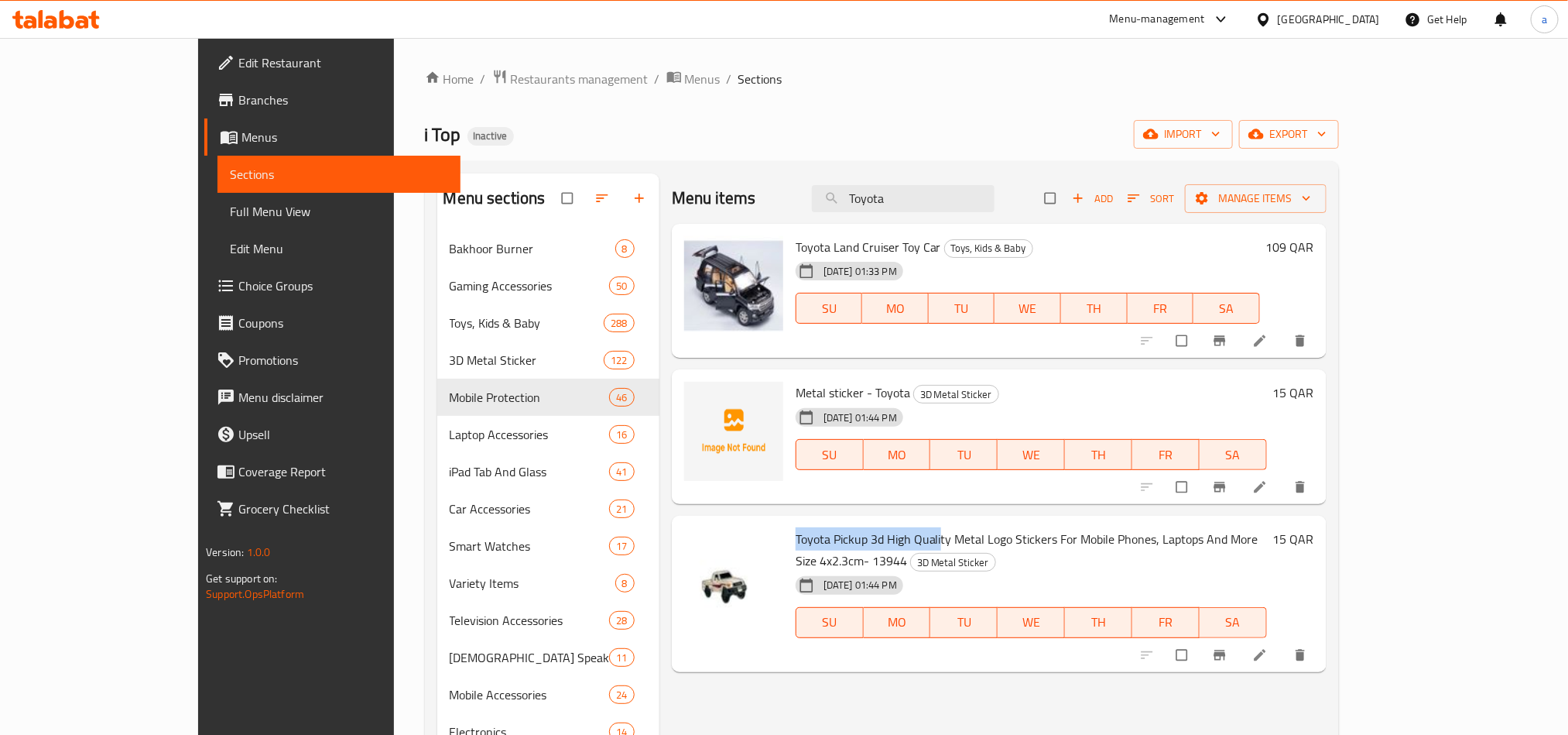
drag, startPoint x: 741, startPoint y: 535, endPoint x: 891, endPoint y: 537, distance: 150.0
click at [891, 537] on div "Toyota Pickup 3d High Quality Metal Logo Stickers For Mobile Phones, Laptops An…" at bounding box center [1031, 593] width 484 height 144
drag, startPoint x: 747, startPoint y: 244, endPoint x: 864, endPoint y: 249, distance: 117.1
click at [864, 249] on span "Toyota Land Cruiser Toy Car" at bounding box center [868, 246] width 146 height 23
click at [994, 205] on input "Toyota" at bounding box center [903, 199] width 182 height 27
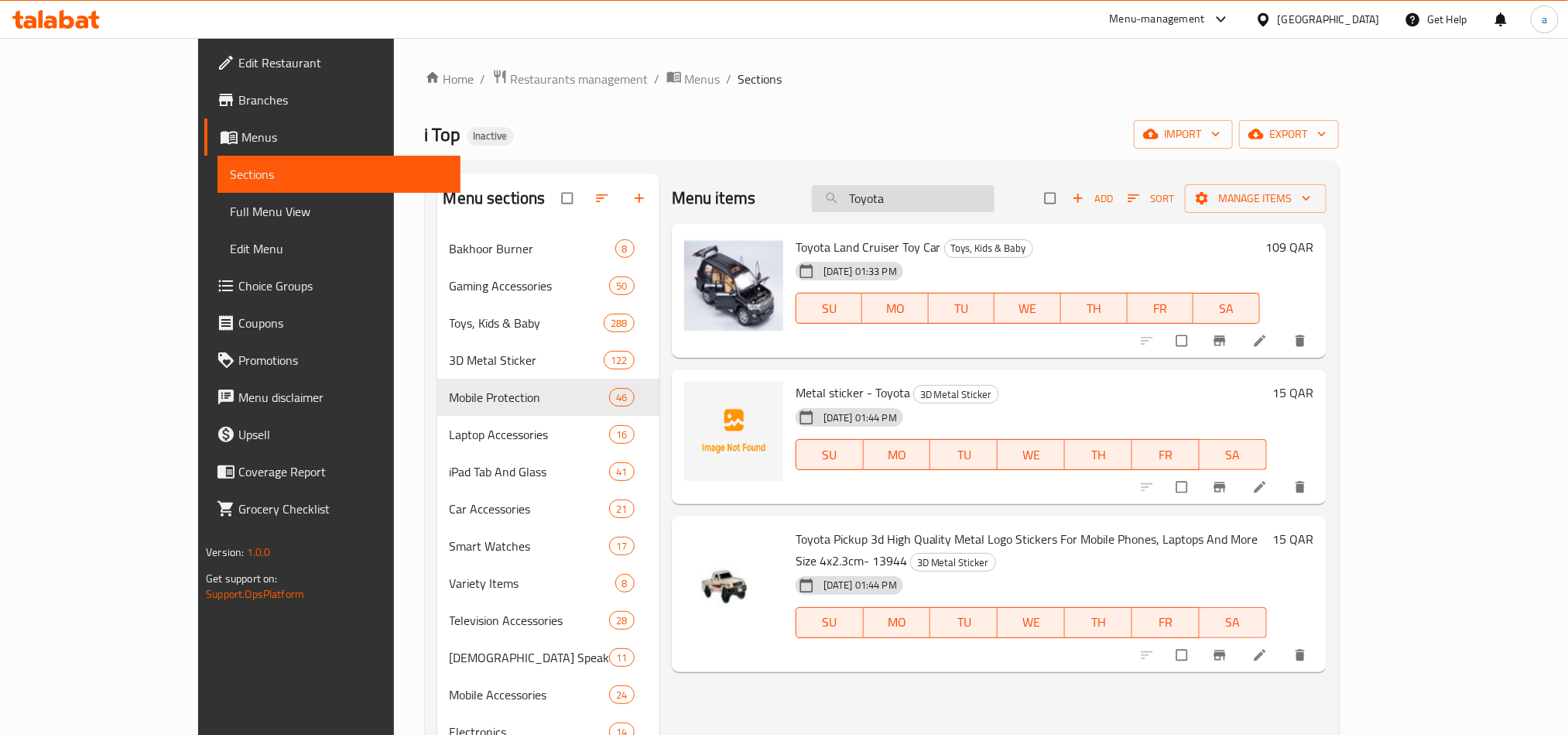
click at [994, 205] on input "Toyota" at bounding box center [903, 199] width 182 height 27
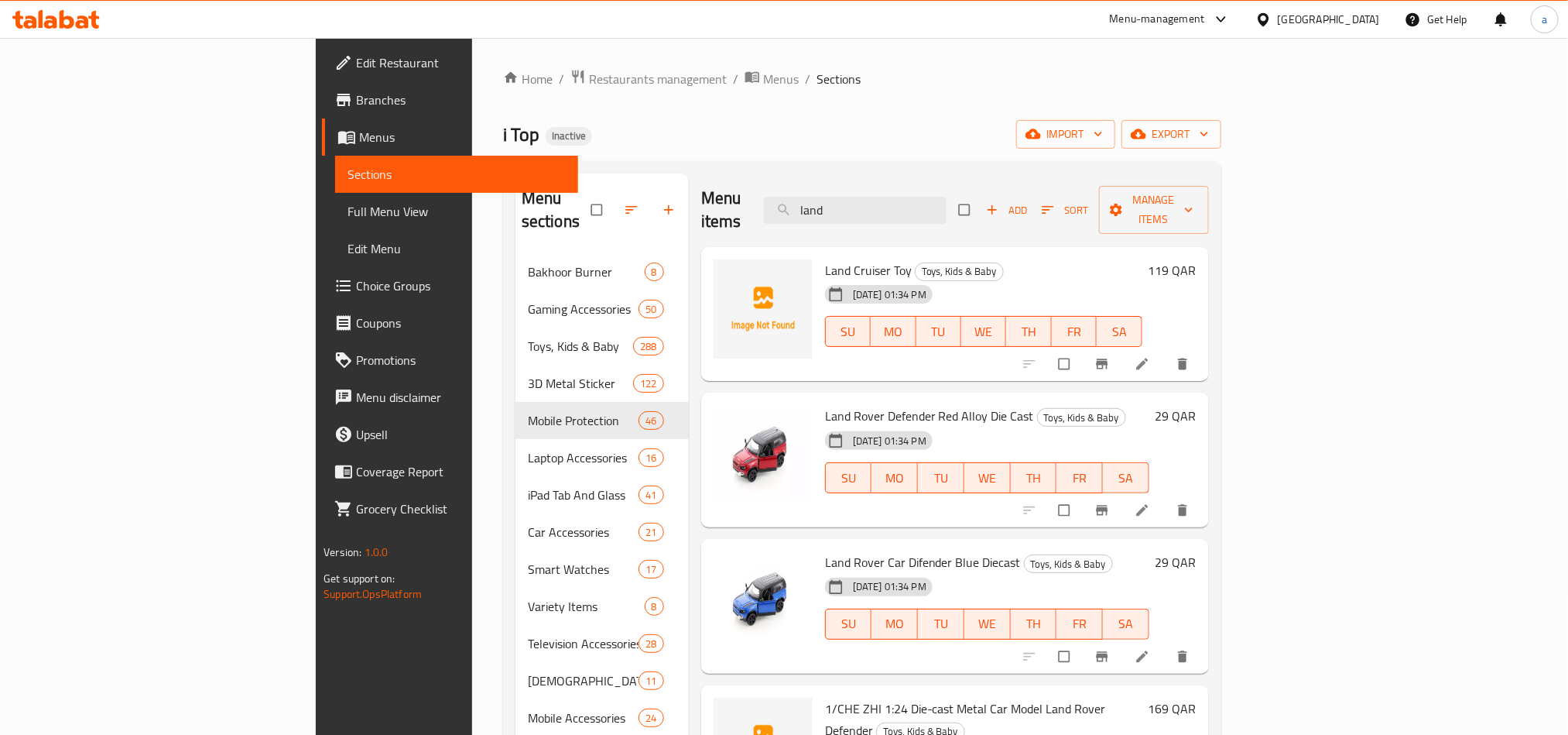
drag, startPoint x: 959, startPoint y: 200, endPoint x: 666, endPoint y: 177, distance: 293.9
click at [701, 177] on div "Menu items land Add Sort Manage items" at bounding box center [955, 210] width 508 height 73
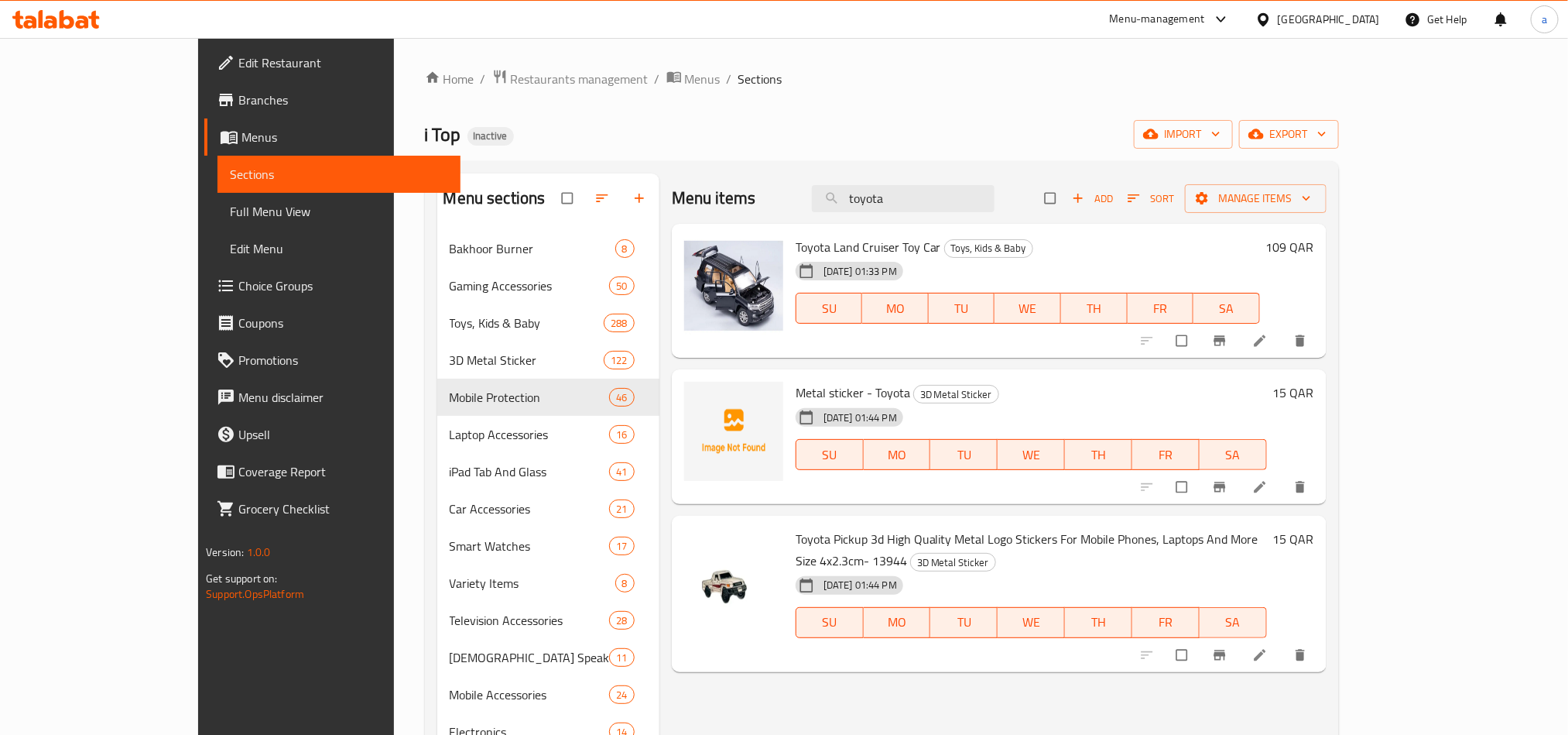
drag, startPoint x: 899, startPoint y: 195, endPoint x: 795, endPoint y: 202, distance: 104.2
click at [801, 200] on div "Menu items toyota Add Sort Manage items" at bounding box center [999, 198] width 654 height 50
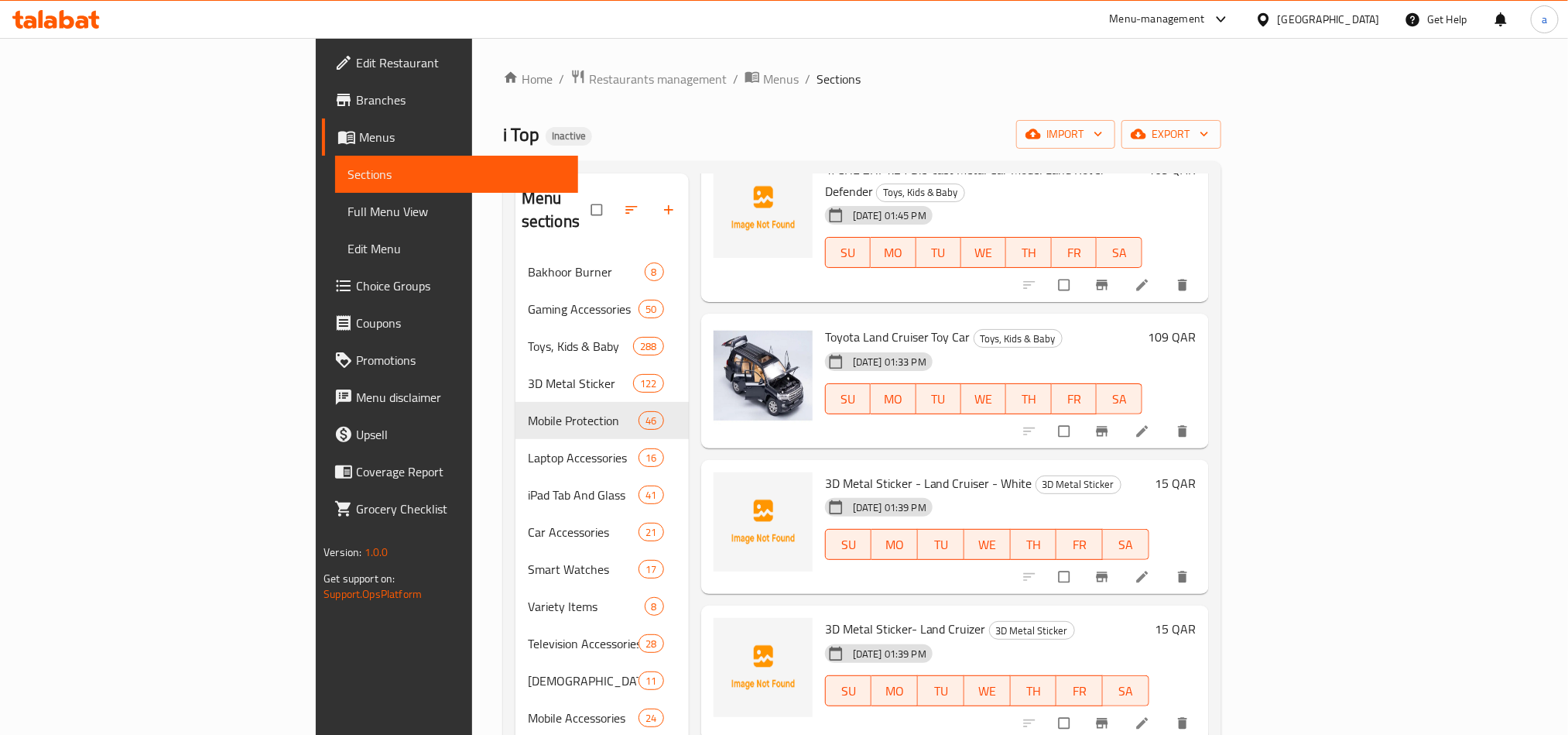
scroll to position [581, 0]
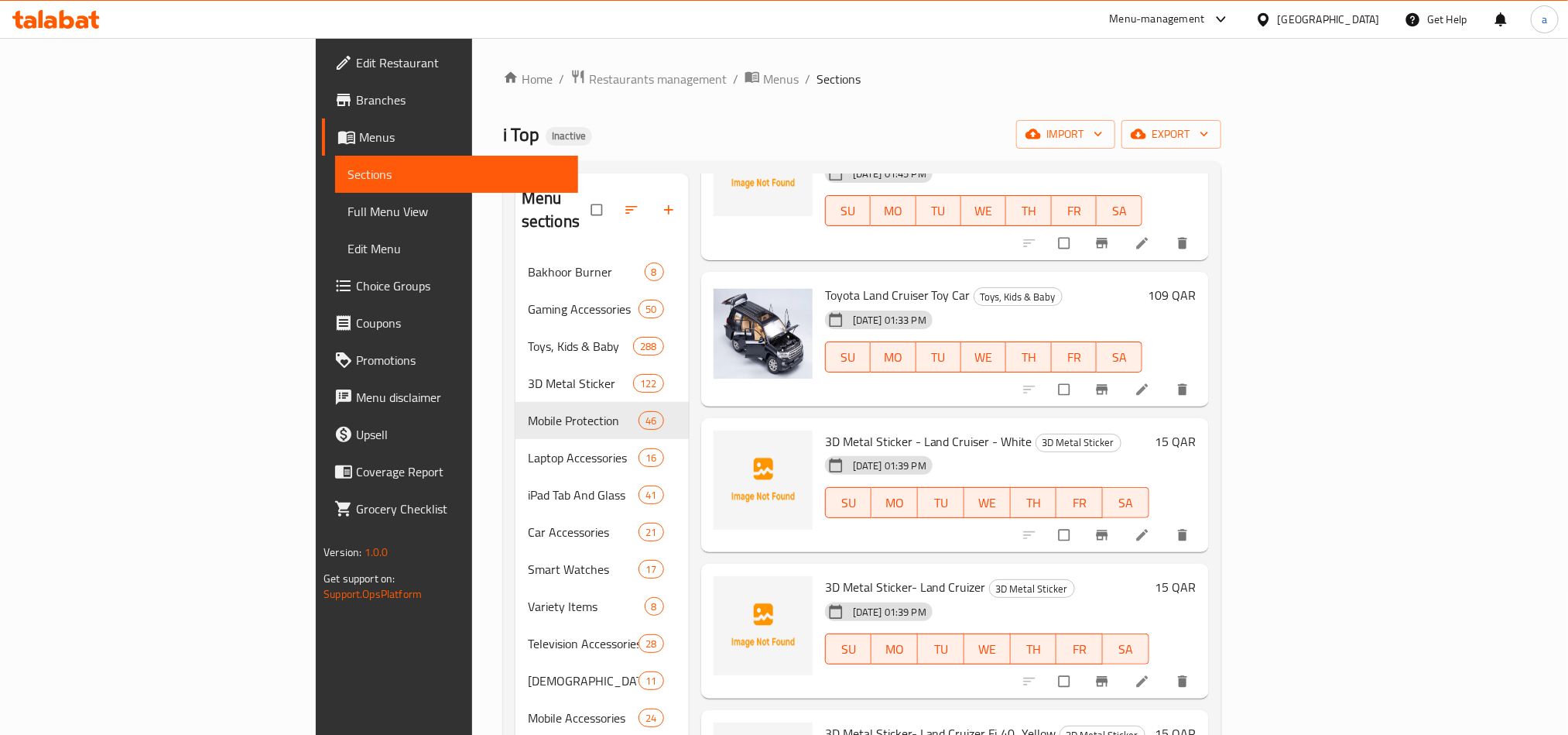
type input "land"
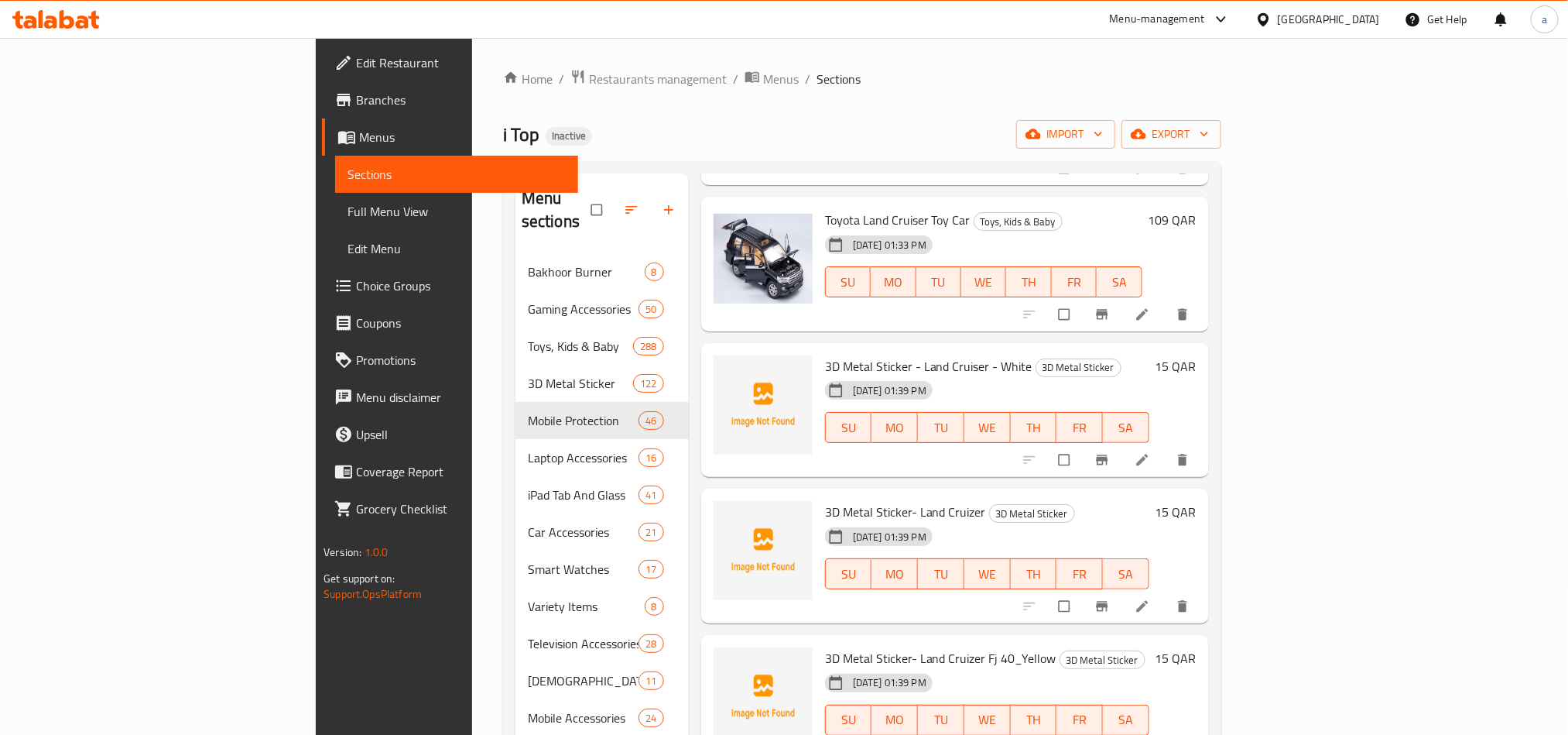
scroll to position [697, 0]
